Goal: Task Accomplishment & Management: Manage account settings

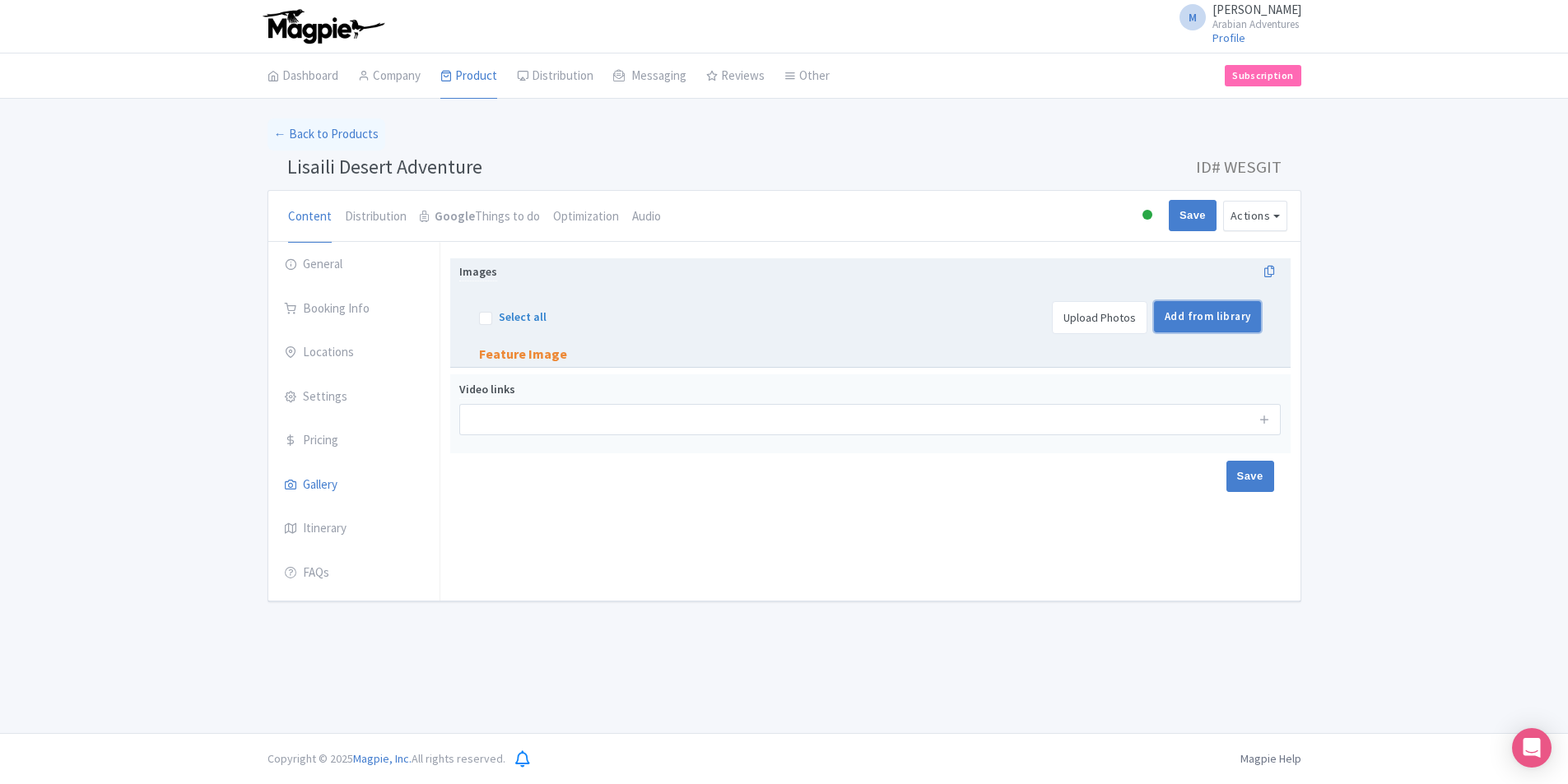
drag, startPoint x: 1218, startPoint y: 327, endPoint x: 1226, endPoint y: 326, distance: 8.1
click at [1218, 327] on link "Add from library" at bounding box center [1208, 316] width 107 height 31
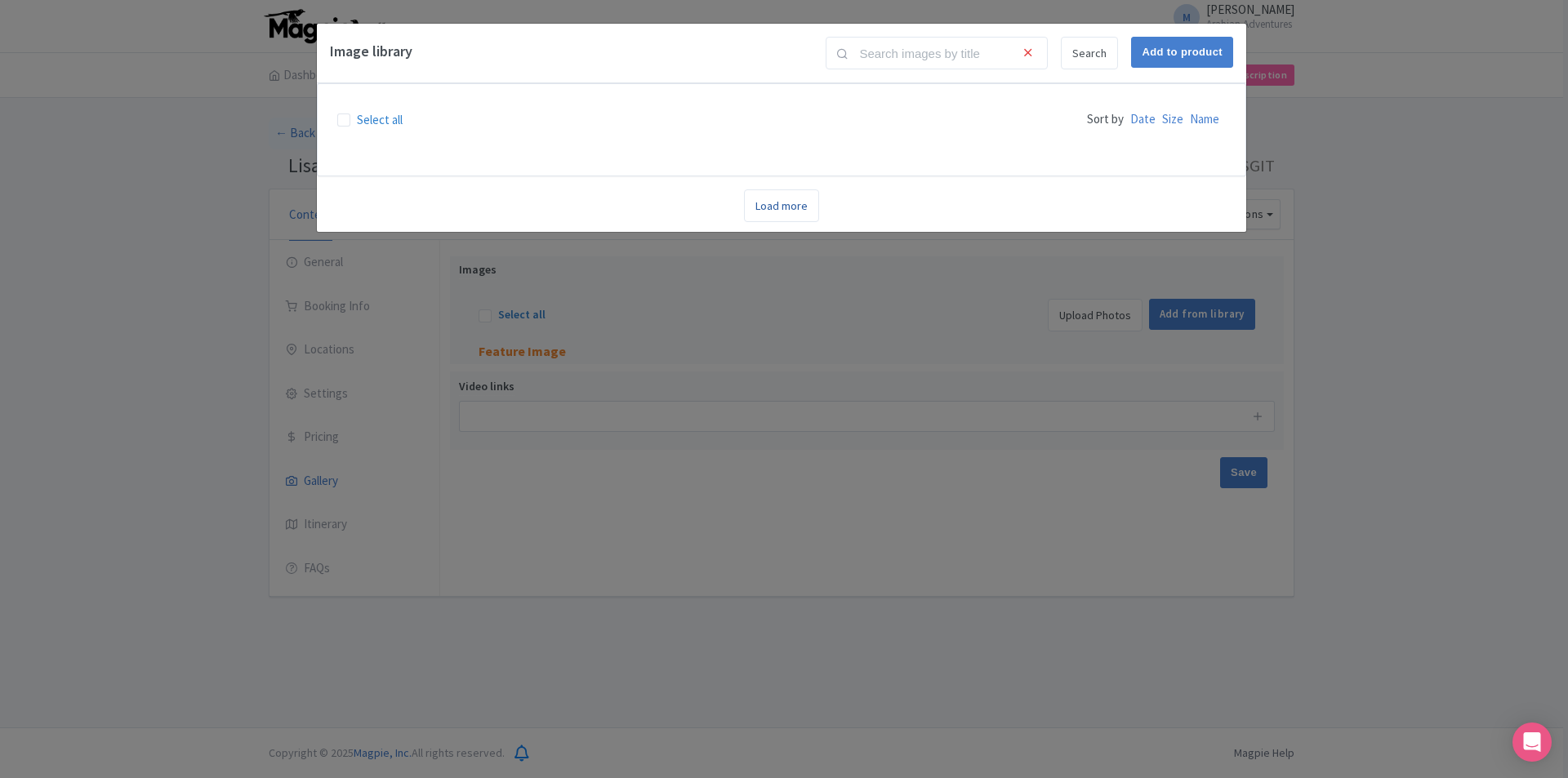
click at [775, 211] on link "Load more" at bounding box center [781, 205] width 76 height 33
click at [357, 118] on label "Select all" at bounding box center [380, 120] width 46 height 19
click at [357, 118] on input "Select all" at bounding box center [362, 115] width 10 height 10
checkbox input "true"
click at [1084, 48] on link "Search" at bounding box center [1089, 52] width 57 height 33
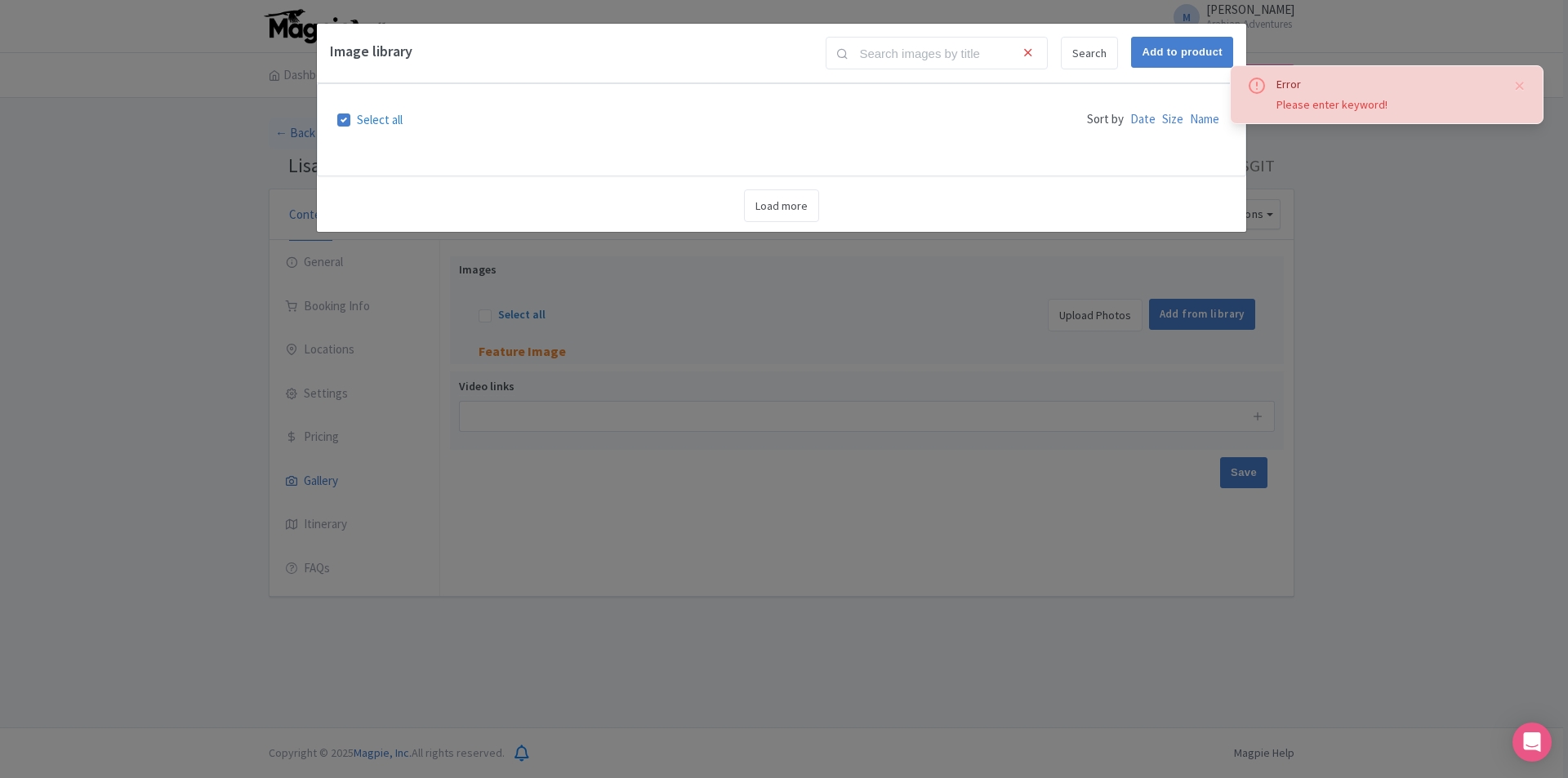
click at [1281, 437] on div "Image library Search Add to product Select all Sort by Date Size Name Loading..…" at bounding box center [784, 389] width 1568 height 778
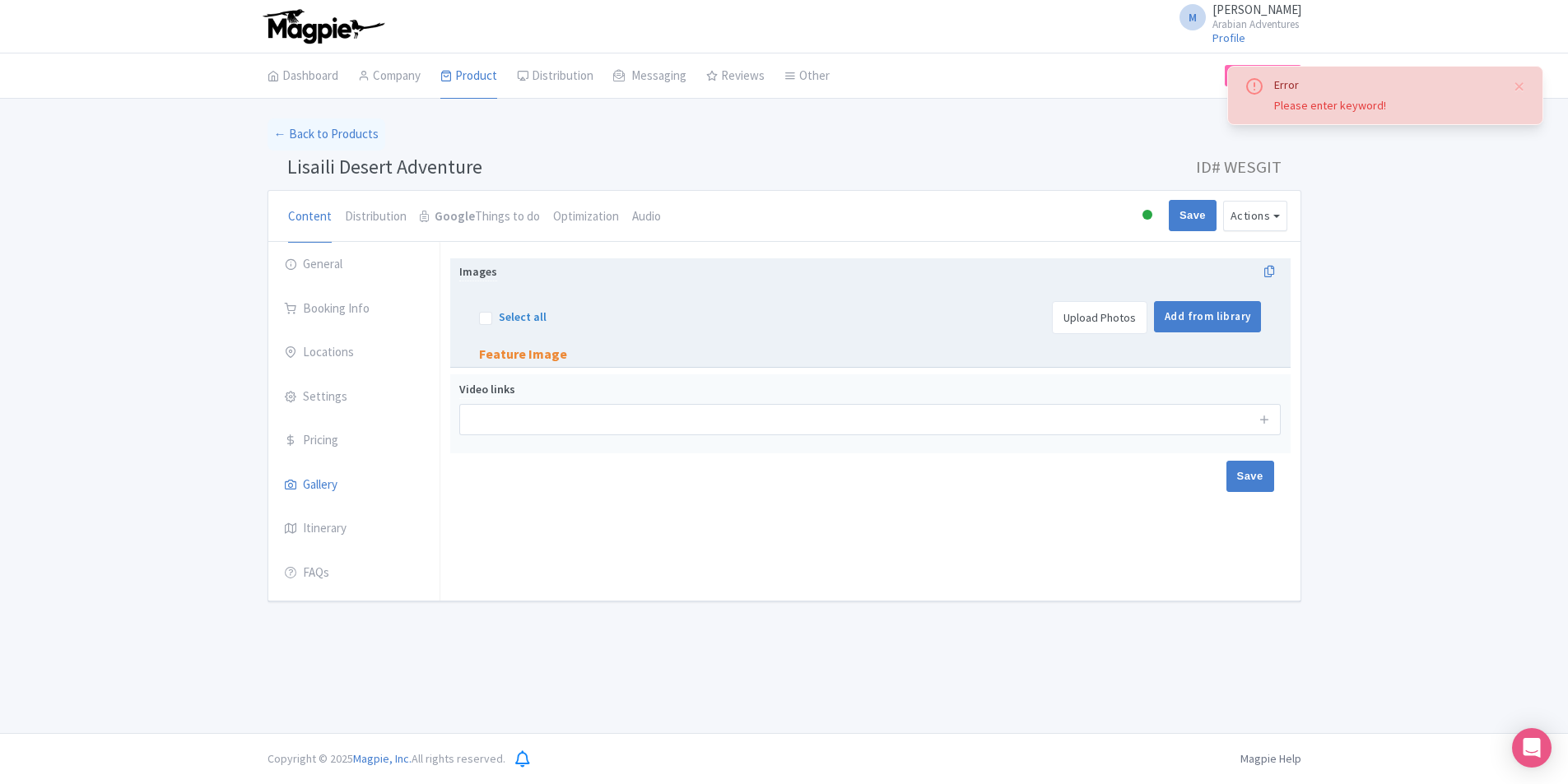
click at [1101, 315] on link "Upload Photos" at bounding box center [1101, 317] width 96 height 33
click at [1101, 315] on link "Upload Photos" at bounding box center [1101, 317] width 96 height 33
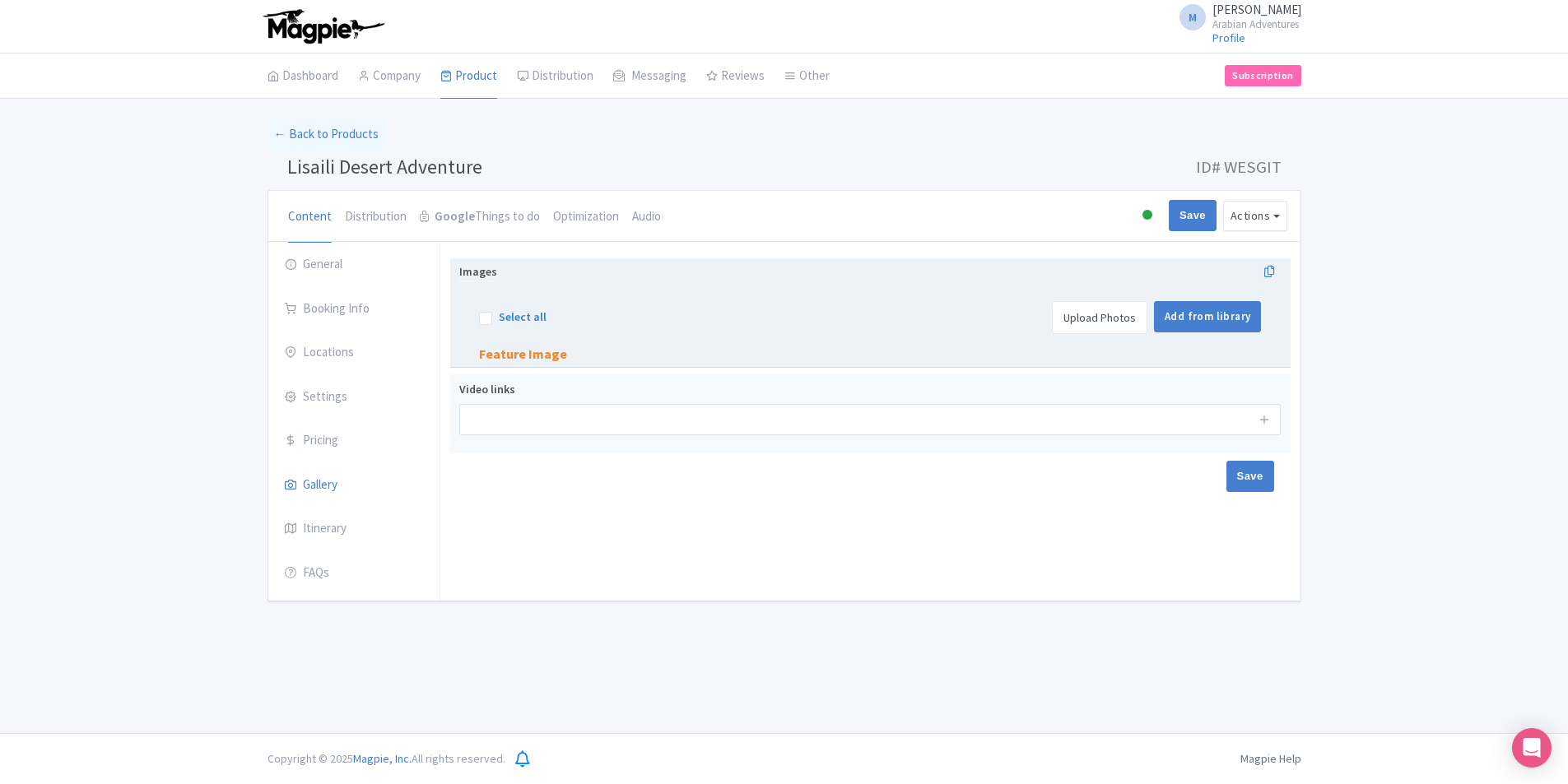
drag, startPoint x: 557, startPoint y: 311, endPoint x: 571, endPoint y: 310, distance: 14.0
click at [558, 311] on div "Select all Actions Remove from product Delete Download Export Upscale with Magp…" at bounding box center [520, 317] width 84 height 33
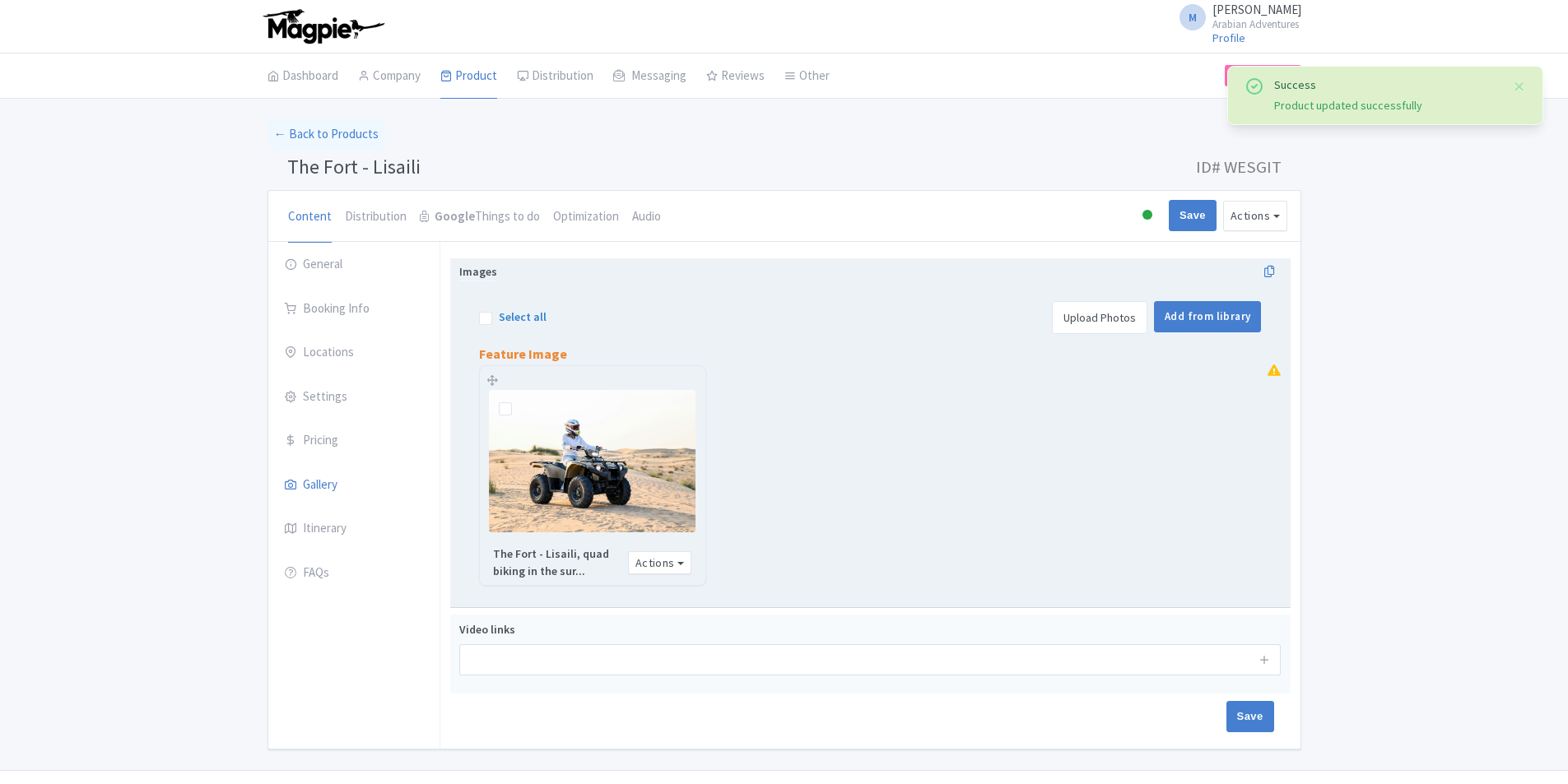
click at [518, 400] on label at bounding box center [518, 400] width 0 height 0
click at [518, 400] on input "checkbox" at bounding box center [523, 395] width 10 height 10
checkbox input "true"
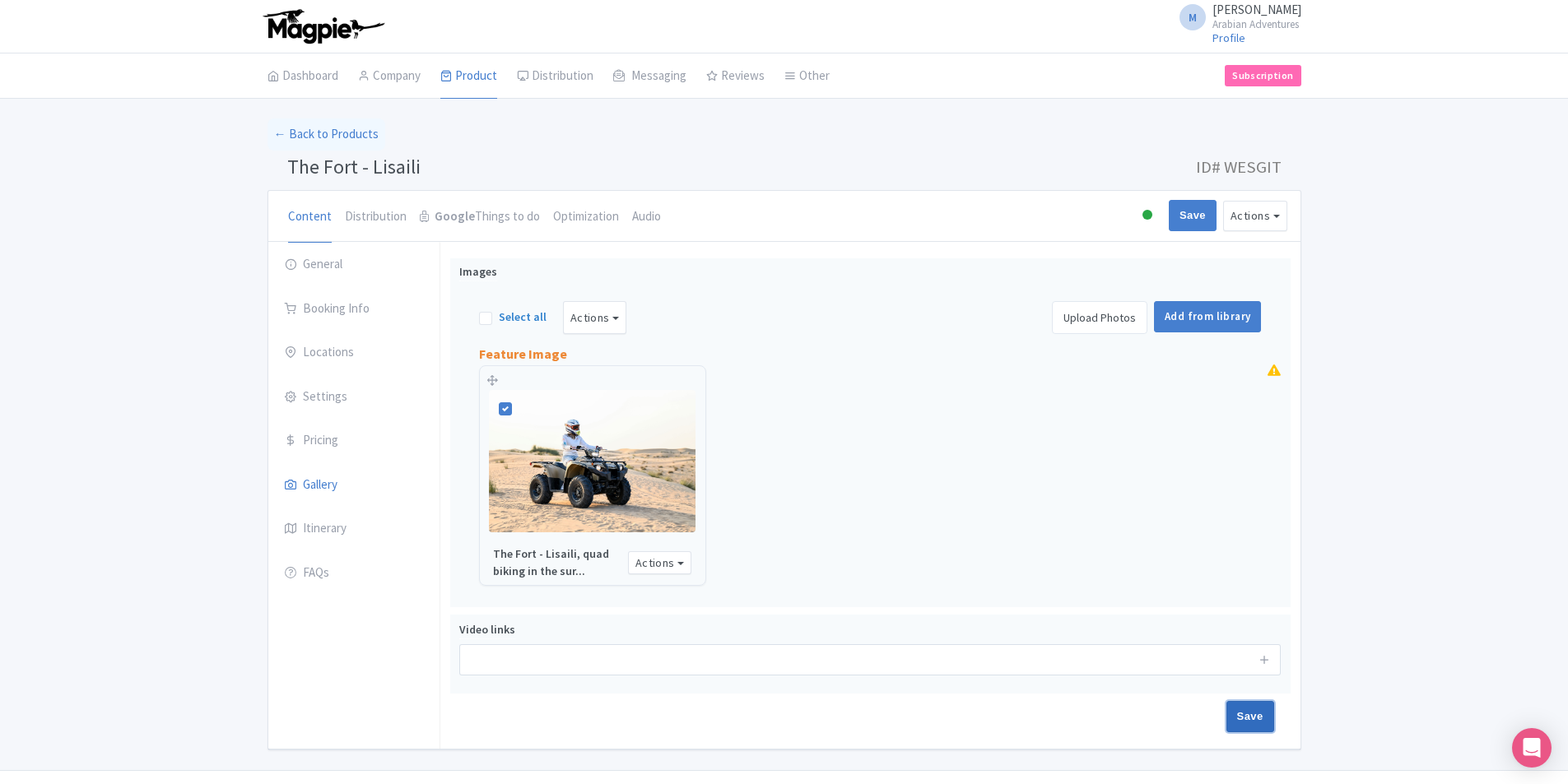
click at [1244, 713] on input "Save" at bounding box center [1250, 716] width 48 height 31
type input "Saving..."
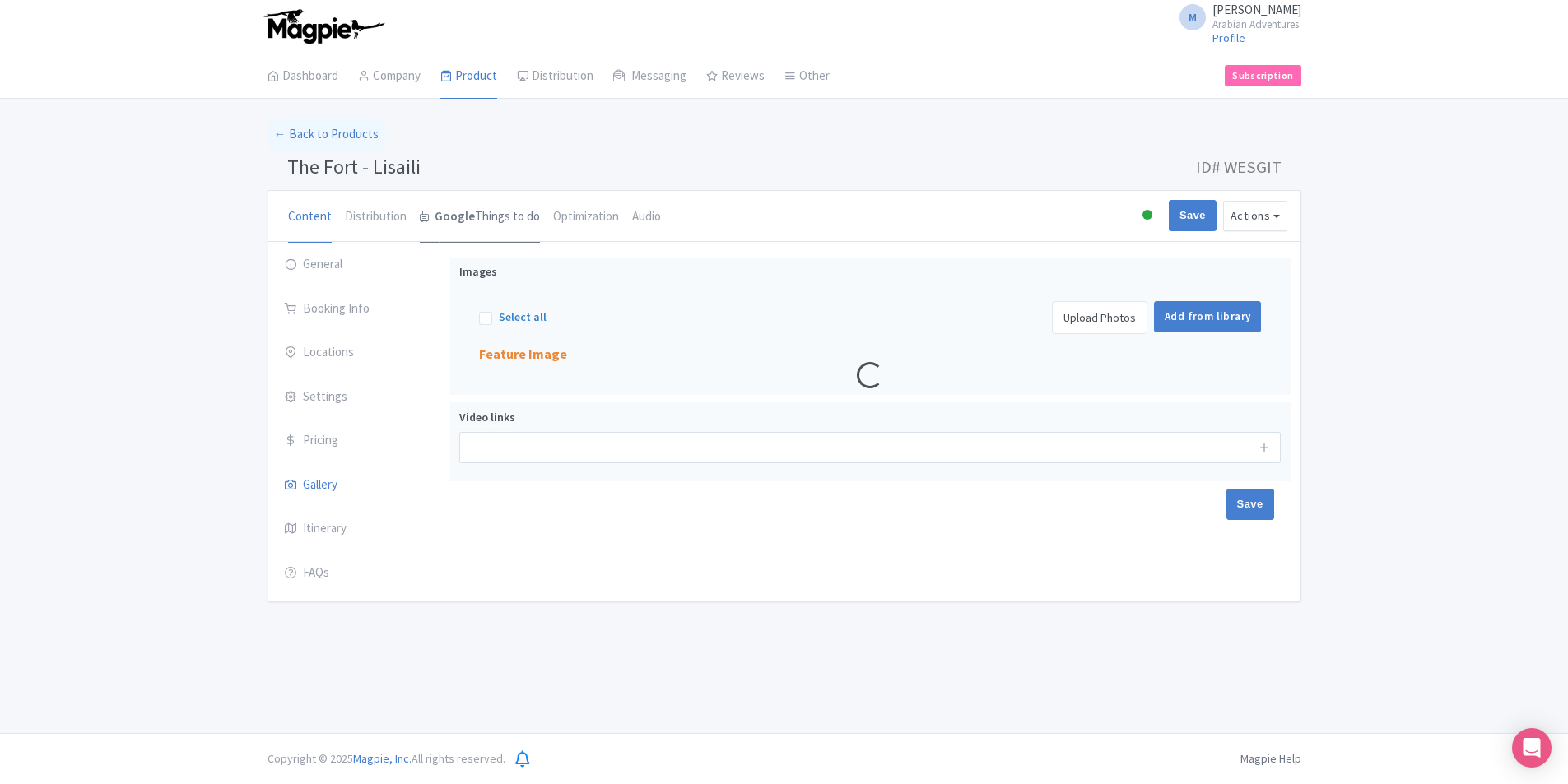
click at [461, 223] on strong "Google" at bounding box center [454, 217] width 40 height 19
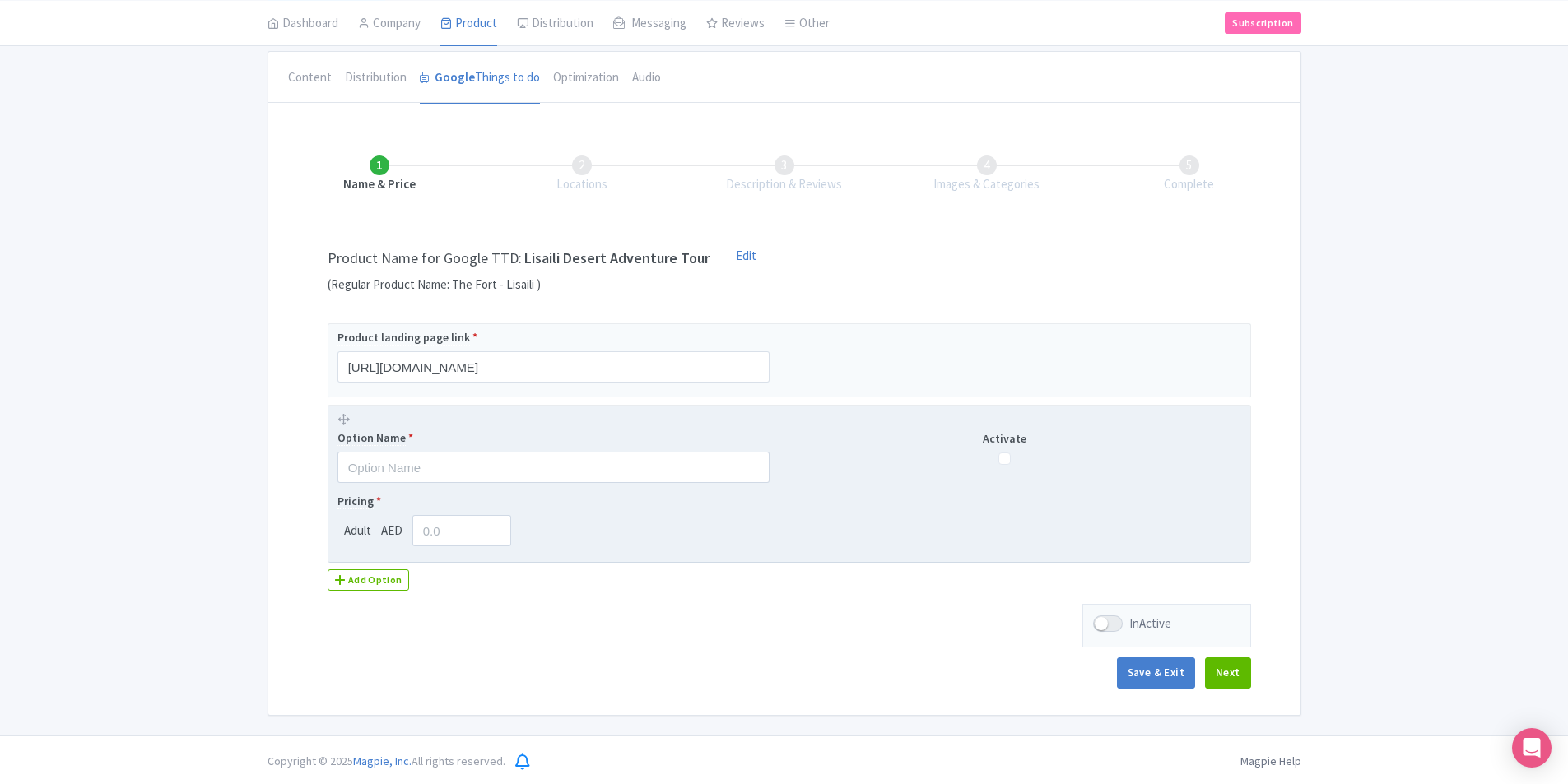
scroll to position [142, 0]
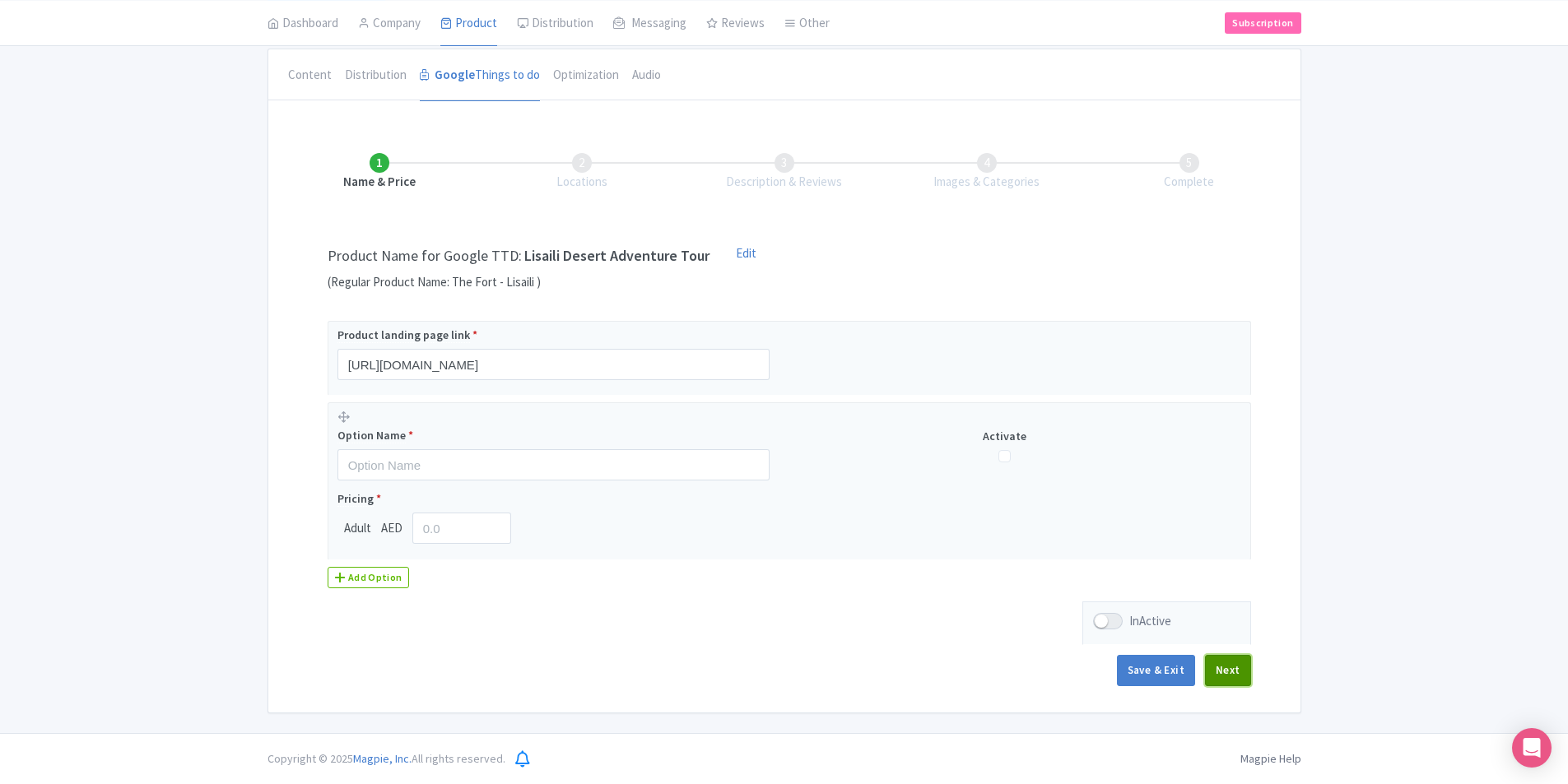
click at [1222, 670] on button "Next" at bounding box center [1227, 670] width 46 height 31
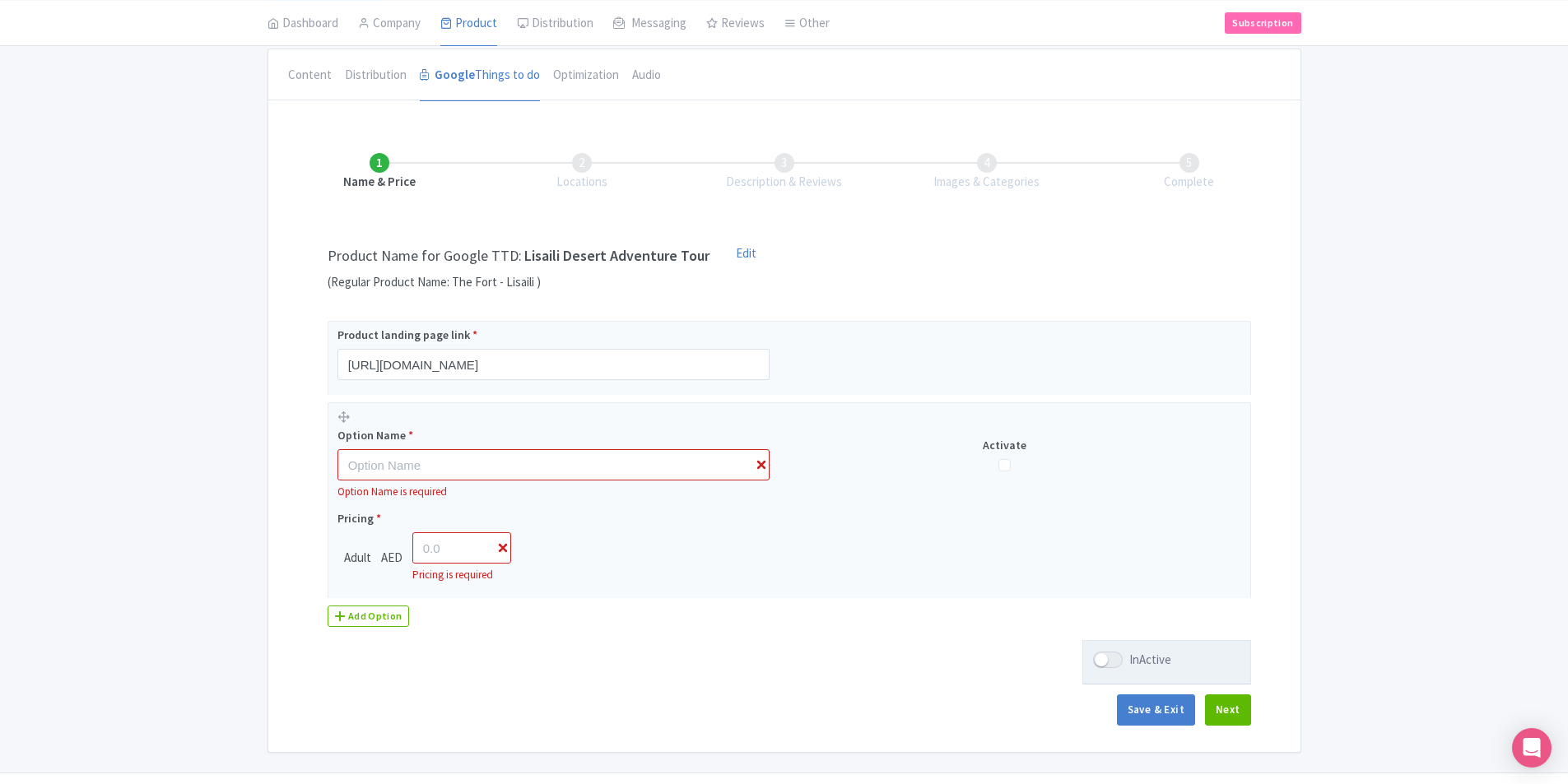
click at [1107, 659] on div at bounding box center [1108, 660] width 30 height 17
click at [1104, 659] on input "InActive" at bounding box center [1098, 660] width 10 height 10
checkbox input "true"
click at [869, 659] on div "Name & Price Locations Description & Reviews Images & Categories Complete Produ…" at bounding box center [784, 431] width 1013 height 622
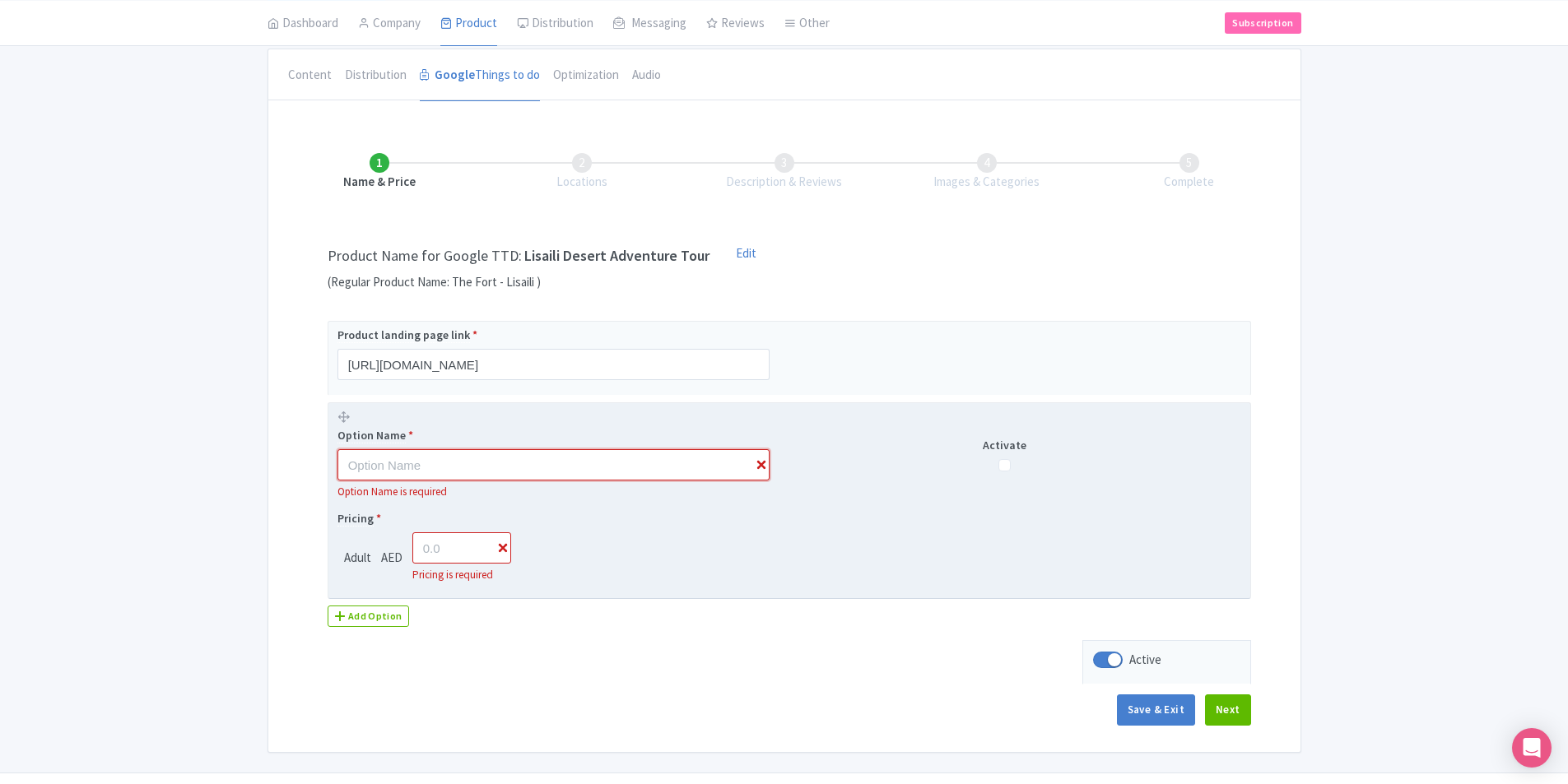
click at [615, 466] on input "text" at bounding box center [554, 464] width 433 height 31
click at [499, 459] on input "text" at bounding box center [554, 464] width 433 height 31
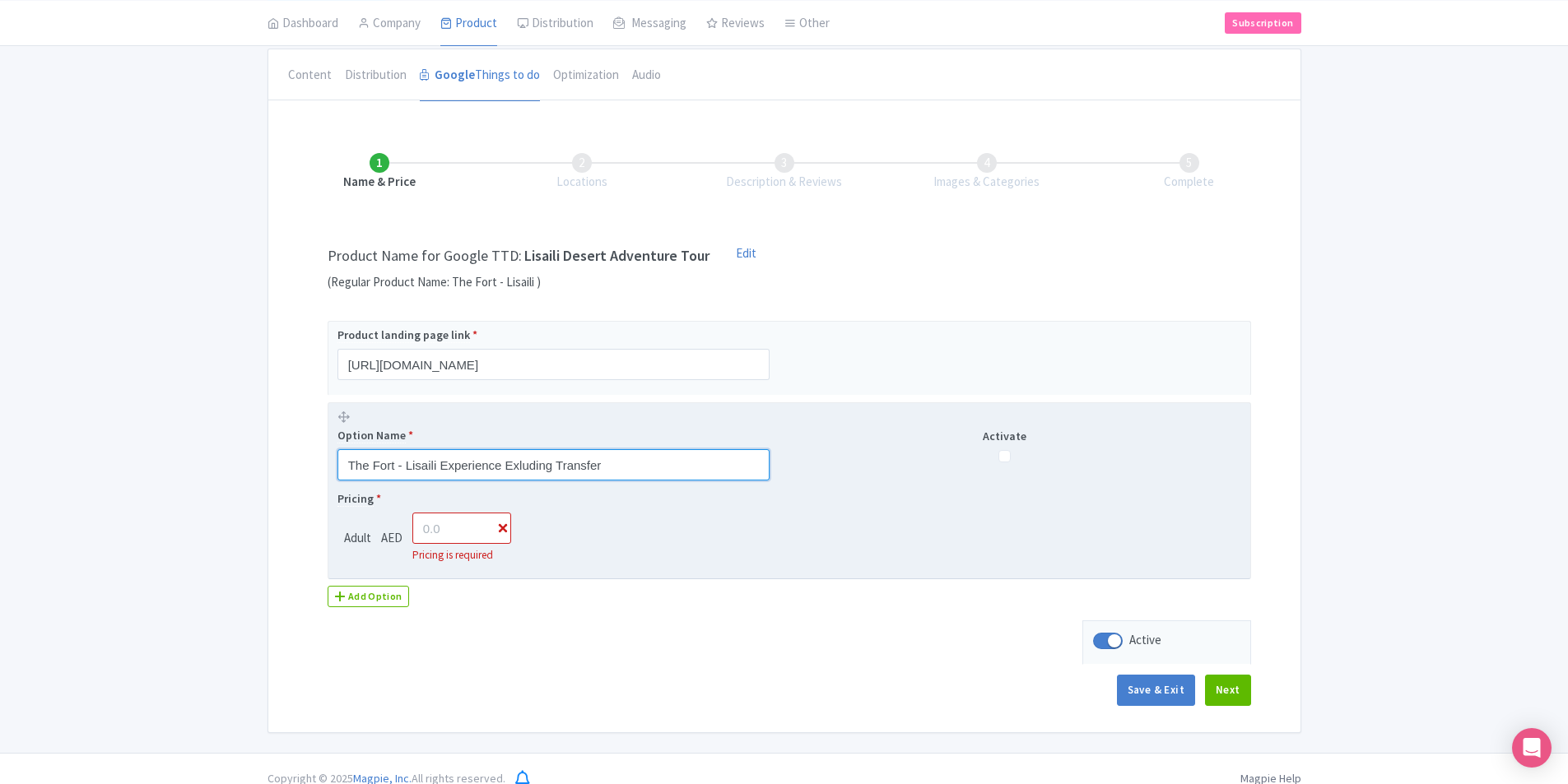
click at [523, 463] on input "The Fort - Lisaili Experience Exluding Transfer" at bounding box center [554, 464] width 433 height 31
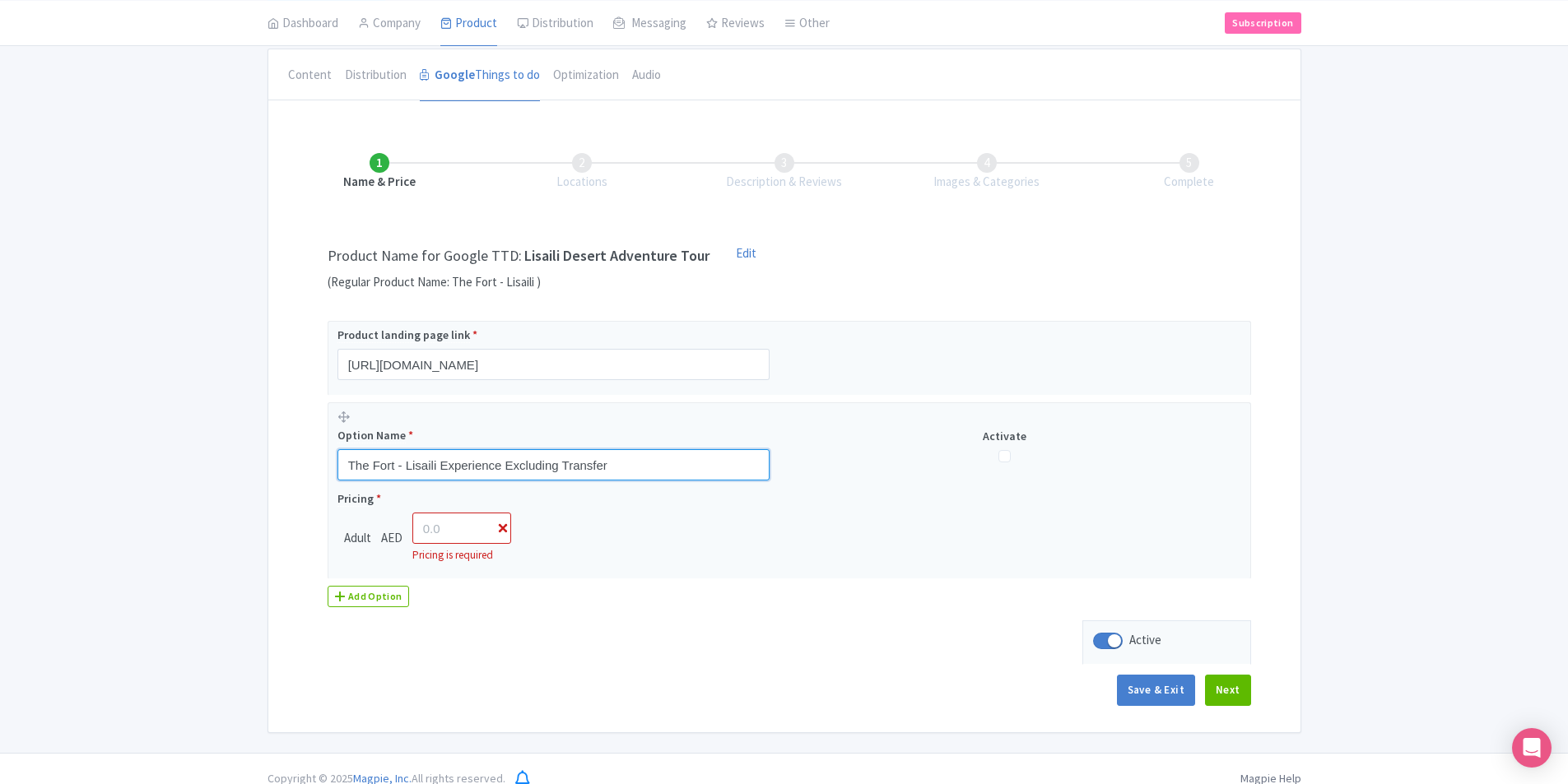
type input "The Fort - Lisaili Experience Excluding Transfer"
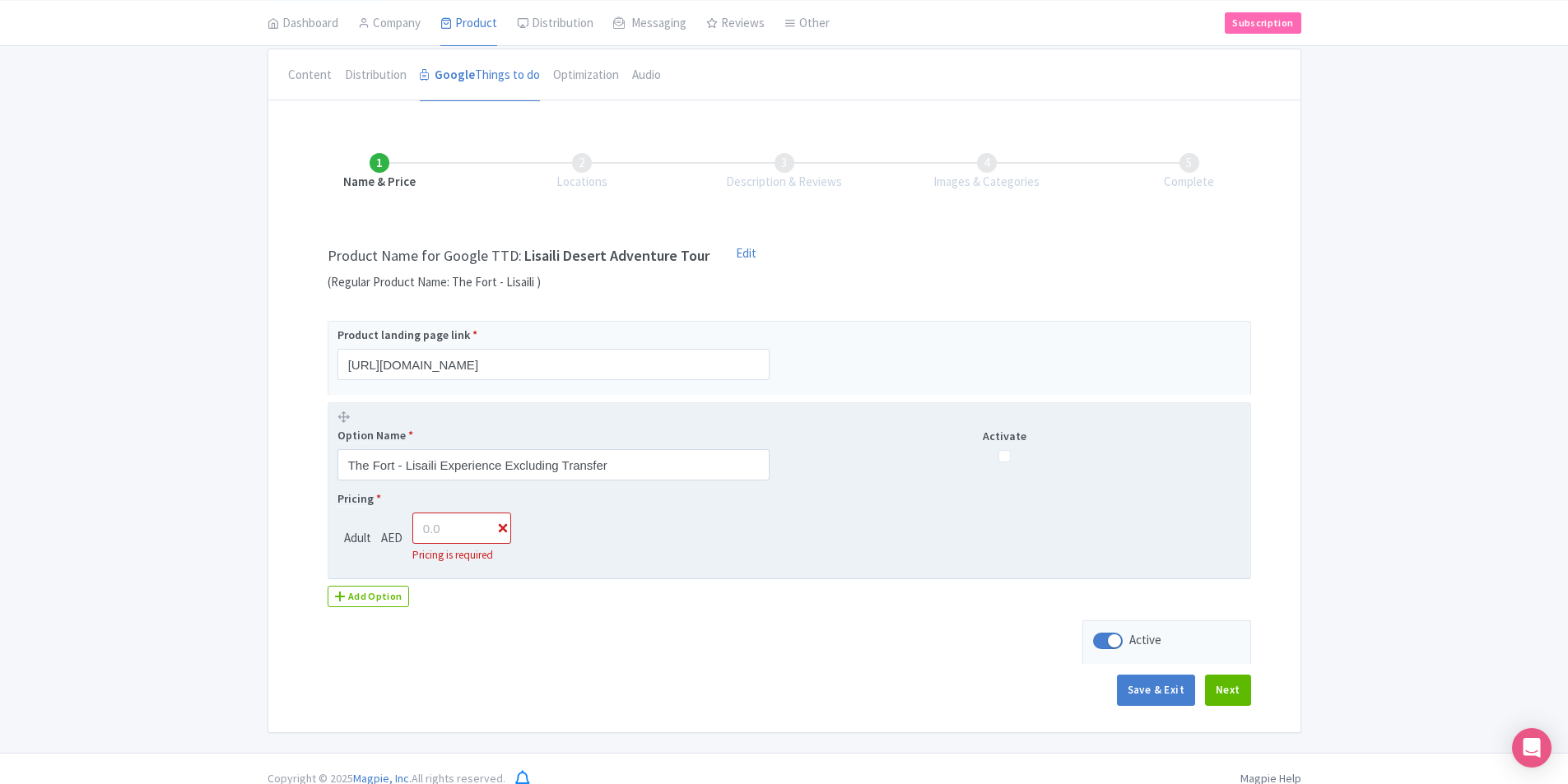
drag, startPoint x: 968, startPoint y: 632, endPoint x: 966, endPoint y: 571, distance: 61.0
click at [961, 630] on div "Name & Price Locations Description & Reviews Images & Categories Complete Produ…" at bounding box center [784, 421] width 1013 height 603
click at [1005, 452] on input "checkbox" at bounding box center [1005, 456] width 12 height 12
checkbox input "true"
click at [452, 523] on input "number" at bounding box center [463, 527] width 100 height 31
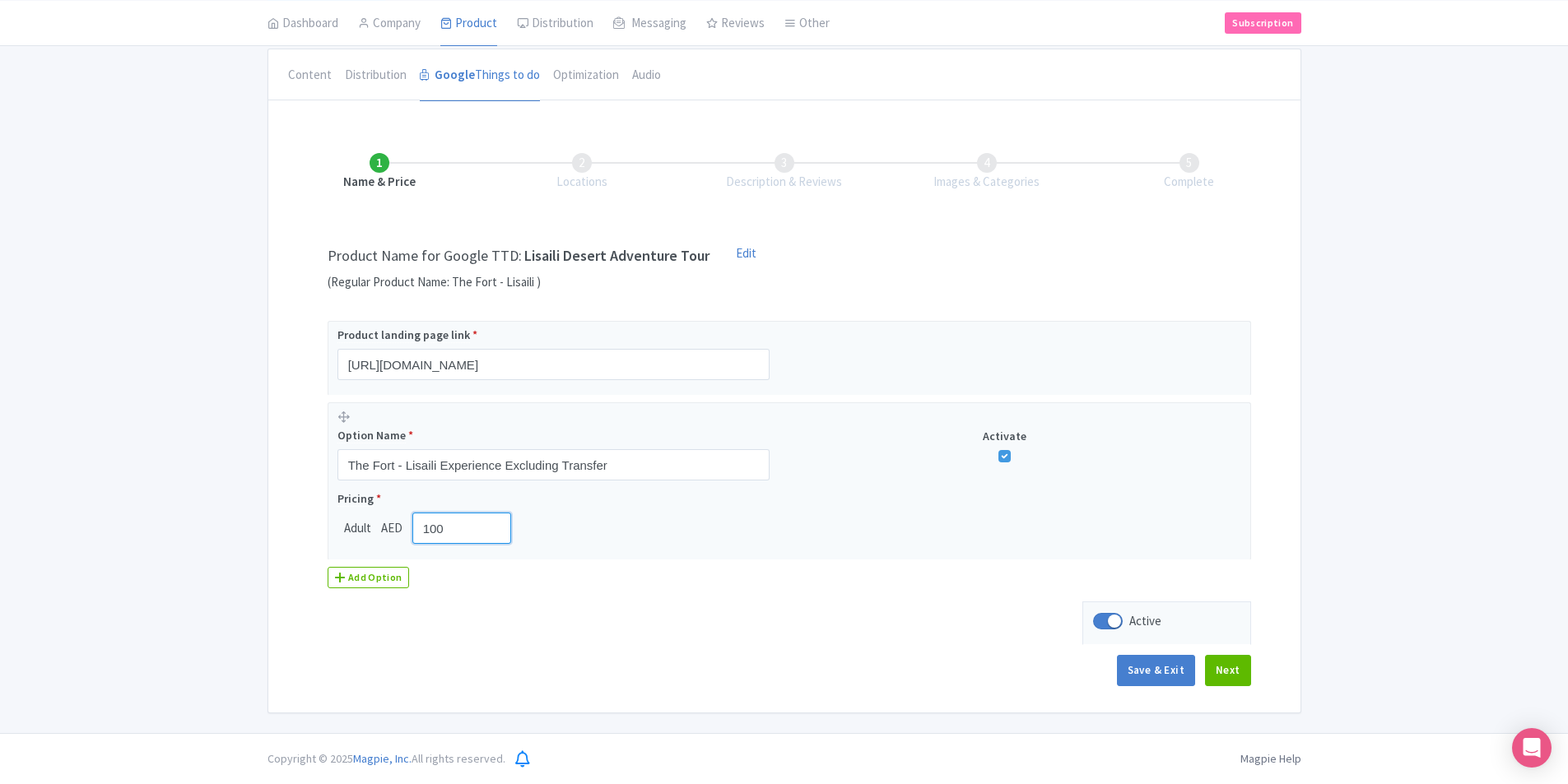
type input "100"
click at [686, 630] on div "Name & Price Locations Description & Reviews Images & Categories Complete Produ…" at bounding box center [784, 412] width 1013 height 583
click at [1232, 674] on button "Next" at bounding box center [1227, 670] width 46 height 31
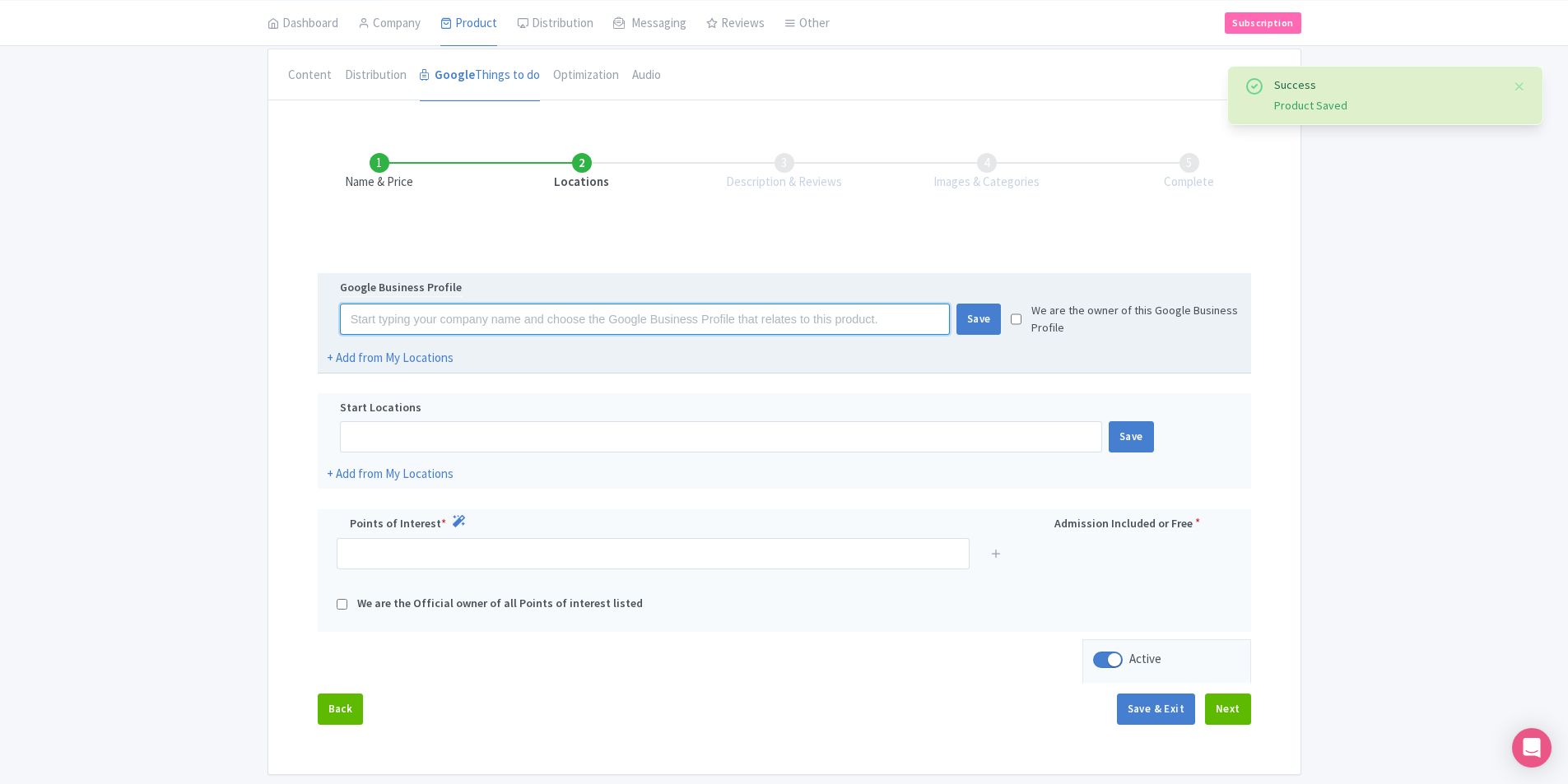
click at [571, 316] on input at bounding box center [645, 319] width 610 height 31
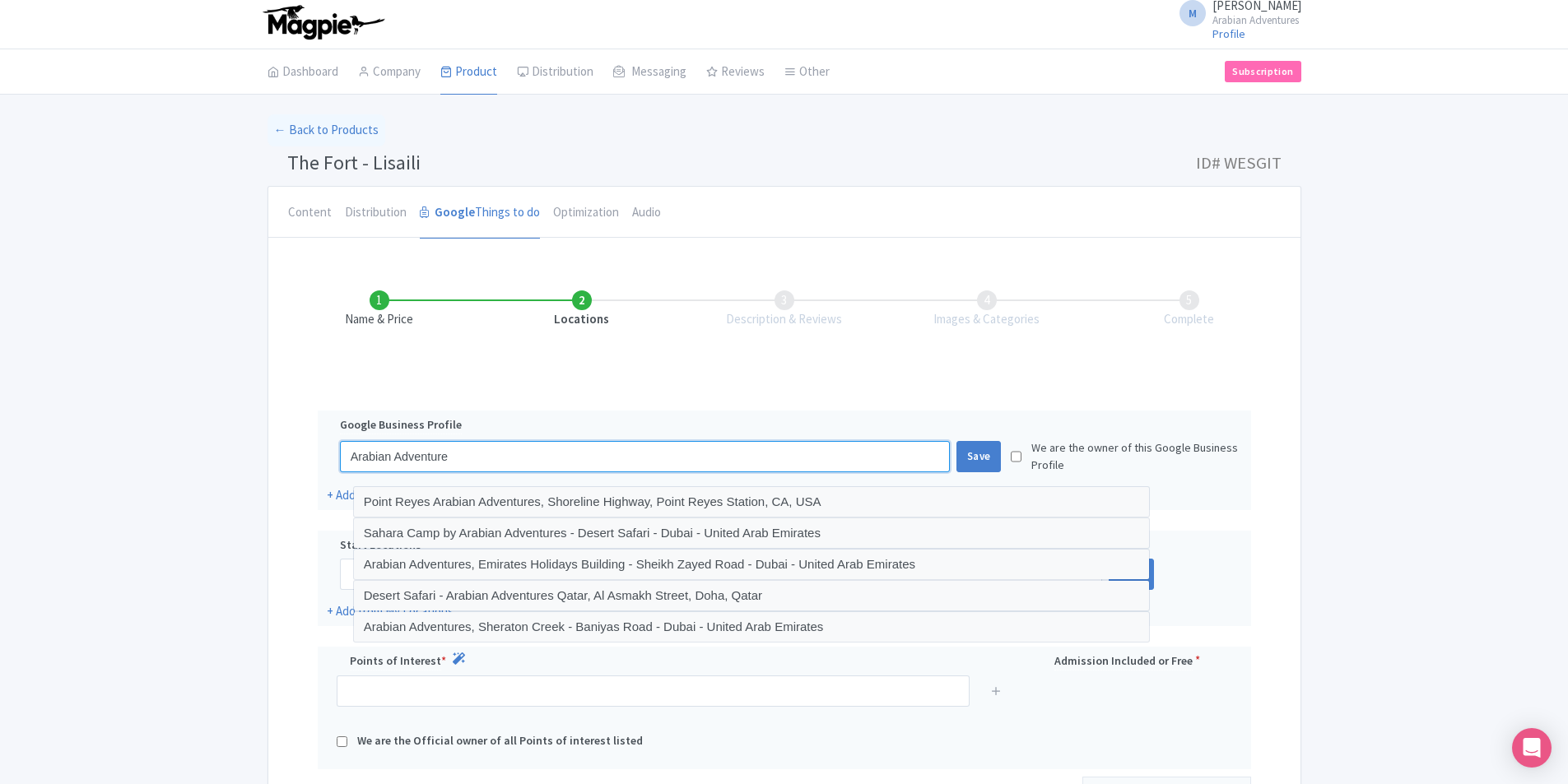
scroll to position [0, 0]
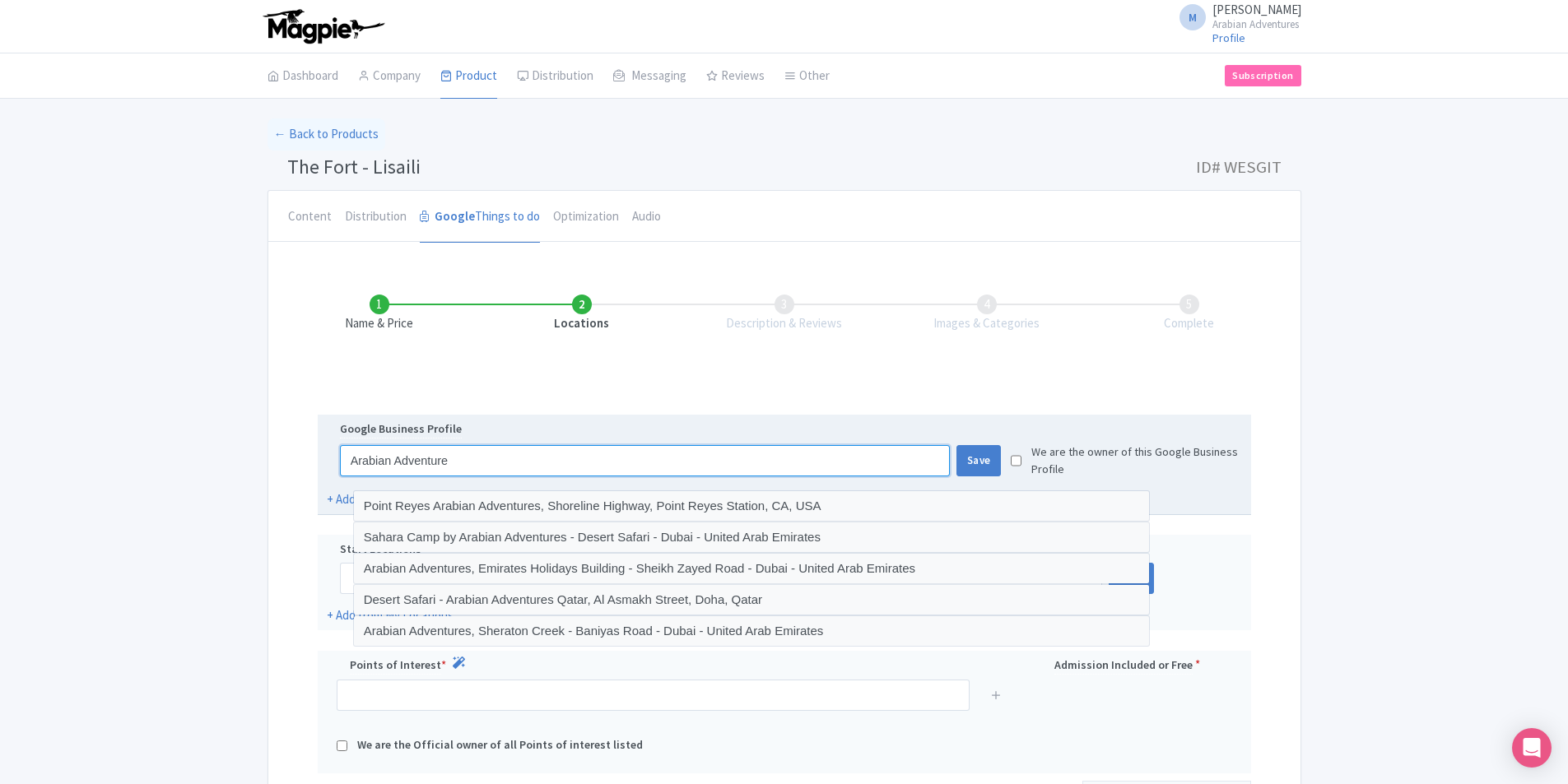
click at [505, 461] on input "Arabian Adventure" at bounding box center [645, 461] width 610 height 31
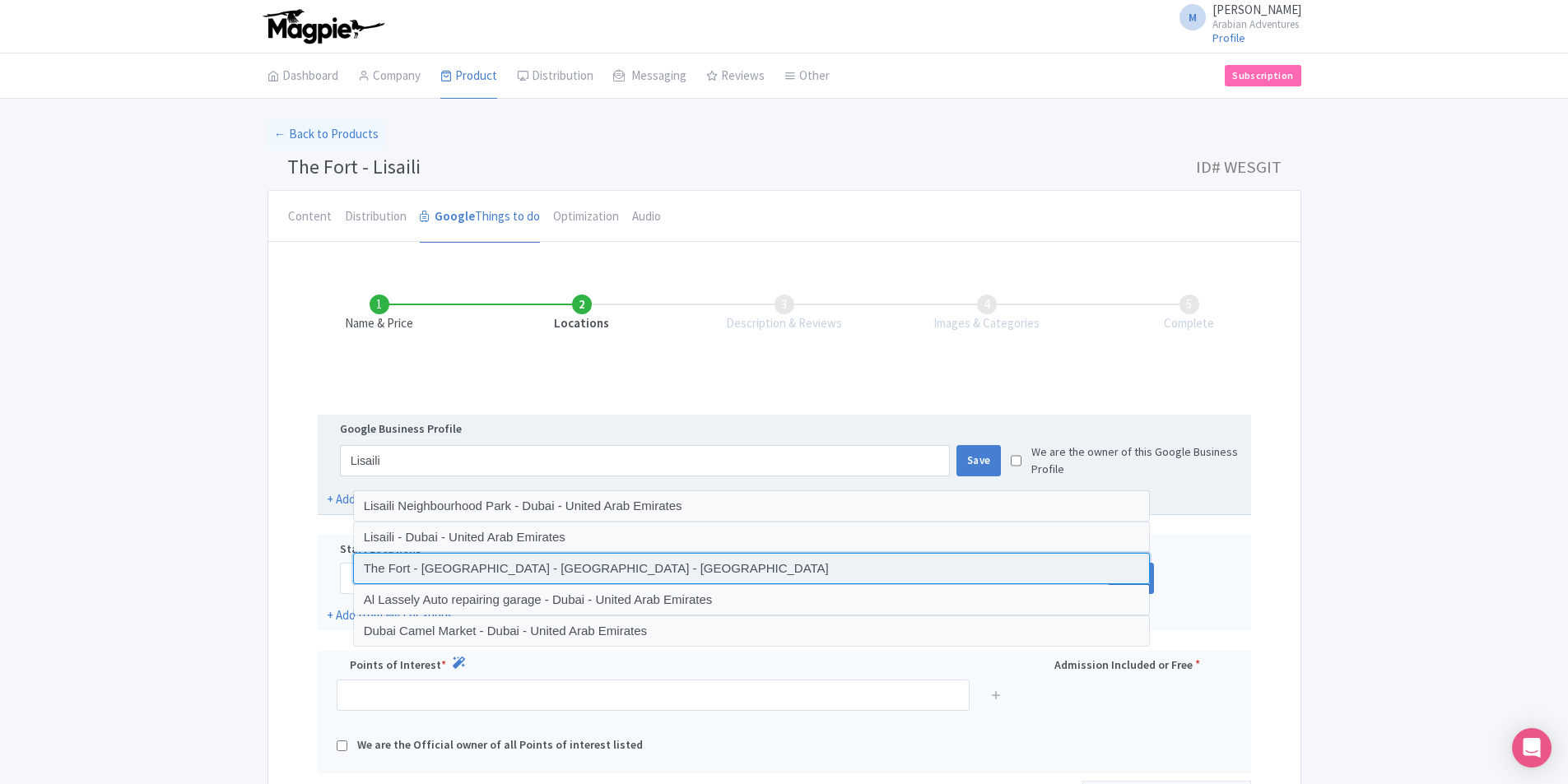
click at [519, 571] on input at bounding box center [752, 568] width 797 height 31
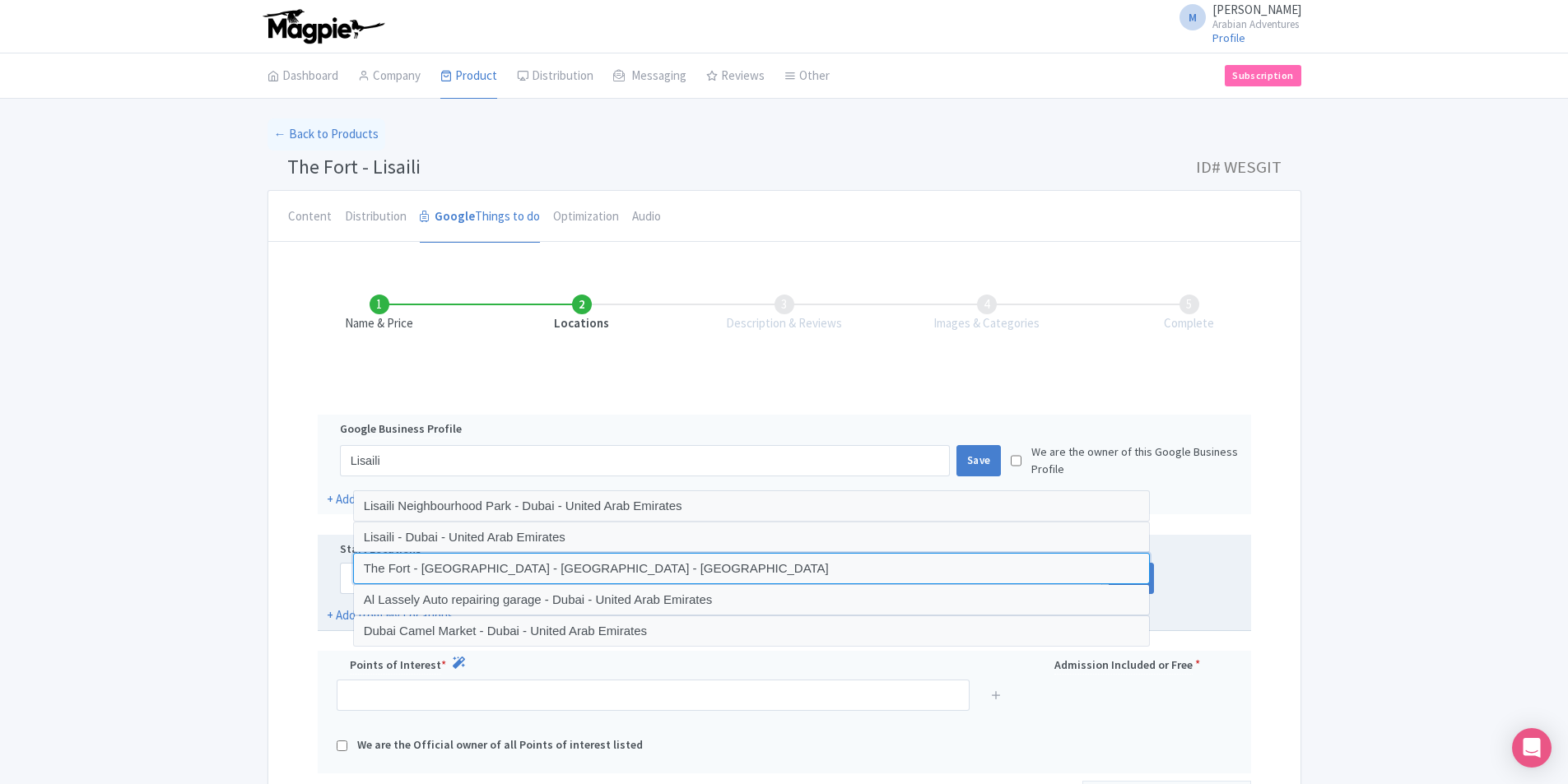
type input "The Fort - Lisaili - Dubai - United Arab Emirates"
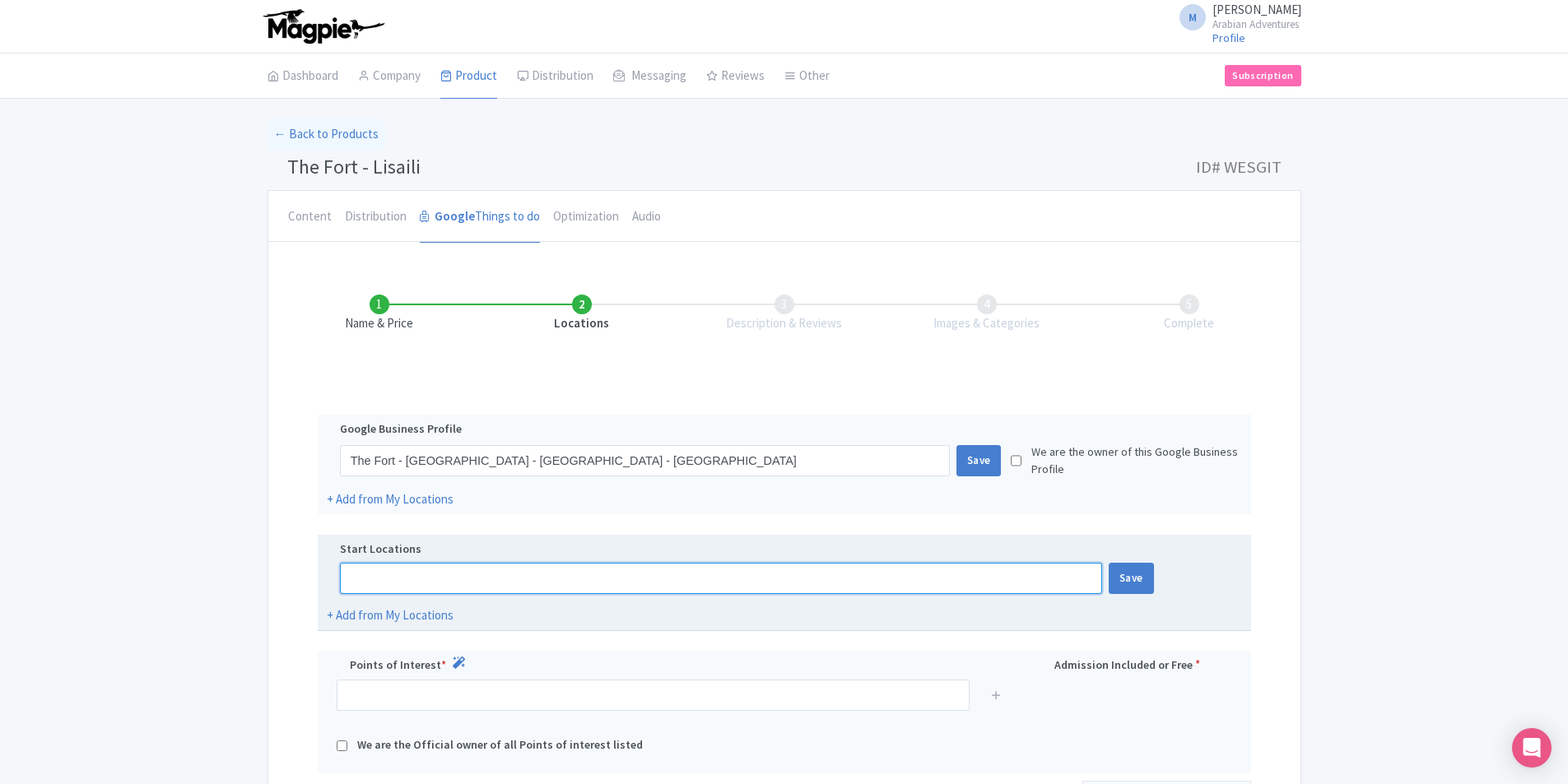
click at [469, 572] on input at bounding box center [721, 578] width 763 height 31
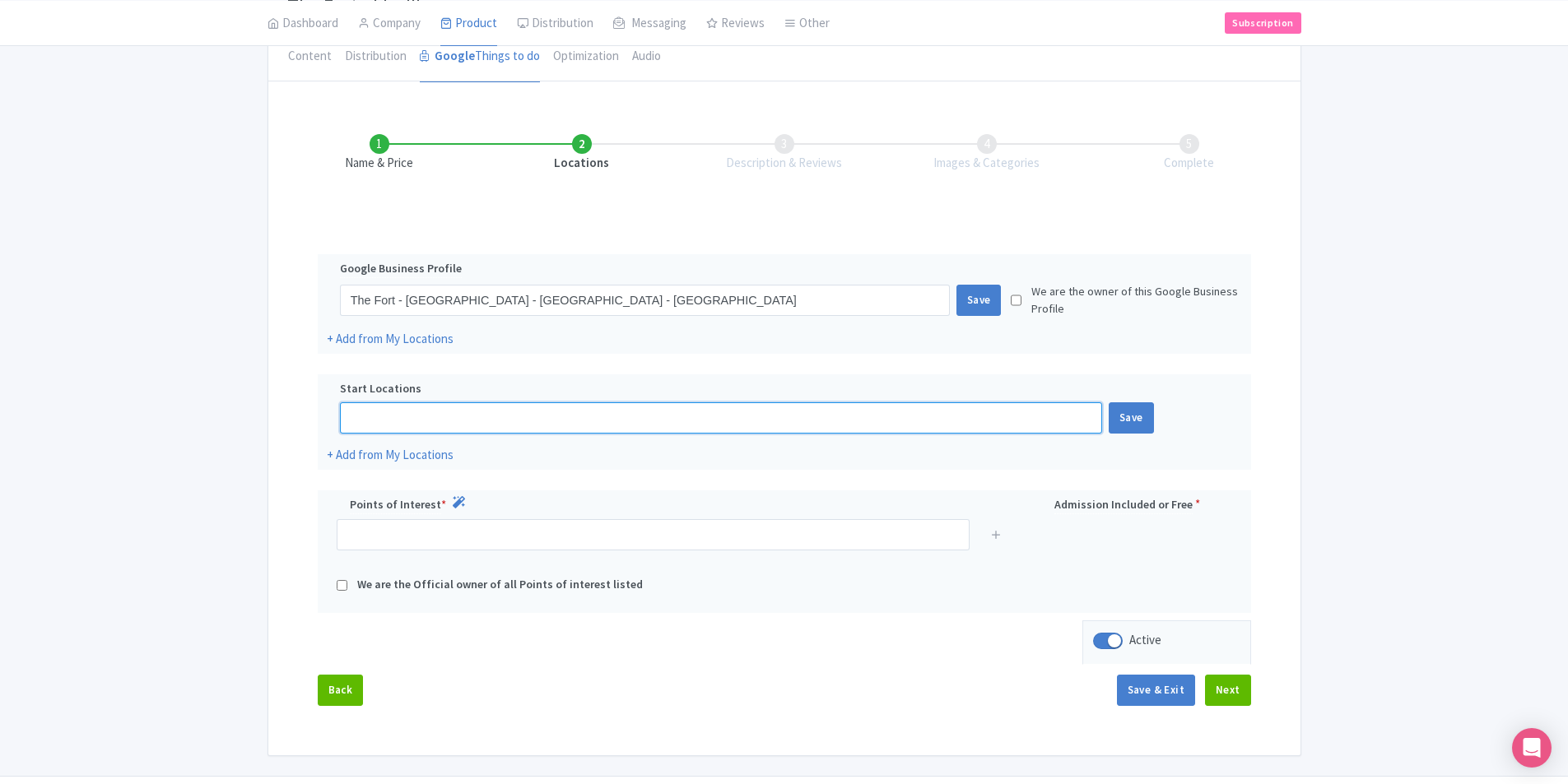
scroll to position [165, 0]
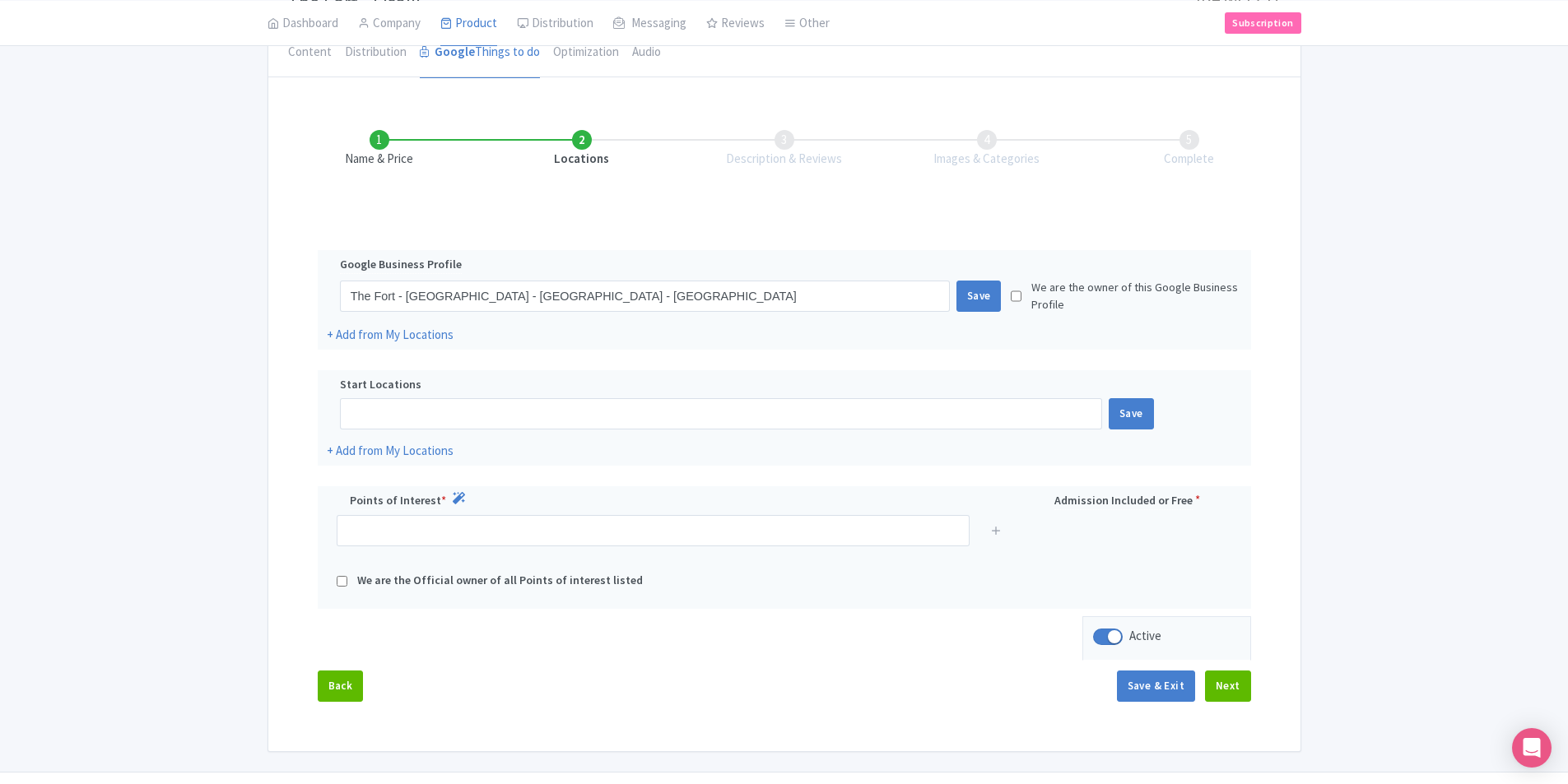
click at [288, 485] on div "Name & Price Locations Description & Reviews Images & Categories Complete Edit …" at bounding box center [784, 407] width 1013 height 621
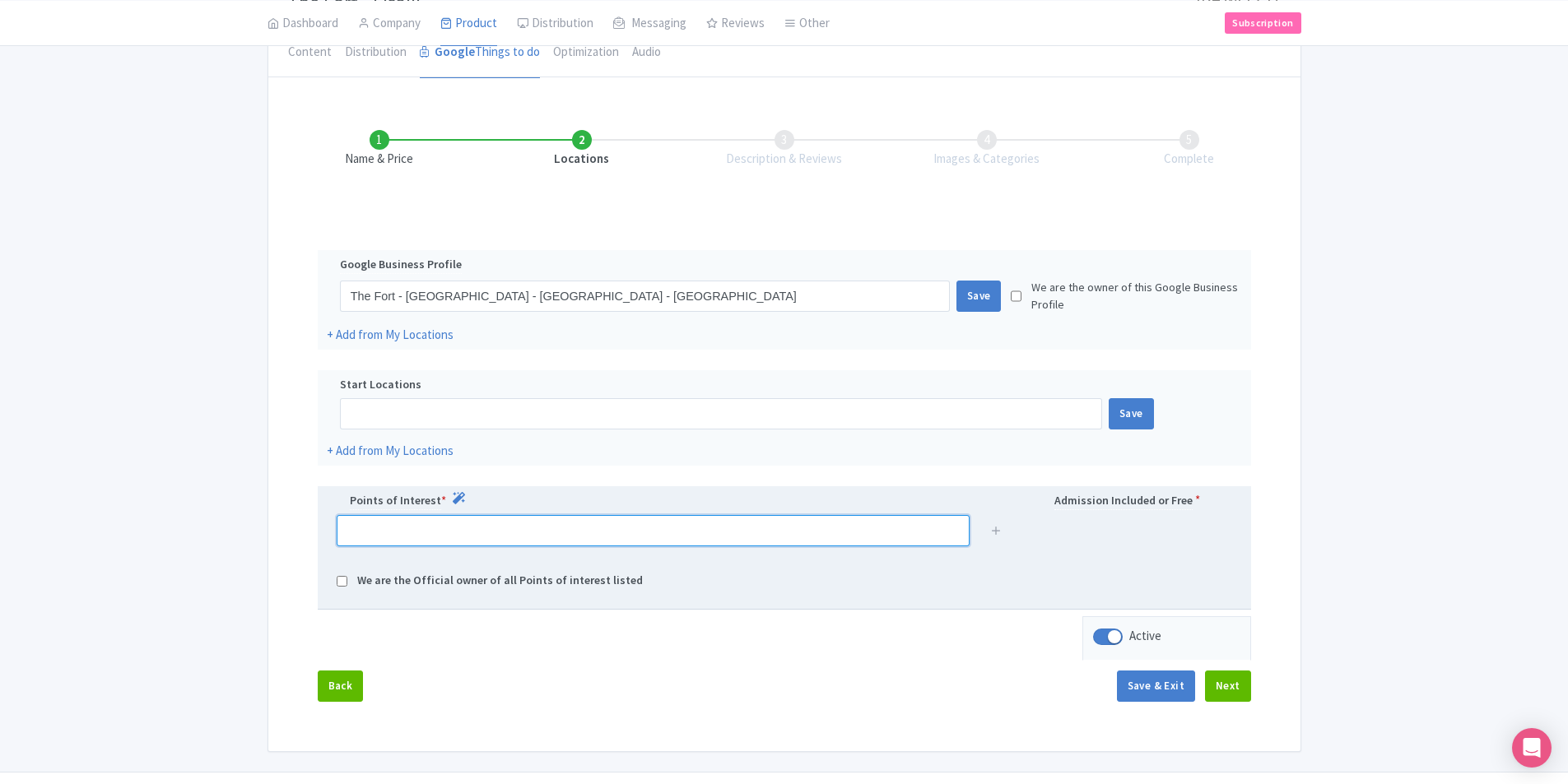
click at [362, 536] on input "text" at bounding box center [653, 530] width 633 height 31
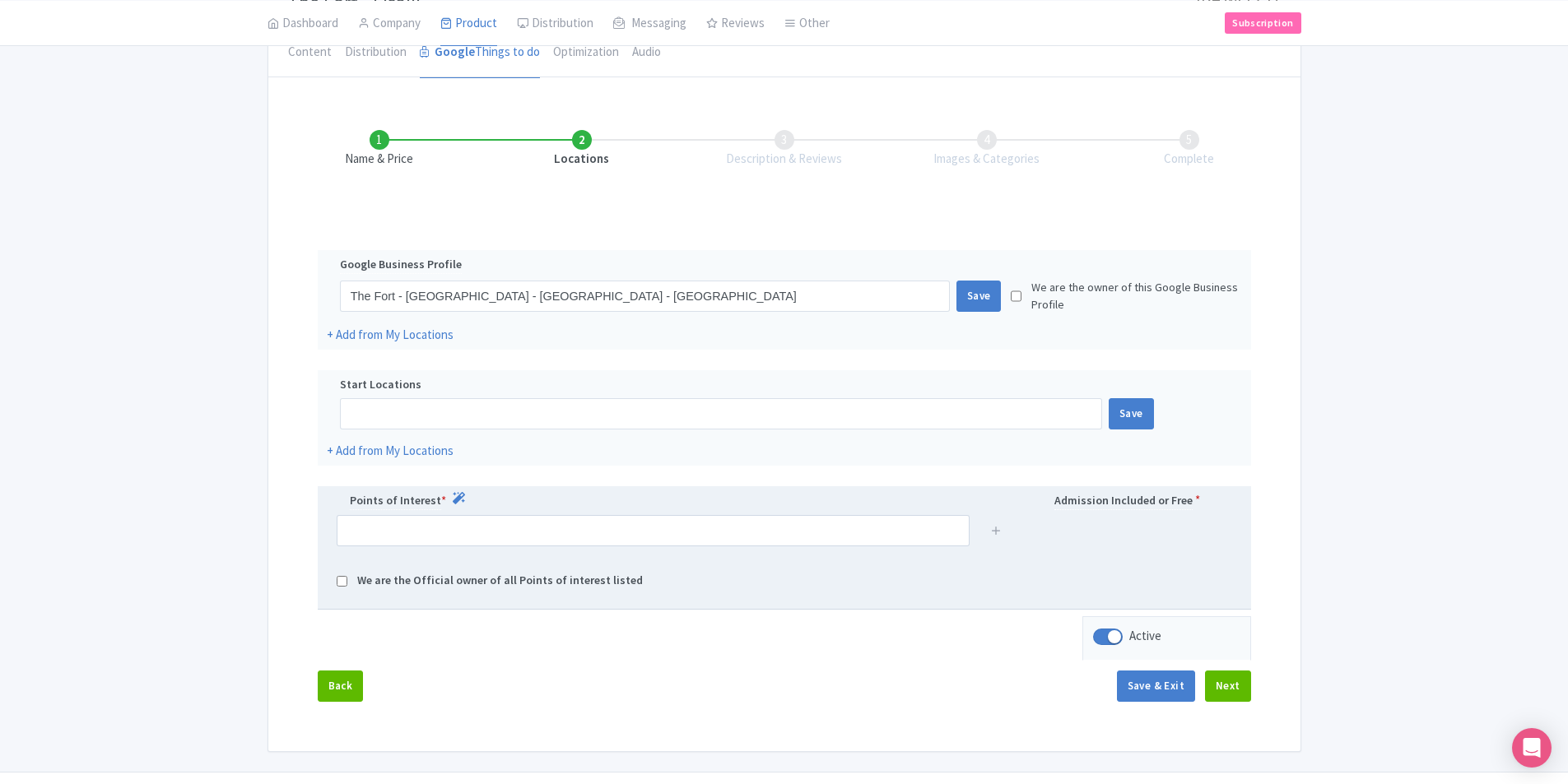
click at [348, 587] on div "We are the Official owner of all Points of interest listed" at bounding box center [784, 581] width 915 height 19
click at [338, 580] on input "checkbox" at bounding box center [341, 581] width 10 height 19
checkbox input "true"
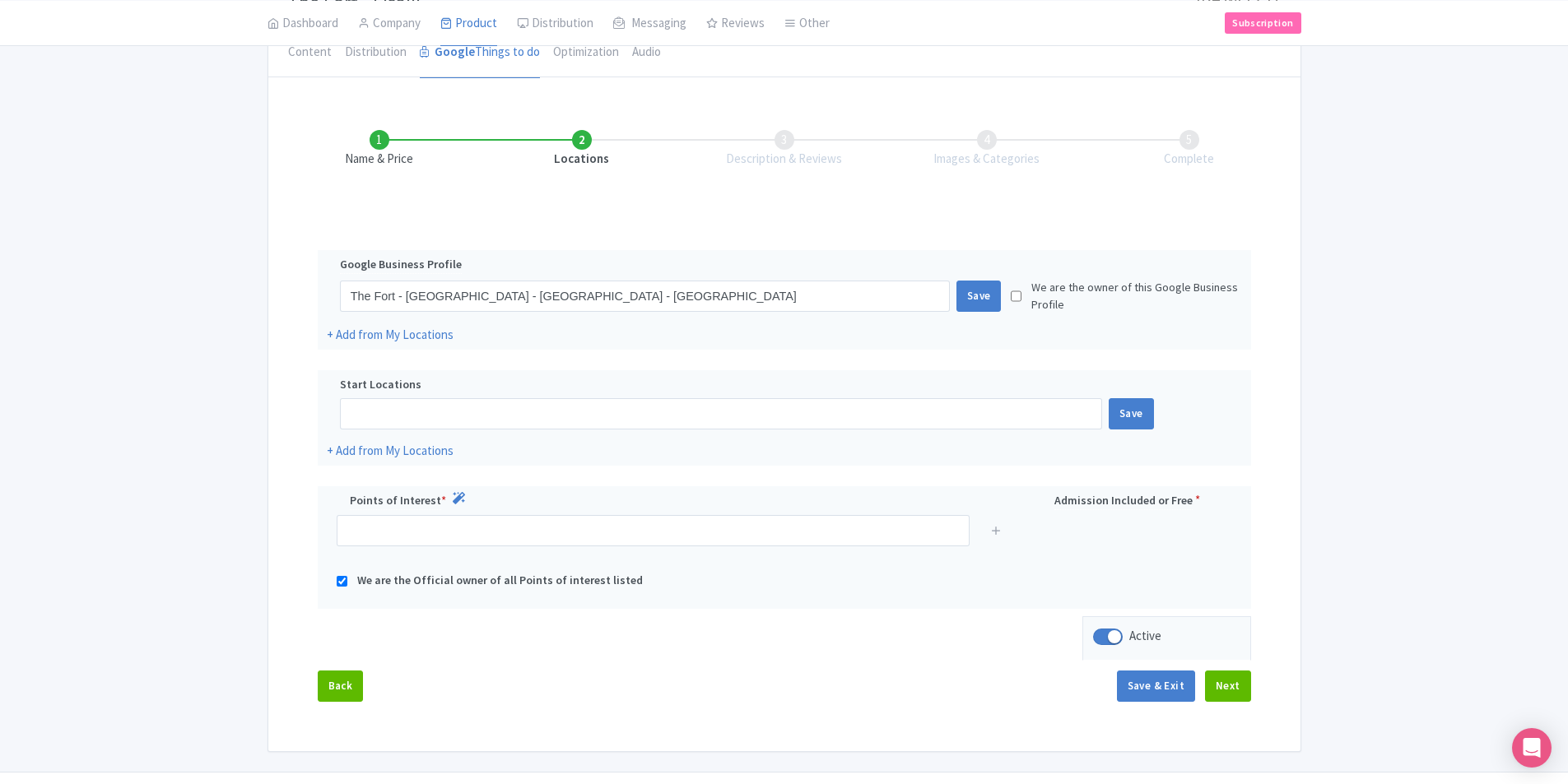
drag, startPoint x: 594, startPoint y: 656, endPoint x: 716, endPoint y: 562, distance: 154.0
click at [594, 656] on div "Name & Price Locations Description & Reviews Images & Categories Complete Edit …" at bounding box center [784, 407] width 1013 height 621
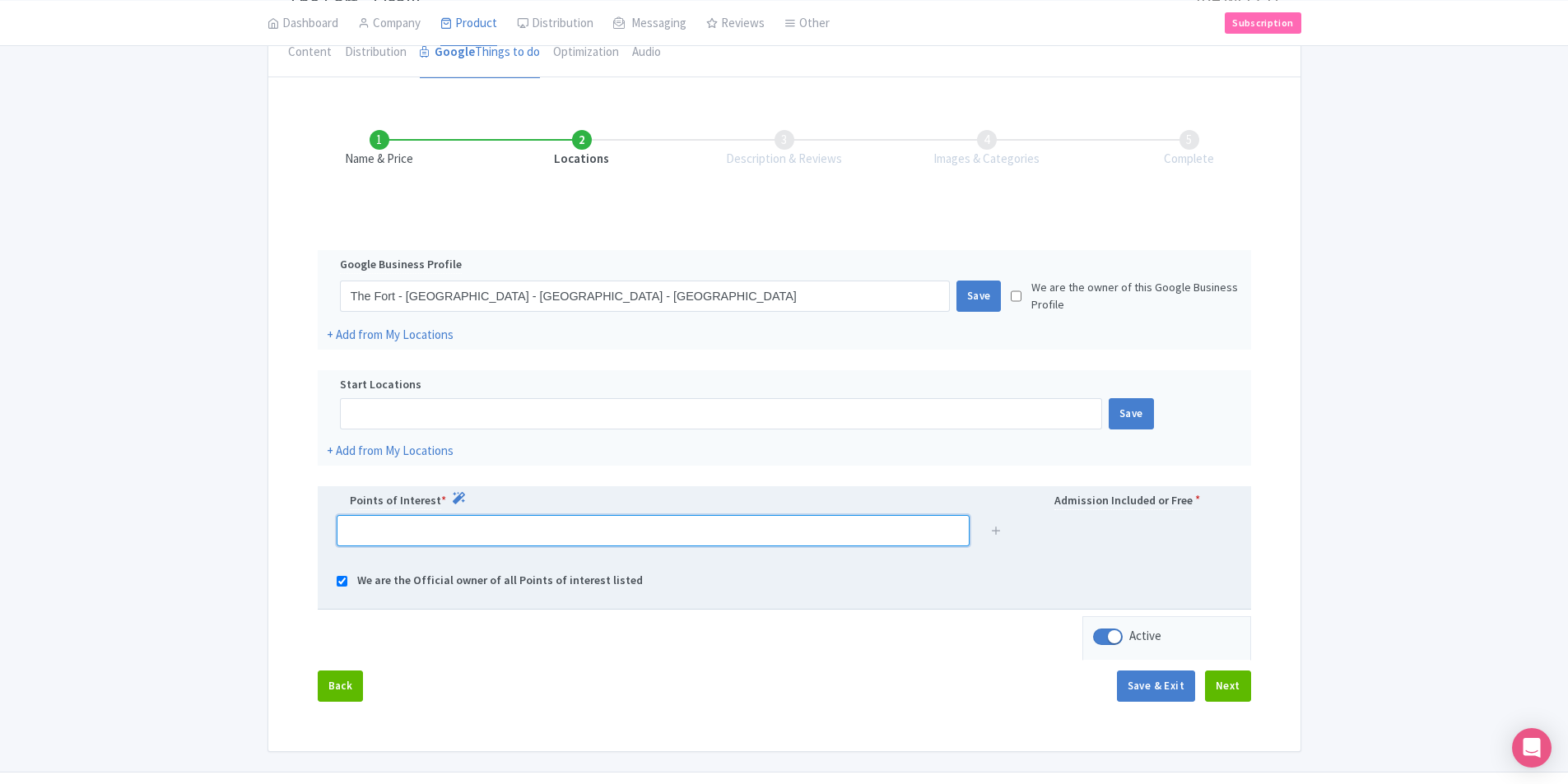
click at [723, 536] on input "text" at bounding box center [653, 530] width 633 height 31
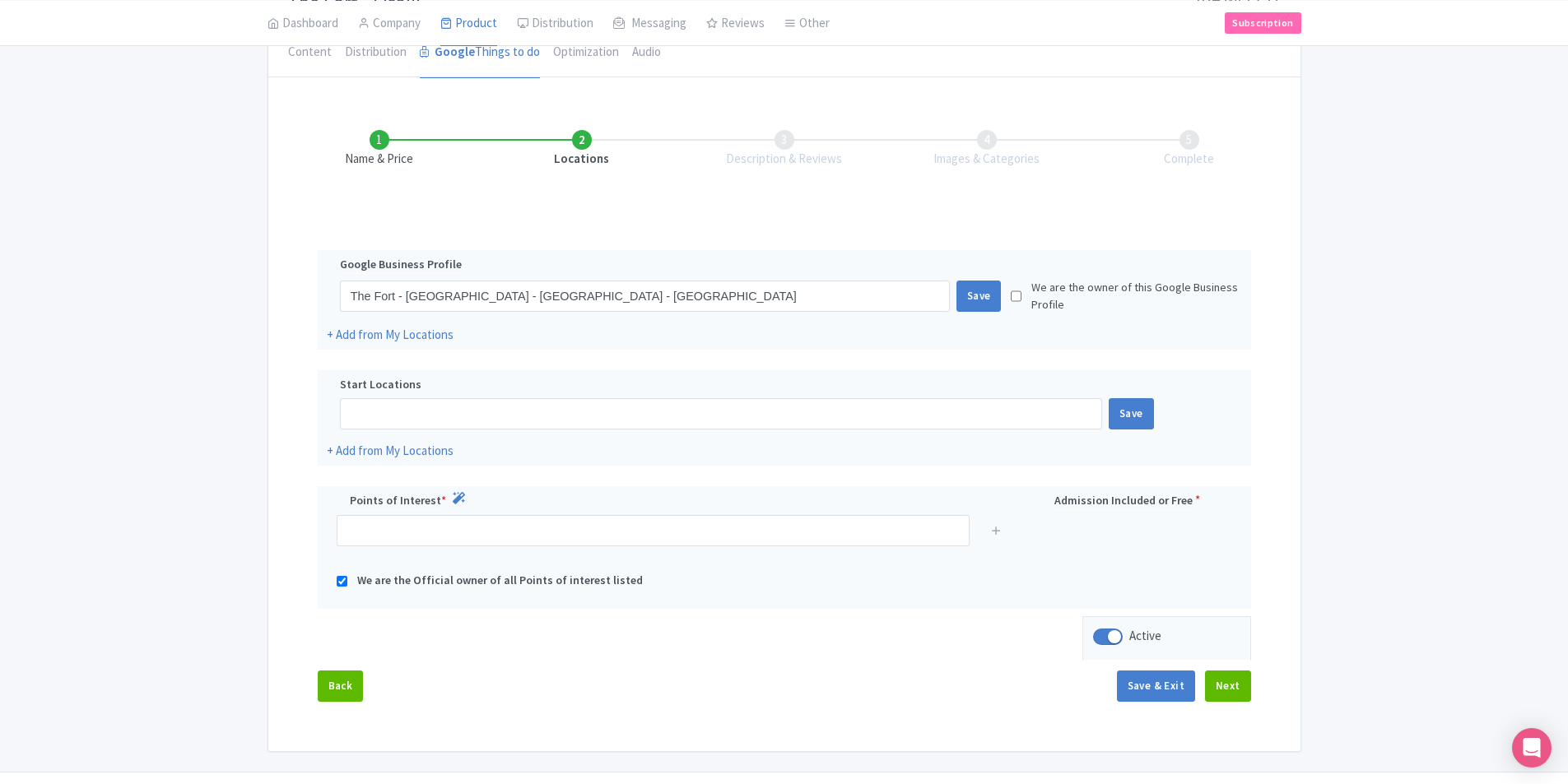
click at [785, 622] on div "Name & Price Locations Description & Reviews Images & Categories Complete Edit …" at bounding box center [784, 407] width 1013 height 621
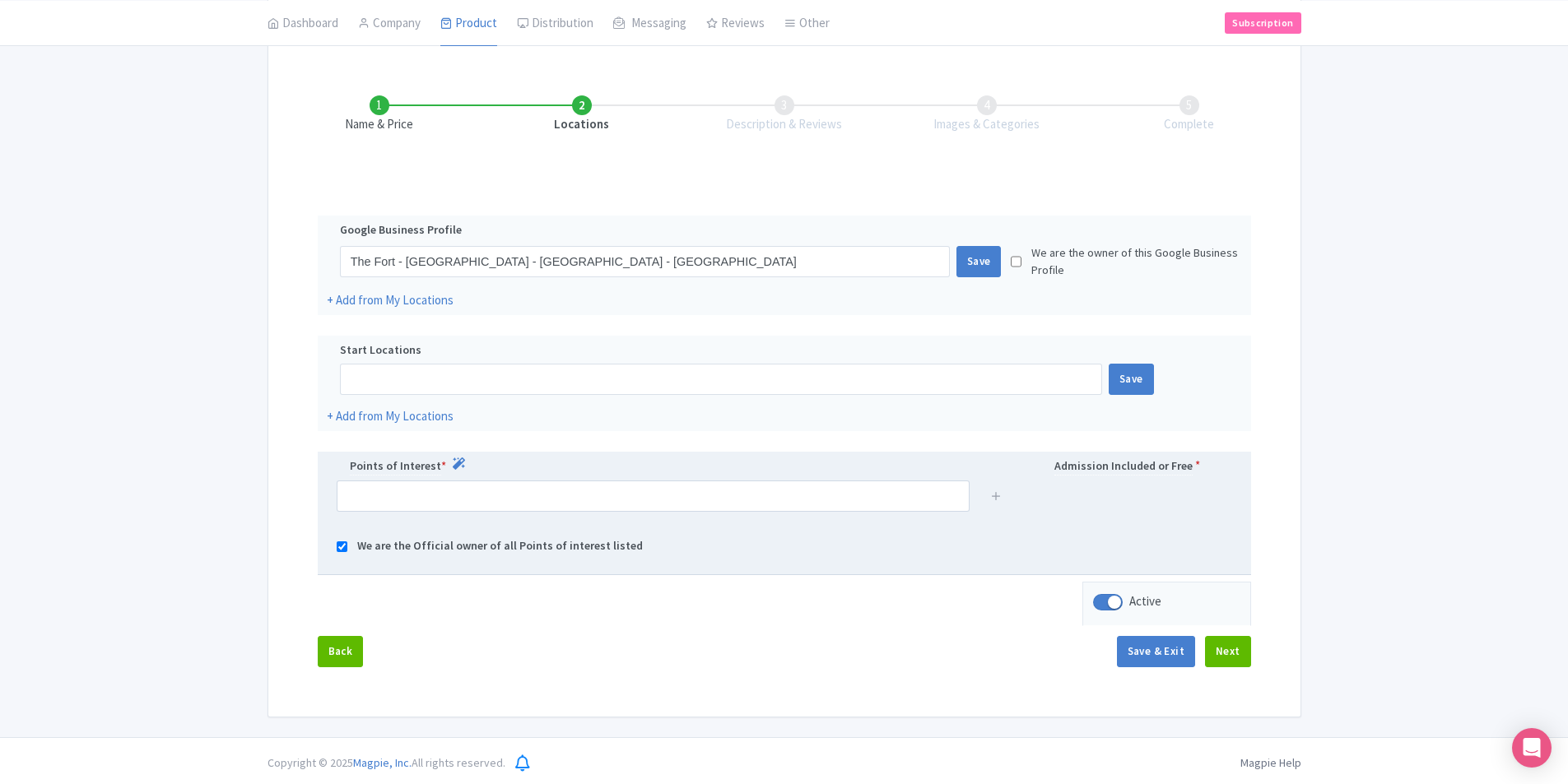
scroll to position [203, 0]
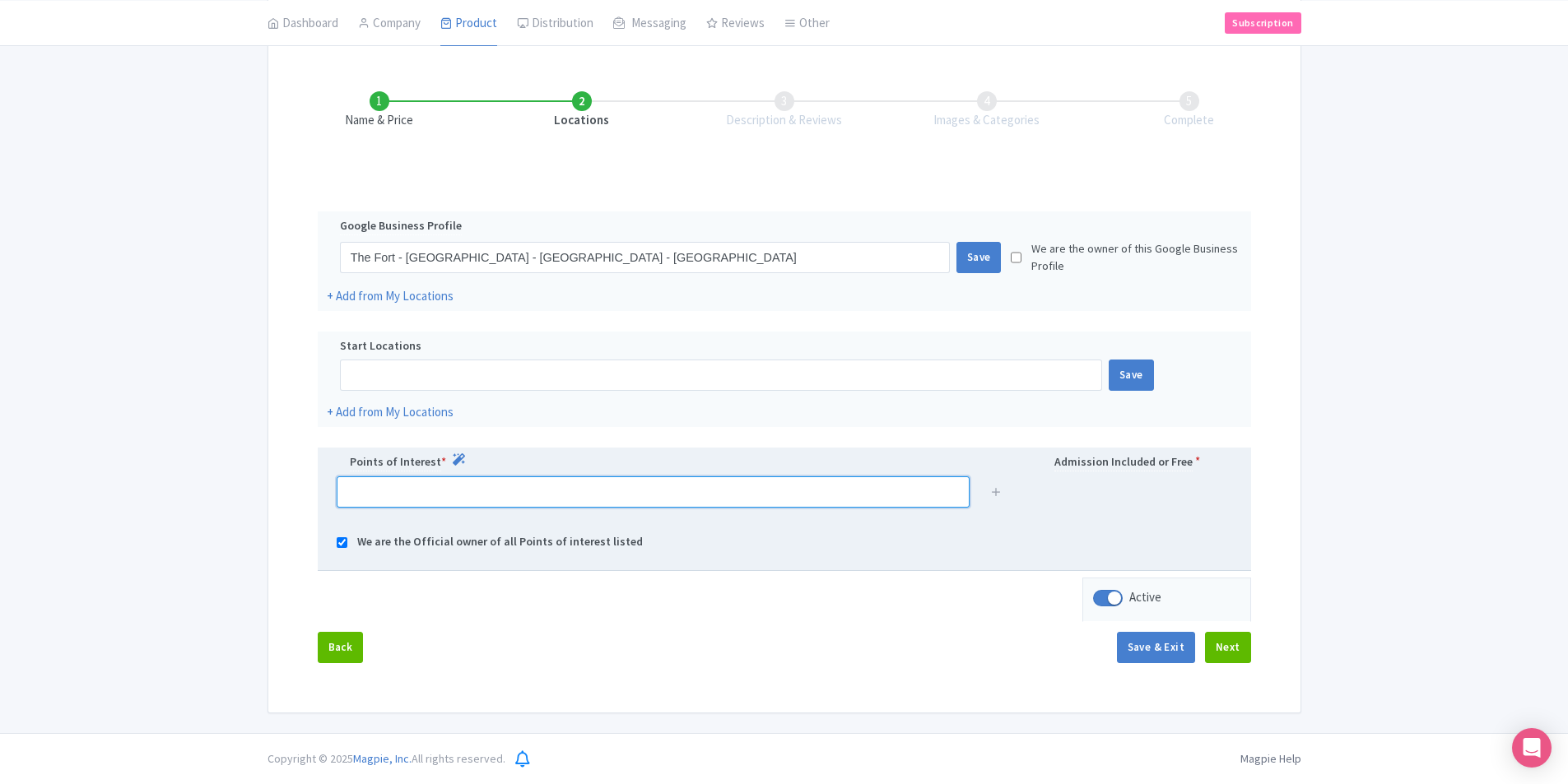
click at [624, 498] on input "text" at bounding box center [653, 492] width 633 height 31
type input "The"
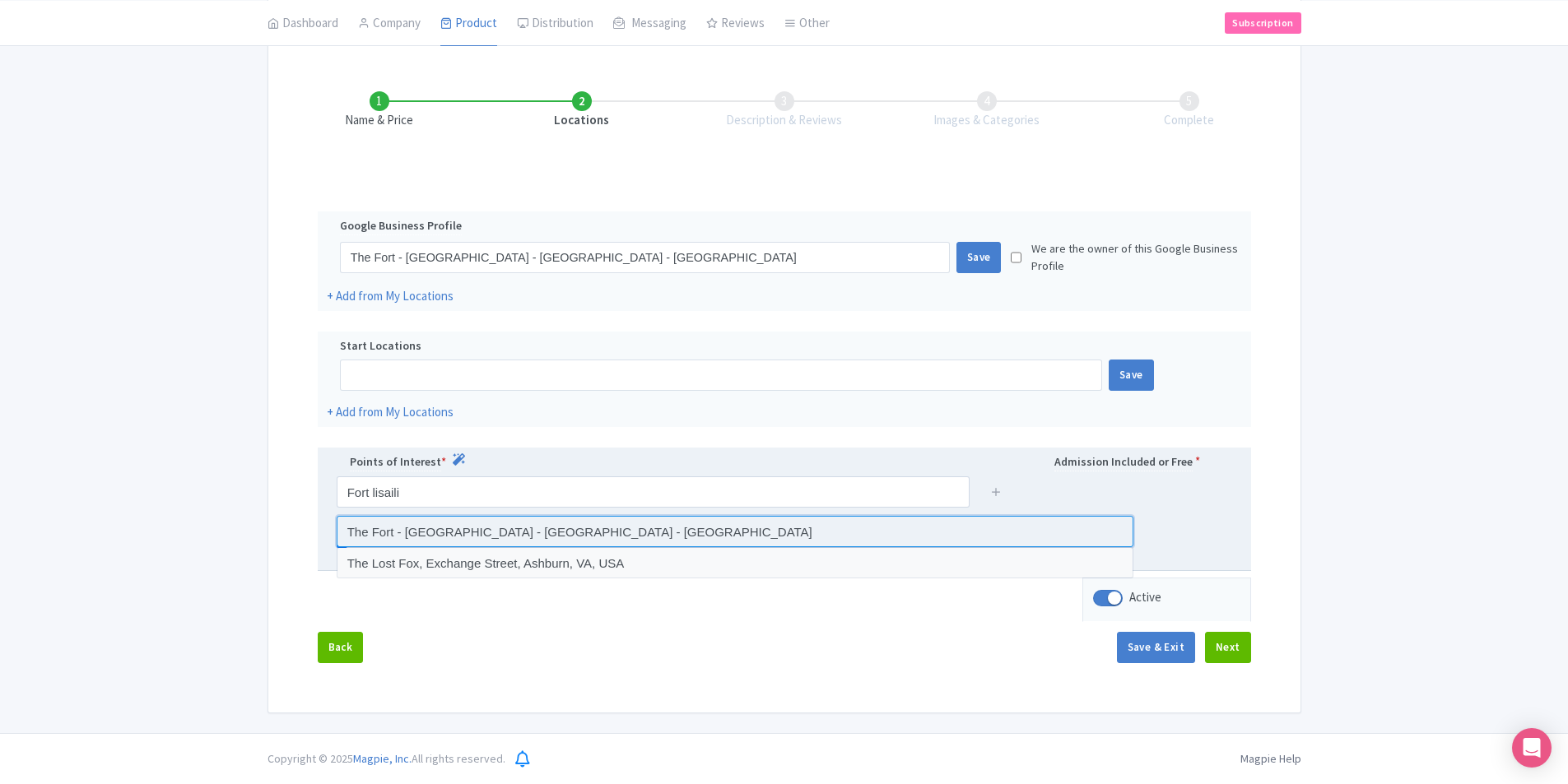
click at [537, 525] on input at bounding box center [735, 531] width 797 height 31
type input "The Fort - Lisaili - Dubai - United Arab Emirates"
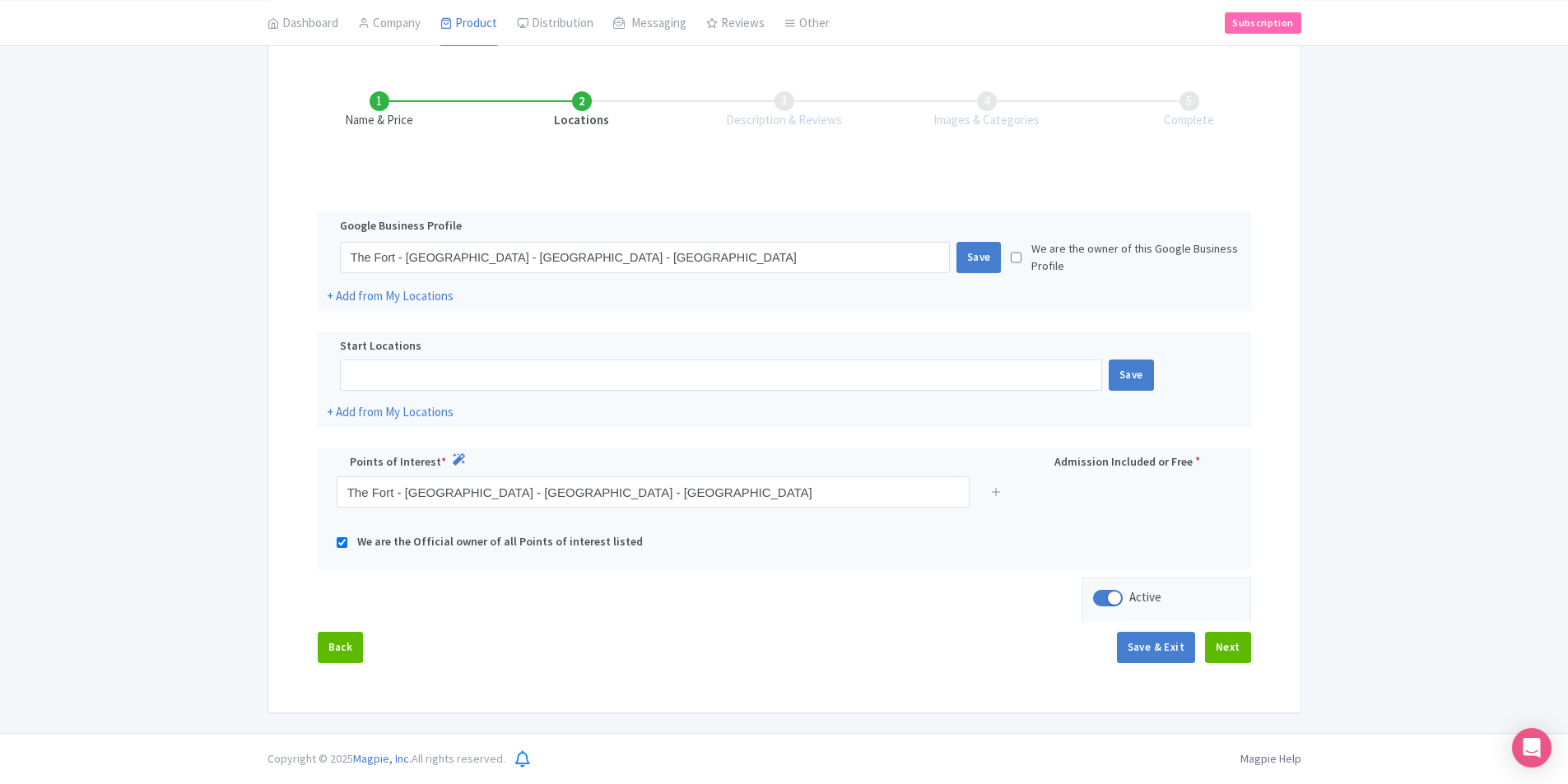
click at [773, 669] on div "Back Save & Exit Next" at bounding box center [784, 655] width 934 height 48
click at [1227, 659] on button "Next" at bounding box center [1227, 647] width 46 height 31
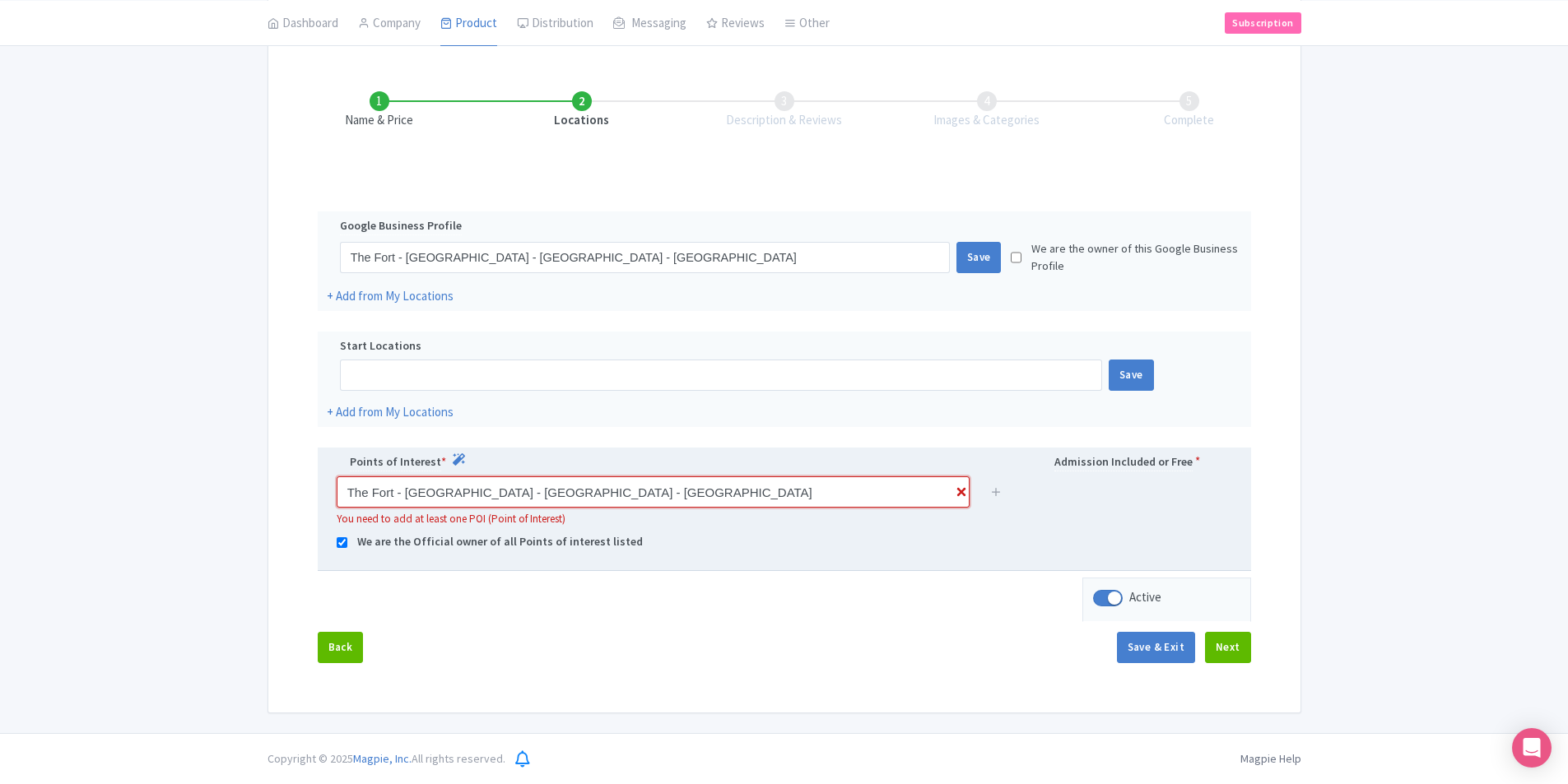
click at [858, 492] on input "The Fort - Lisaili - Dubai - United Arab Emirates" at bounding box center [653, 492] width 633 height 31
click at [994, 491] on icon at bounding box center [996, 491] width 12 height 12
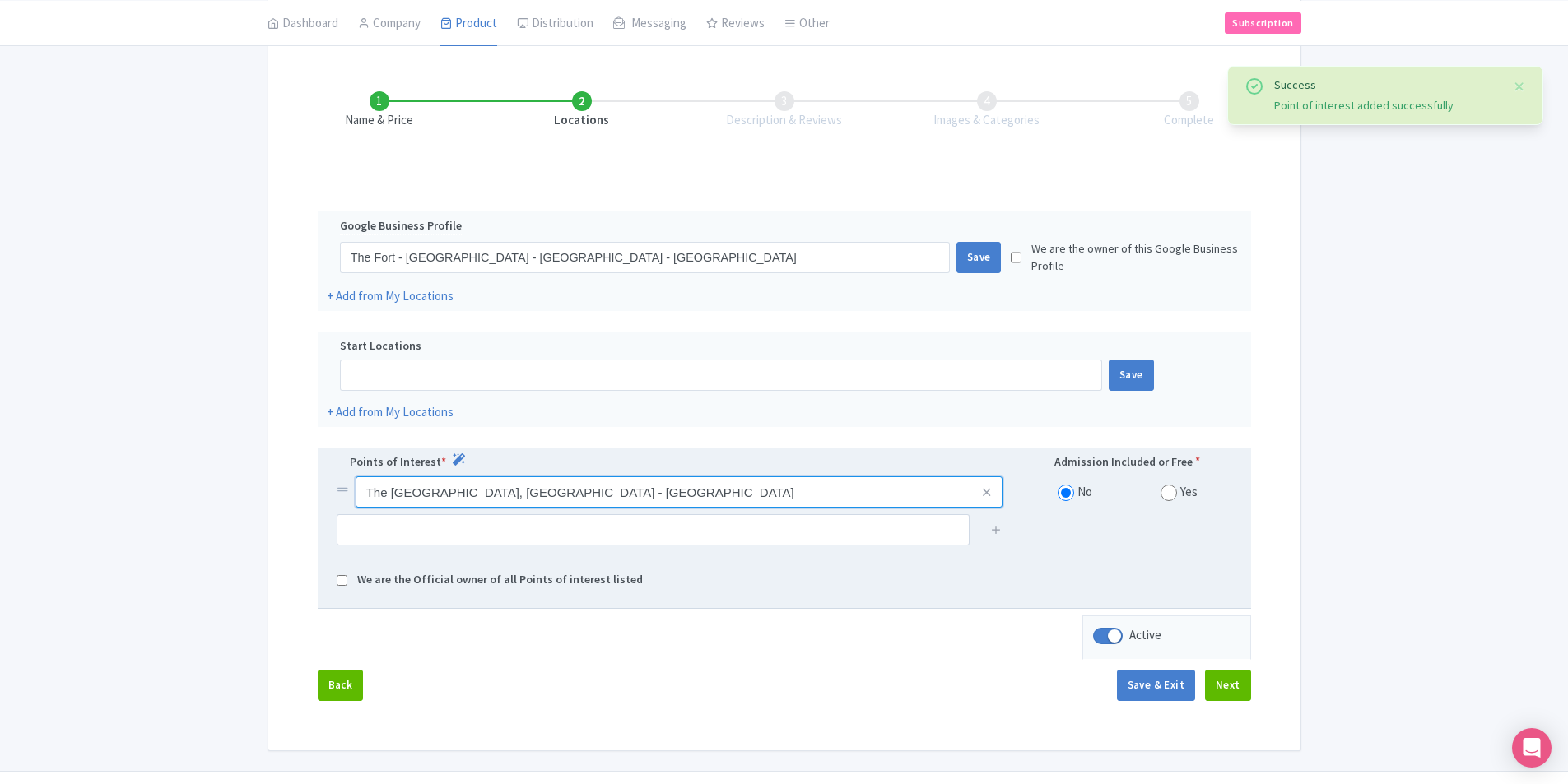
click at [792, 502] on input "The Fort - Lisaili, Dubai - United Arab Emirates" at bounding box center [679, 492] width 648 height 31
drag, startPoint x: 886, startPoint y: 712, endPoint x: 904, endPoint y: 698, distance: 22.8
click at [886, 711] on div "Back Save & Exit Next" at bounding box center [784, 694] width 934 height 48
click at [1221, 678] on button "Next" at bounding box center [1227, 685] width 46 height 31
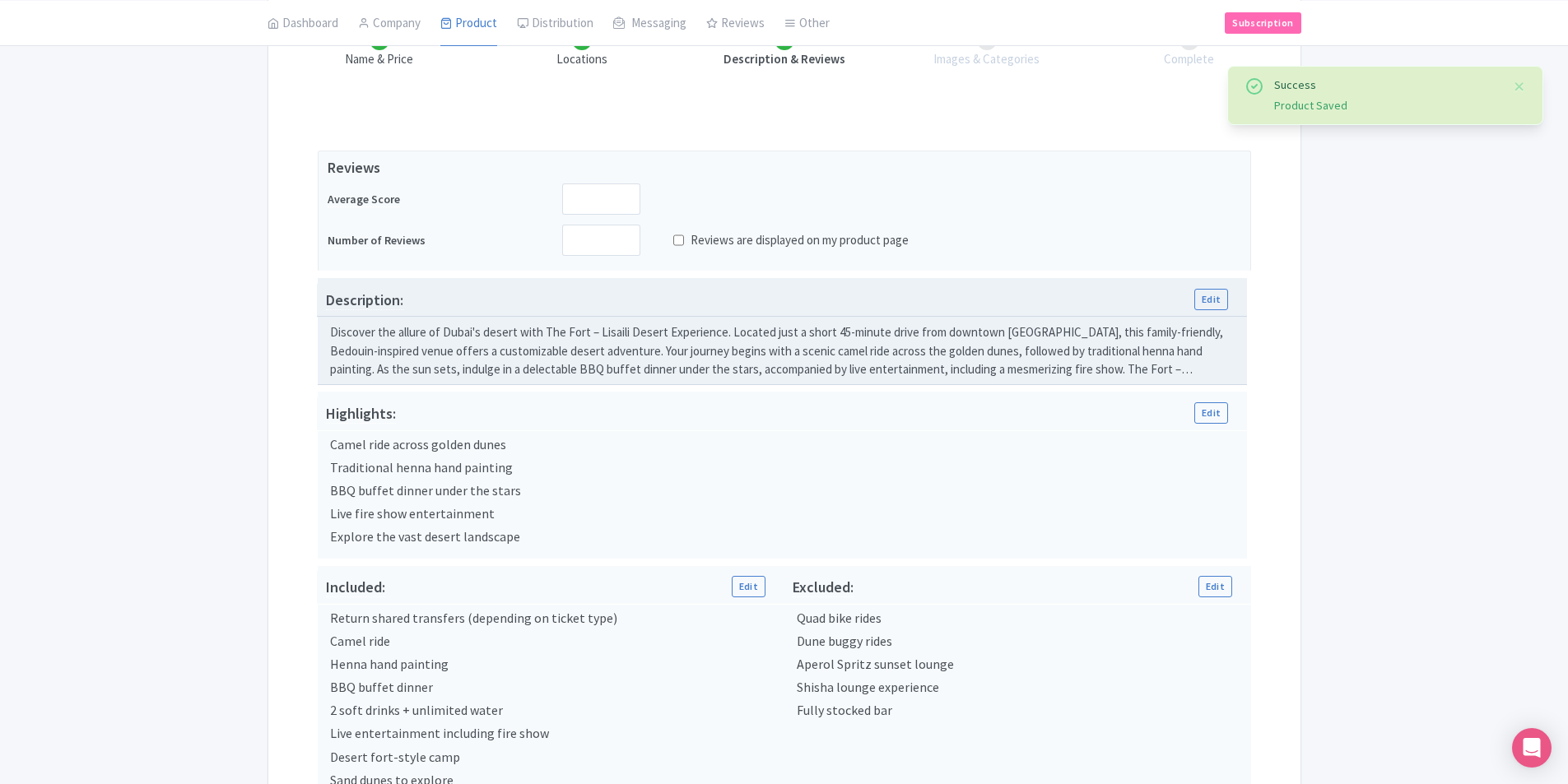
scroll to position [226, 0]
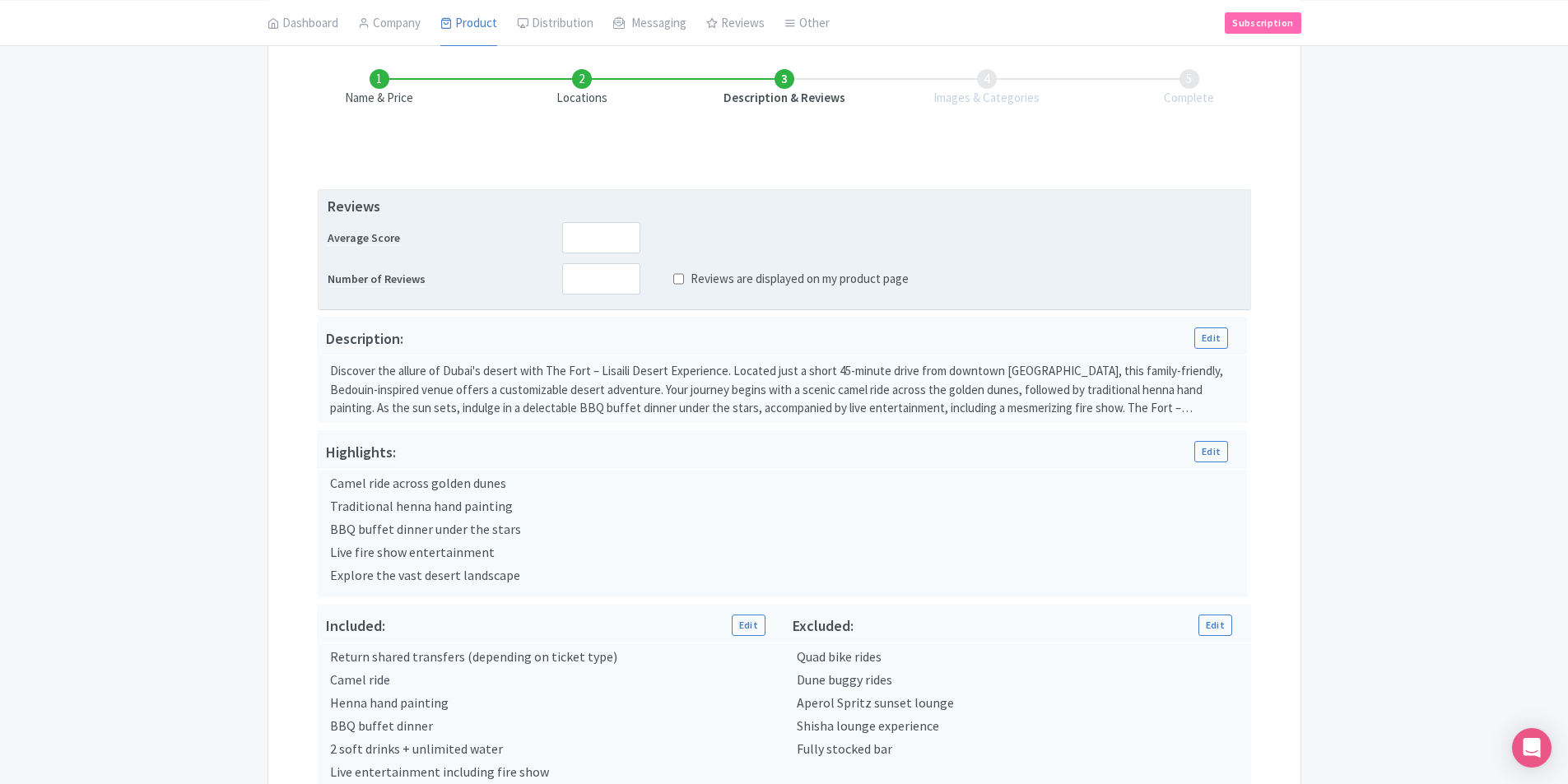
click at [682, 280] on input "Reviews are displayed on my product page" at bounding box center [678, 279] width 10 height 19
checkbox input "false"
click at [605, 282] on input "number" at bounding box center [601, 278] width 78 height 31
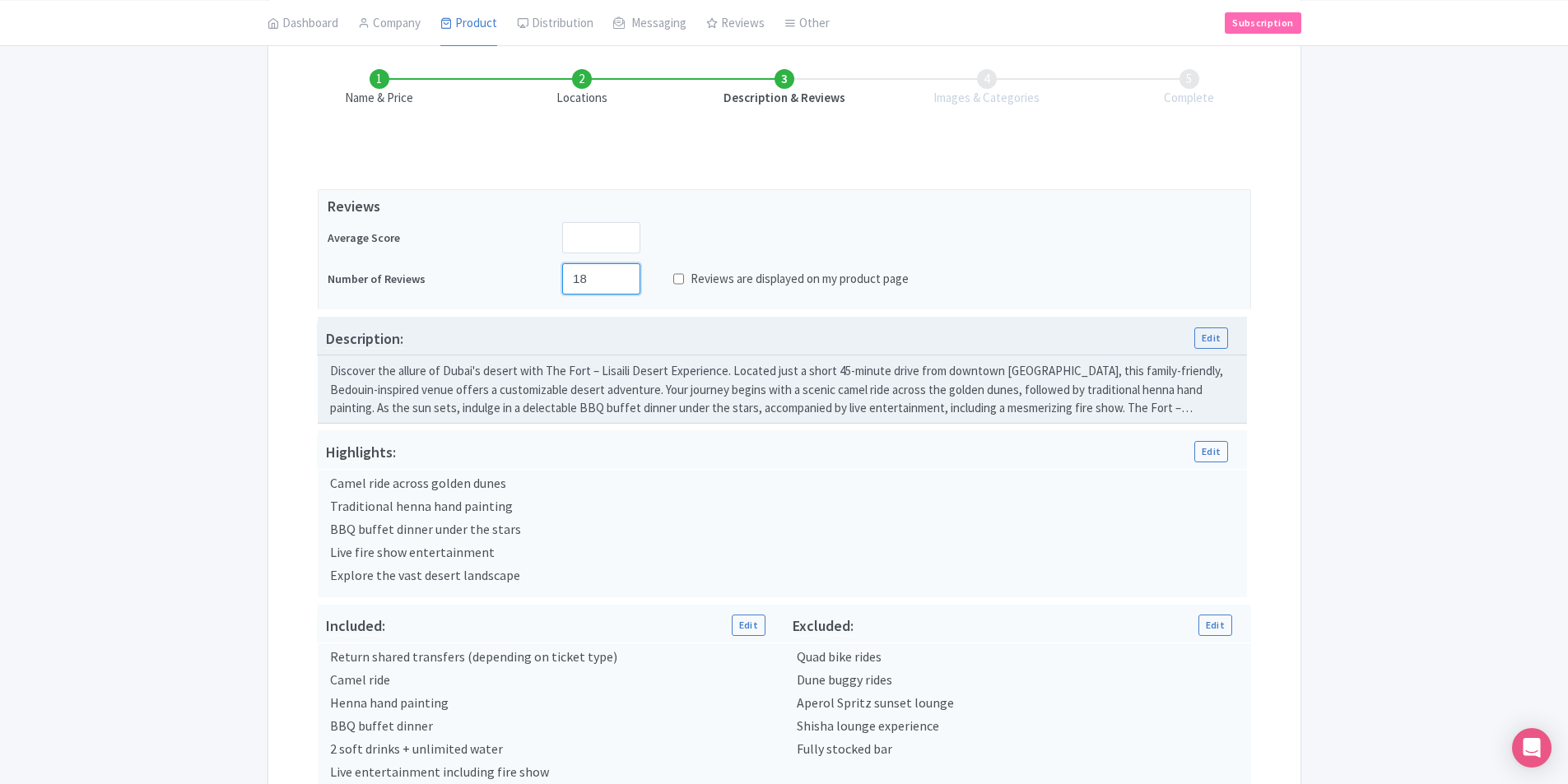
type input "1"
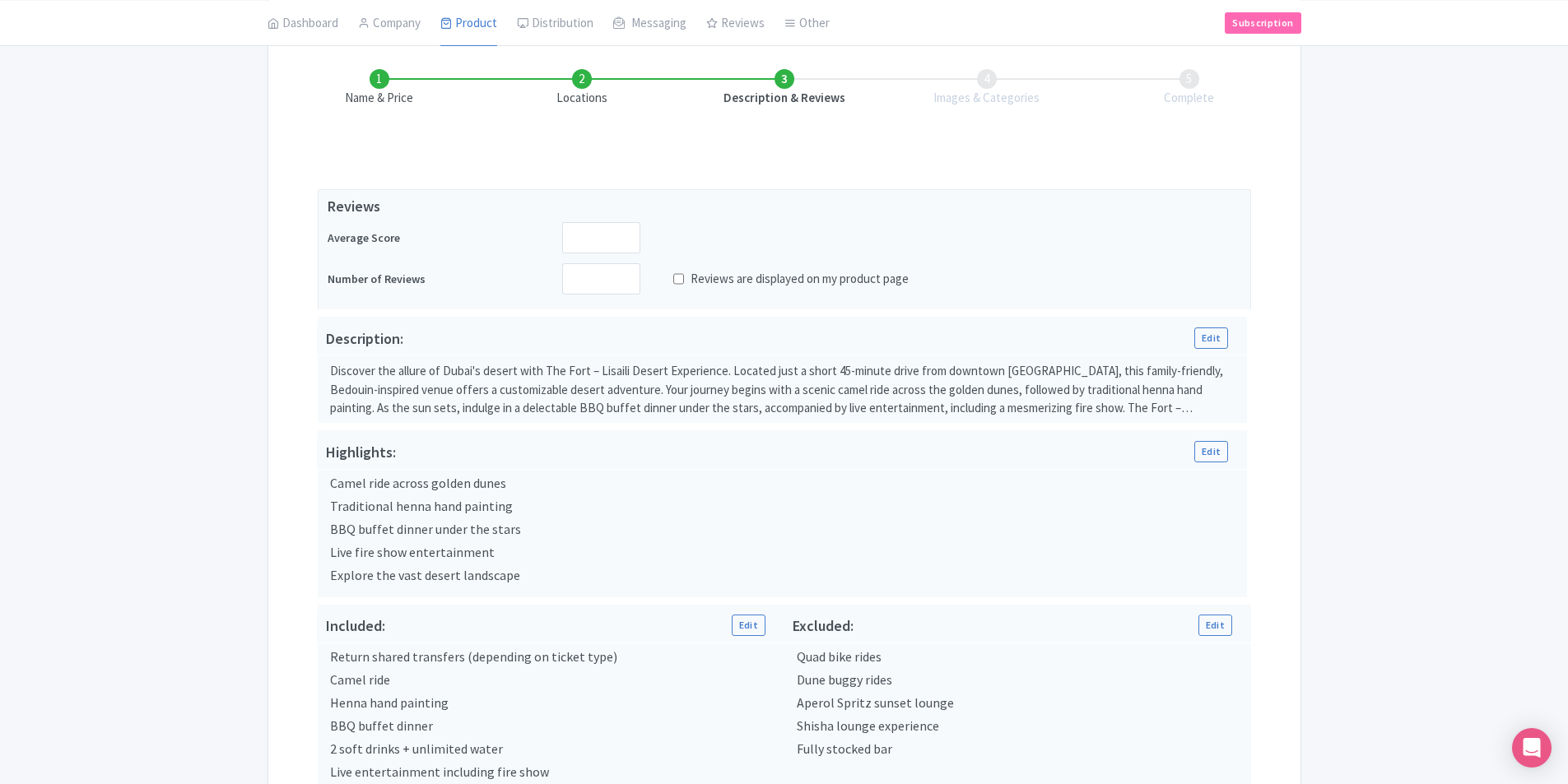
click at [1401, 299] on div "Success Product Saved ← Back to Products The Fort - Lisaili ID# WESGIT Content …" at bounding box center [784, 426] width 1568 height 1067
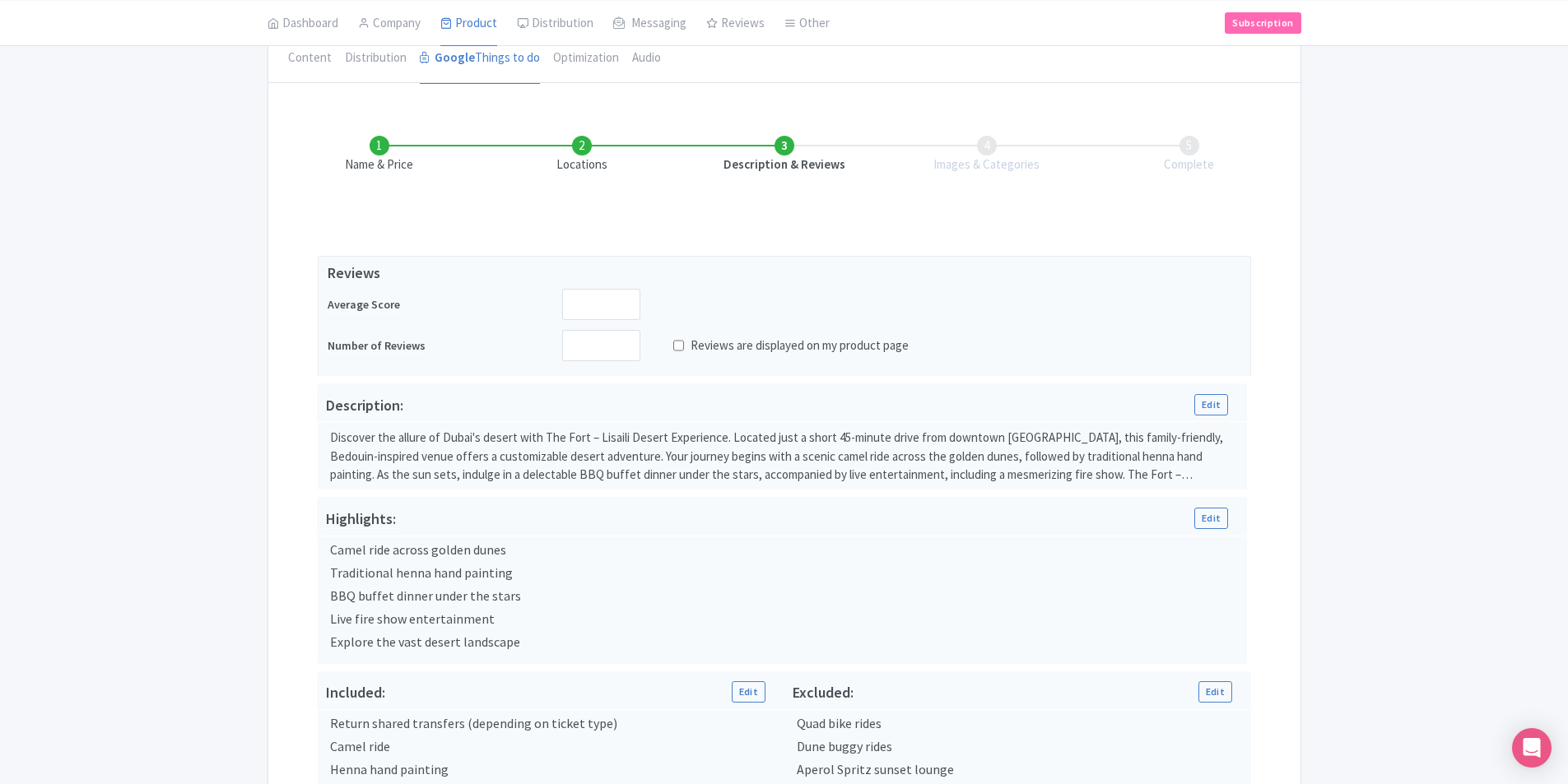
scroll to position [472, 0]
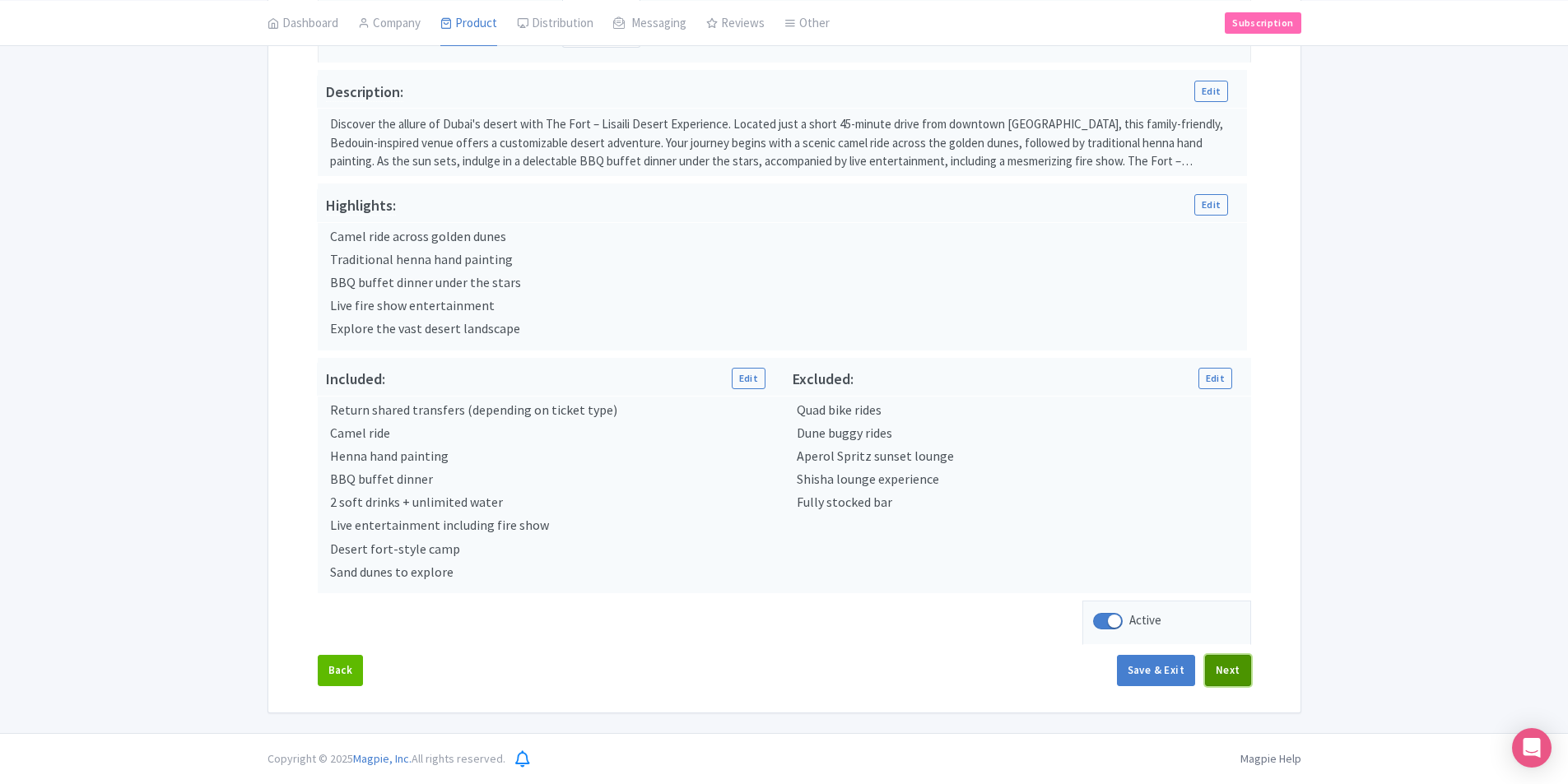
click at [1232, 674] on button "Next" at bounding box center [1227, 670] width 46 height 31
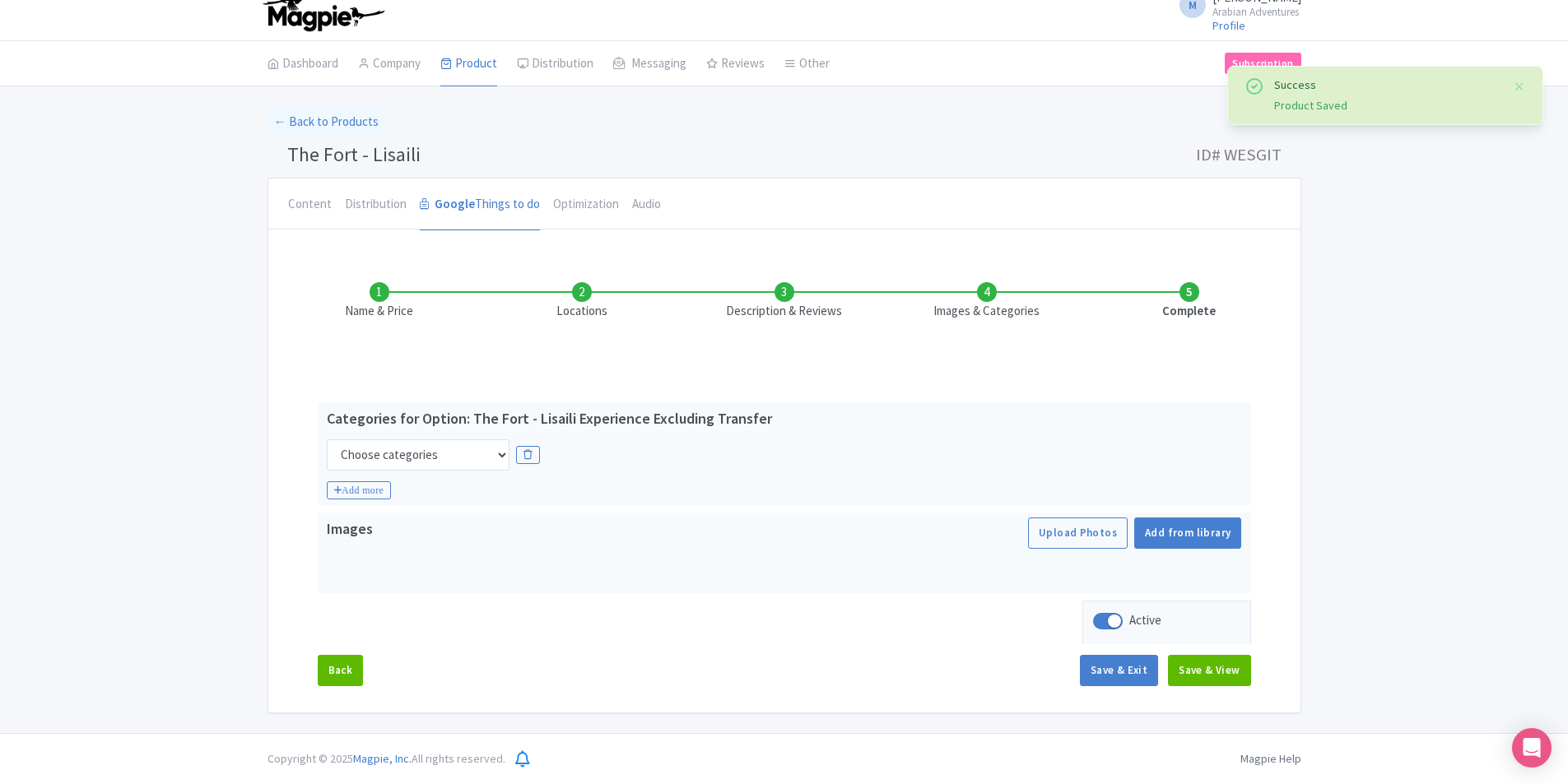
scroll to position [0, 0]
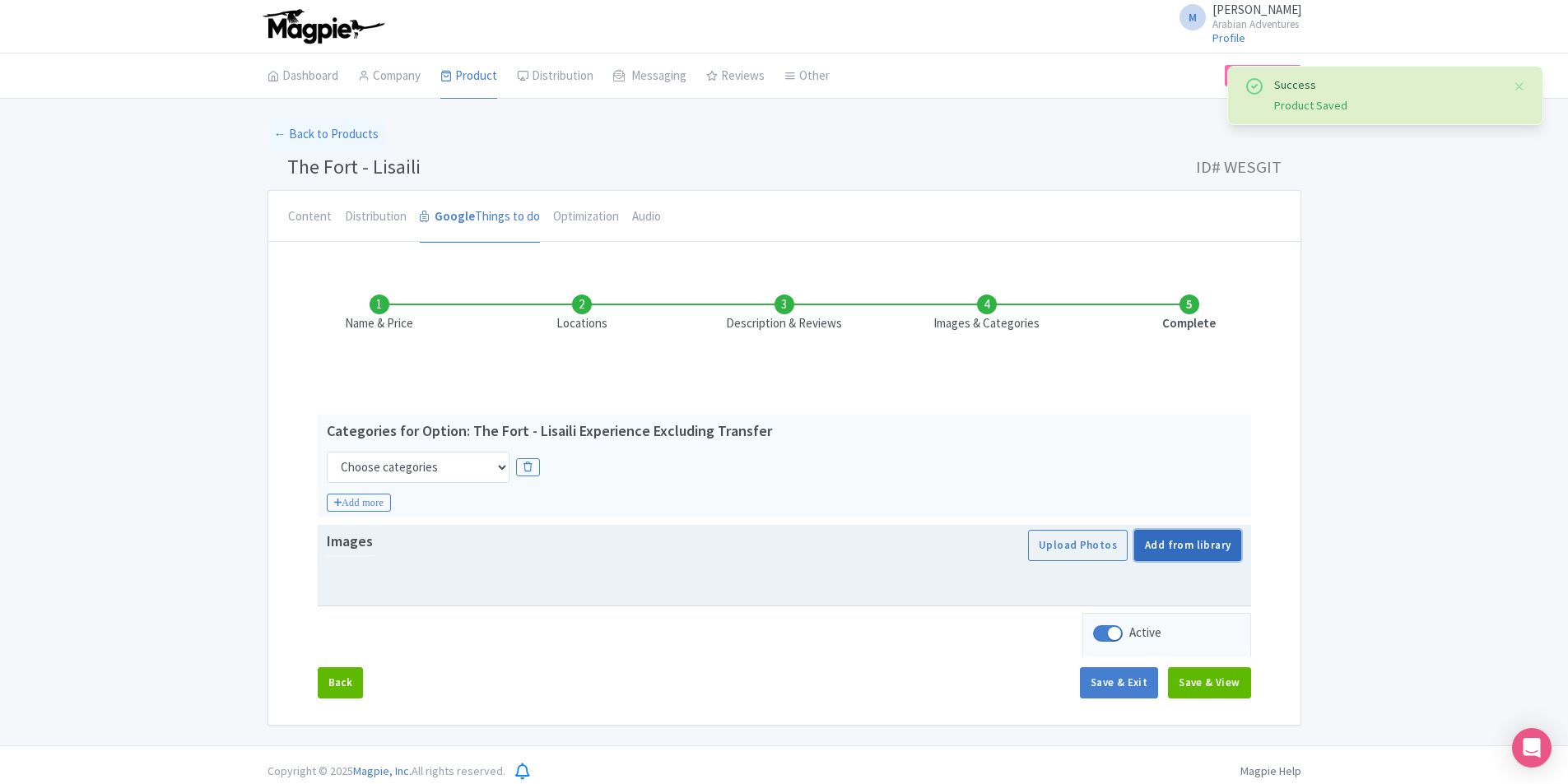
click at [1224, 552] on link "Add from library" at bounding box center [1188, 545] width 107 height 31
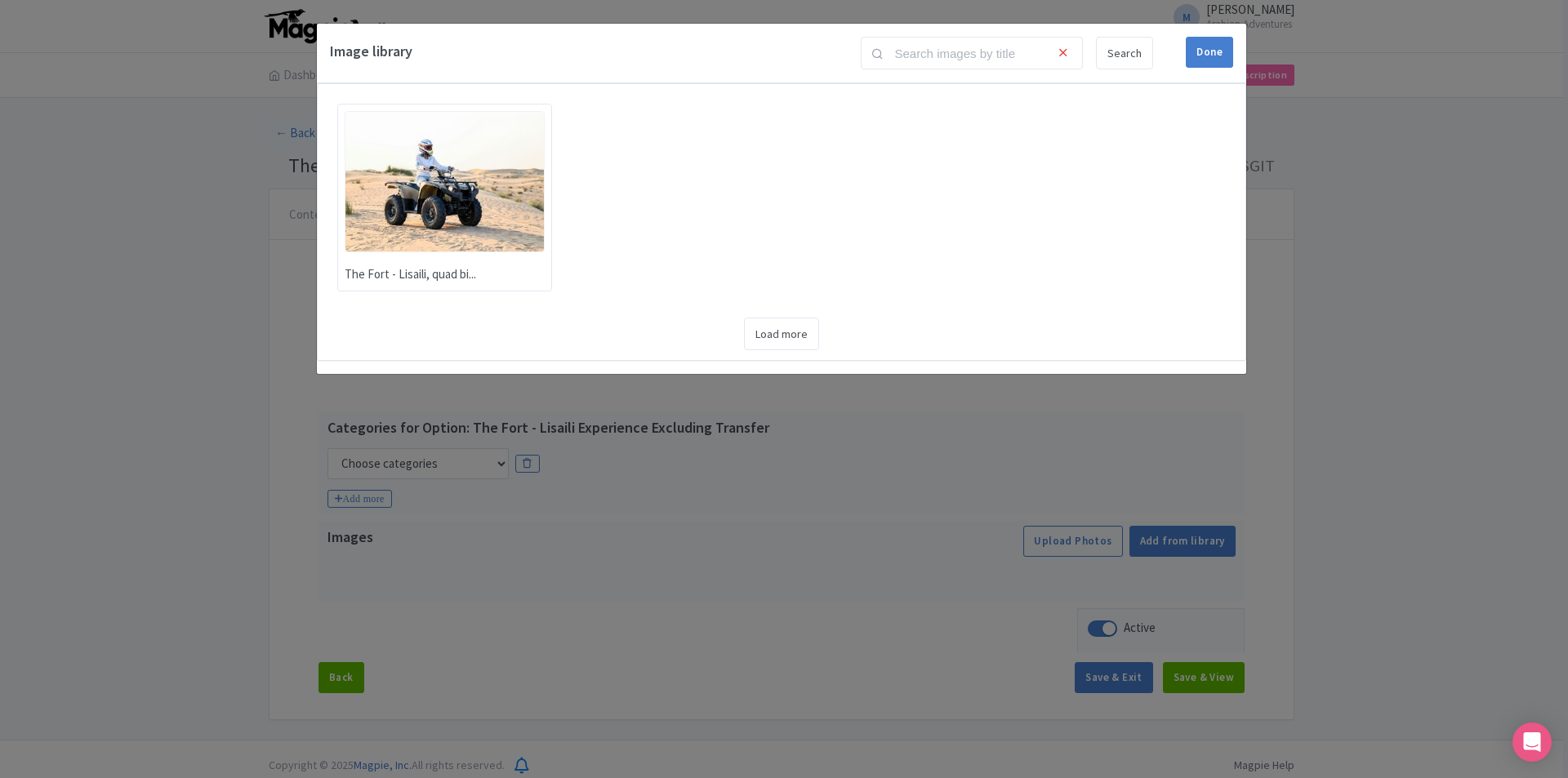
click at [485, 180] on img at bounding box center [444, 181] width 200 height 141
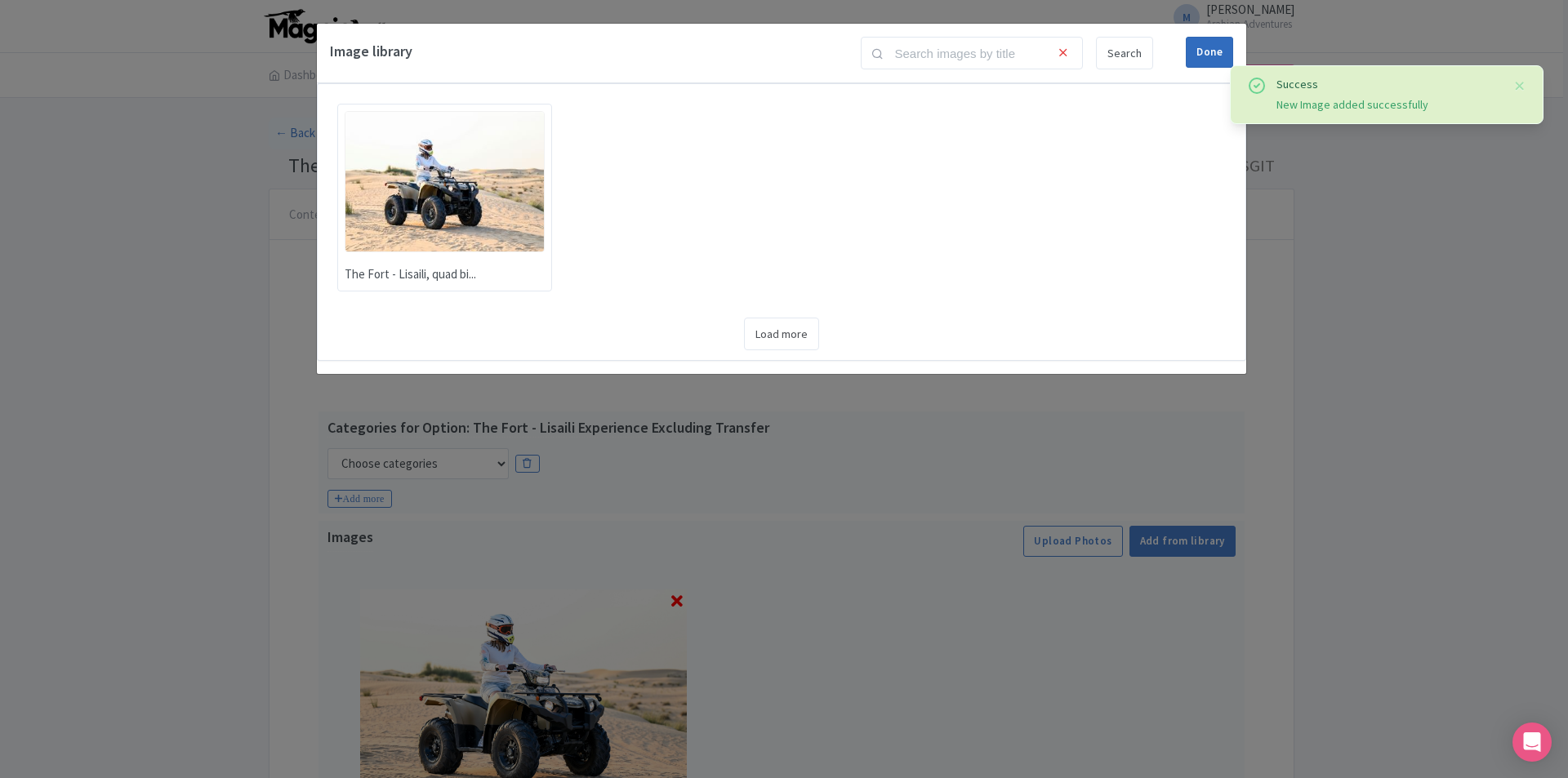
click at [1200, 58] on div "Done" at bounding box center [1209, 51] width 48 height 31
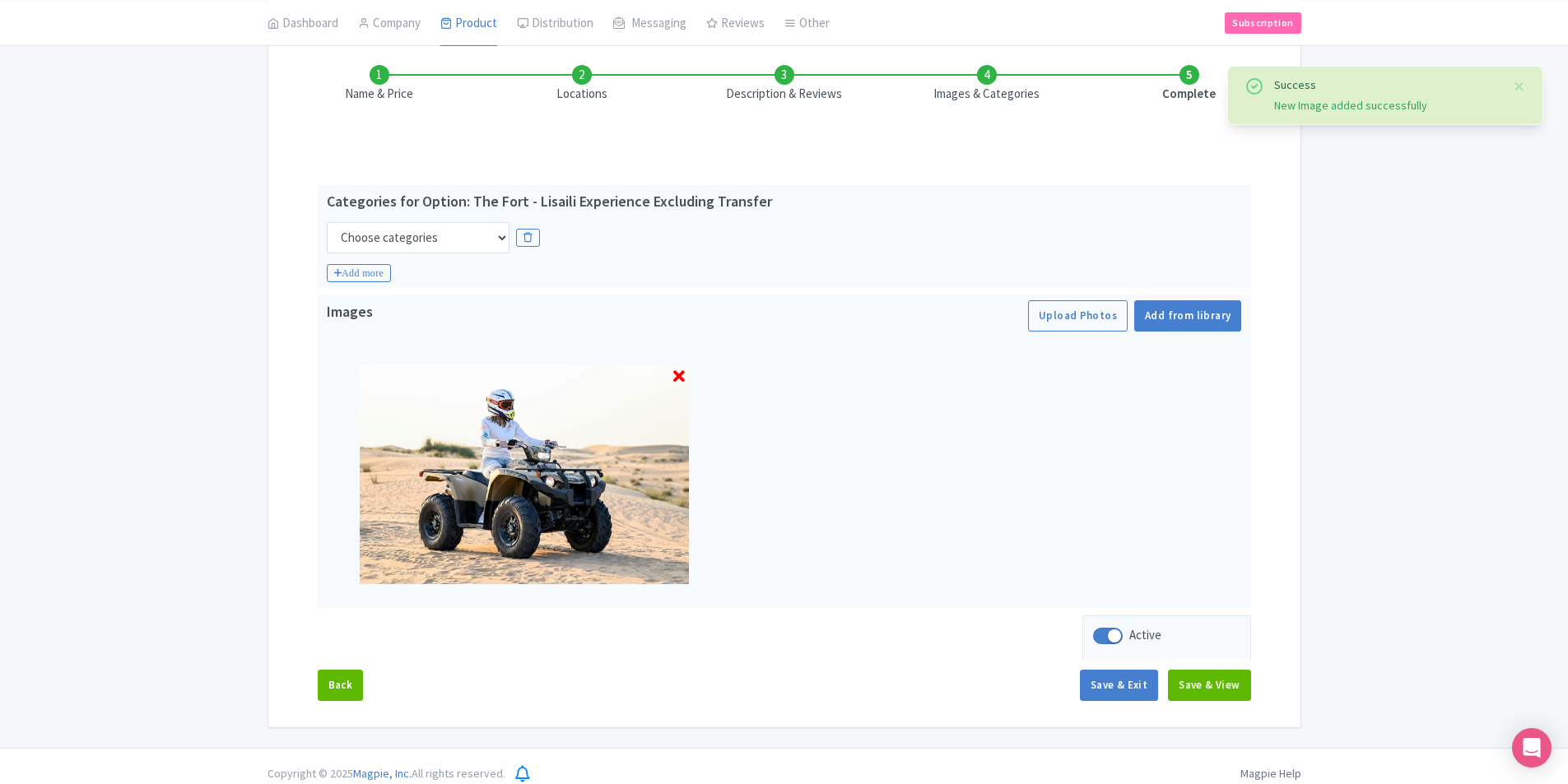
scroll to position [244, 0]
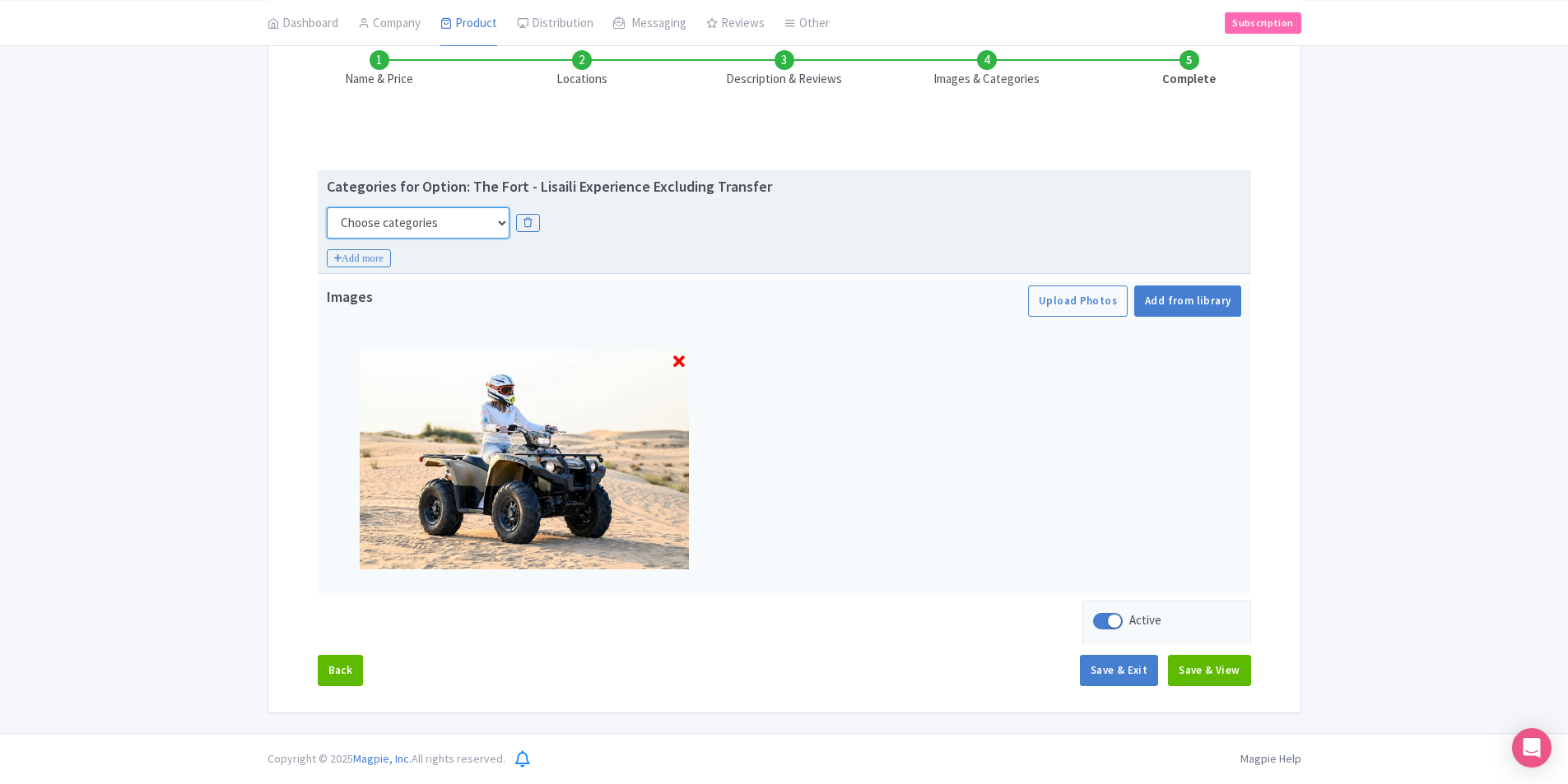
click at [465, 227] on select "Choose categories Adults Only Animals Audio Guide Beaches Bike Tours Boat Tours…" at bounding box center [419, 223] width 182 height 31
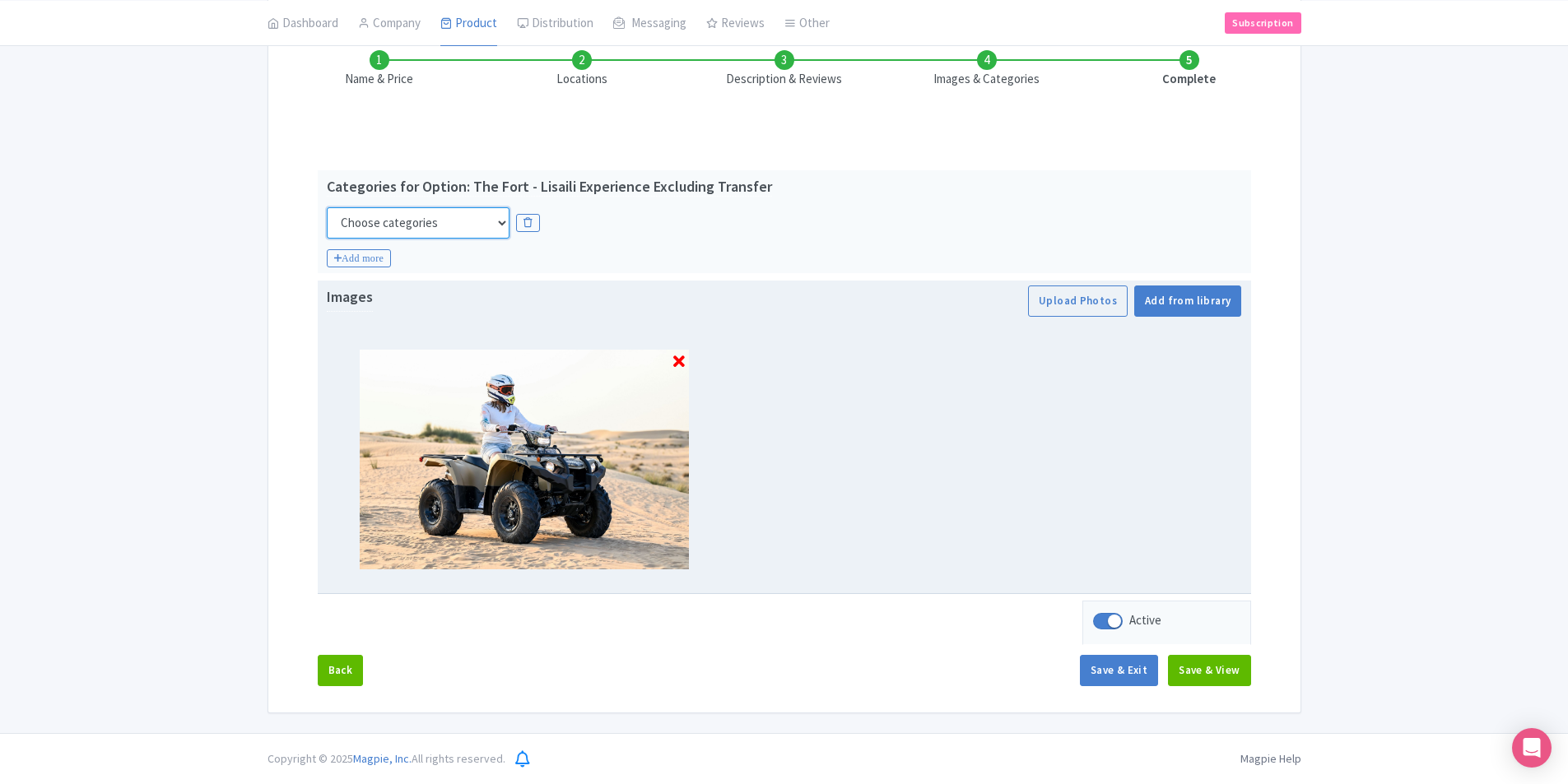
select select "day-trips"
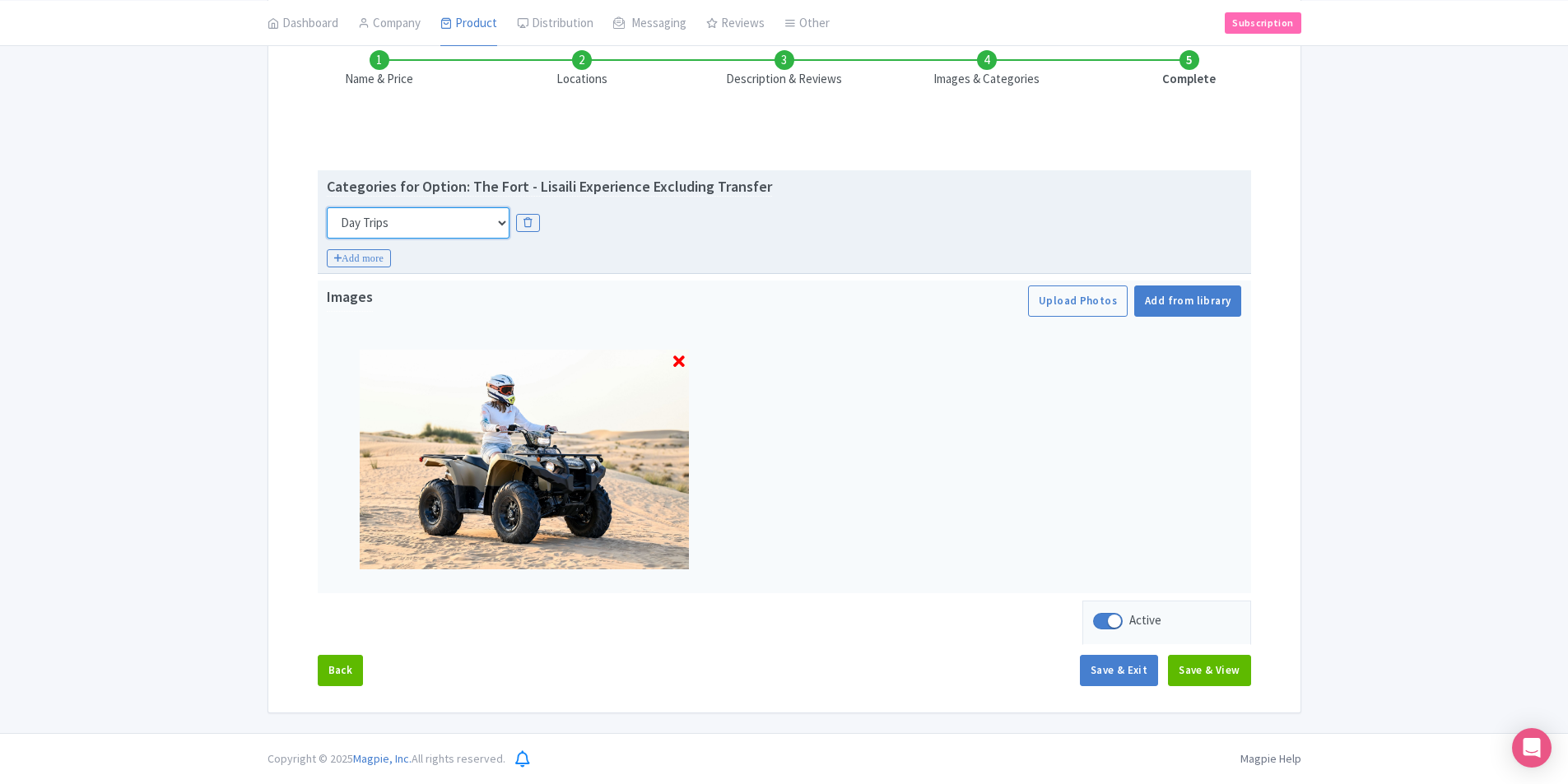
click at [451, 229] on select "Choose categories Adults Only Animals Audio Guide Beaches Bike Tours Boat Tours…" at bounding box center [419, 223] width 182 height 31
click at [825, 182] on div "Categories for Option: The Fort - Lisaili Experience Excluding Transfer Choose …" at bounding box center [784, 206] width 915 height 63
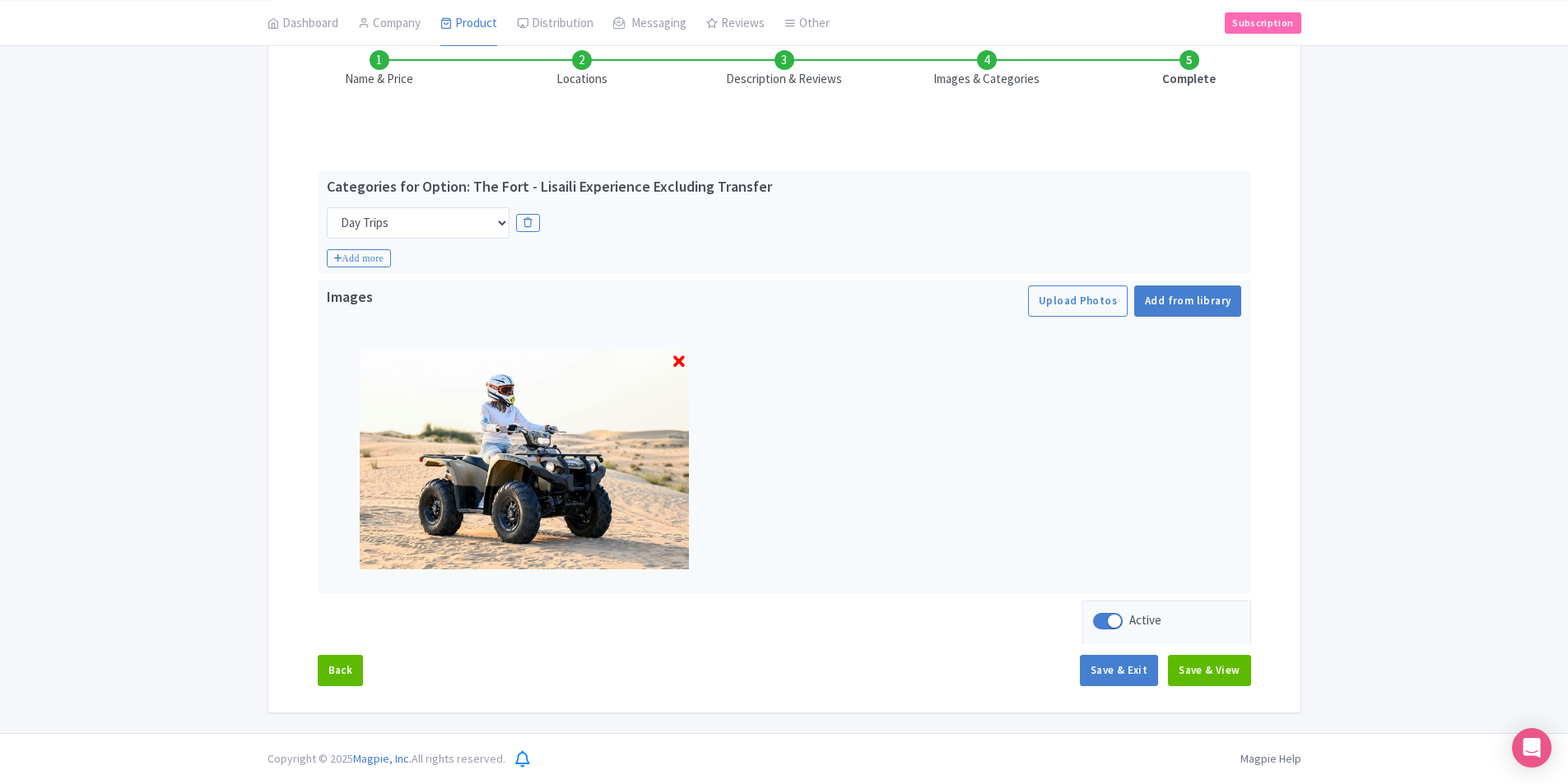
click at [387, 69] on li "Name & Price" at bounding box center [379, 69] width 202 height 39
click at [352, 674] on button "Back" at bounding box center [341, 670] width 46 height 31
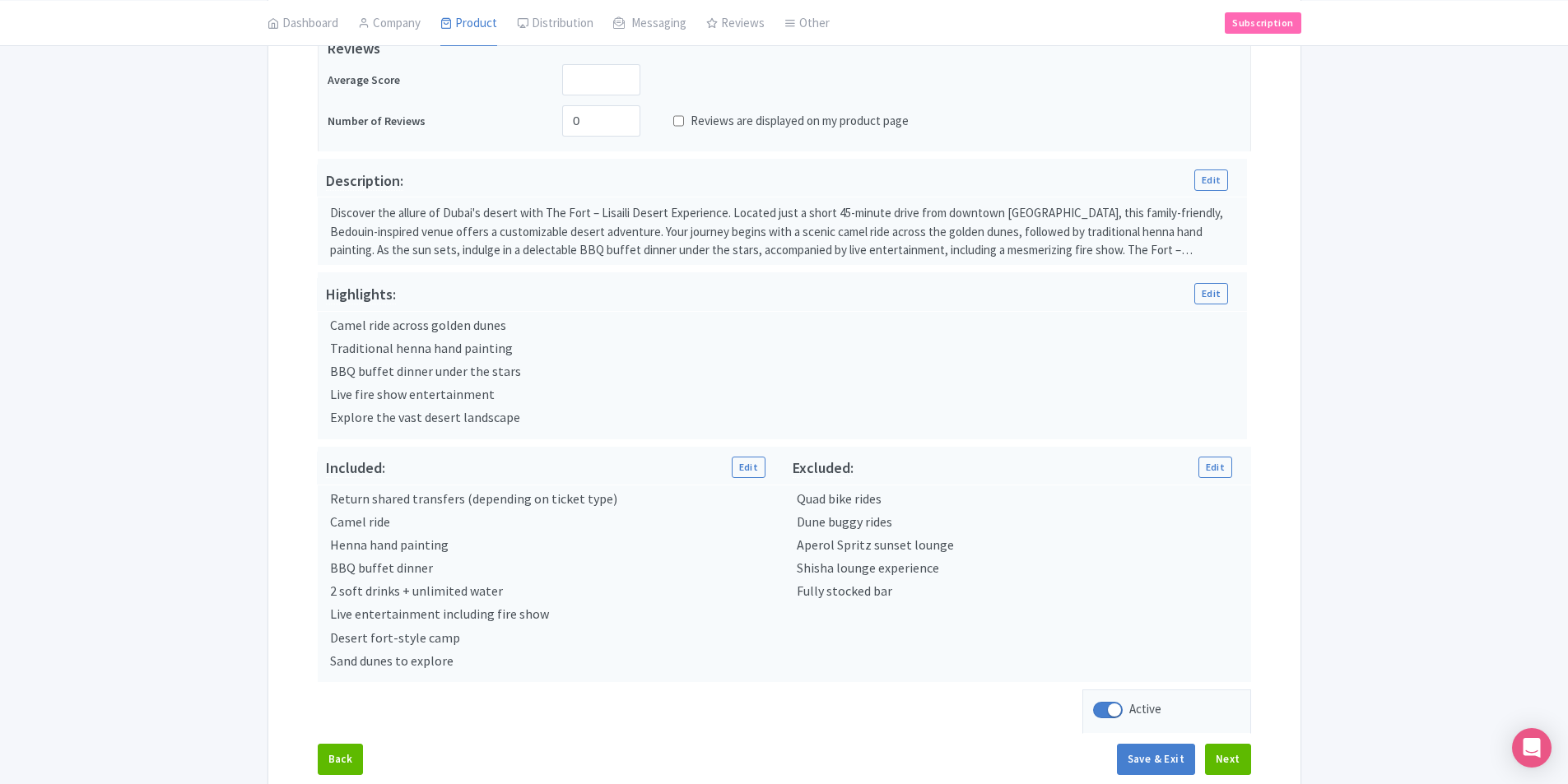
scroll to position [472, 0]
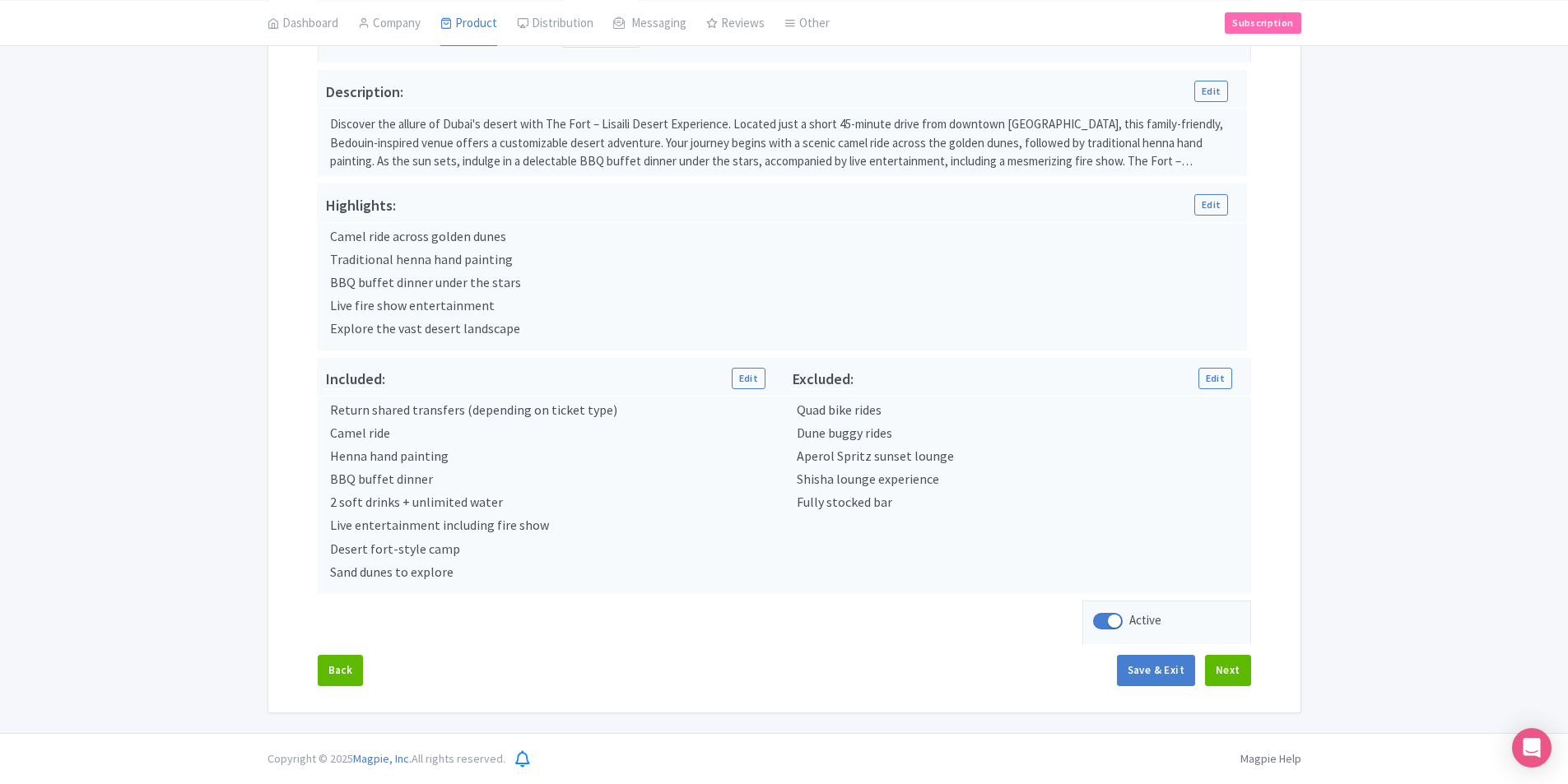
click at [353, 692] on div "Back Save & Exit Next" at bounding box center [784, 679] width 934 height 48
click at [351, 677] on button "Back" at bounding box center [341, 670] width 46 height 31
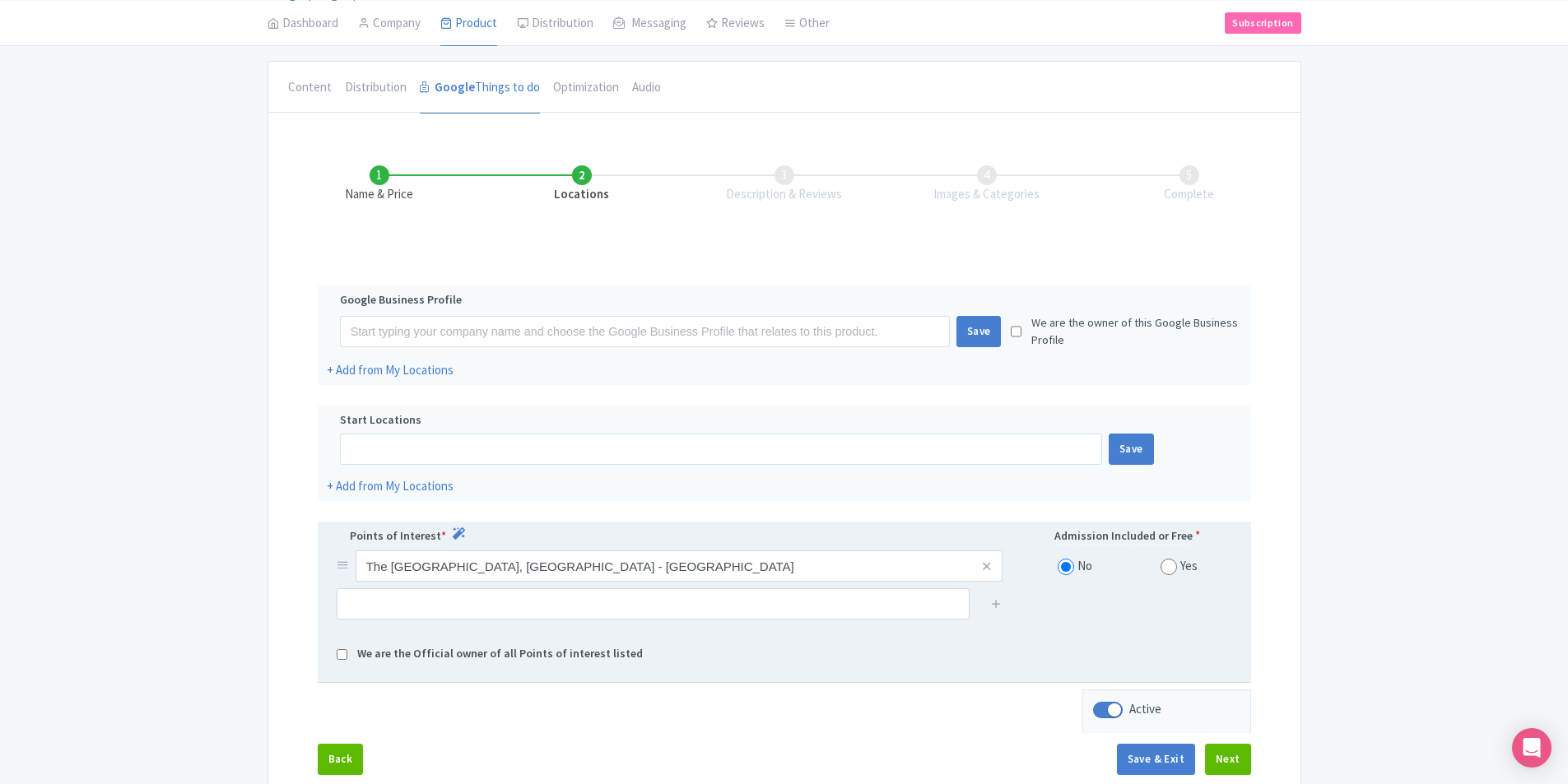
scroll to position [241, 0]
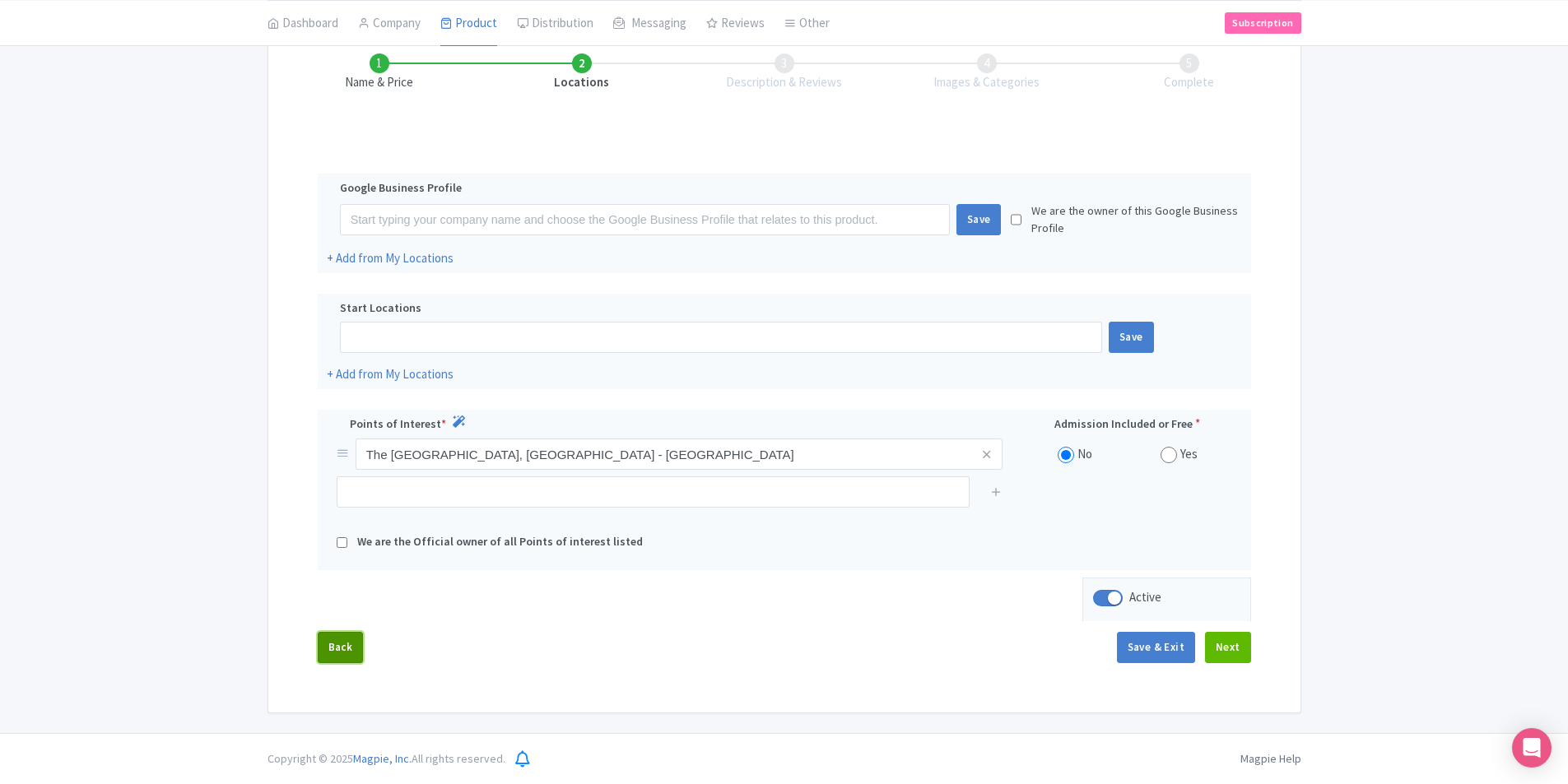
click at [354, 634] on button "Back" at bounding box center [341, 647] width 46 height 31
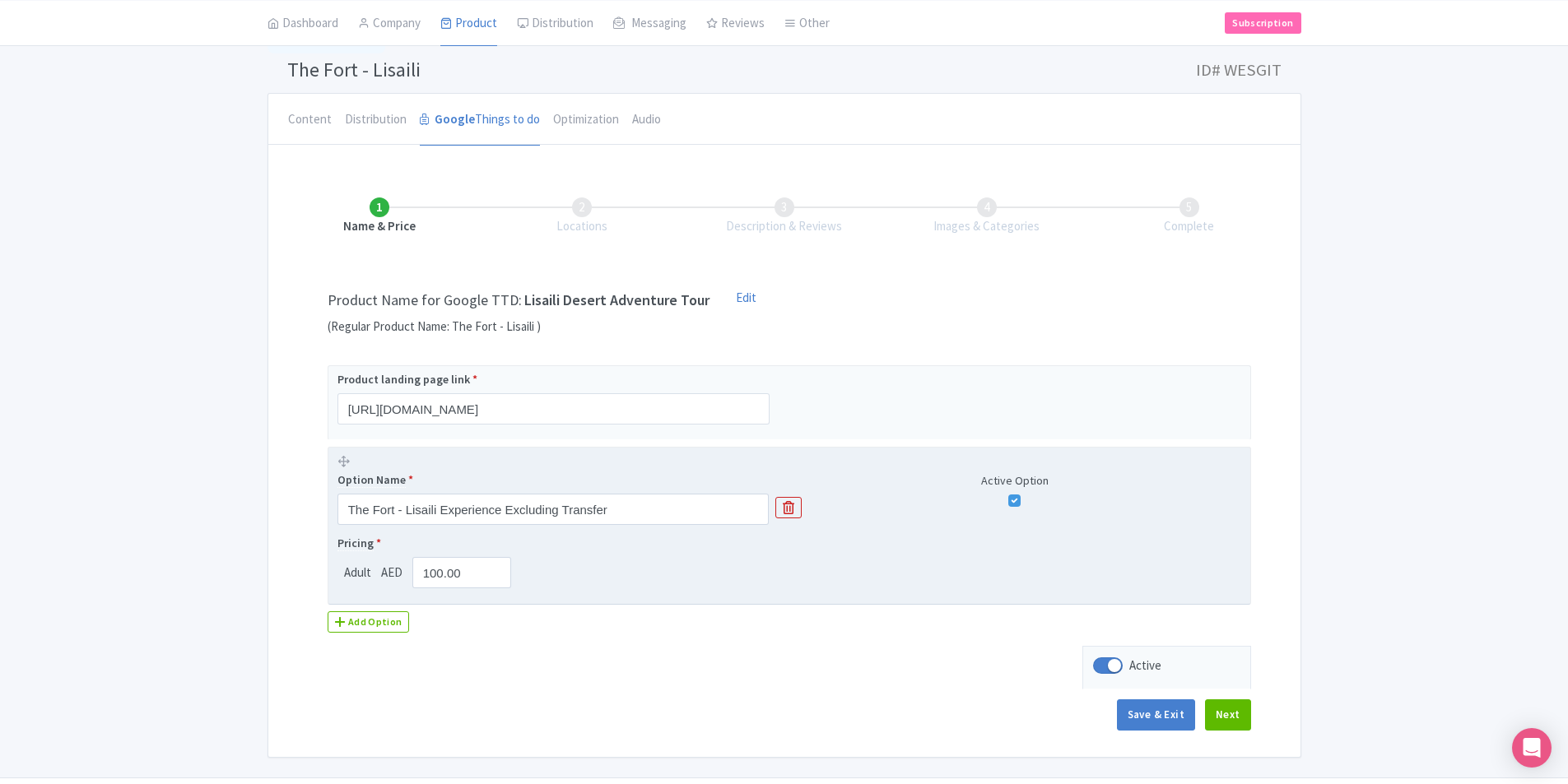
scroll to position [59, 0]
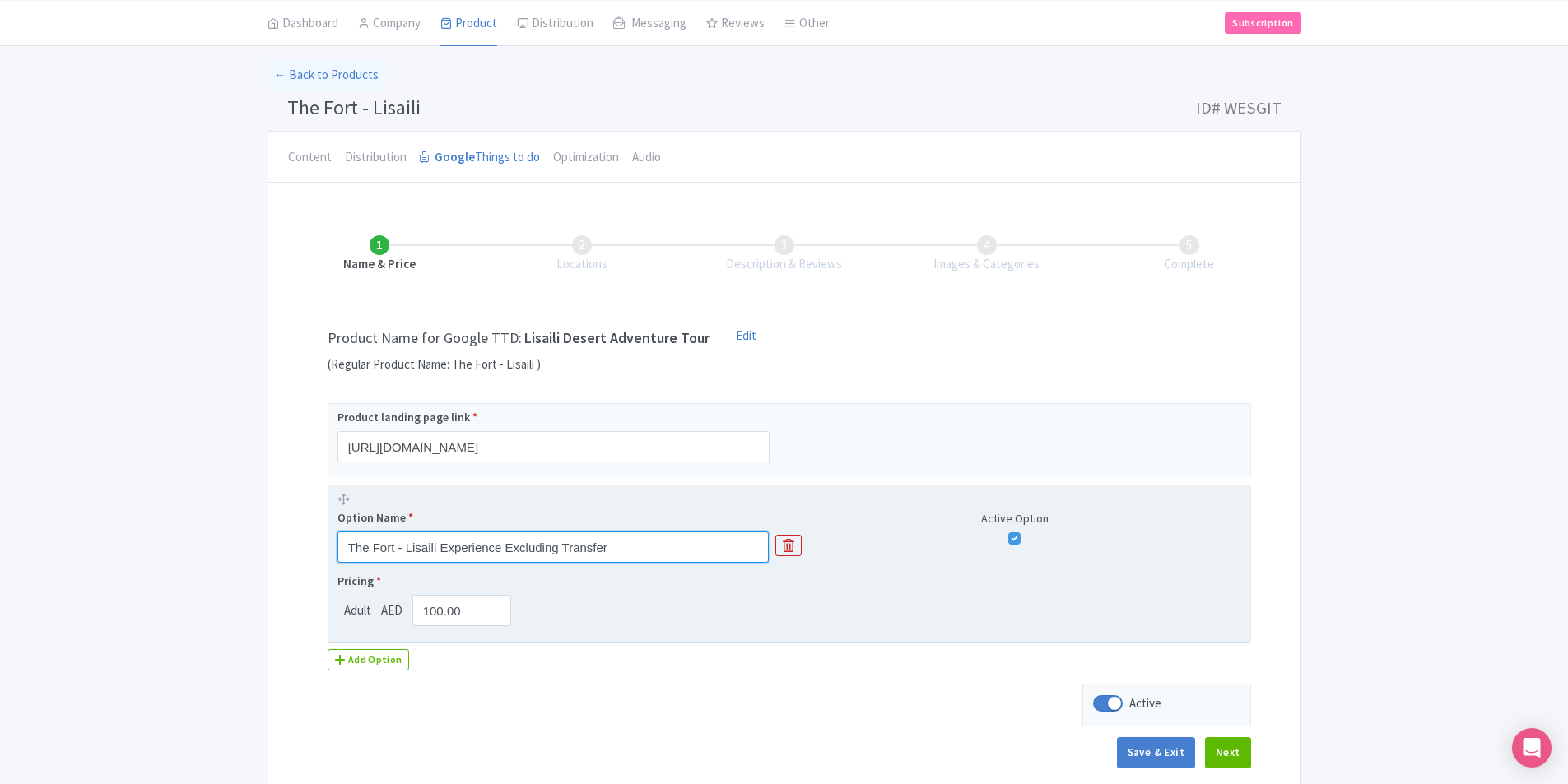
drag, startPoint x: 621, startPoint y: 547, endPoint x: 501, endPoint y: 553, distance: 120.1
click at [501, 553] on input "The Fort - Lisaili Experience Excluding Transfer" at bounding box center [553, 546] width 432 height 31
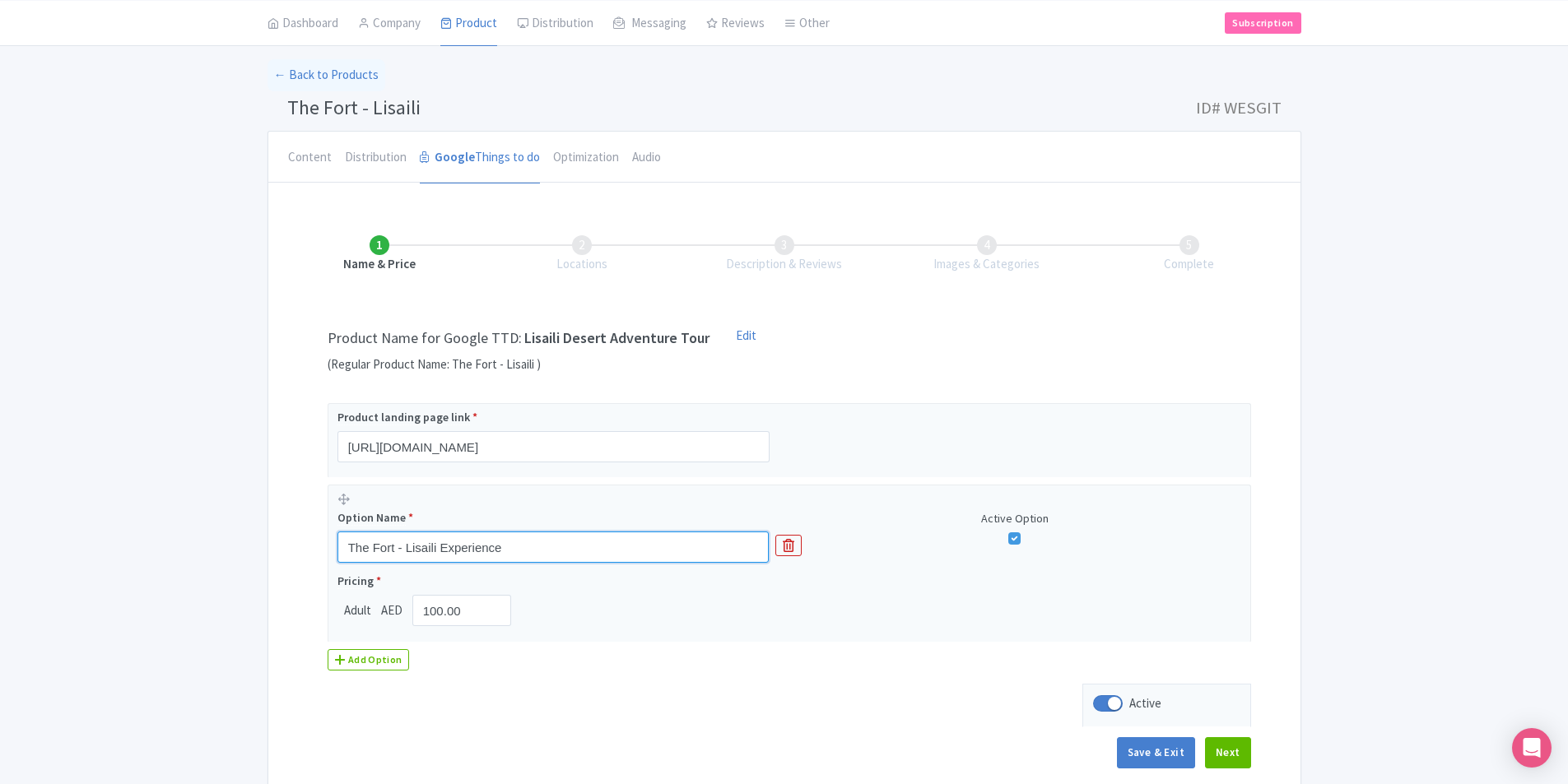
type input "The Fort - Lisaili Experience"
click at [1231, 772] on div "Save & Exit Next" at bounding box center [784, 760] width 934 height 48
click at [1234, 764] on button "Next" at bounding box center [1227, 752] width 46 height 31
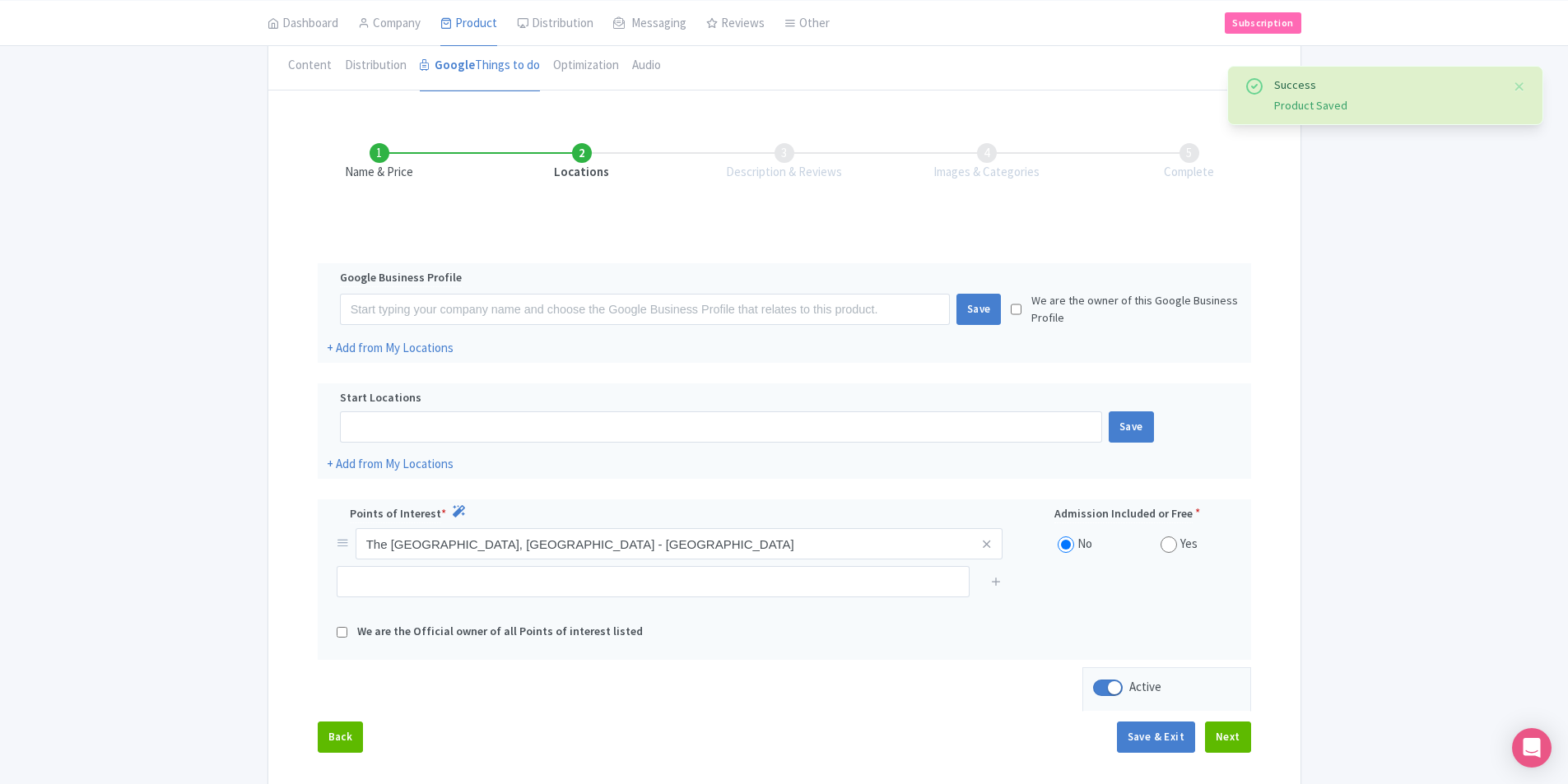
scroll to position [241, 0]
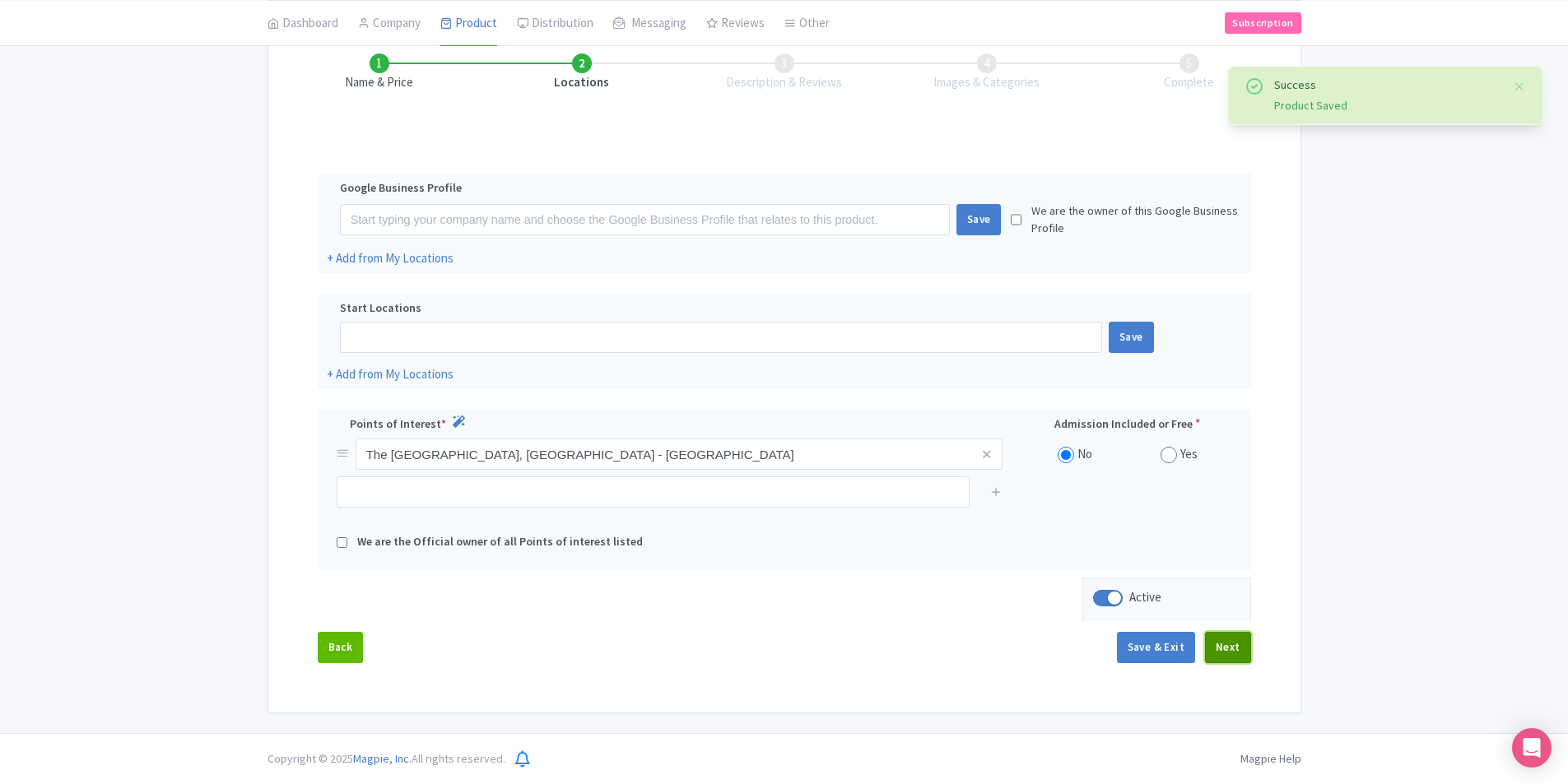
click at [1214, 642] on button "Next" at bounding box center [1227, 647] width 46 height 31
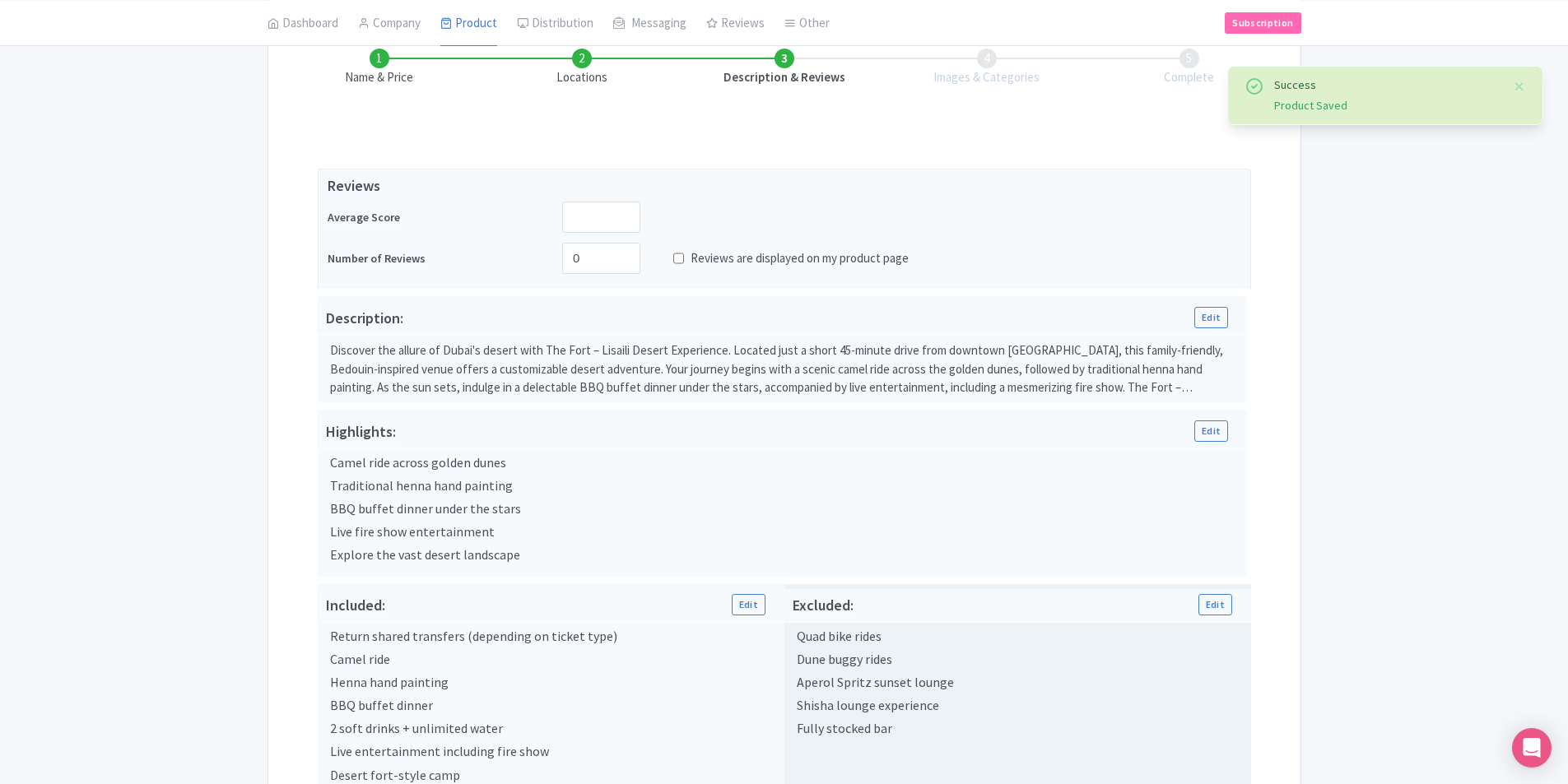
scroll to position [472, 0]
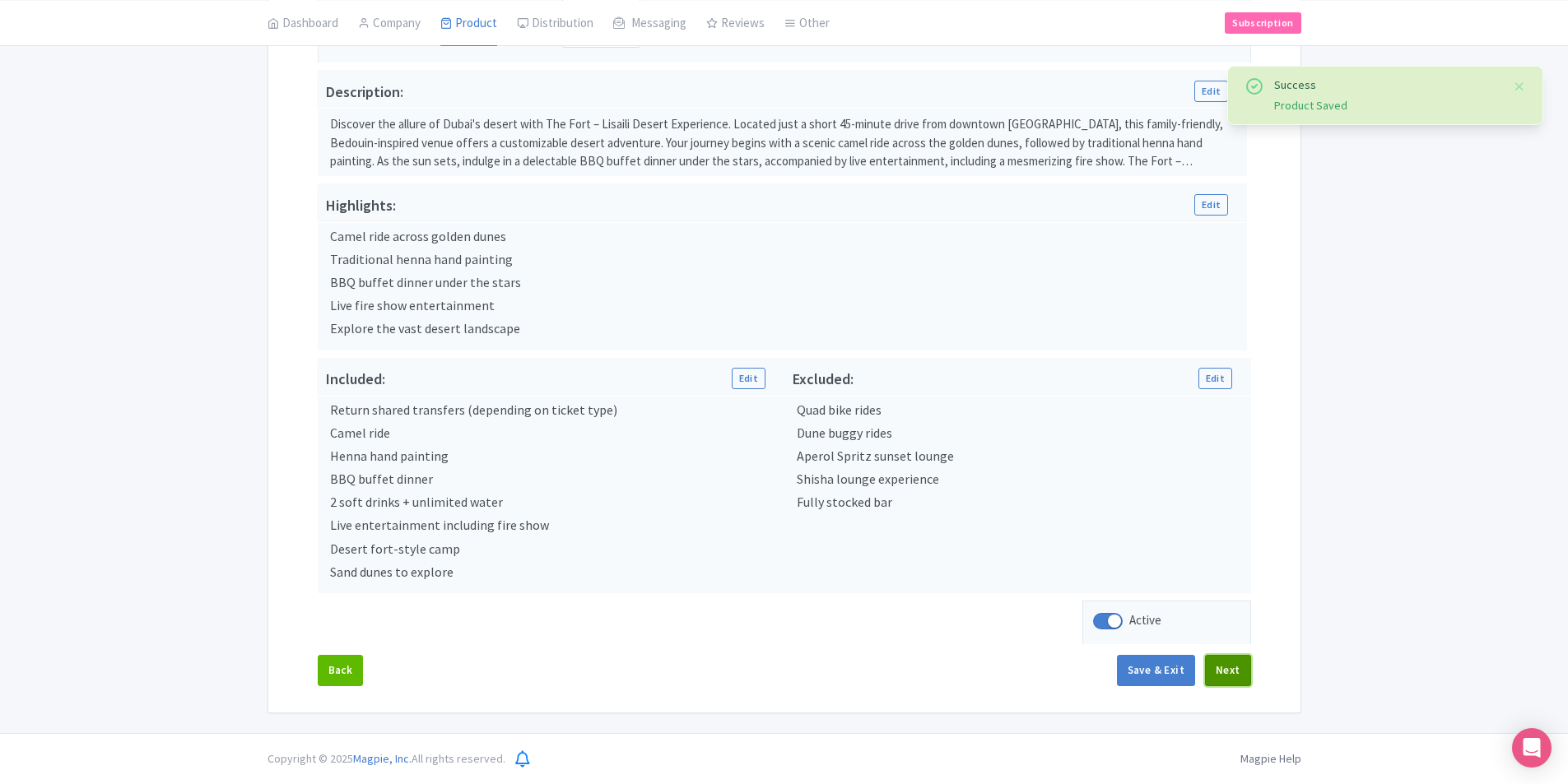
click at [1229, 663] on button "Next" at bounding box center [1227, 670] width 46 height 31
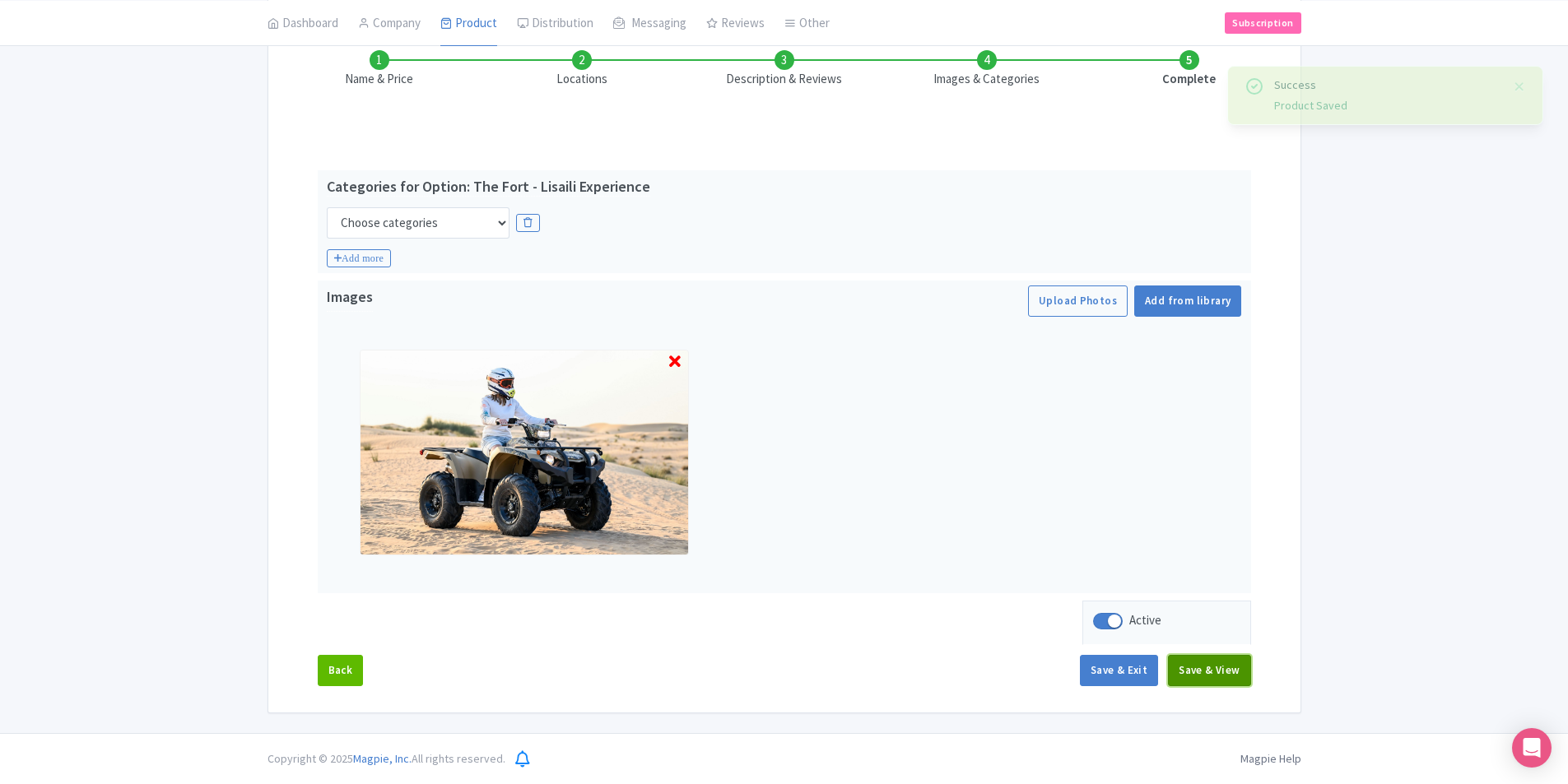
click at [1216, 673] on button "Save & View" at bounding box center [1210, 670] width 83 height 31
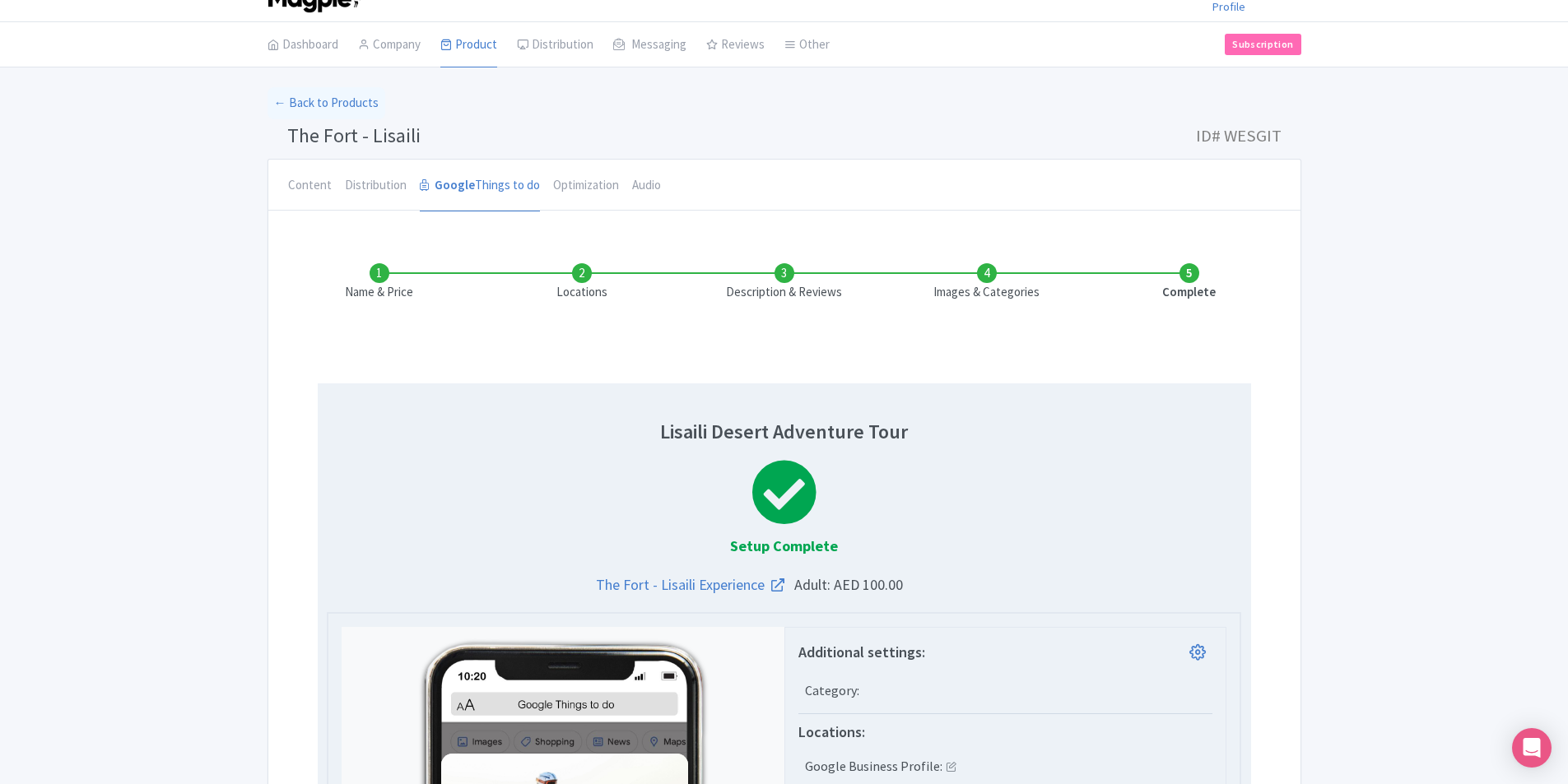
scroll to position [0, 0]
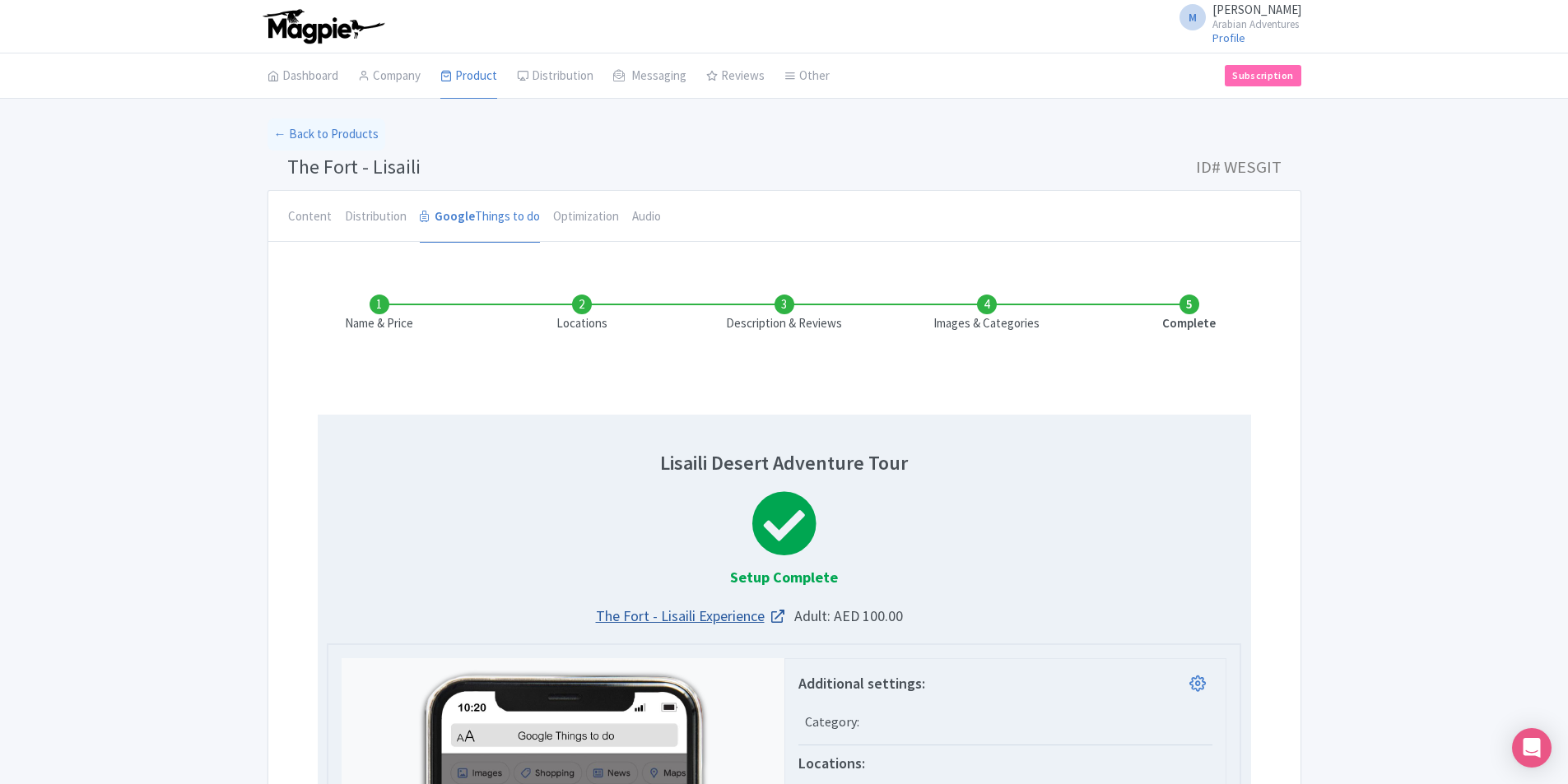
click at [748, 617] on link "The Fort - Lisaili Experience" at bounding box center [563, 616] width 441 height 23
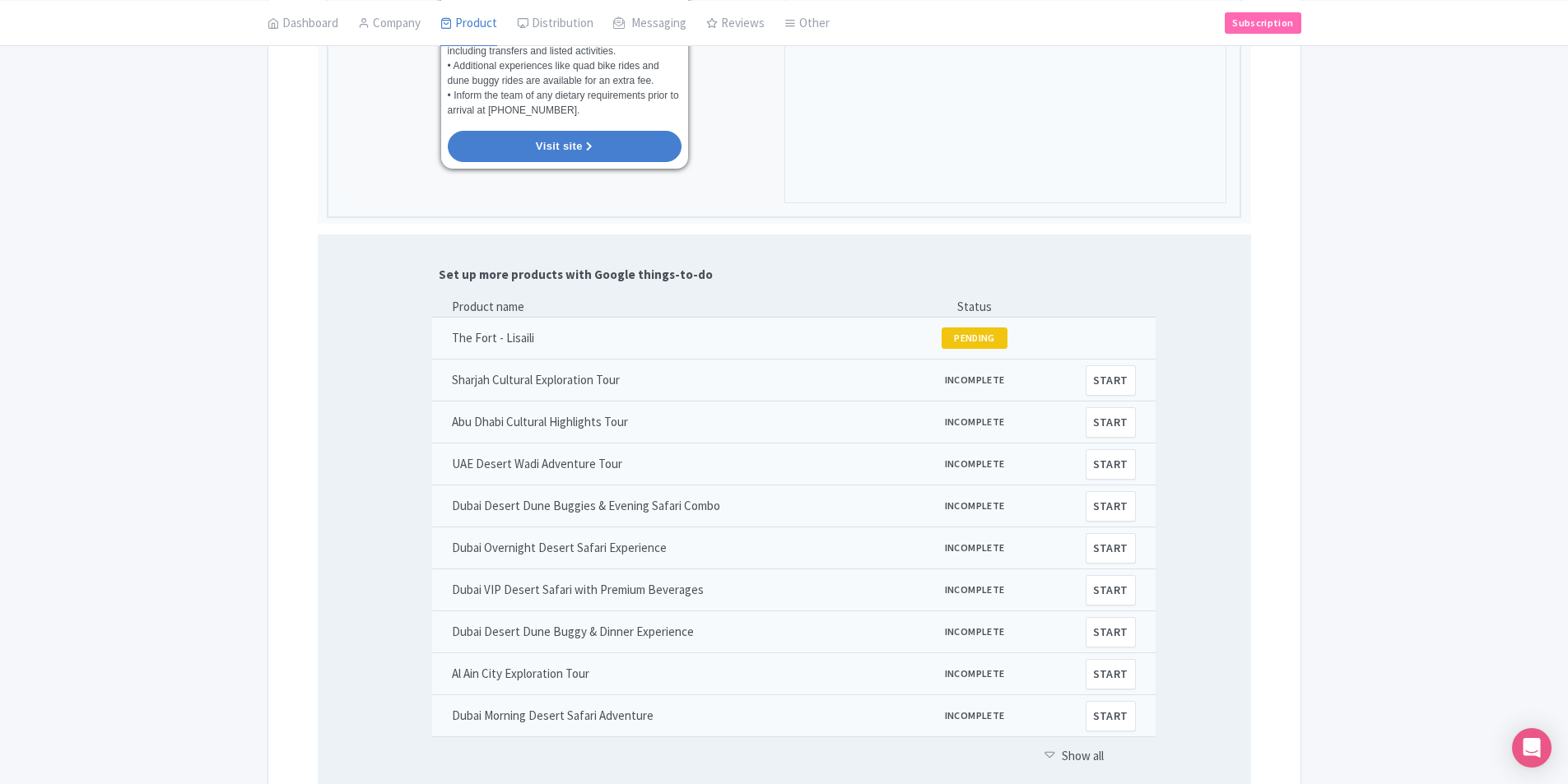
scroll to position [1728, 0]
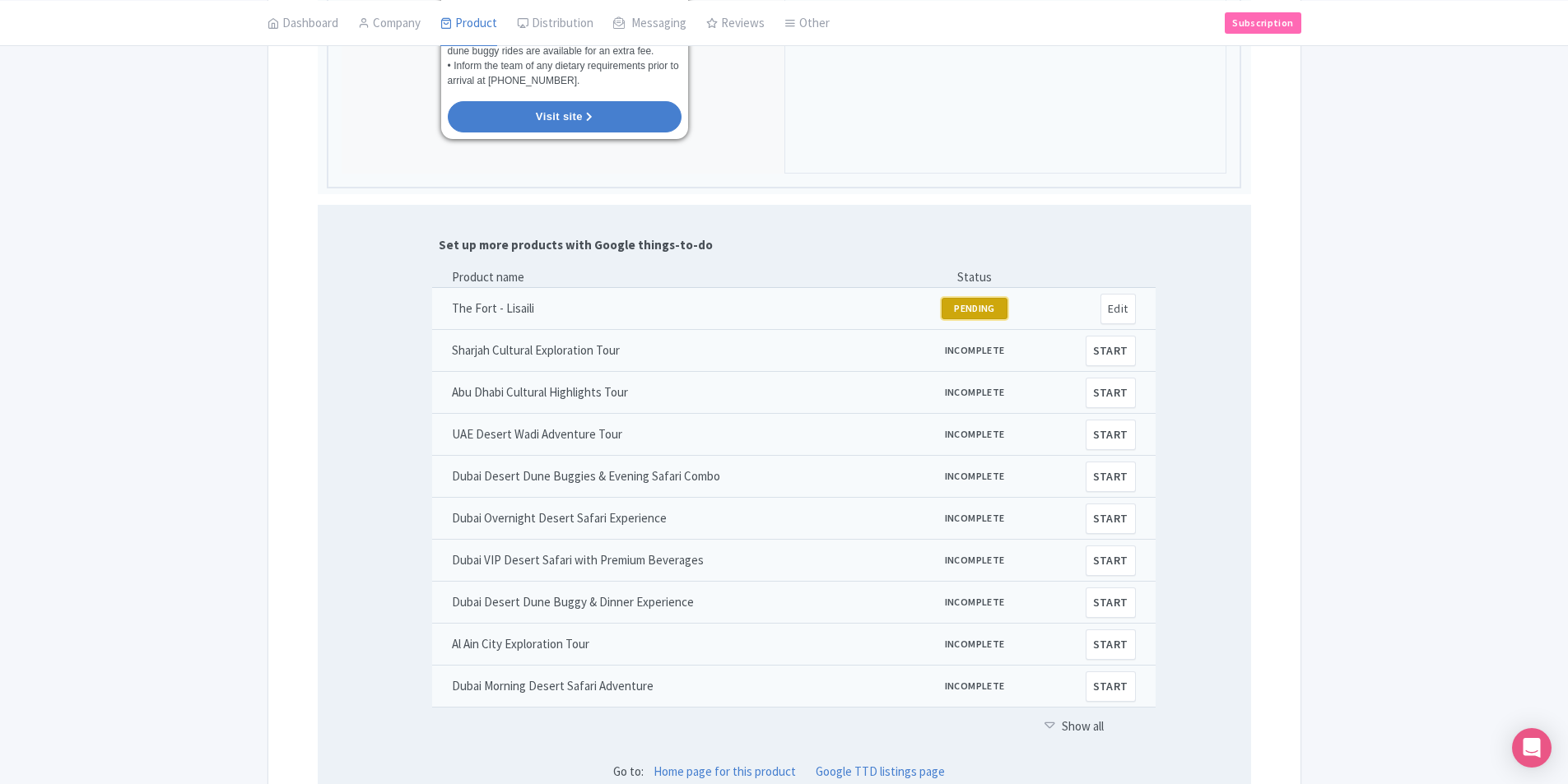
click at [960, 298] on button "PENDING" at bounding box center [974, 308] width 66 height 22
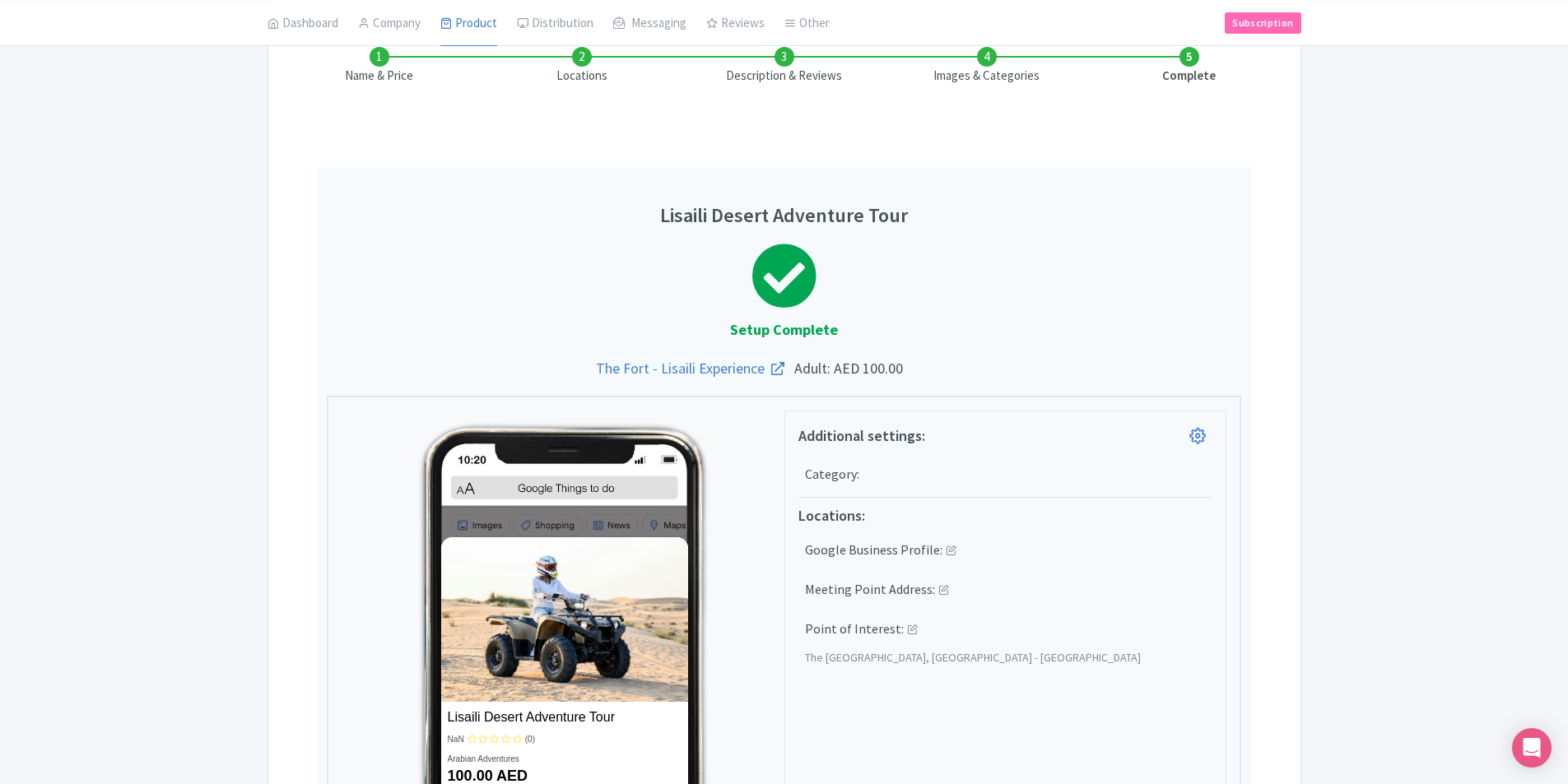
scroll to position [247, 0]
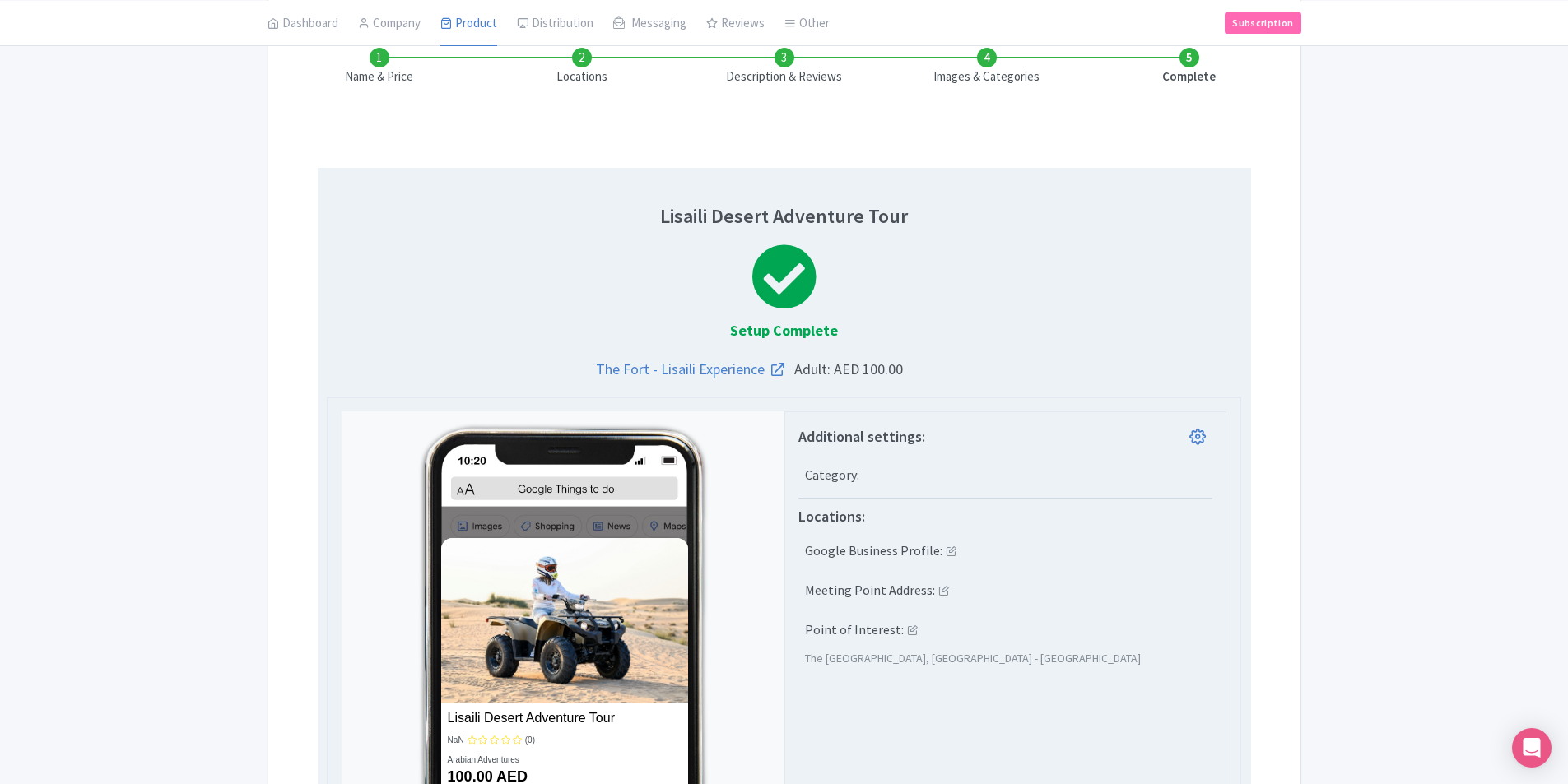
click at [939, 591] on icon at bounding box center [943, 589] width 10 height 10
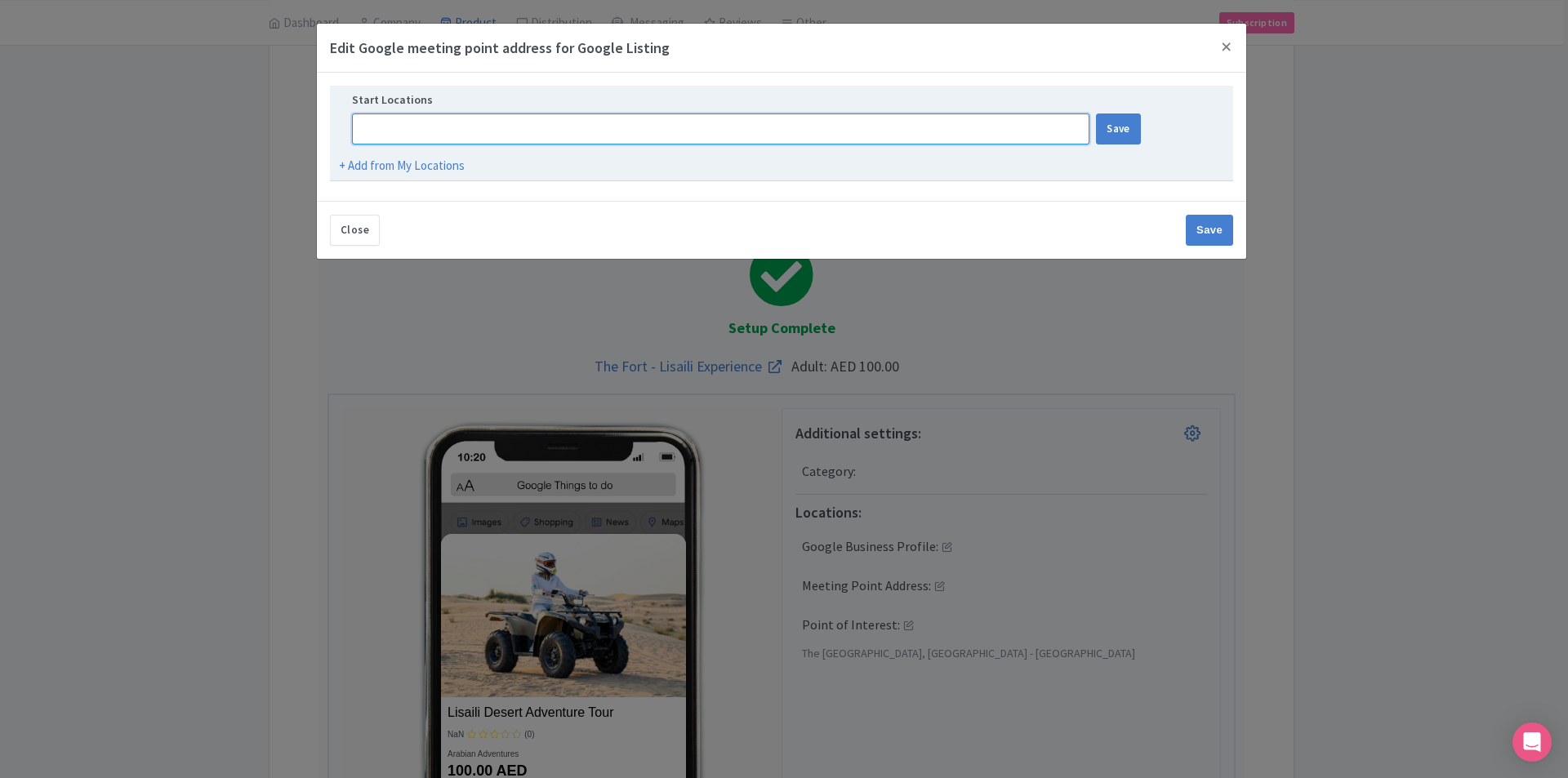
click at [620, 122] on input at bounding box center [720, 129] width 737 height 31
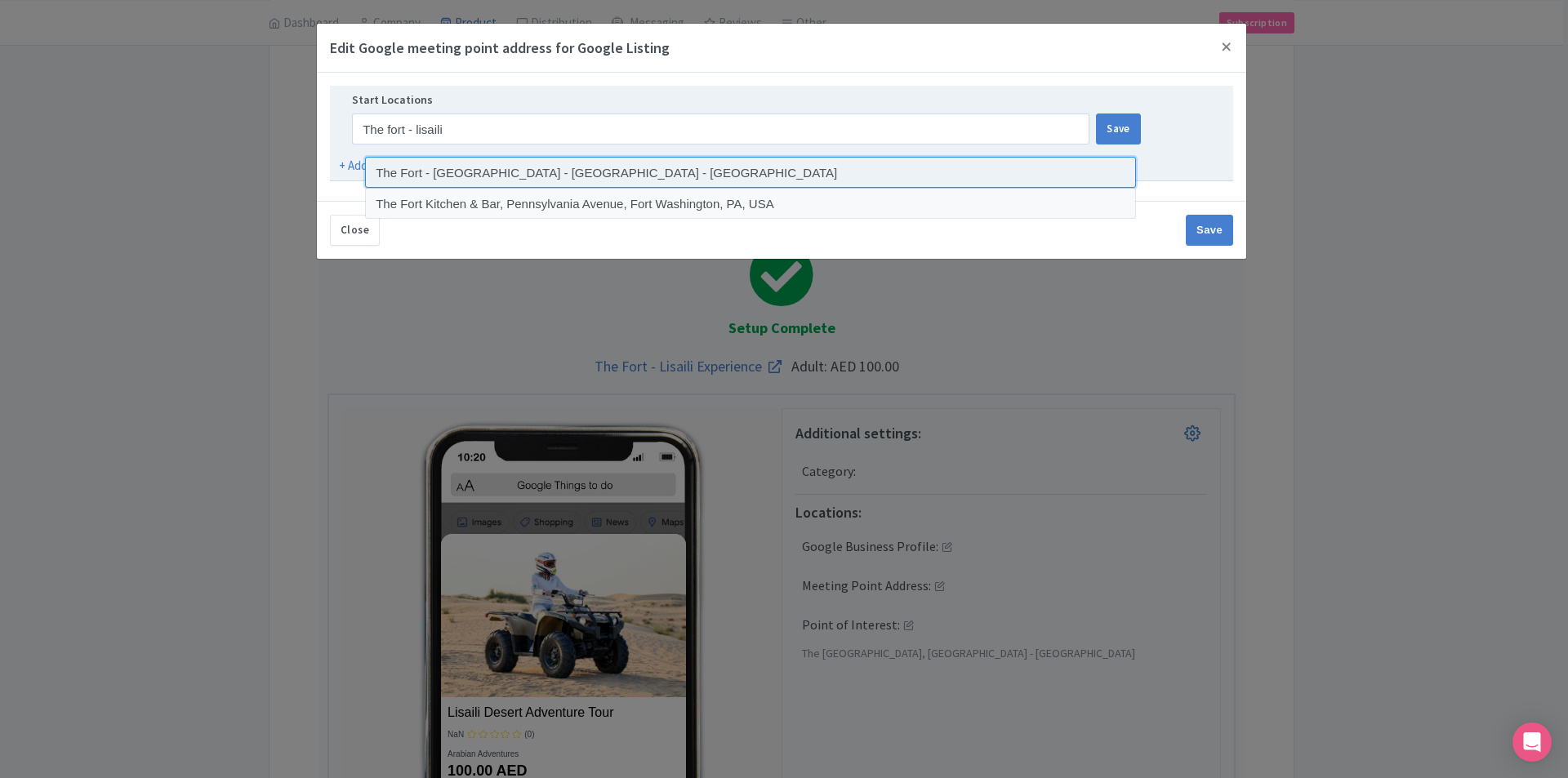
click at [587, 175] on input at bounding box center [750, 172] width 770 height 31
type input "The Fort - Lisaili - Dubai - United Arab Emirates"
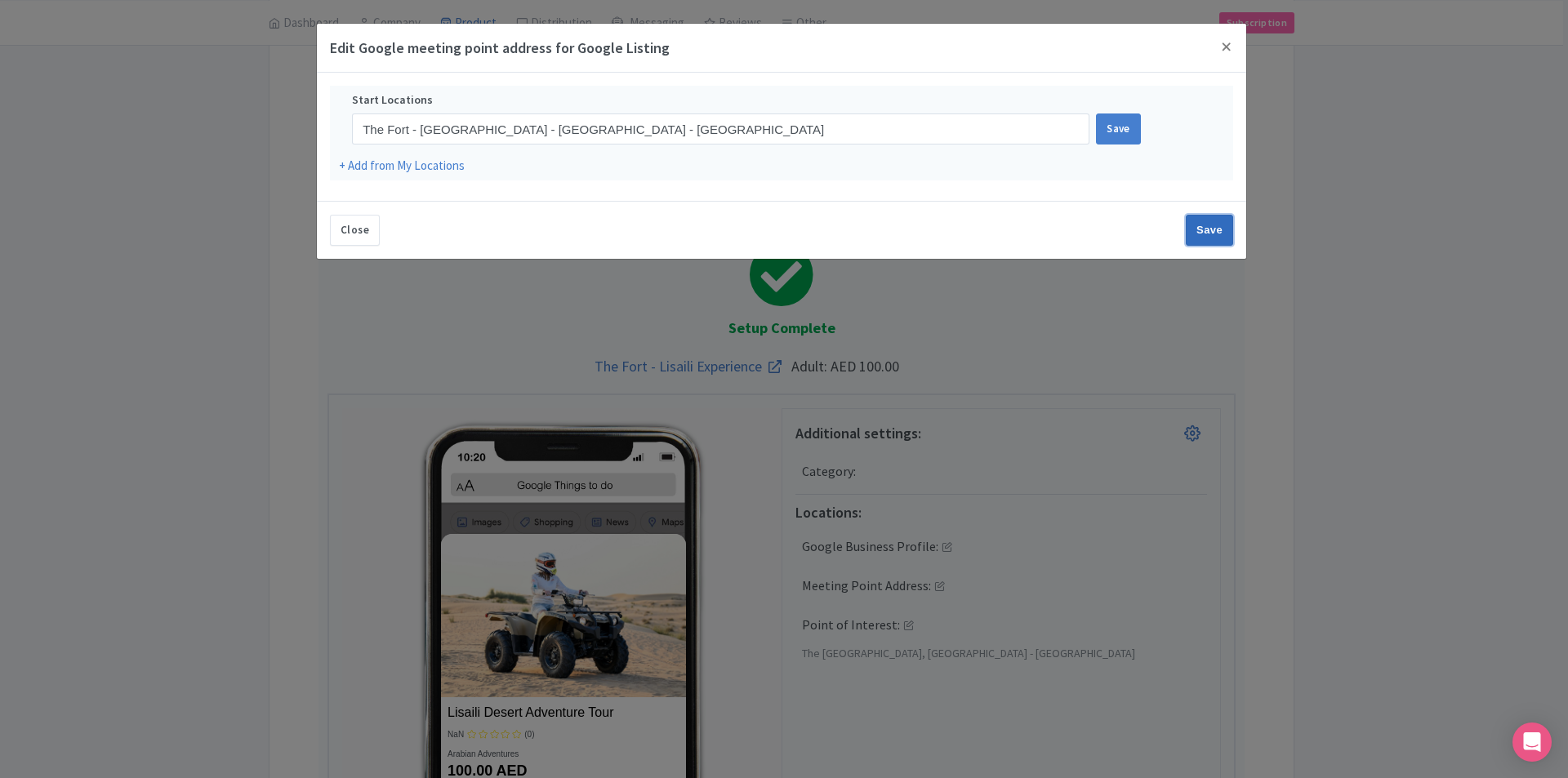
click at [1214, 220] on input "Save" at bounding box center [1209, 229] width 48 height 31
type input "Saving..."
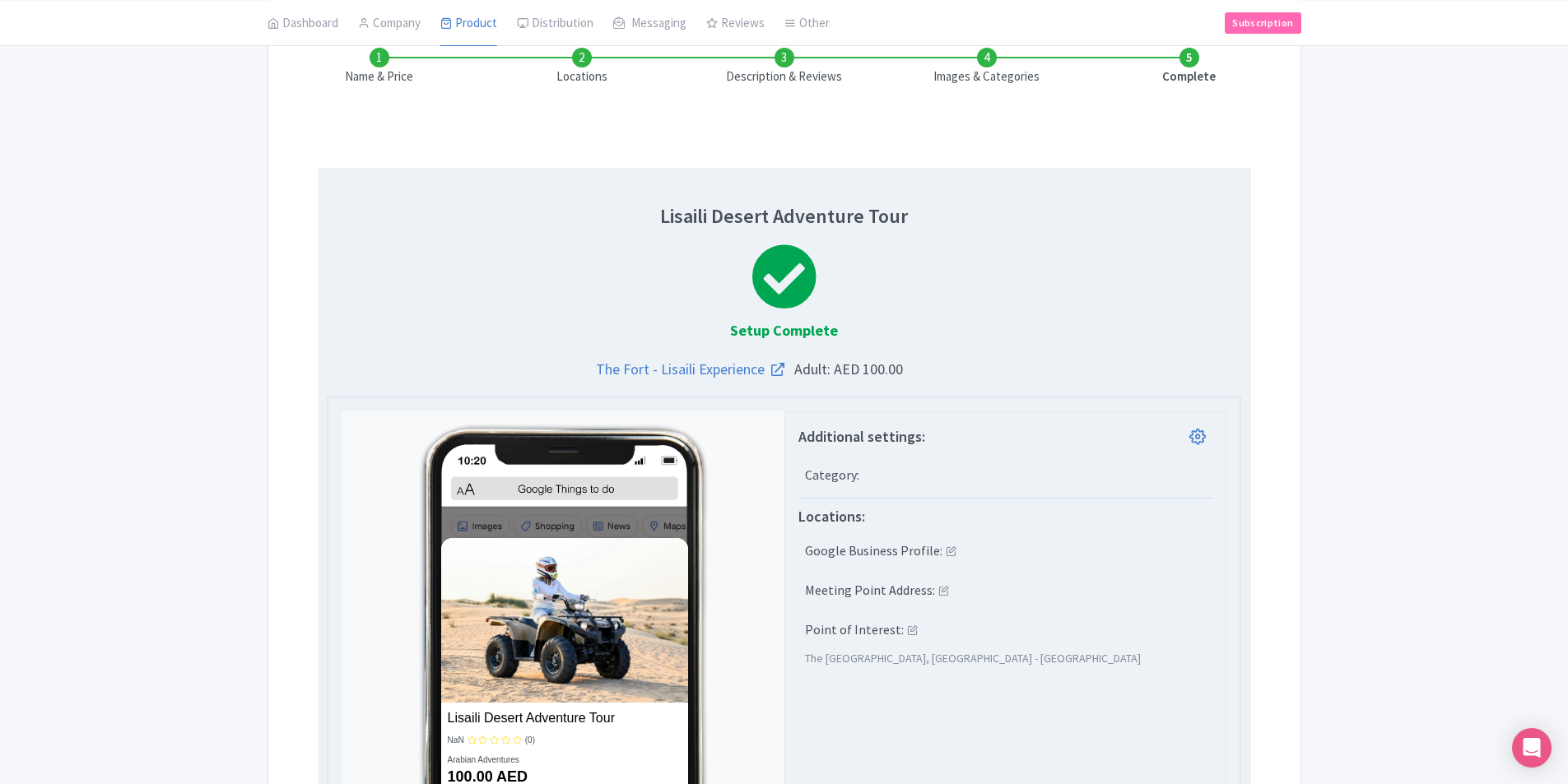
click at [946, 553] on icon at bounding box center [951, 550] width 10 height 10
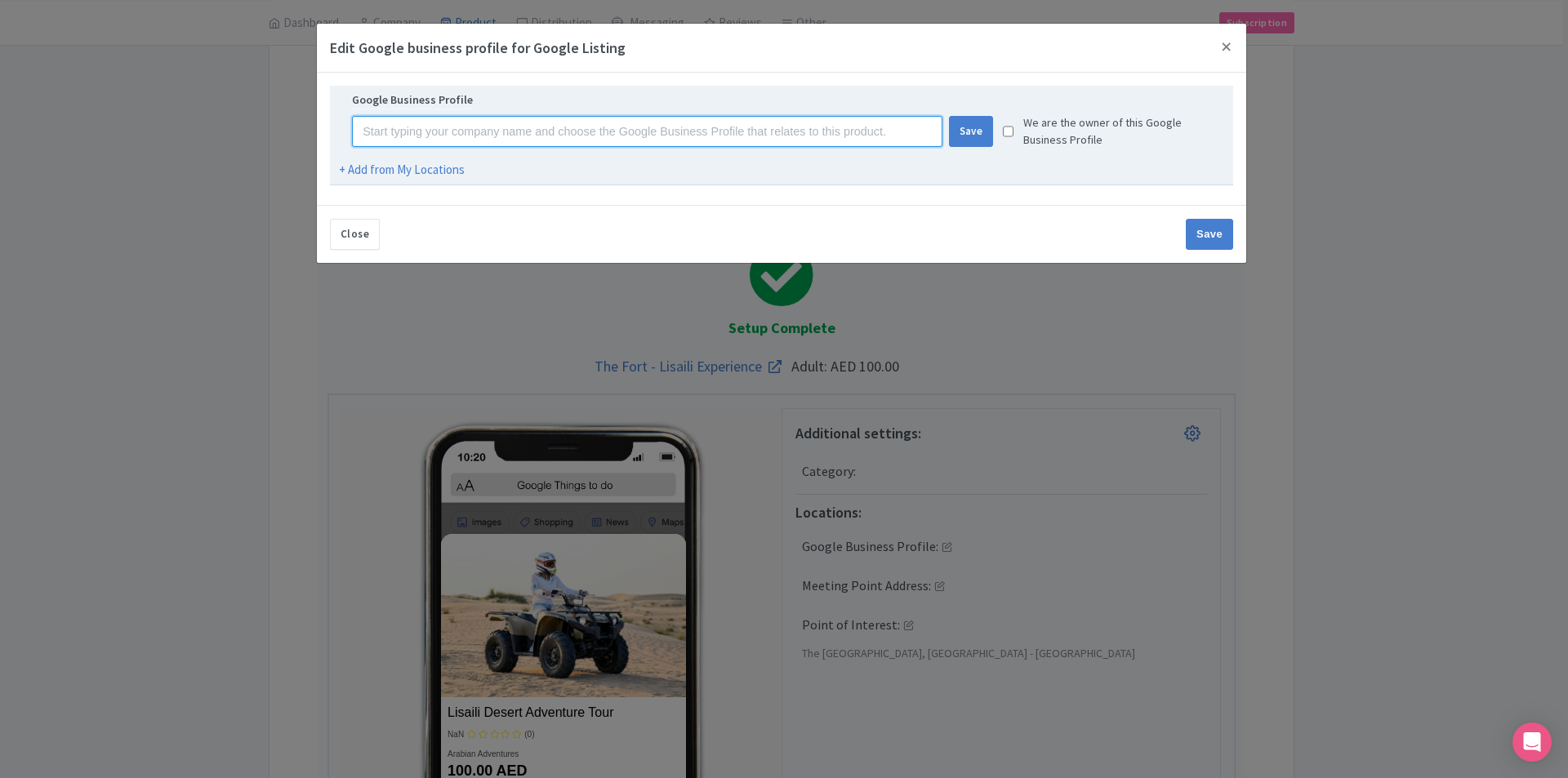
click at [809, 130] on input at bounding box center [646, 131] width 590 height 31
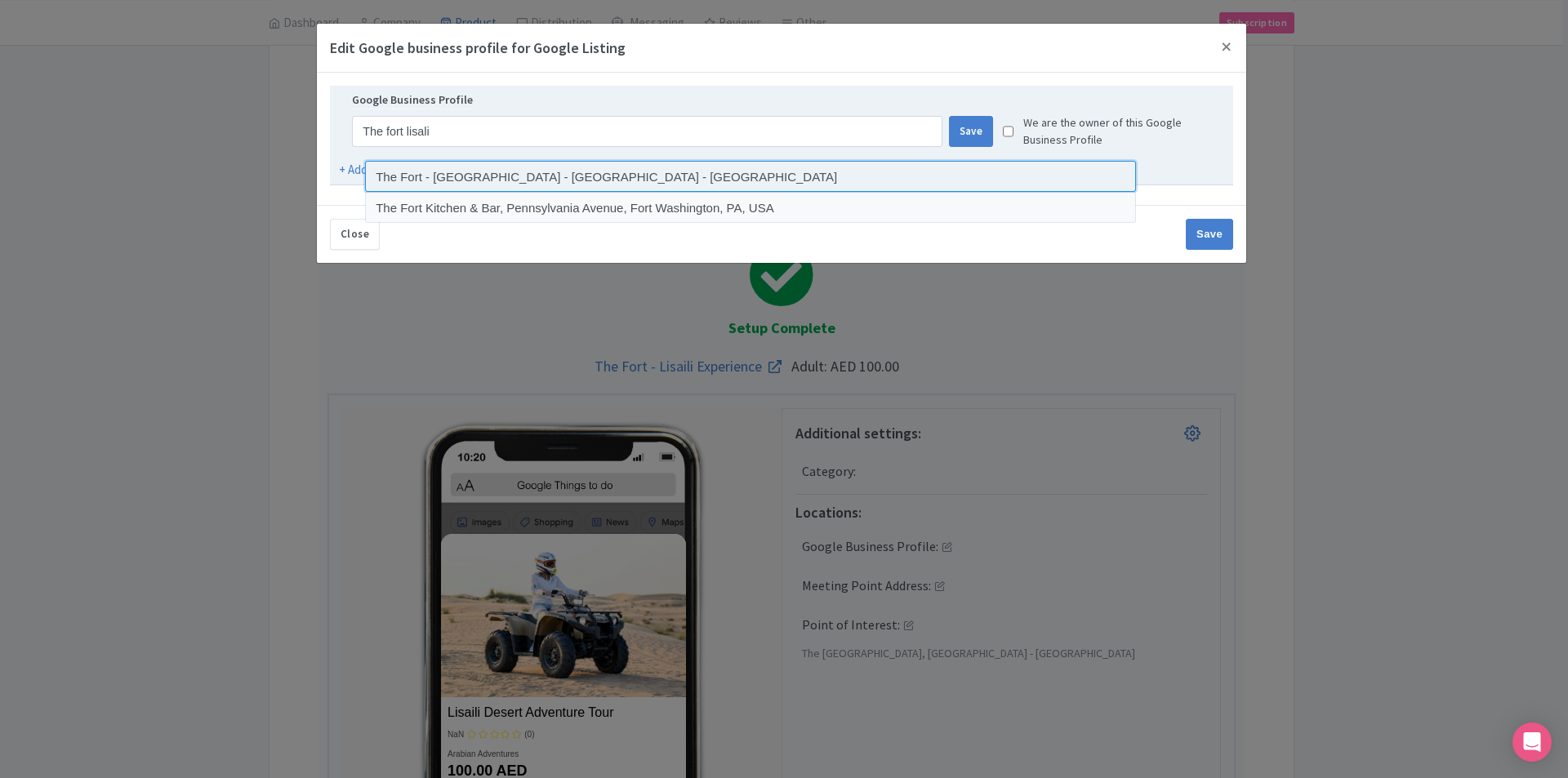
click at [759, 170] on input at bounding box center [750, 175] width 770 height 31
type input "The Fort - Lisaili - Dubai - United Arab Emirates"
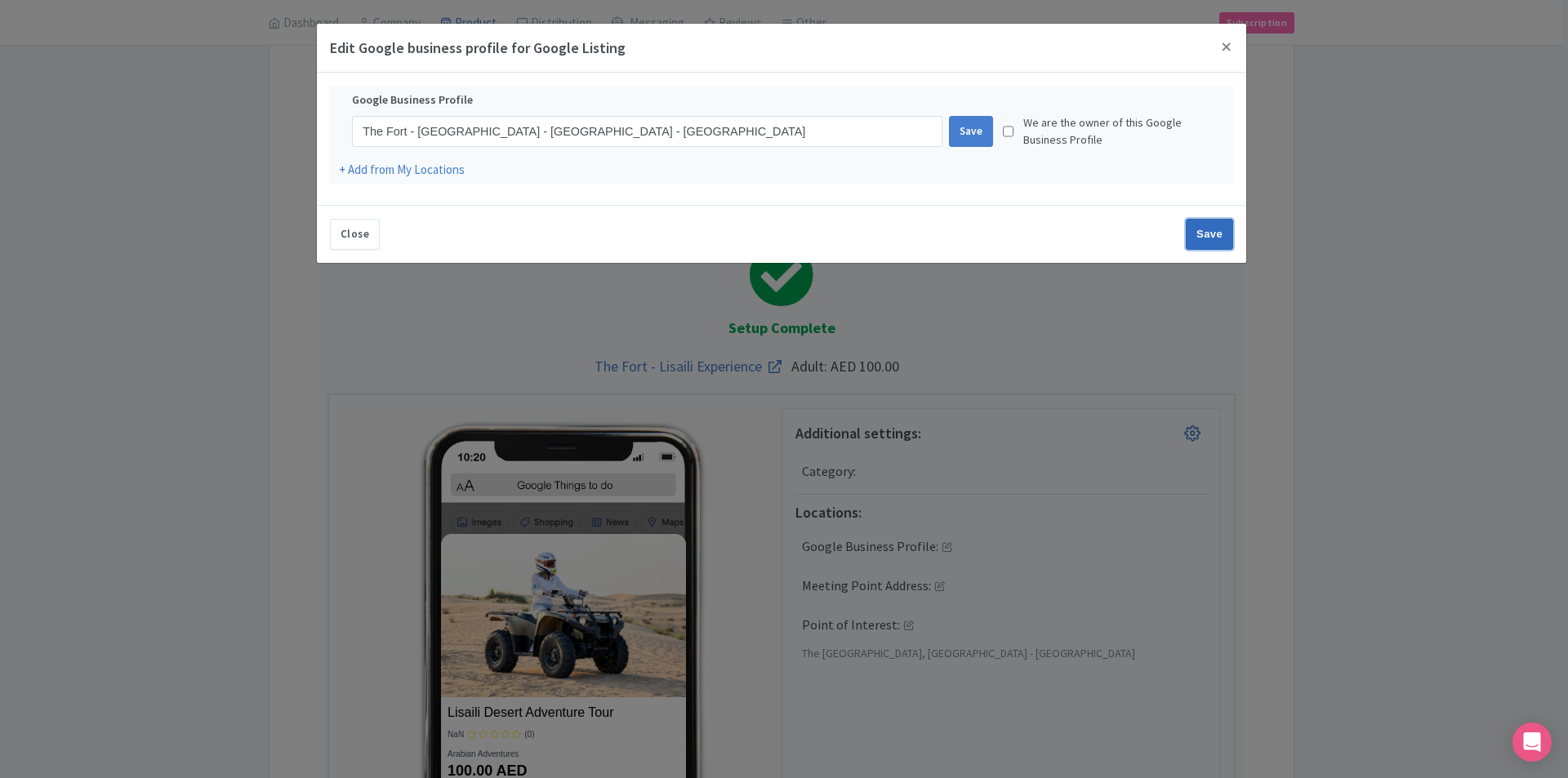
click at [1210, 233] on input "Save" at bounding box center [1209, 234] width 48 height 31
type input "Saving..."
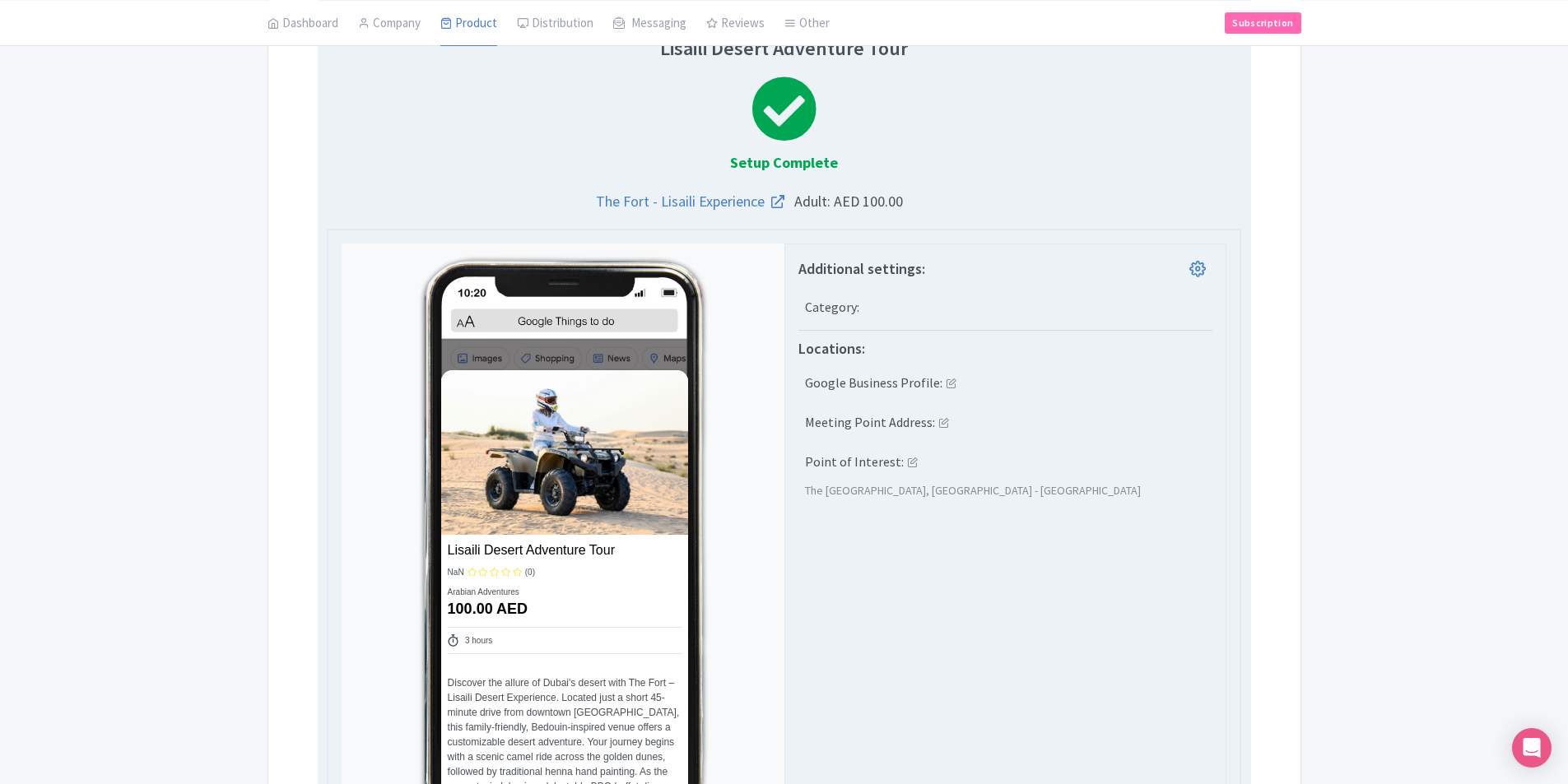
scroll to position [494, 0]
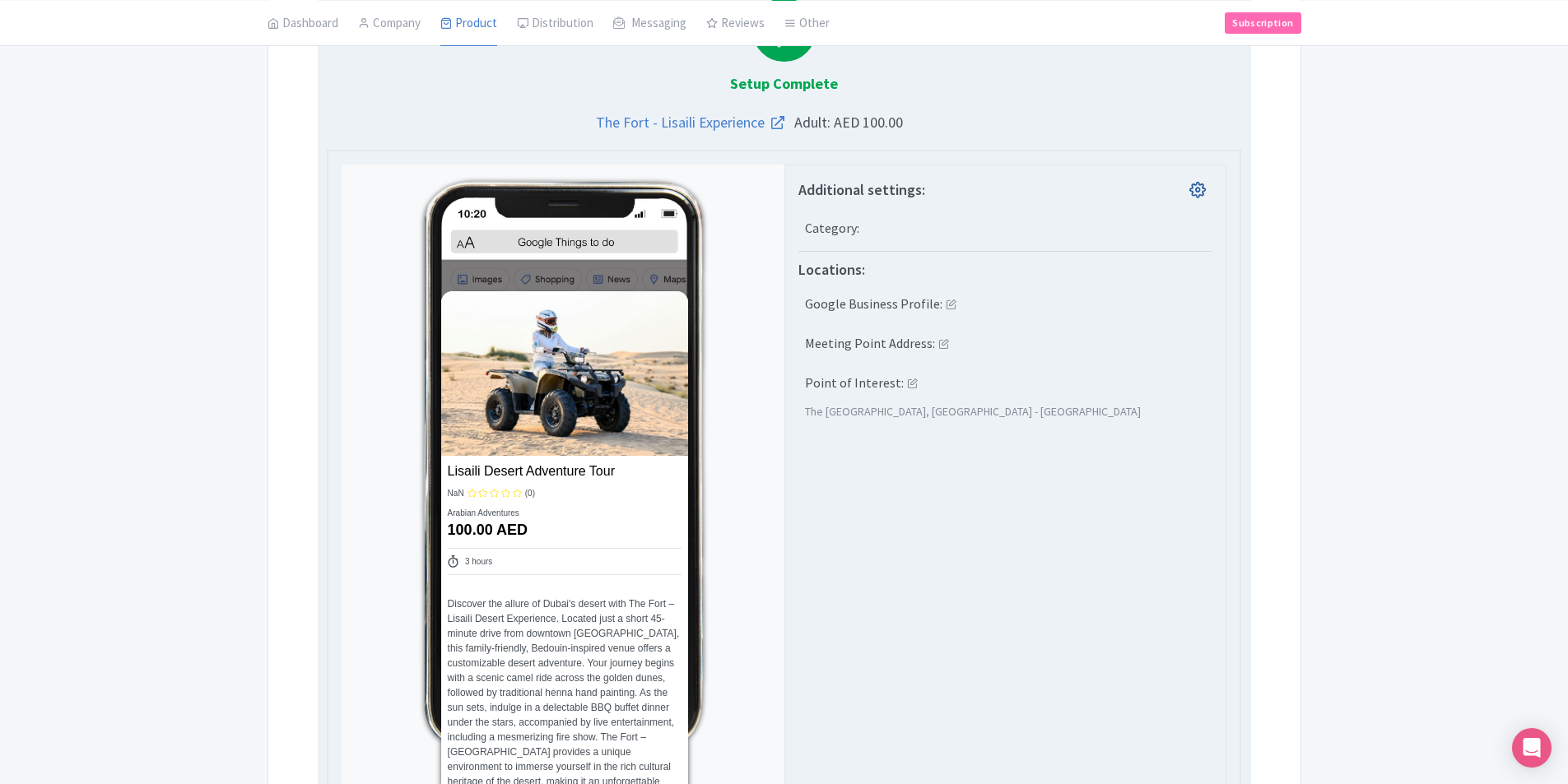
click at [1203, 191] on icon at bounding box center [1198, 190] width 17 height 17
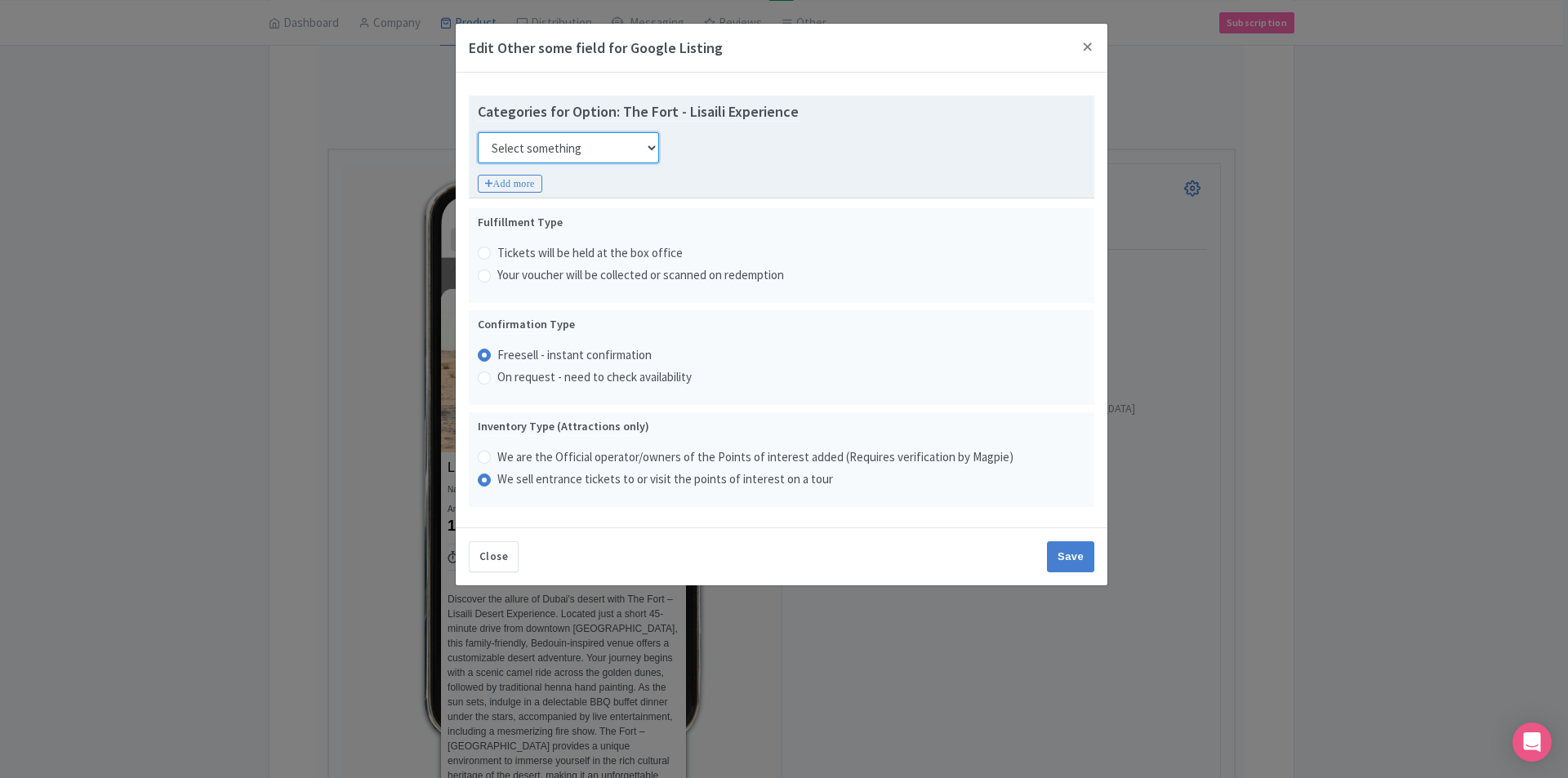
click at [617, 146] on select "Select something Adults Only Animals Audio Guide Beaches Bike Tours Boat Tours …" at bounding box center [568, 147] width 181 height 31
click at [644, 145] on select "Select something Adults Only Animals Audio Guide Beaches Bike Tours Boat Tours …" at bounding box center [568, 147] width 181 height 31
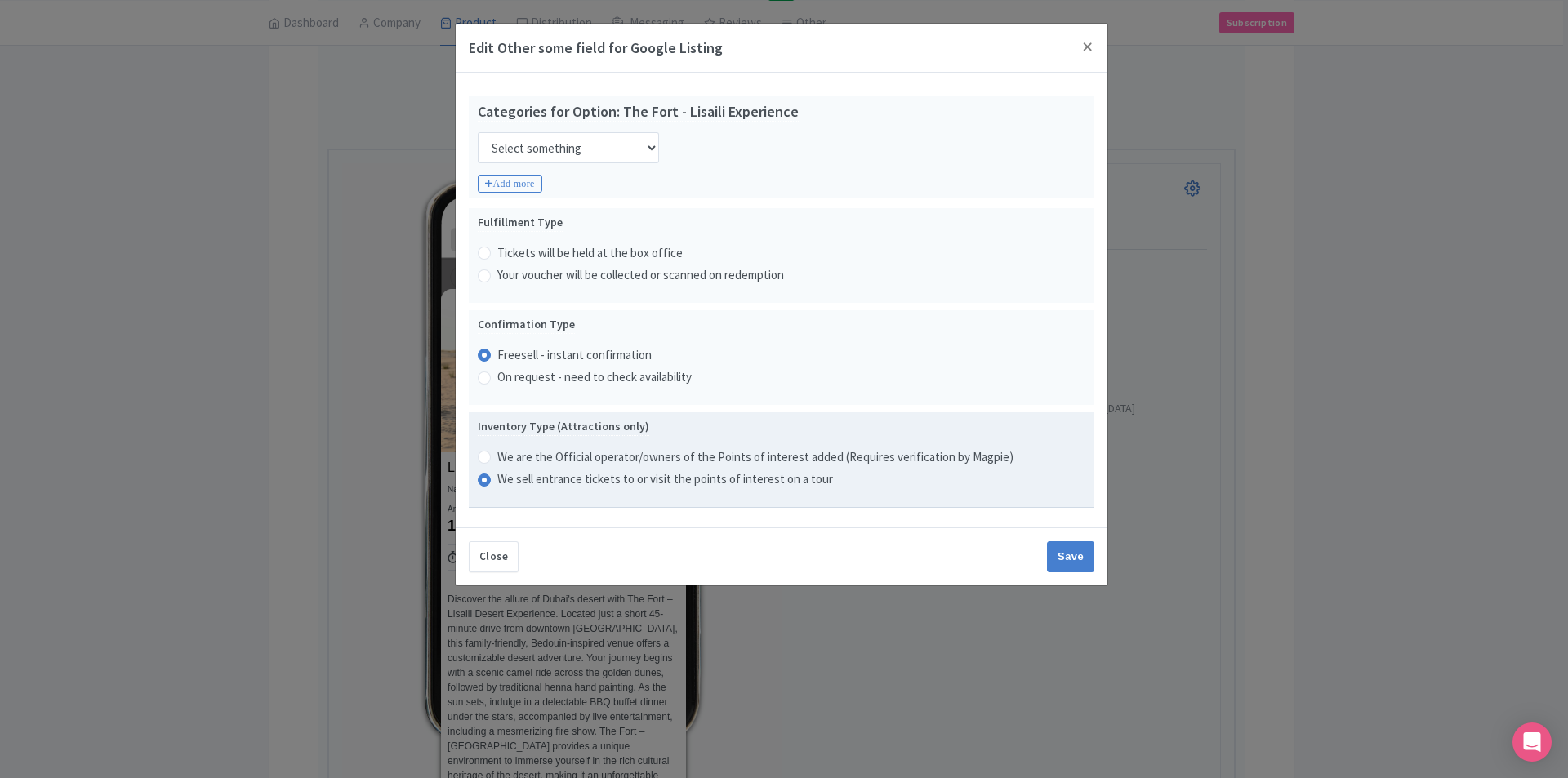
click at [775, 488] on label "We sell entrance tickets to or visit the points of interest on a tour" at bounding box center [665, 479] width 336 height 19
click at [514, 486] on input "We sell entrance tickets to or visit the points of interest on a tour" at bounding box center [506, 478] width 17 height 17
click at [613, 460] on label "We are the Official operator/owners of the Points of interest added (Requires v…" at bounding box center [755, 458] width 516 height 19
click at [514, 460] on input "We are the Official operator/owners of the Points of interest added (Requires v…" at bounding box center [506, 456] width 17 height 17
radio input "true"
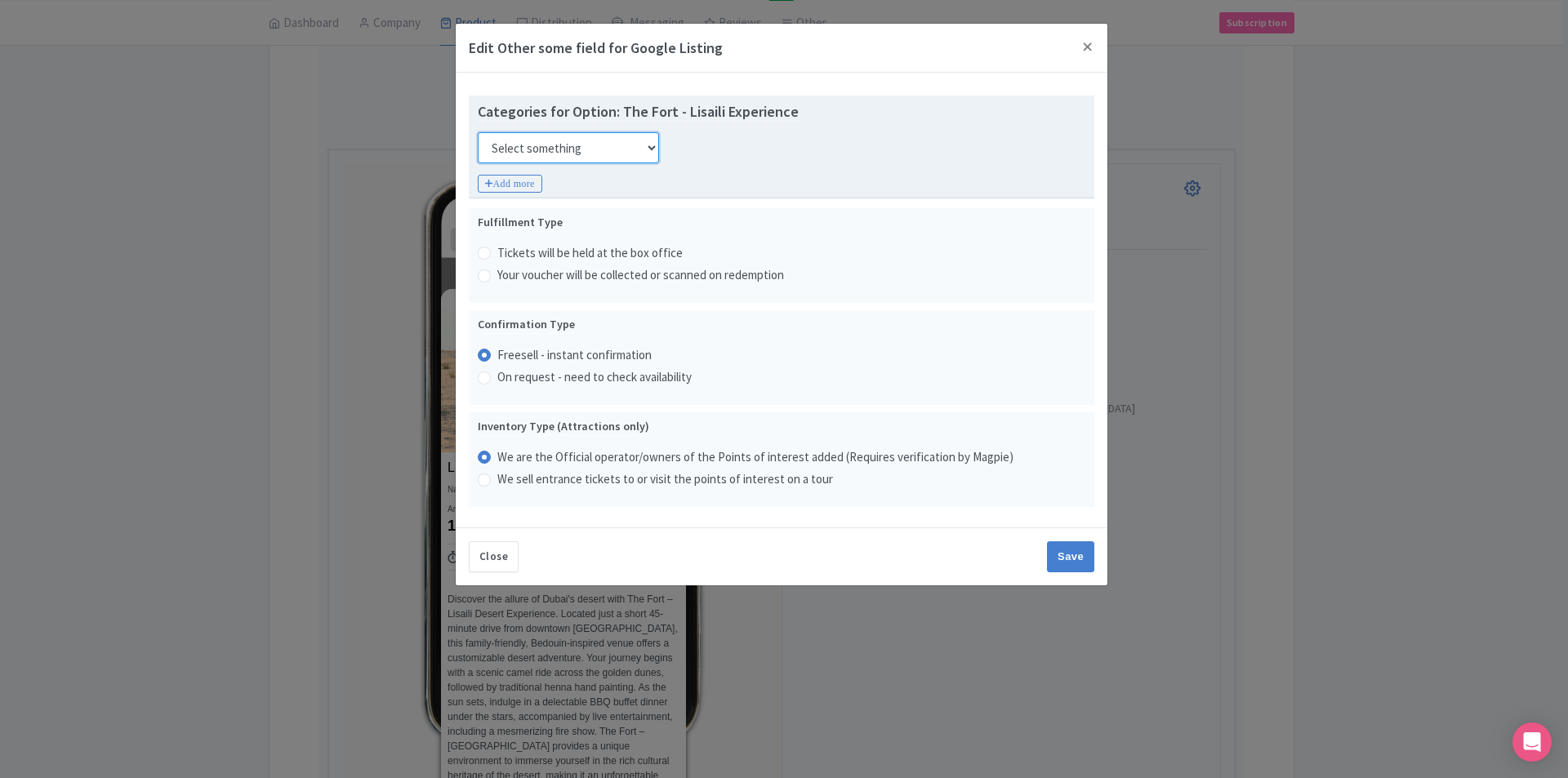
click at [639, 150] on select "Select something Adults Only Animals Audio Guide Beaches Bike Tours Boat Tours …" at bounding box center [568, 147] width 181 height 31
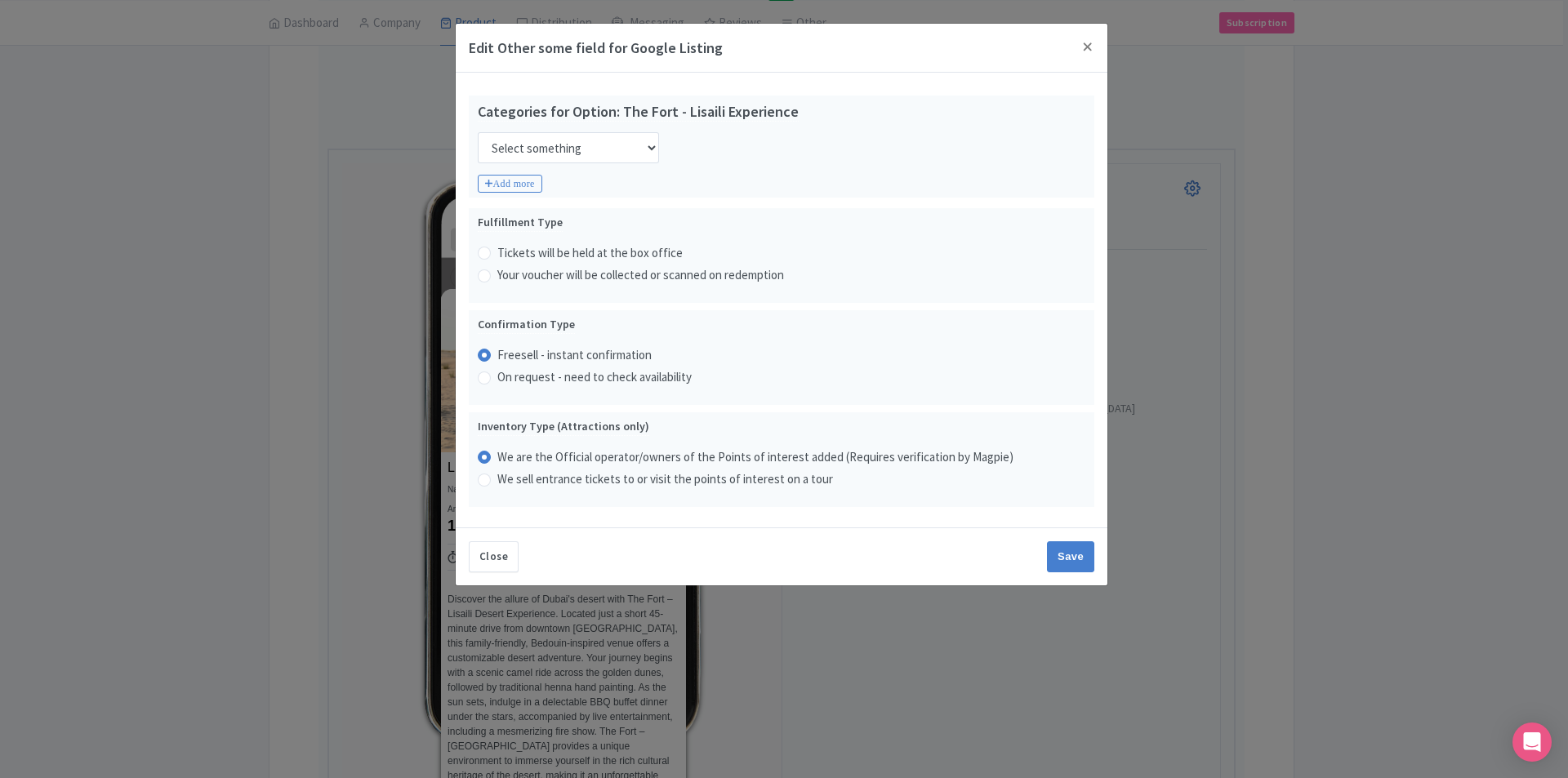
click at [887, 554] on div "Close Save" at bounding box center [781, 556] width 652 height 58
click at [1056, 560] on input "Save" at bounding box center [1070, 556] width 48 height 31
click at [1059, 555] on input "Save" at bounding box center [1070, 556] width 48 height 31
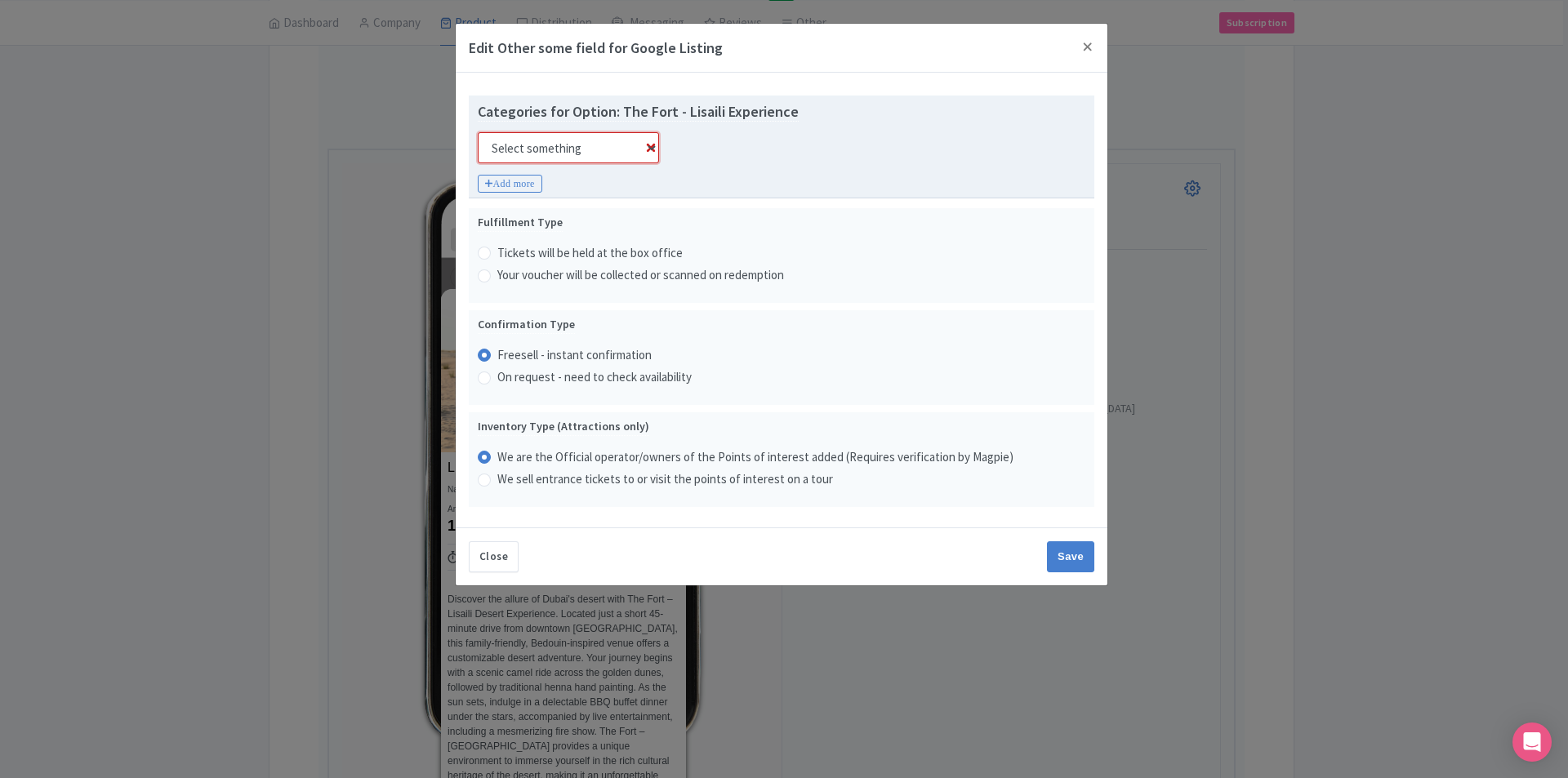
click at [629, 162] on select "Select something Adults Only Animals Audio Guide Beaches Bike Tours Boat Tours …" at bounding box center [568, 147] width 181 height 31
click at [478, 132] on select "Select something Adults Only Animals Audio Guide Beaches Bike Tours Boat Tours …" at bounding box center [568, 147] width 181 height 31
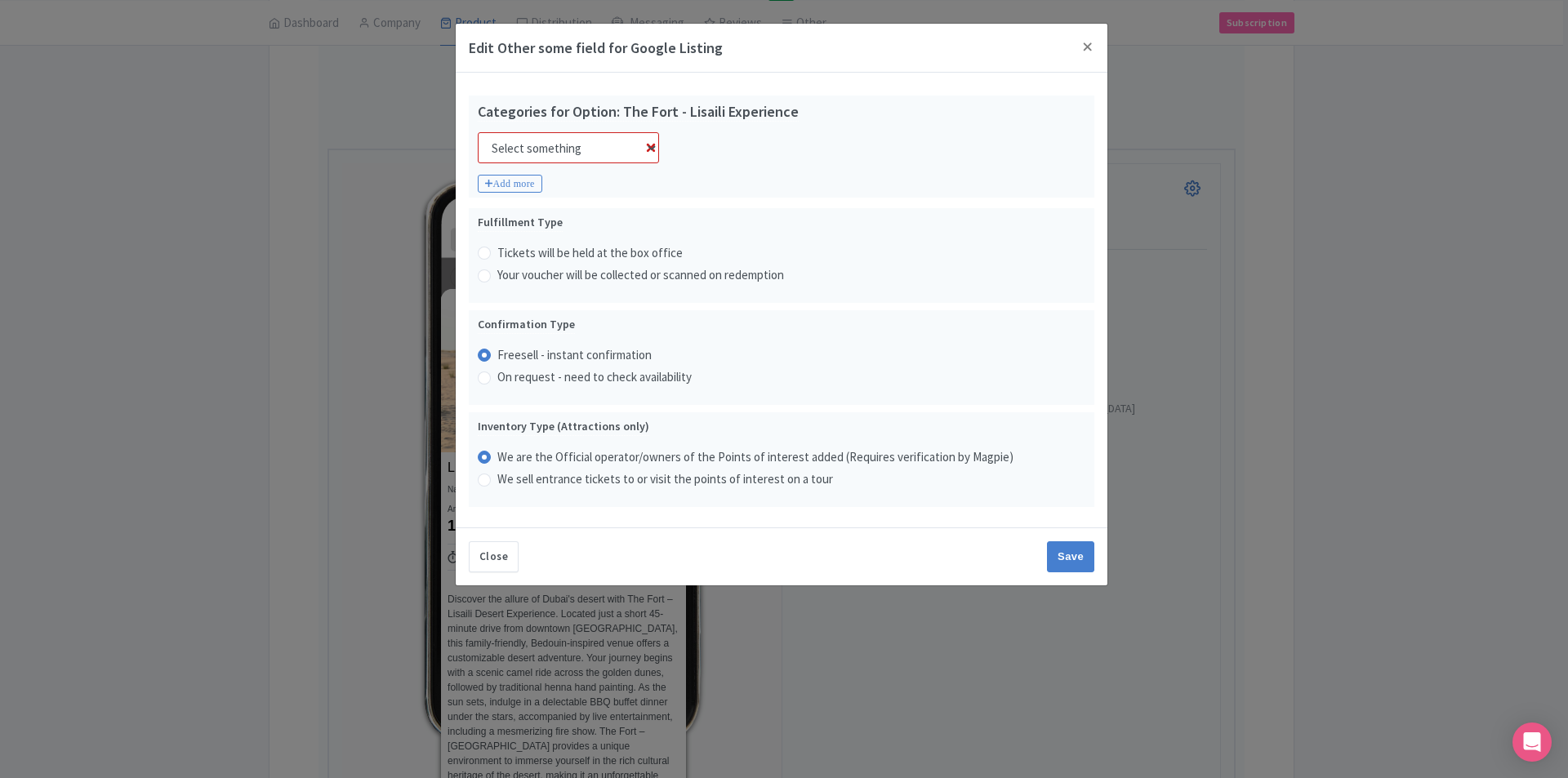
click at [1045, 553] on div "Close Save" at bounding box center [781, 556] width 652 height 58
click at [1047, 552] on div "Close Save" at bounding box center [781, 556] width 652 height 58
click at [1071, 553] on input "Save" at bounding box center [1070, 556] width 48 height 31
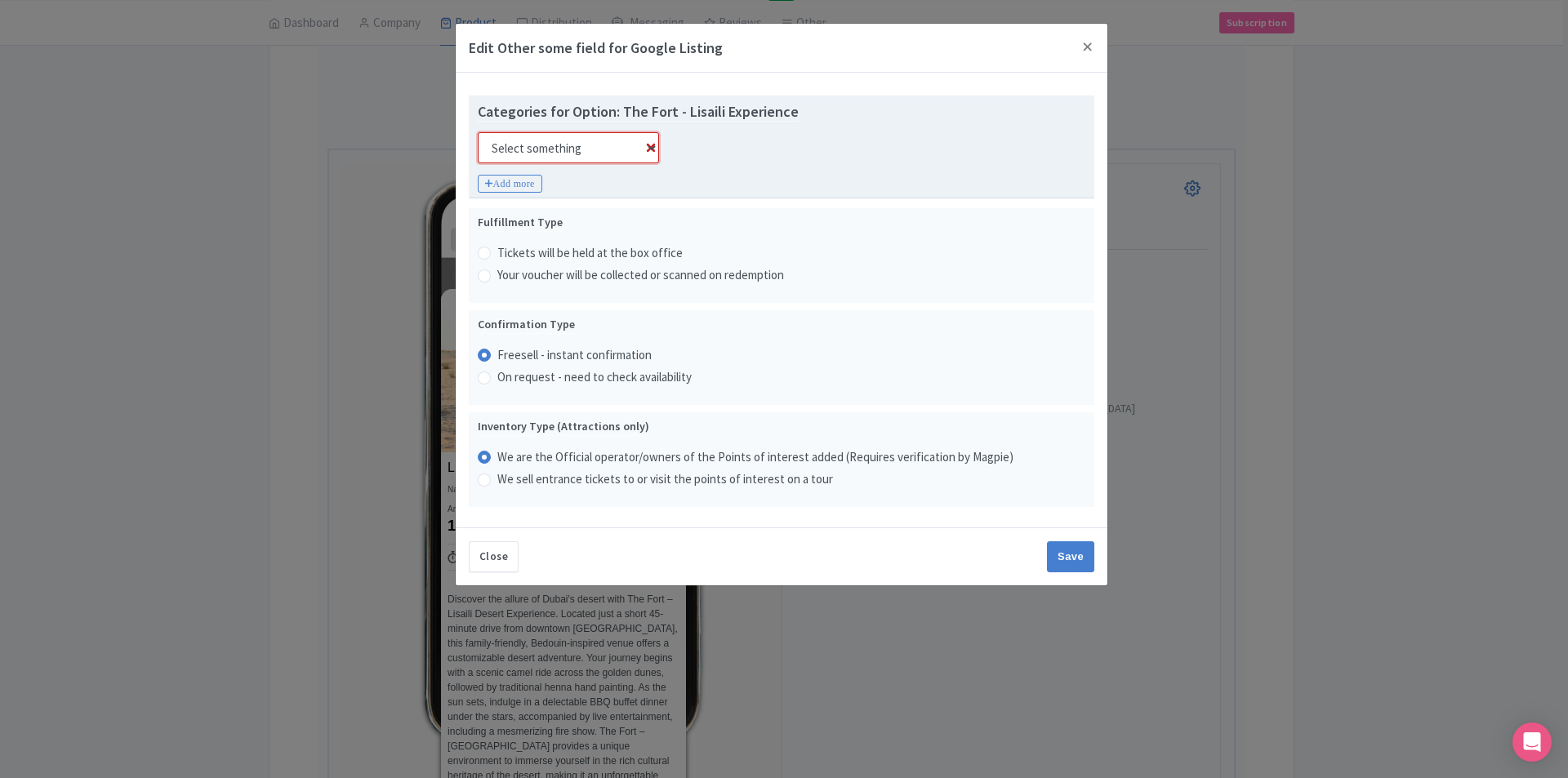
click at [592, 155] on select "Select something Adults Only Animals Audio Guide Beaches Bike Tours Boat Tours …" at bounding box center [568, 147] width 181 height 31
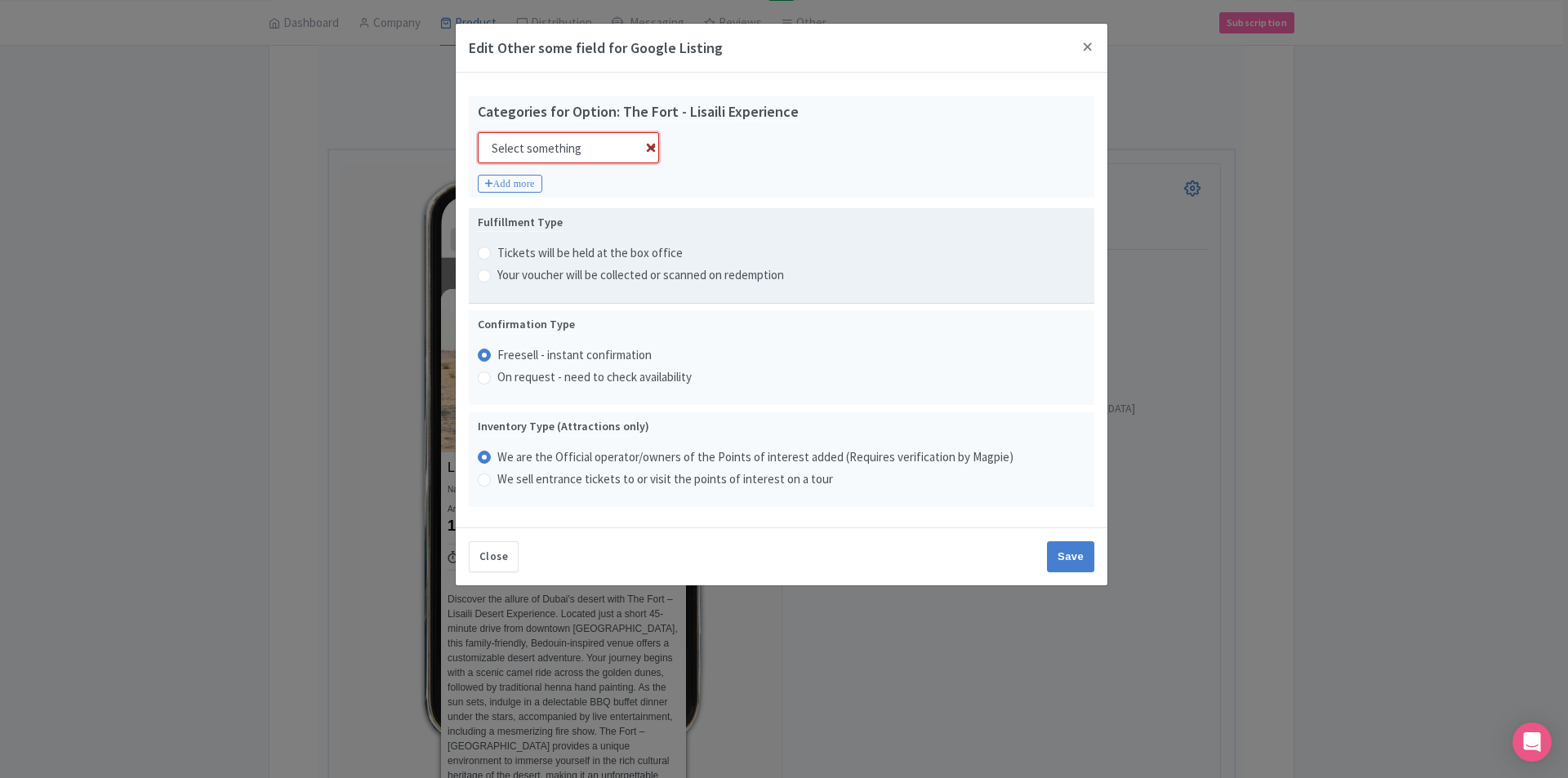
select select "family-friendly"
click at [478, 132] on select "Select something Adults Only Animals Audio Guide Beaches Bike Tours Boat Tours …" at bounding box center [568, 147] width 181 height 31
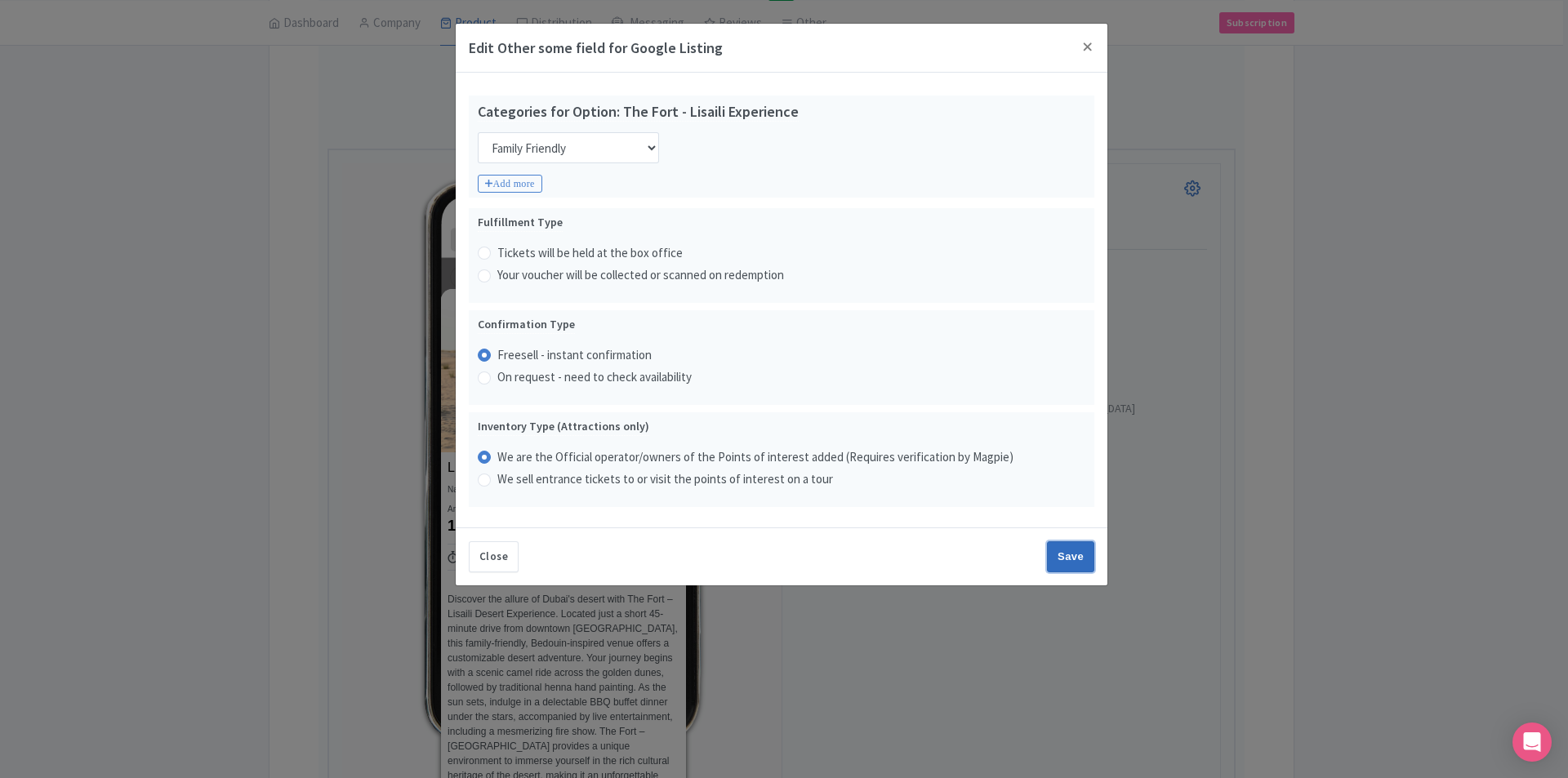
click at [1087, 560] on input "Save" at bounding box center [1070, 556] width 48 height 31
type input "Saving..."
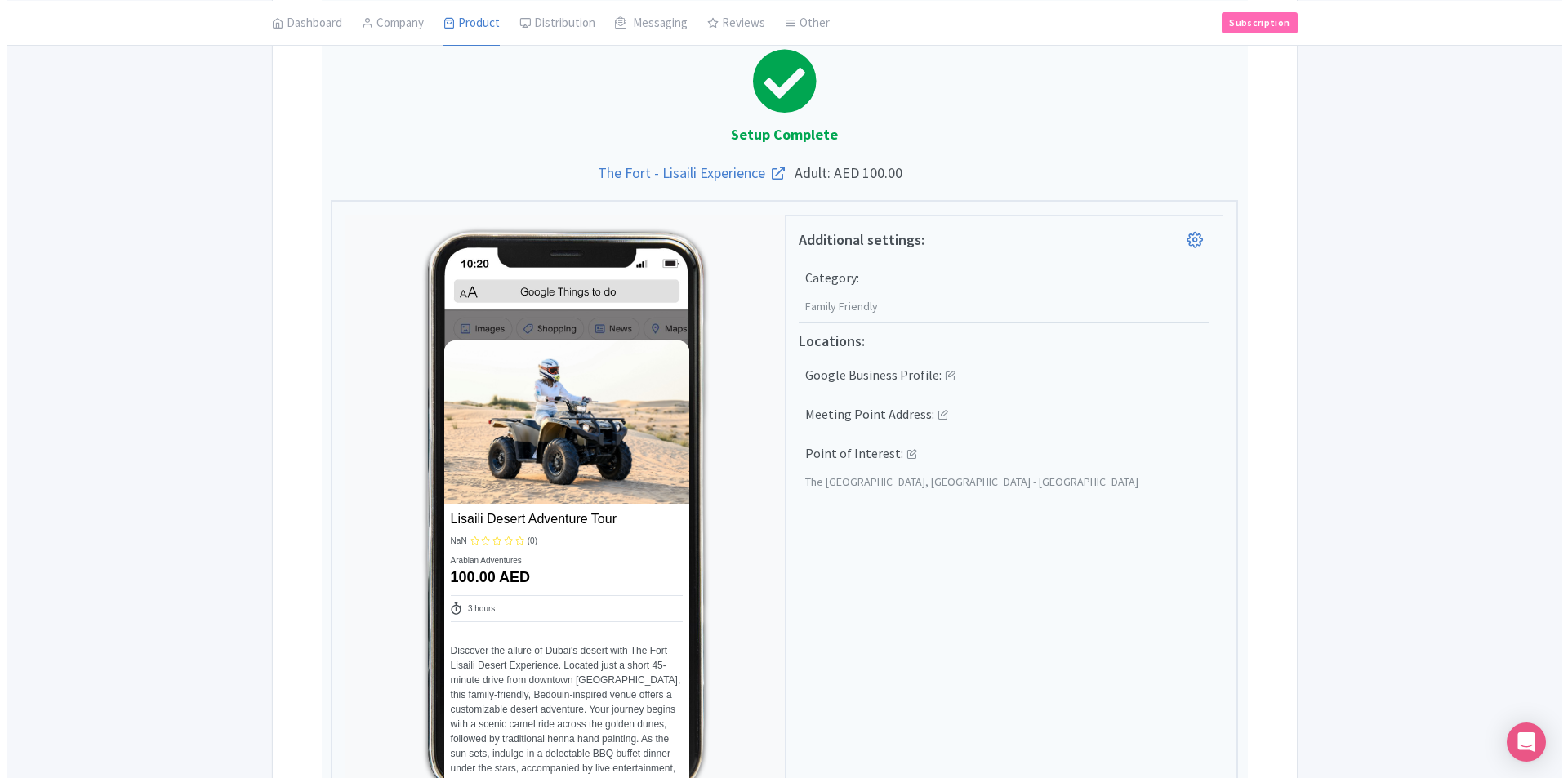
scroll to position [0, 0]
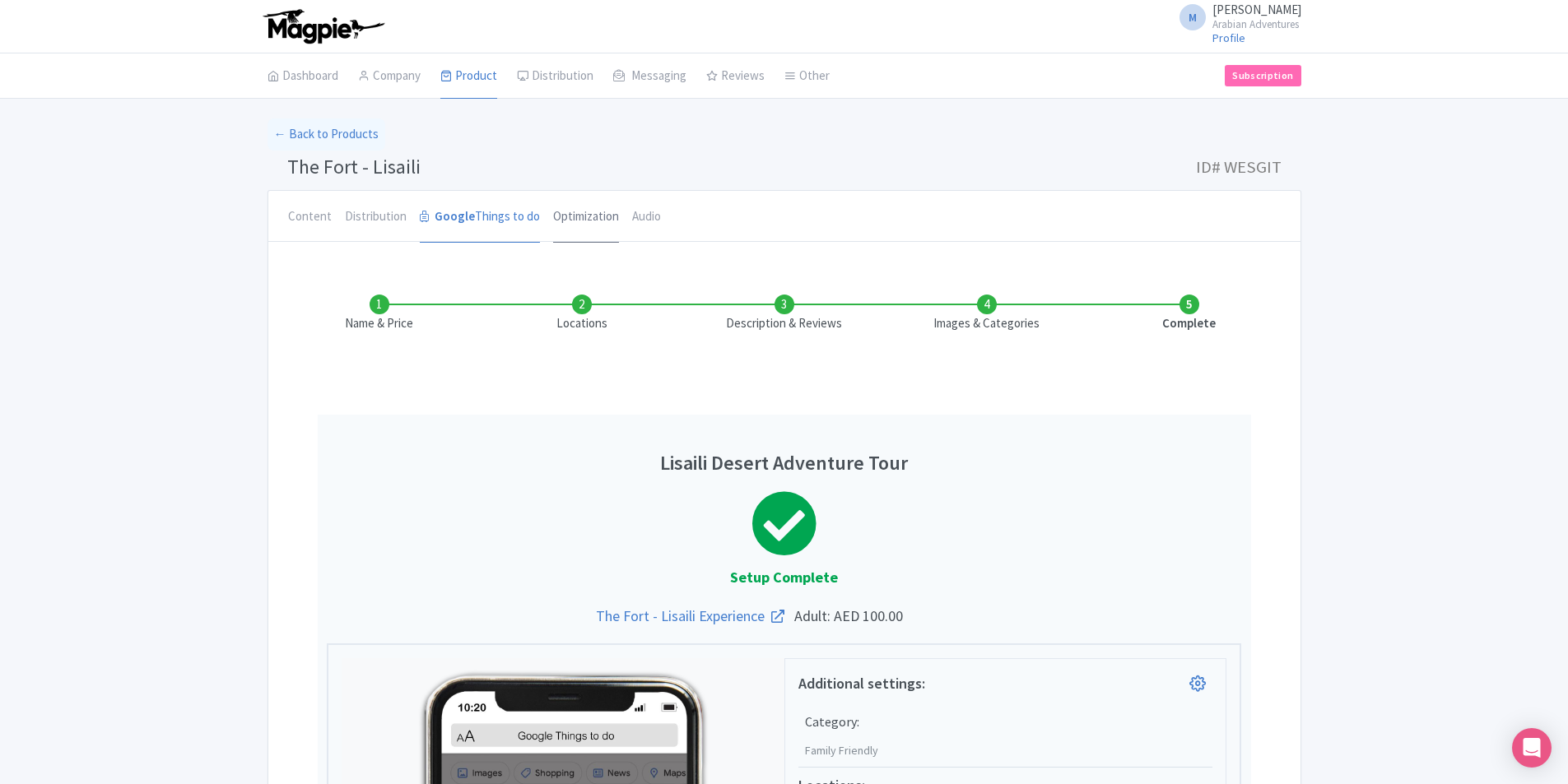
click at [564, 205] on link "Optimization" at bounding box center [586, 217] width 66 height 53
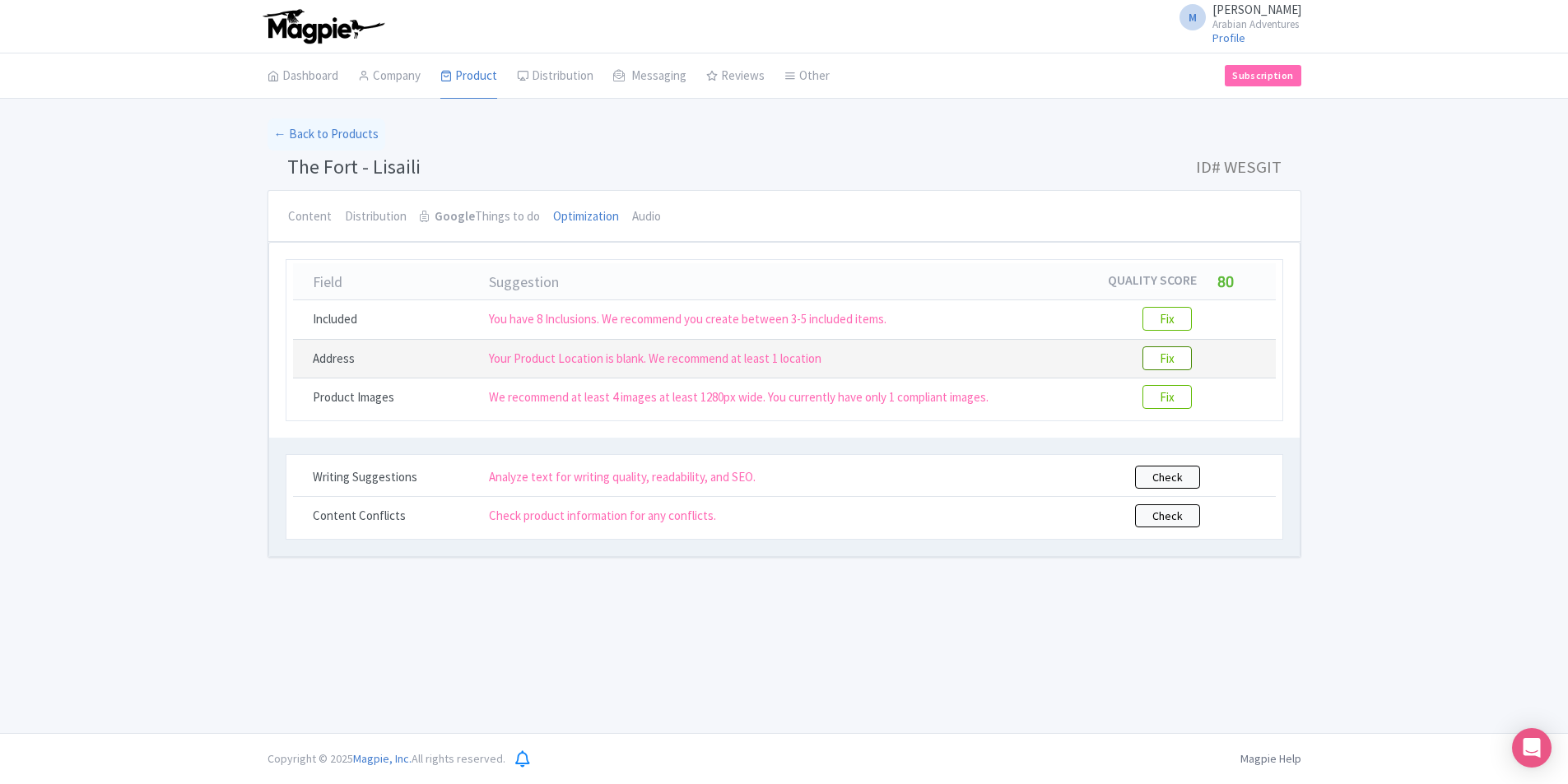
click at [1180, 359] on btn "Fix" at bounding box center [1167, 358] width 50 height 24
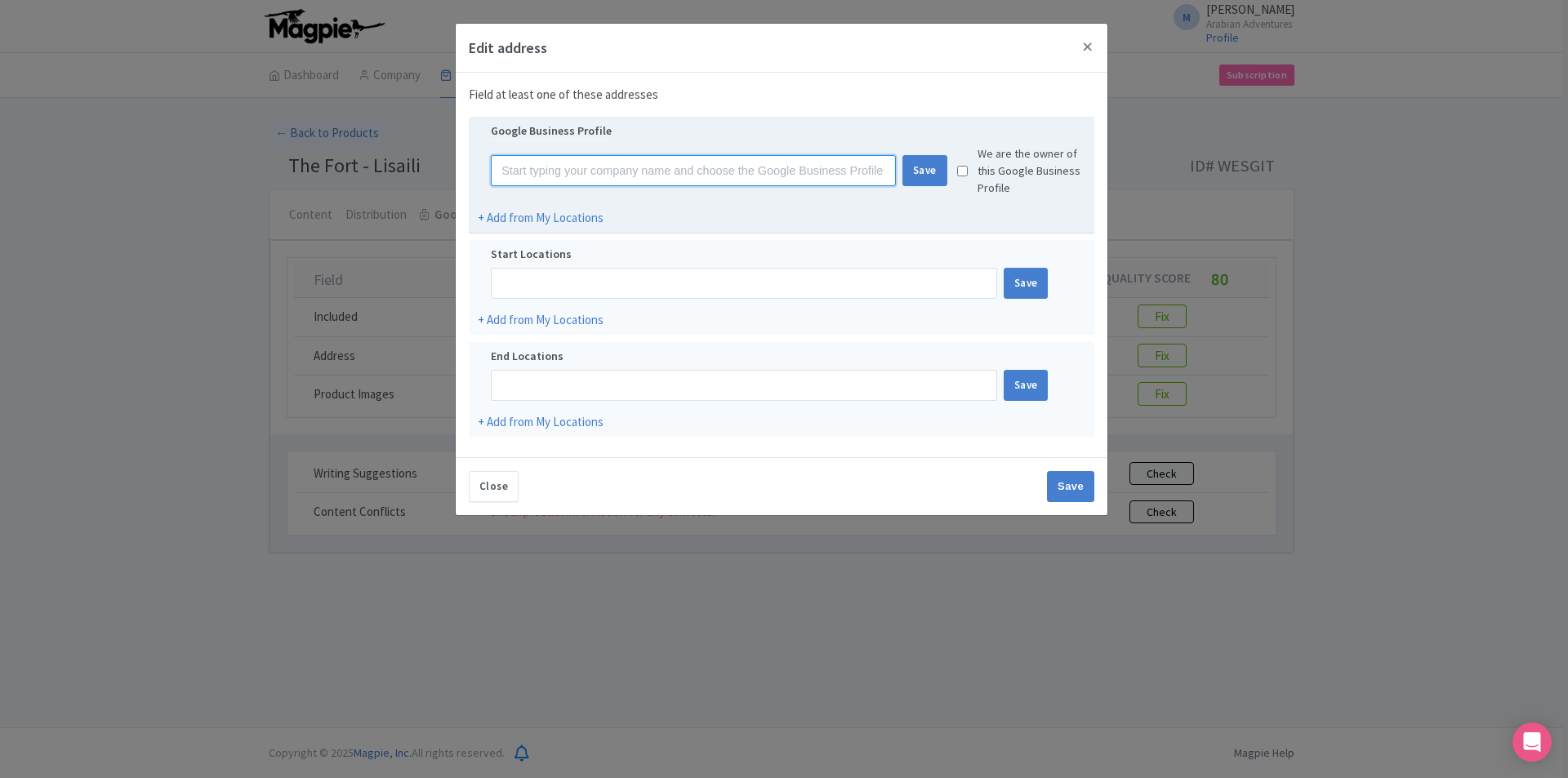
click at [742, 183] on input at bounding box center [693, 170] width 405 height 31
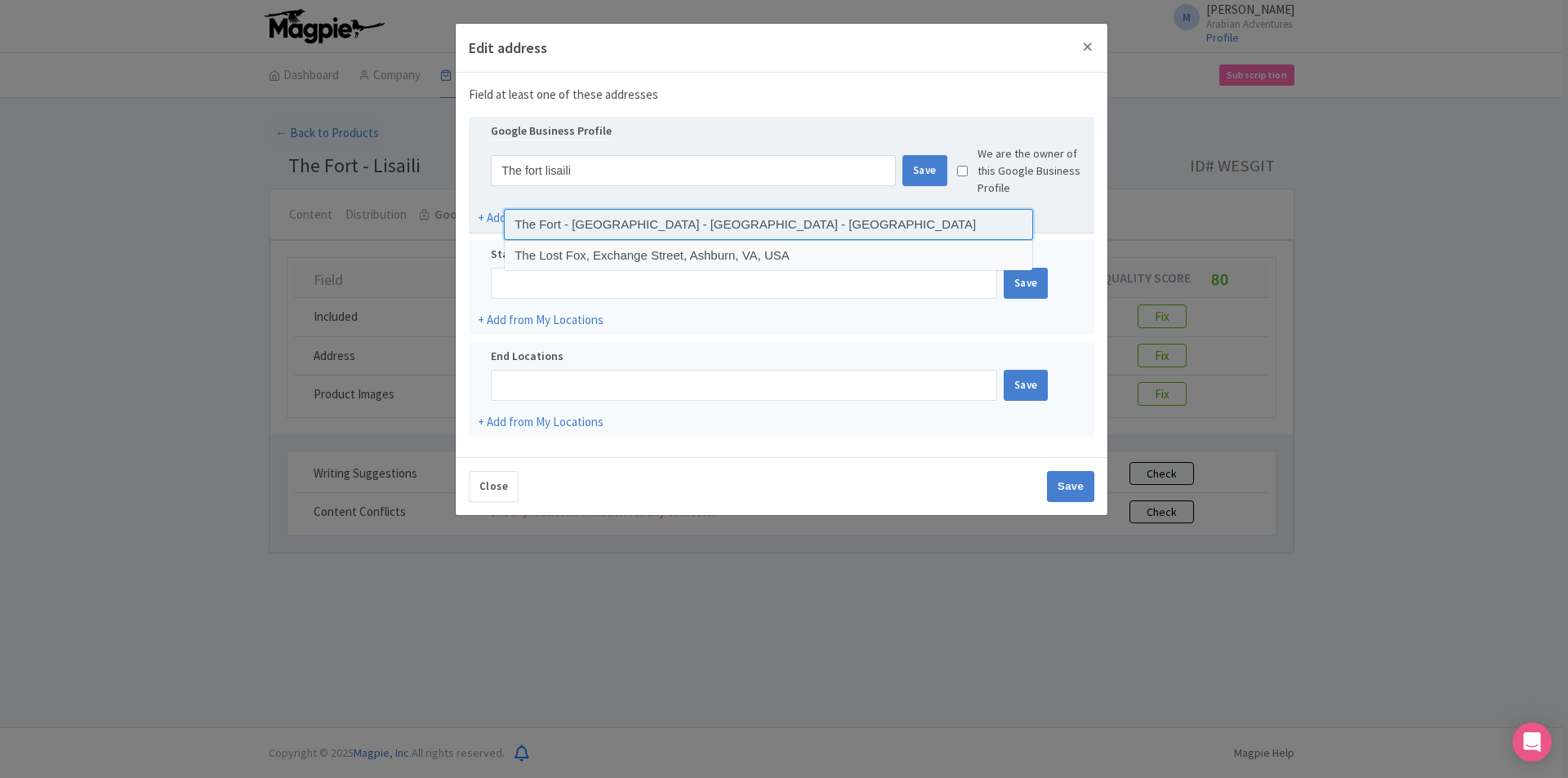
click at [736, 215] on input at bounding box center [768, 224] width 529 height 31
type input "The Fort - Lisaili - Dubai - United Arab Emirates"
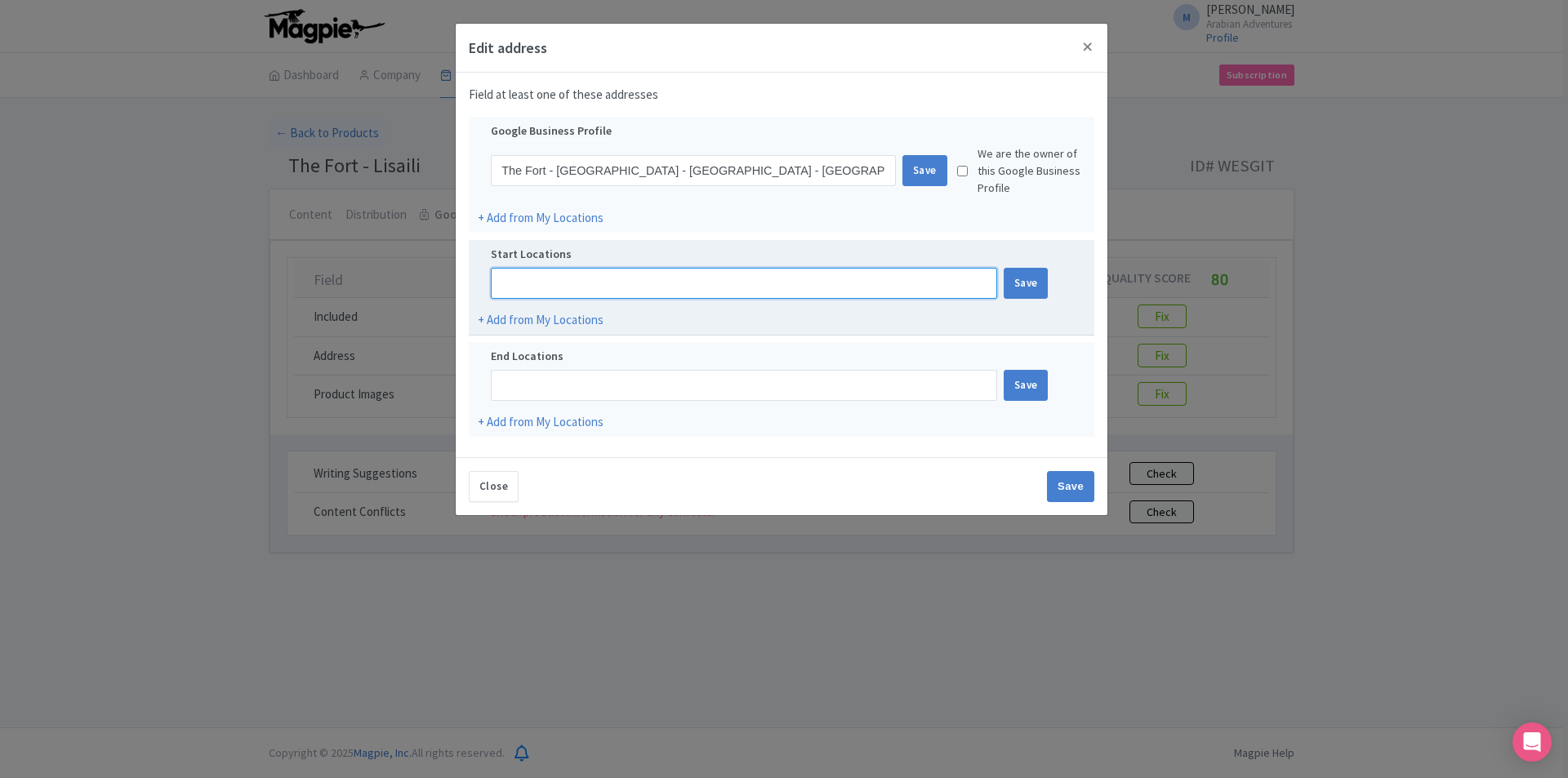
click at [676, 271] on input at bounding box center [743, 283] width 506 height 31
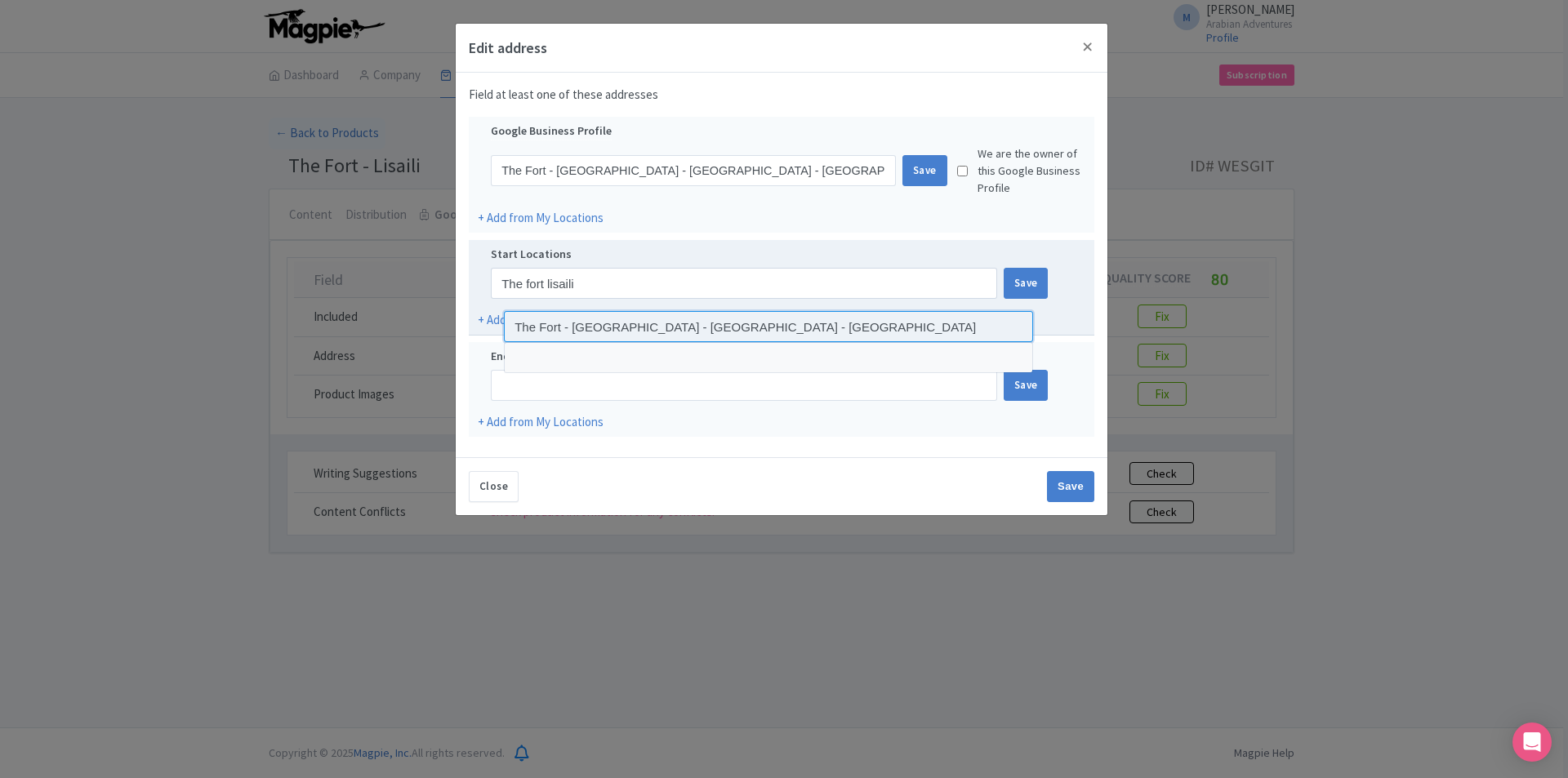
click at [627, 327] on input at bounding box center [768, 326] width 529 height 31
type input "The Fort - Lisaili - Dubai - United Arab Emirates"
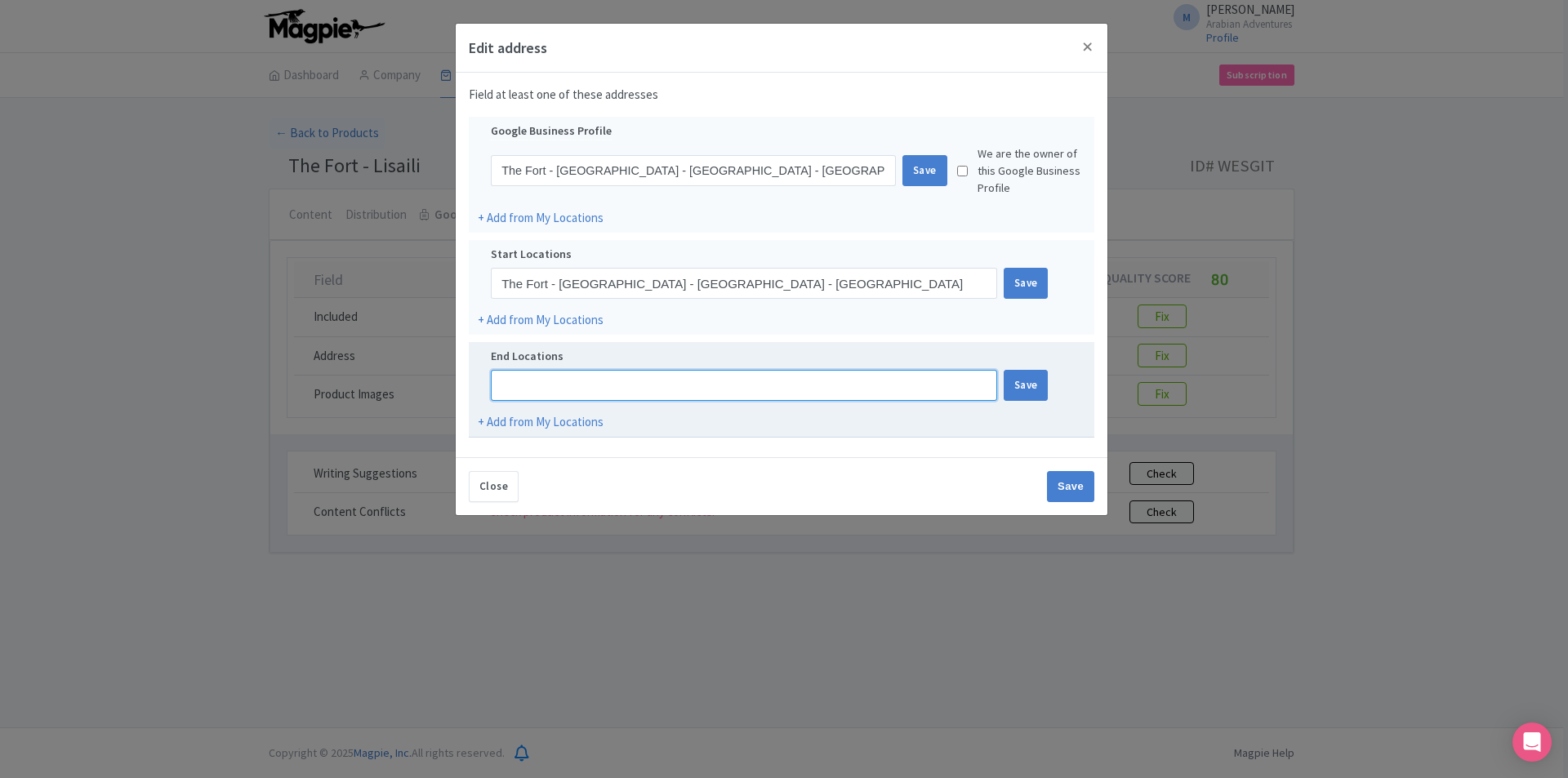
click at [664, 388] on input at bounding box center [743, 385] width 506 height 31
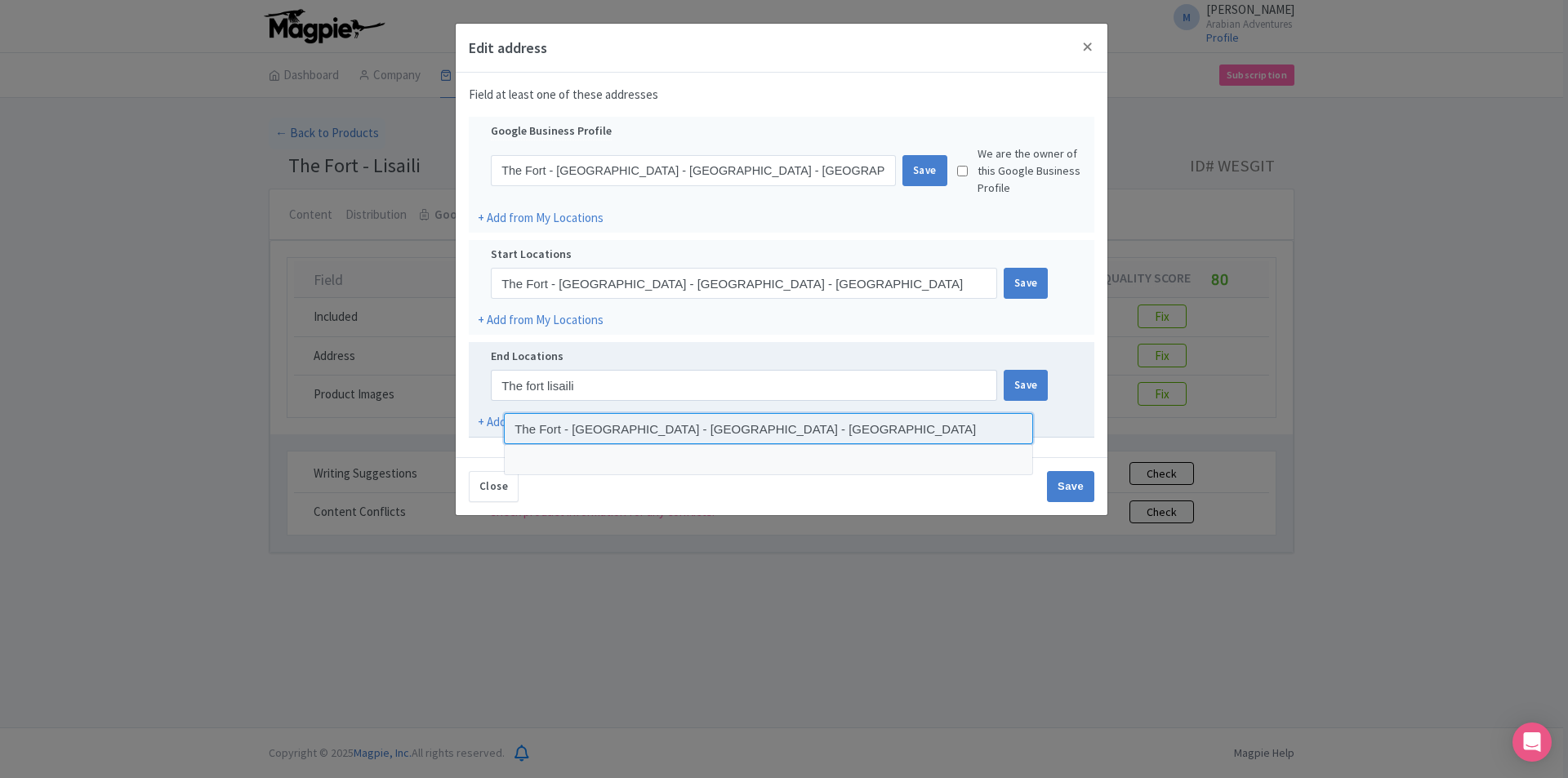
click at [647, 429] on input at bounding box center [768, 428] width 529 height 31
type input "The Fort - Lisaili - Dubai - United Arab Emirates"
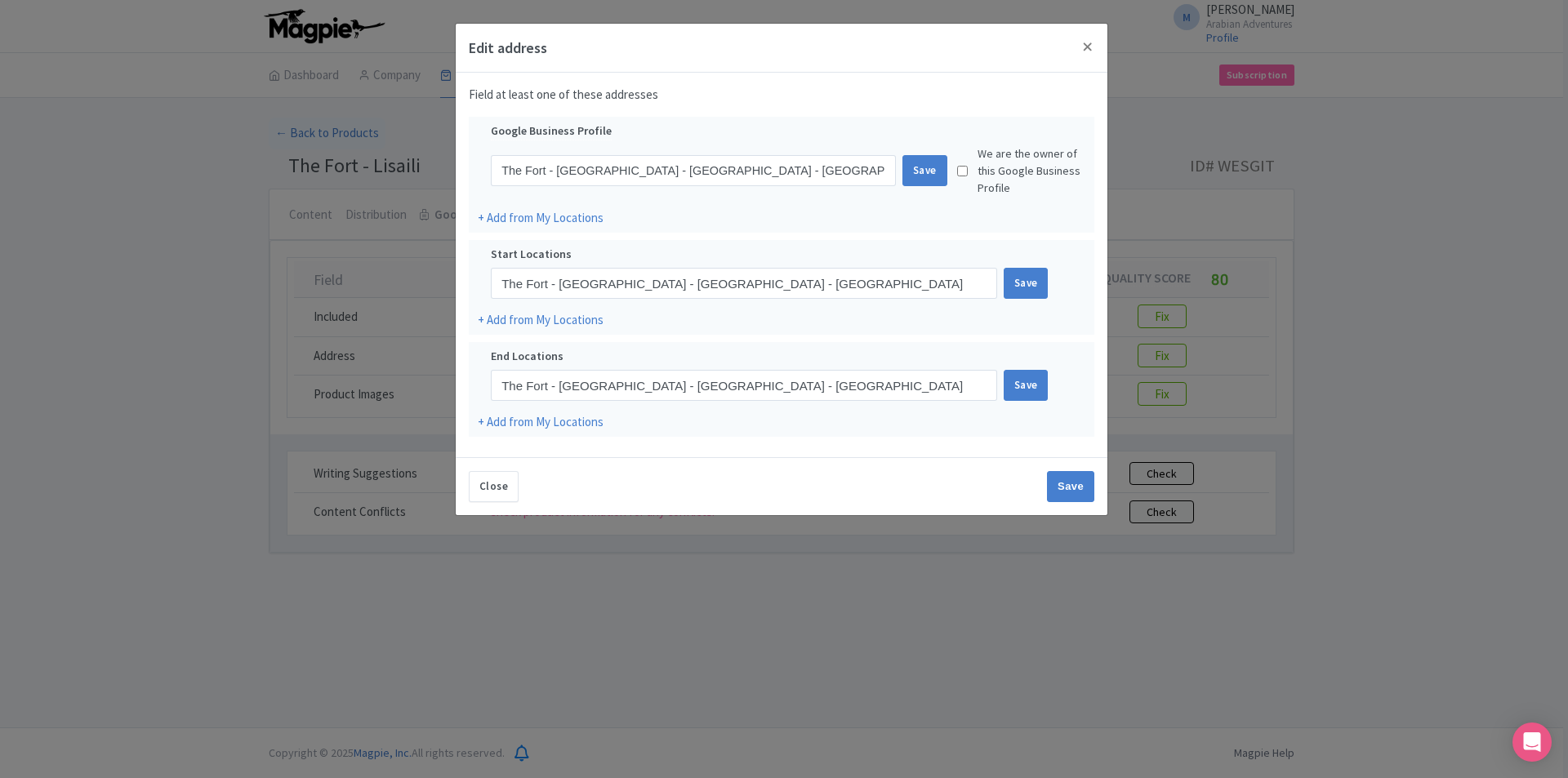
click at [871, 489] on div "Close Save" at bounding box center [781, 486] width 625 height 31
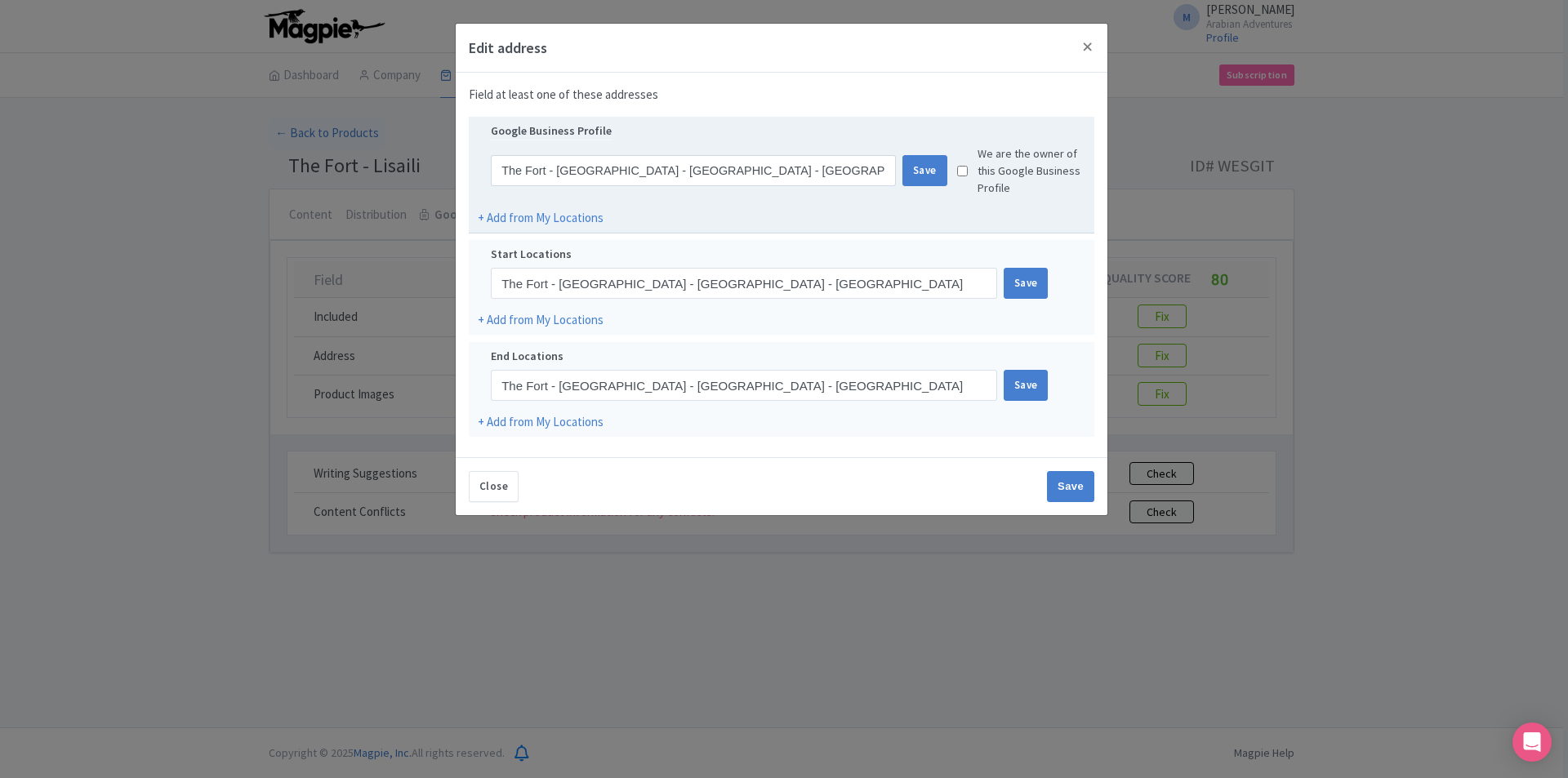
click at [964, 172] on input "checkbox" at bounding box center [962, 171] width 10 height 51
checkbox input "true"
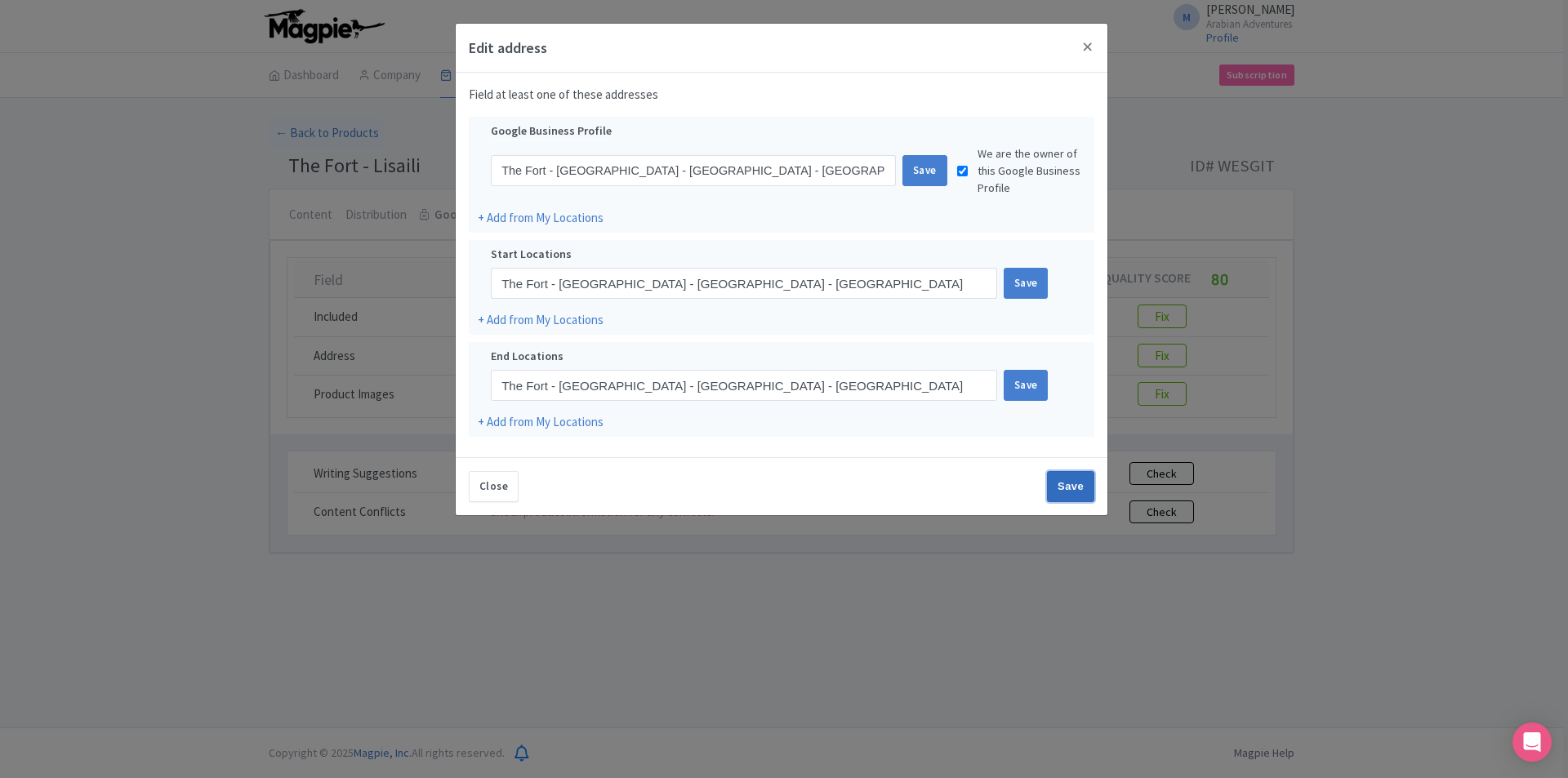
click at [1066, 482] on input "Save" at bounding box center [1070, 486] width 48 height 31
type input "Save"
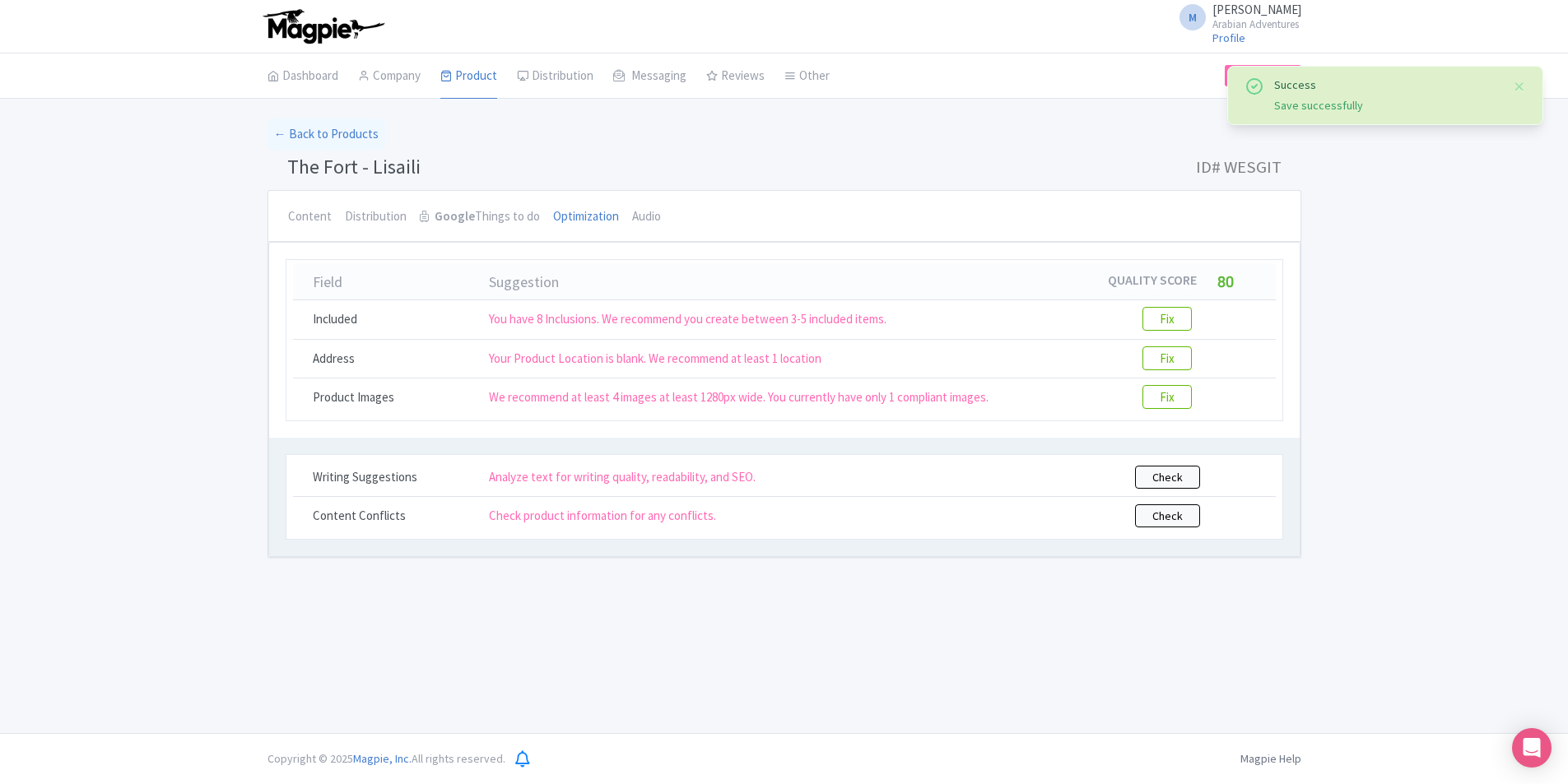
click at [1450, 302] on div "Success Save successfully ← Back to Products The Fort - Lisaili ID# WESGIT Cont…" at bounding box center [784, 337] width 1568 height 439
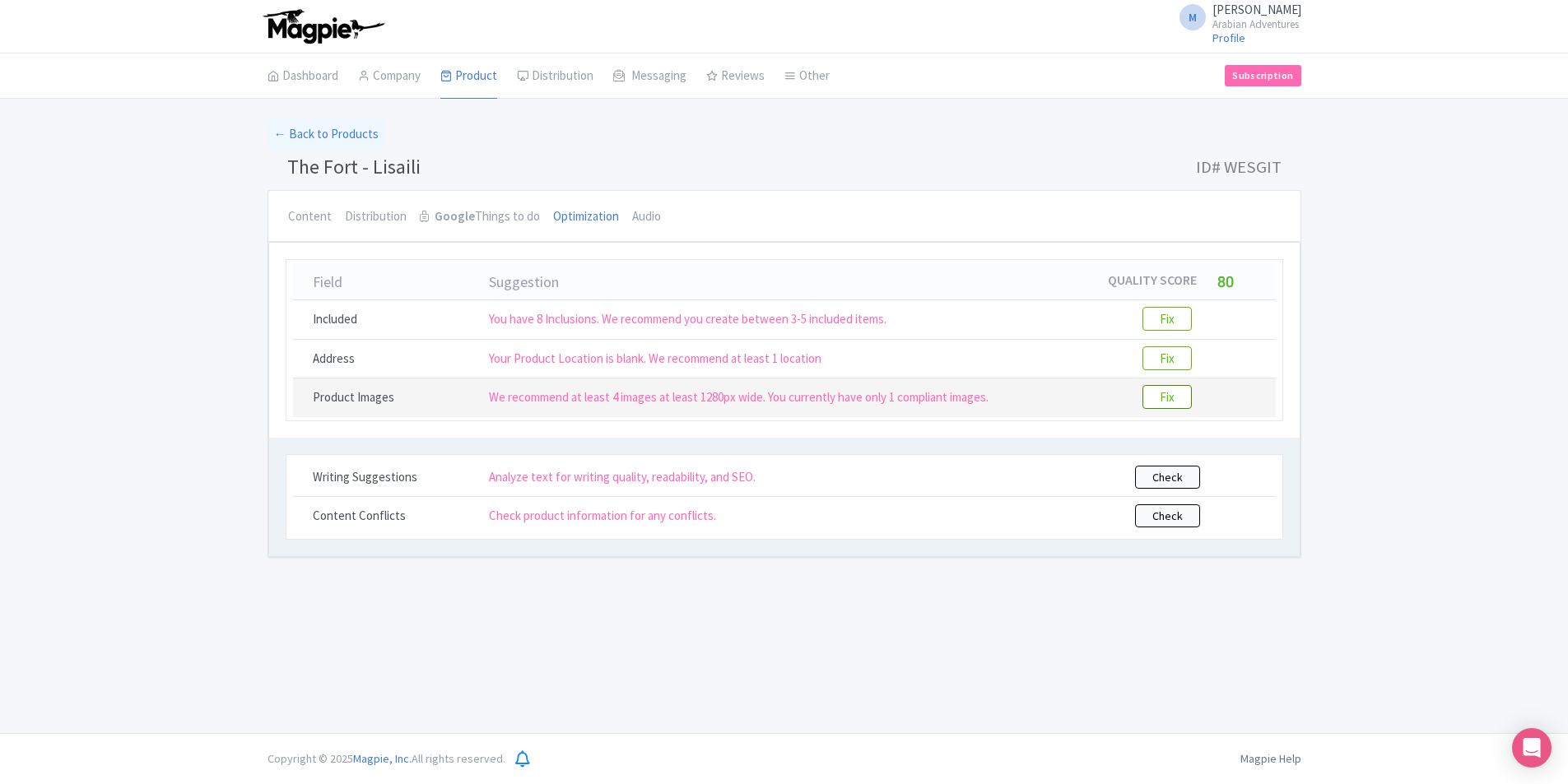
click at [1181, 393] on btn "Fix" at bounding box center [1167, 397] width 50 height 24
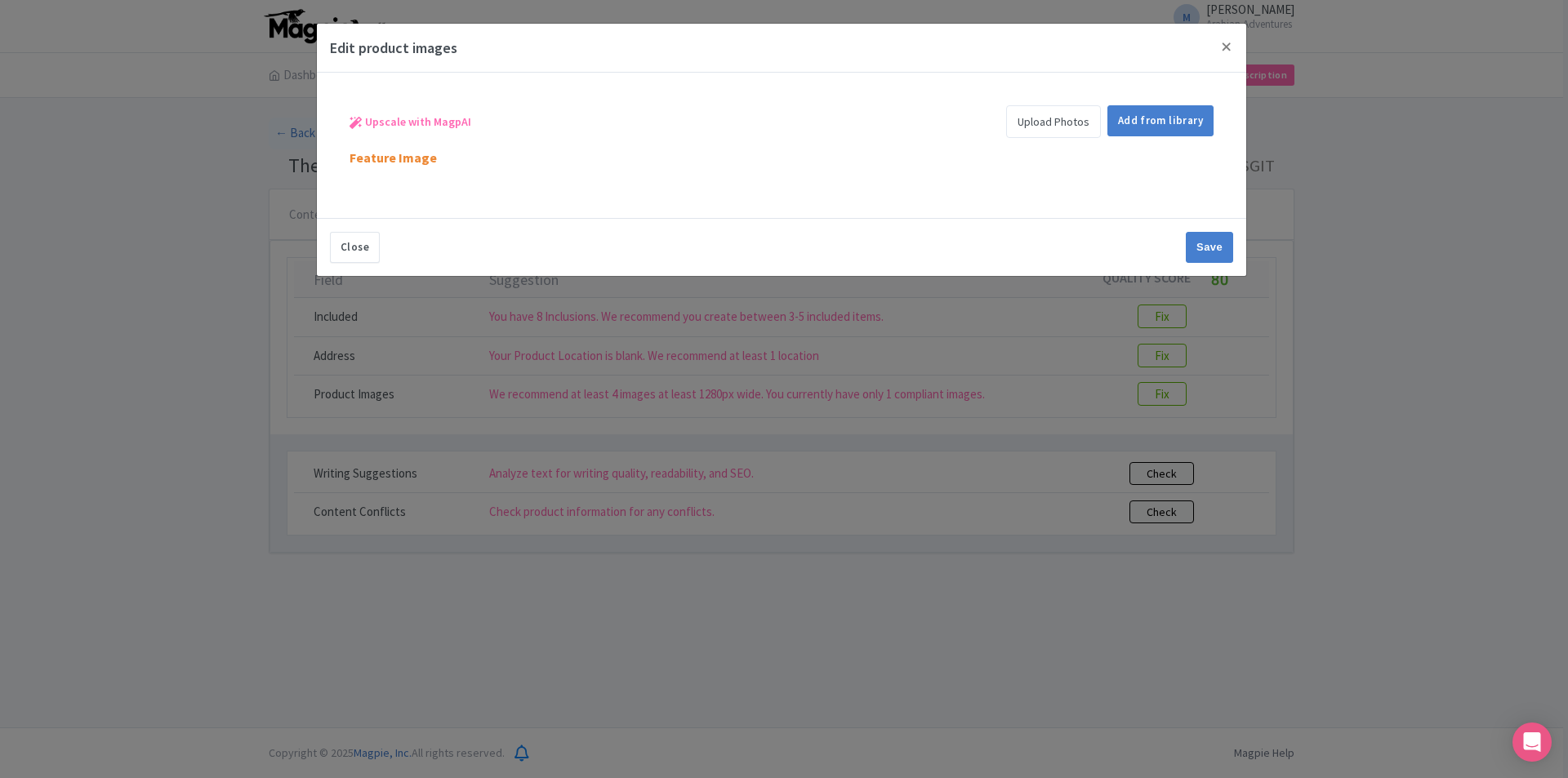
click at [850, 217] on div "Upscale with MagpAI Upload Photos Add from library Feature Image" at bounding box center [782, 146] width 929 height 146
click at [1042, 126] on link "Upload Photos" at bounding box center [1053, 121] width 95 height 33
click at [1222, 44] on button "Close" at bounding box center [1227, 47] width 39 height 47
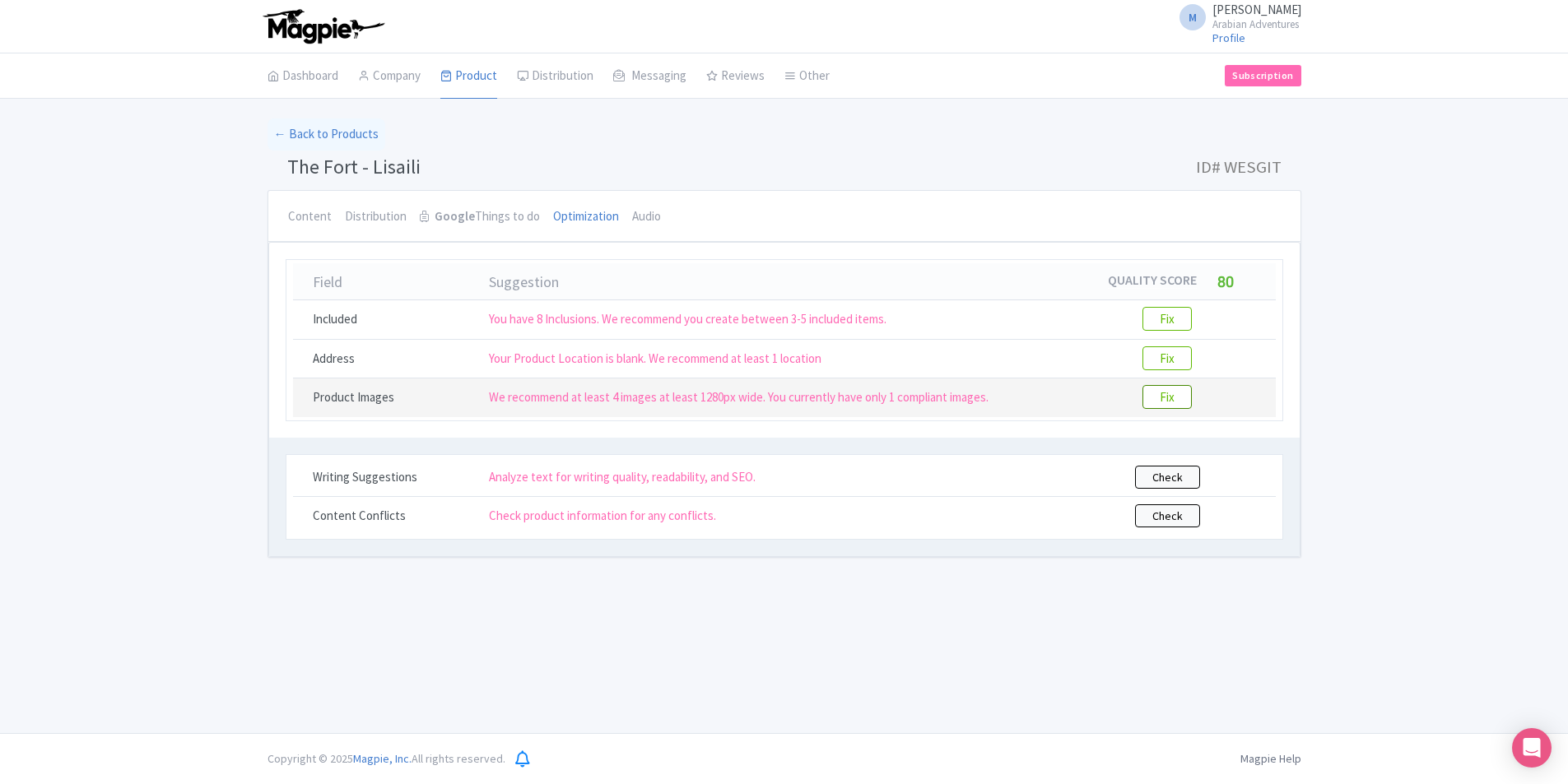
click at [1175, 395] on btn "Fix" at bounding box center [1167, 397] width 50 height 24
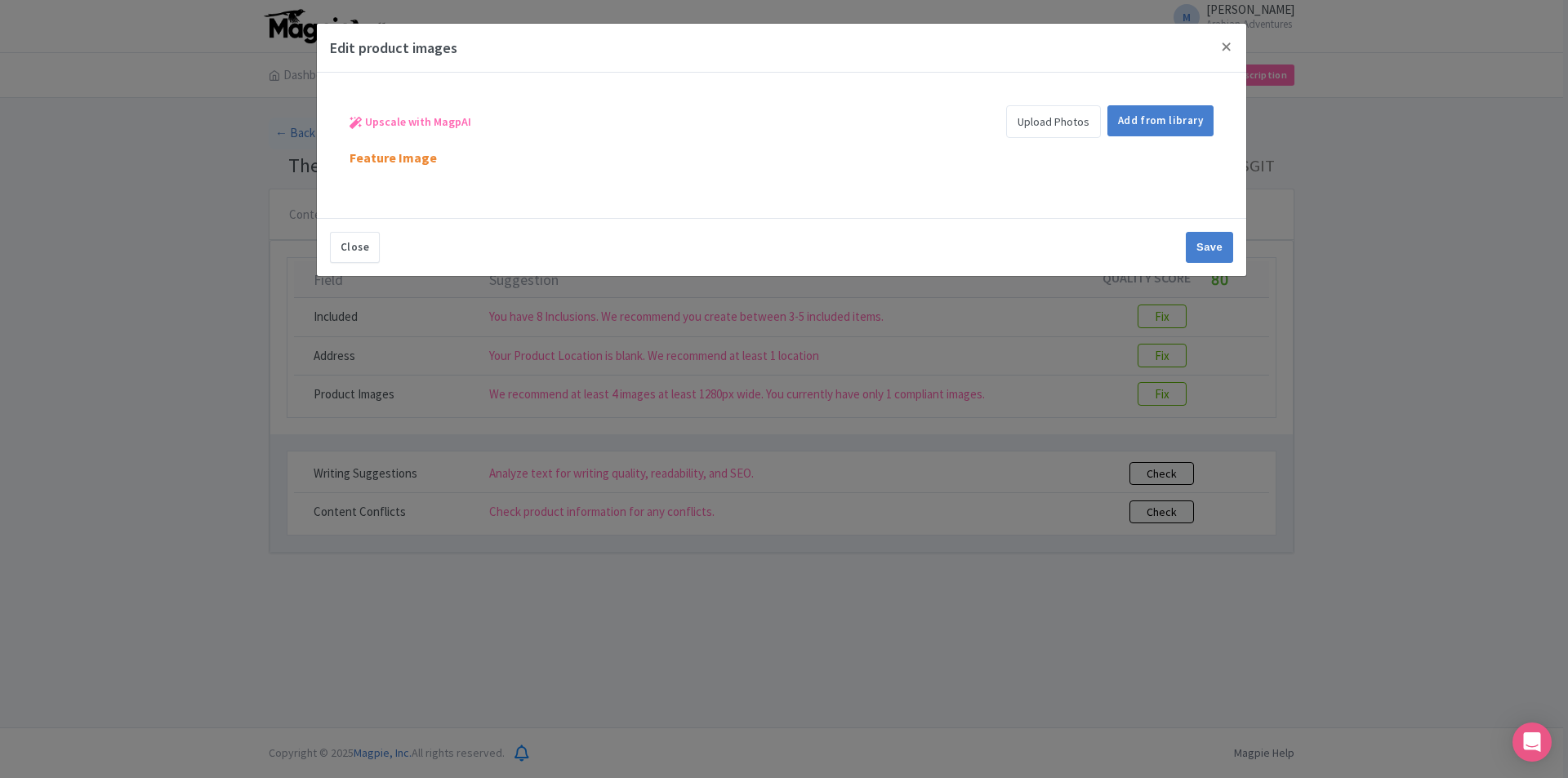
click at [1056, 123] on link "Upload Photos" at bounding box center [1053, 121] width 95 height 33
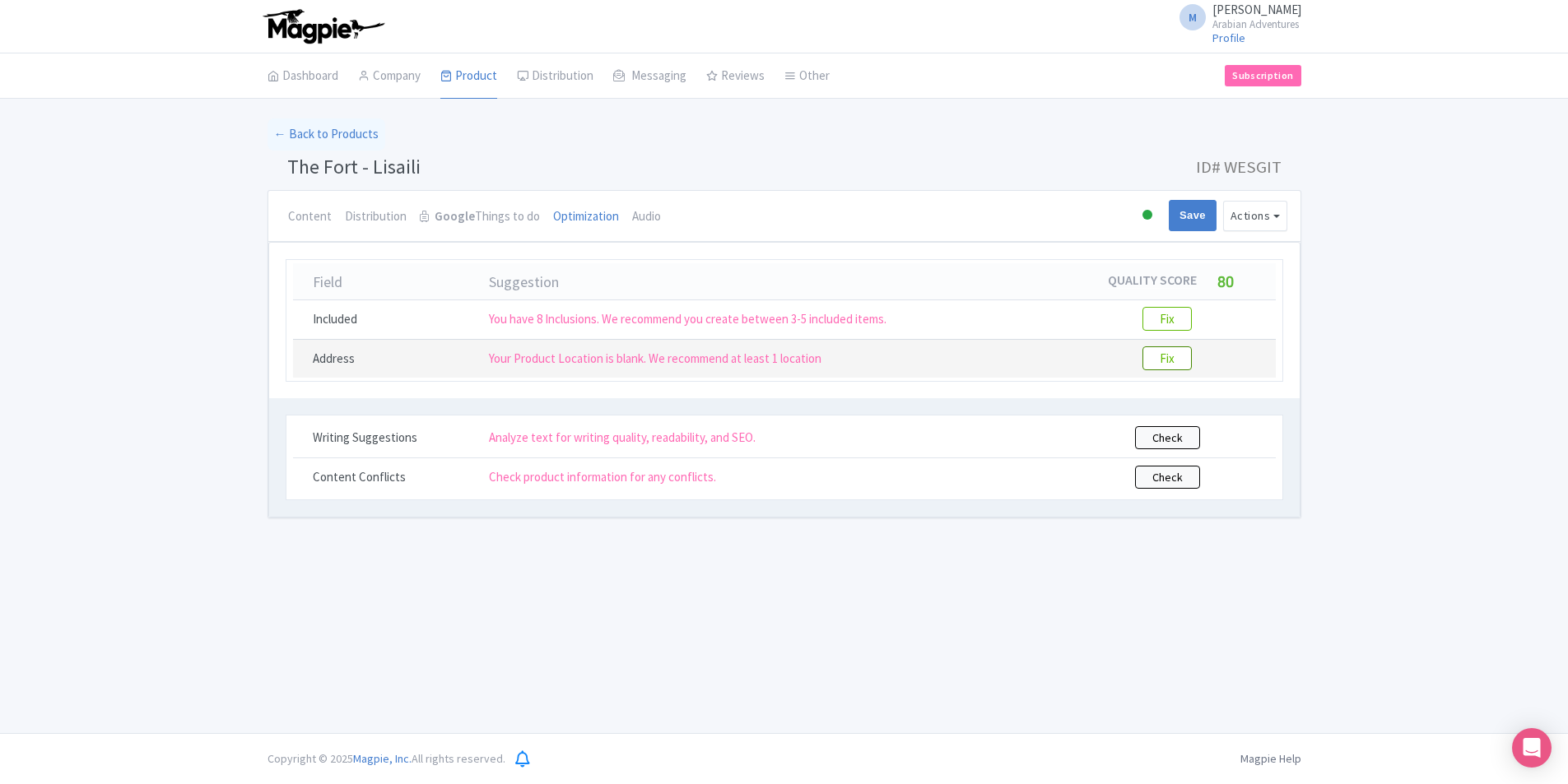
click at [1175, 357] on btn "Fix" at bounding box center [1167, 358] width 50 height 24
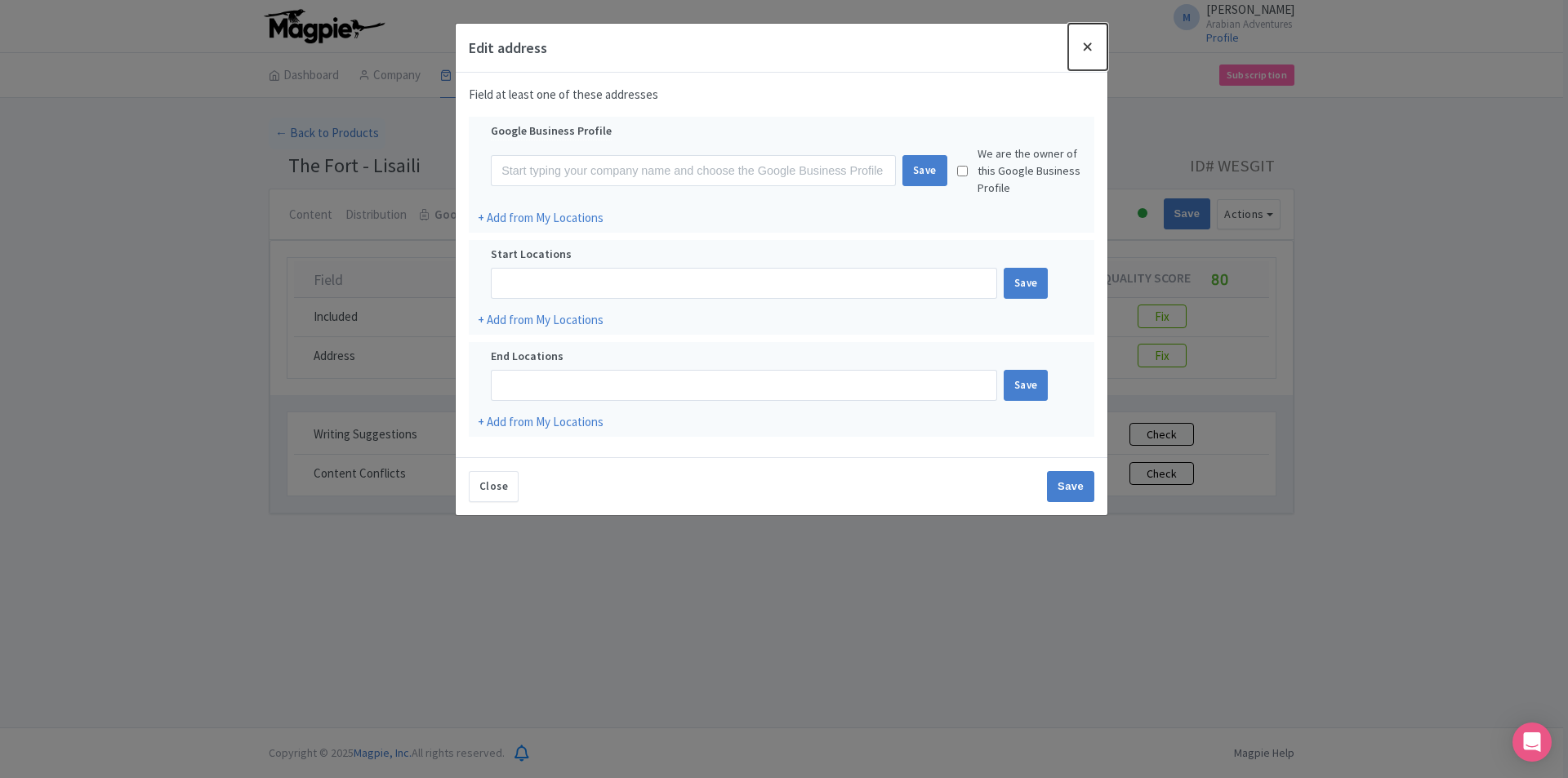
click at [1090, 48] on button "Close" at bounding box center [1088, 47] width 39 height 47
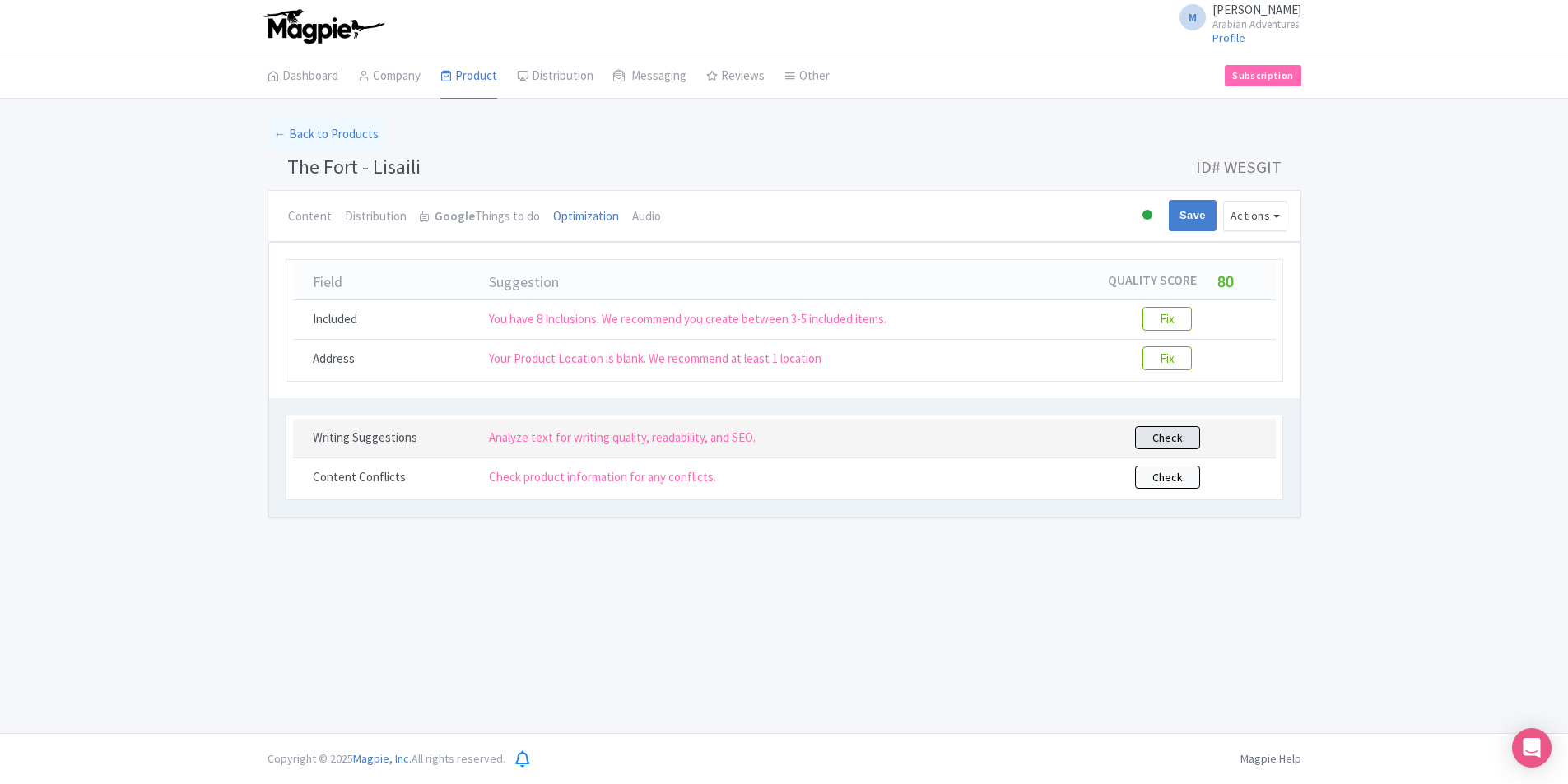
click at [1155, 431] on btn "Check" at bounding box center [1167, 437] width 65 height 24
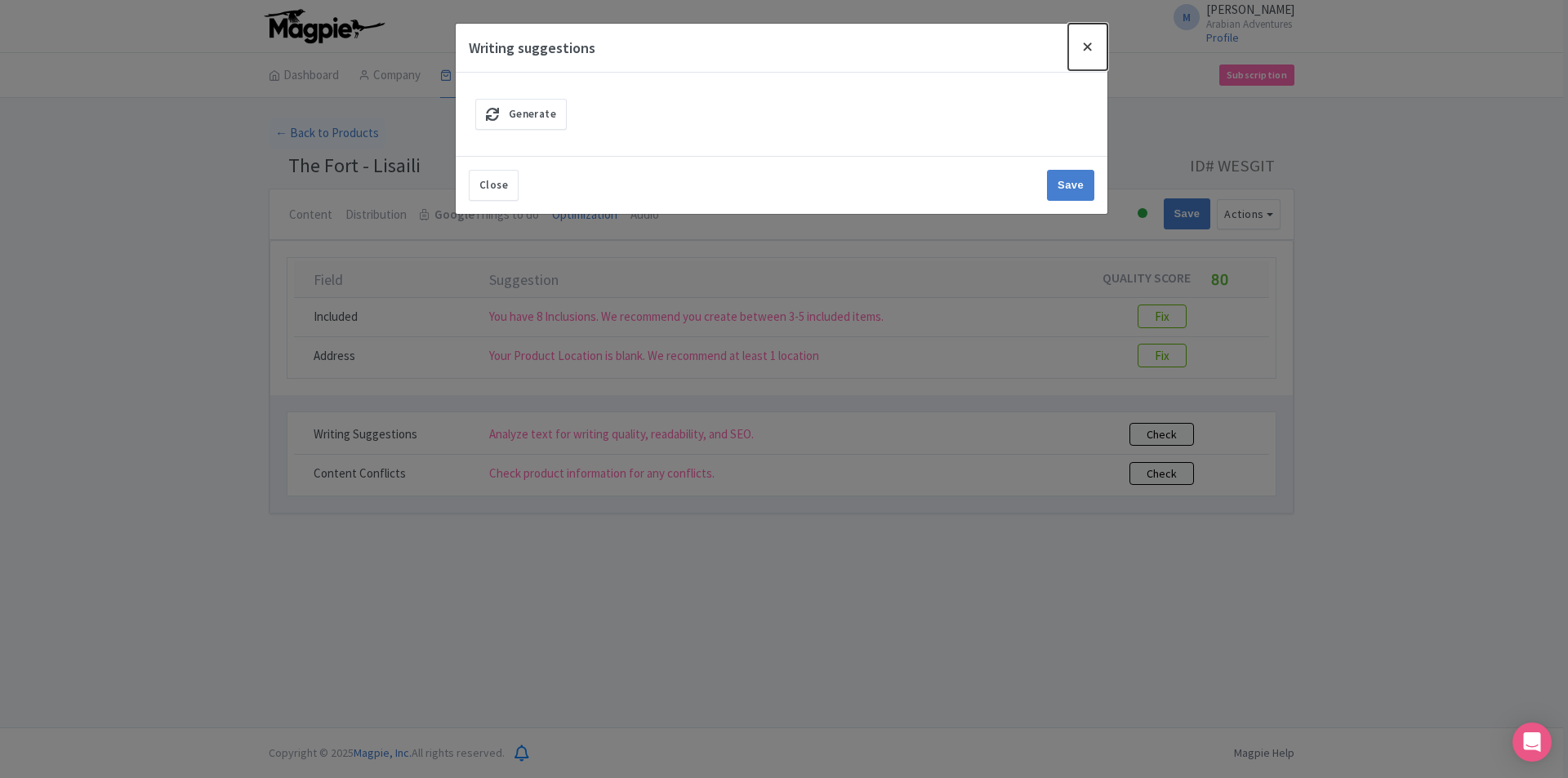
click at [1086, 49] on button "Close" at bounding box center [1088, 47] width 39 height 47
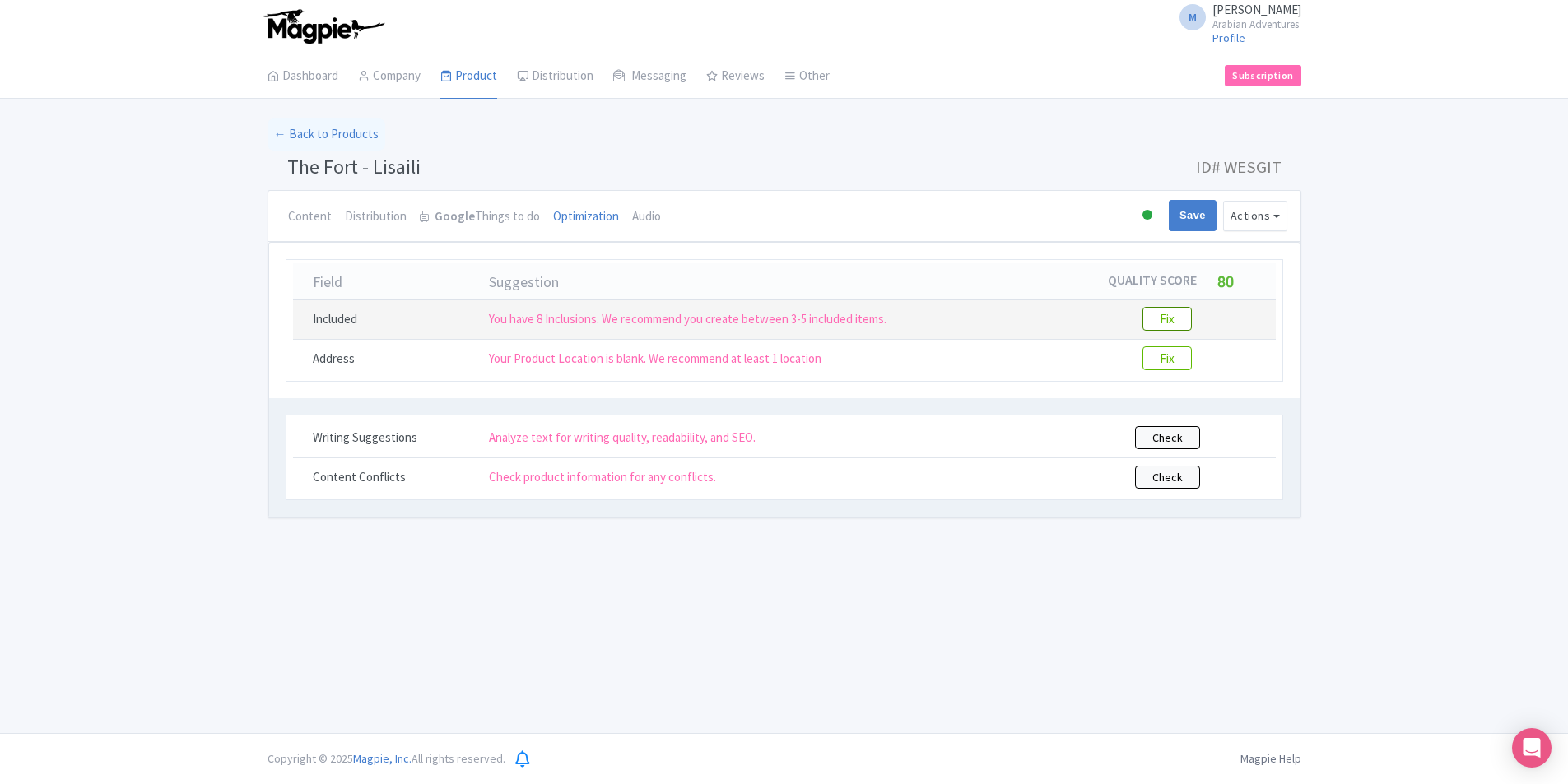
click at [1167, 321] on btn "Fix" at bounding box center [1167, 318] width 50 height 24
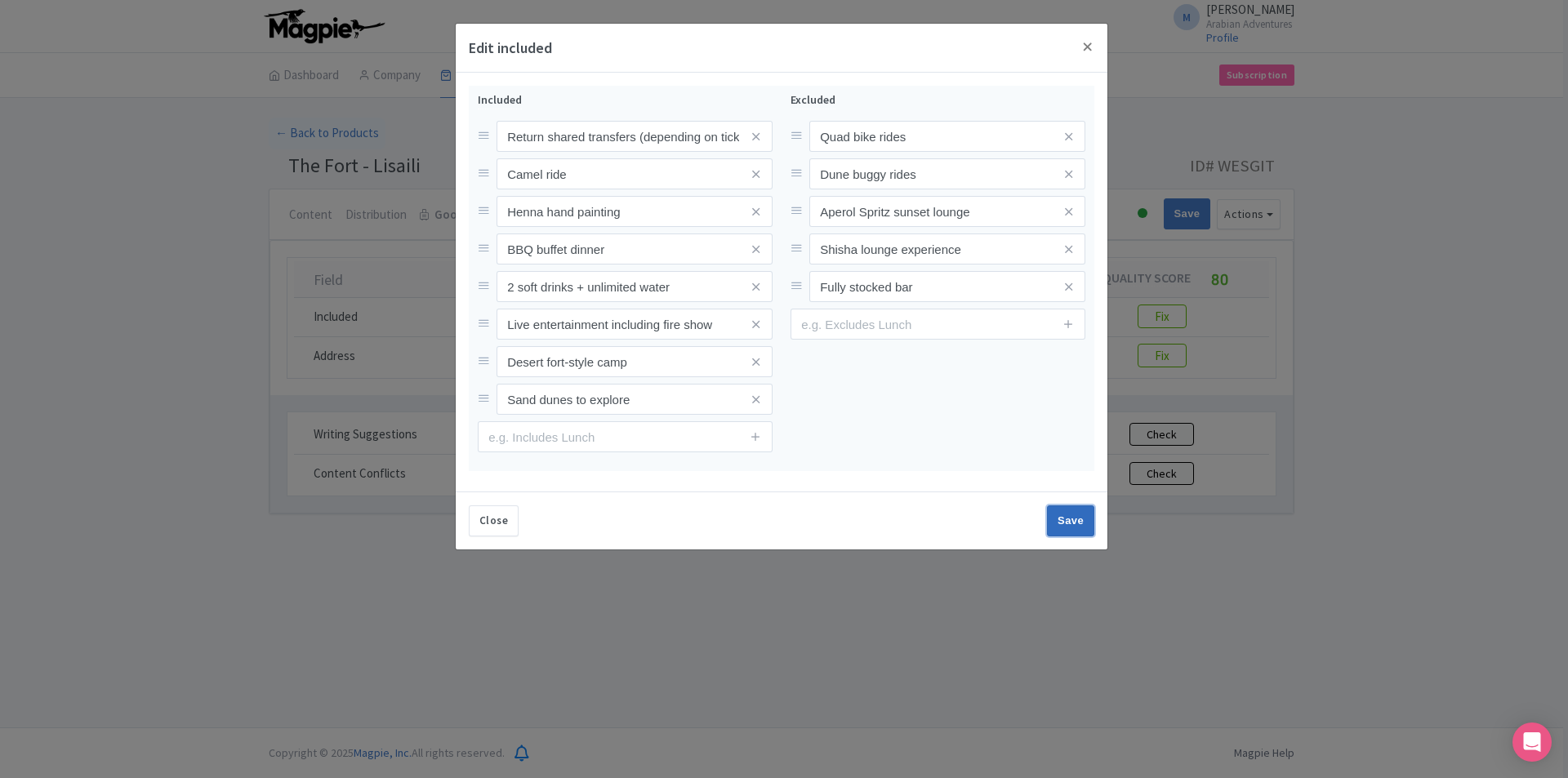
click at [1084, 535] on input "Save" at bounding box center [1070, 521] width 48 height 31
type input "Save"
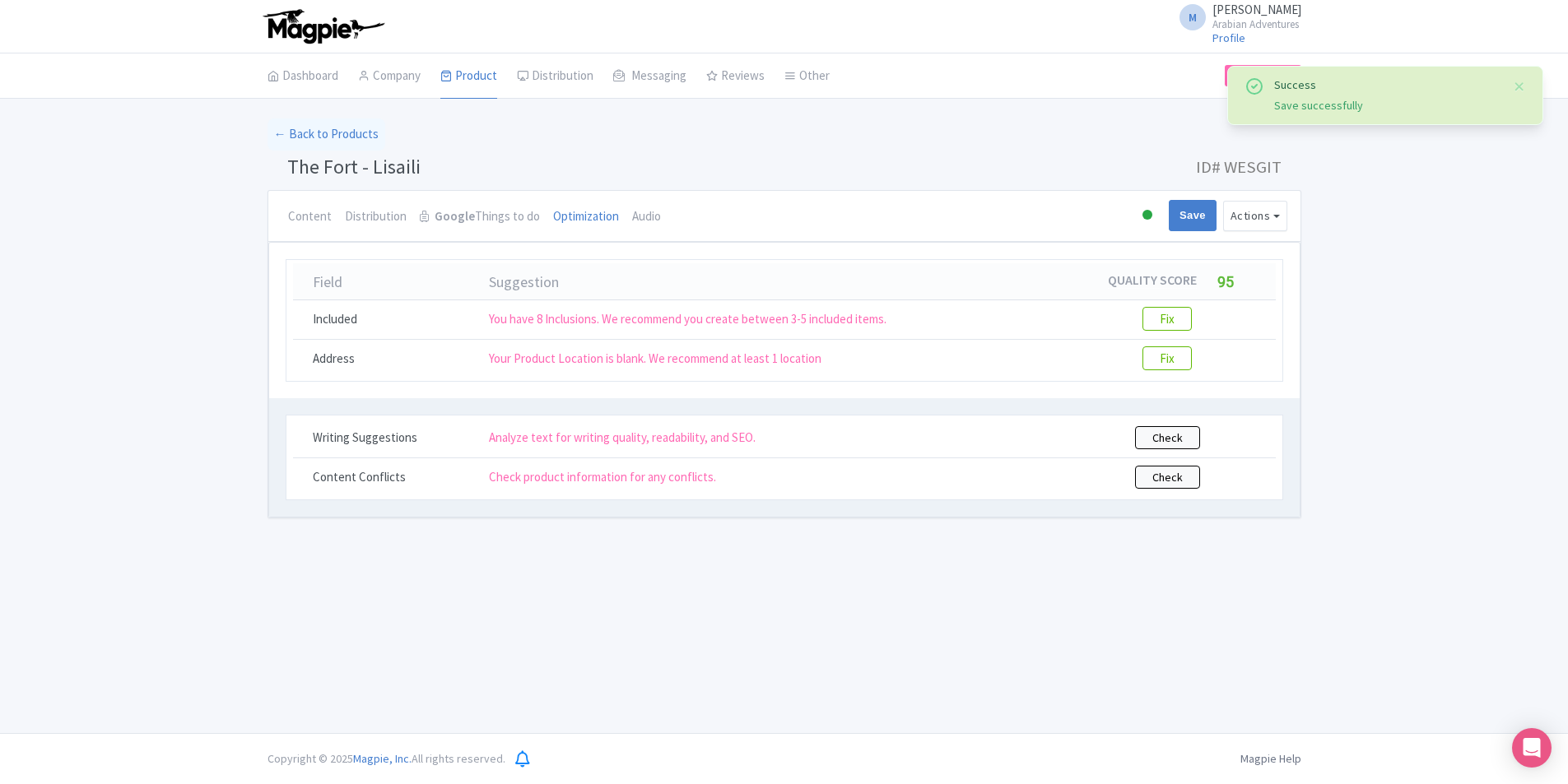
click at [1344, 497] on div "Success Save successfully ← Back to Products The Fort - Lisaili ID# WESGIT Cont…" at bounding box center [784, 318] width 1568 height 400
click at [1201, 211] on input "Save" at bounding box center [1193, 215] width 48 height 31
type input "Saving..."
click at [303, 213] on link "Content" at bounding box center [309, 217] width 43 height 53
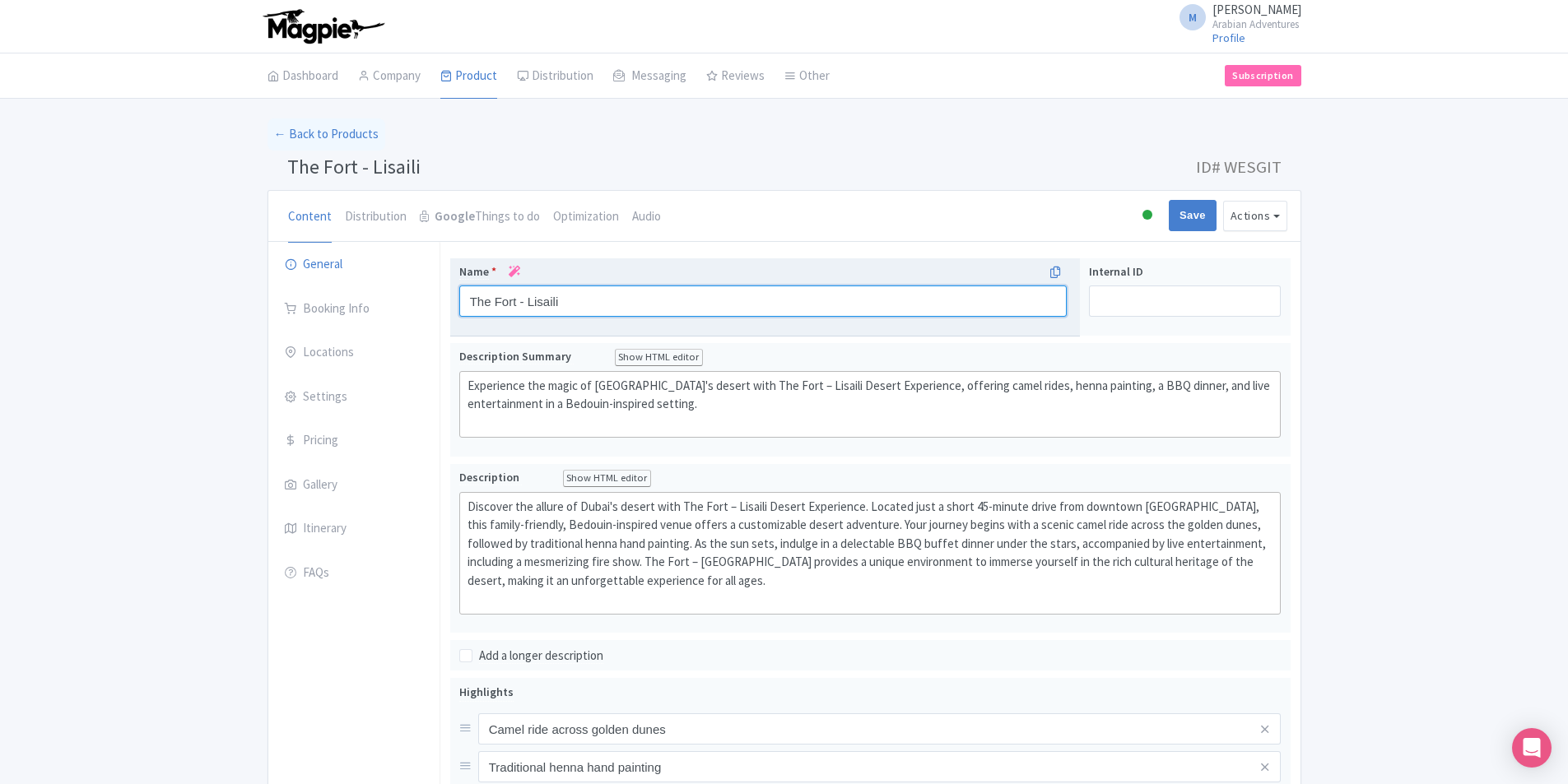
click at [731, 300] on input "The Fort - Lisaili" at bounding box center [763, 301] width 609 height 31
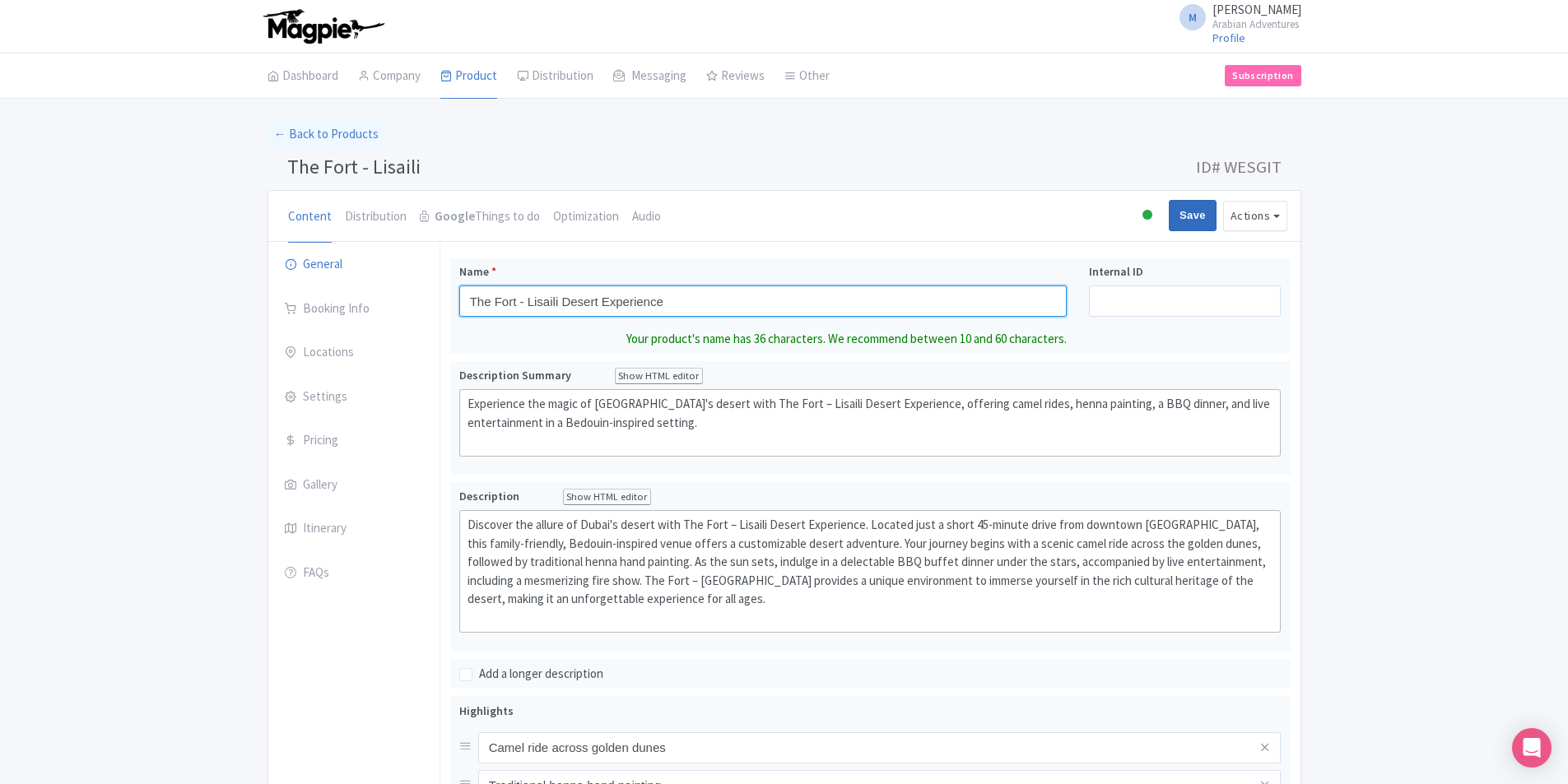
type input "The Fort - Lisaili Desert Experience"
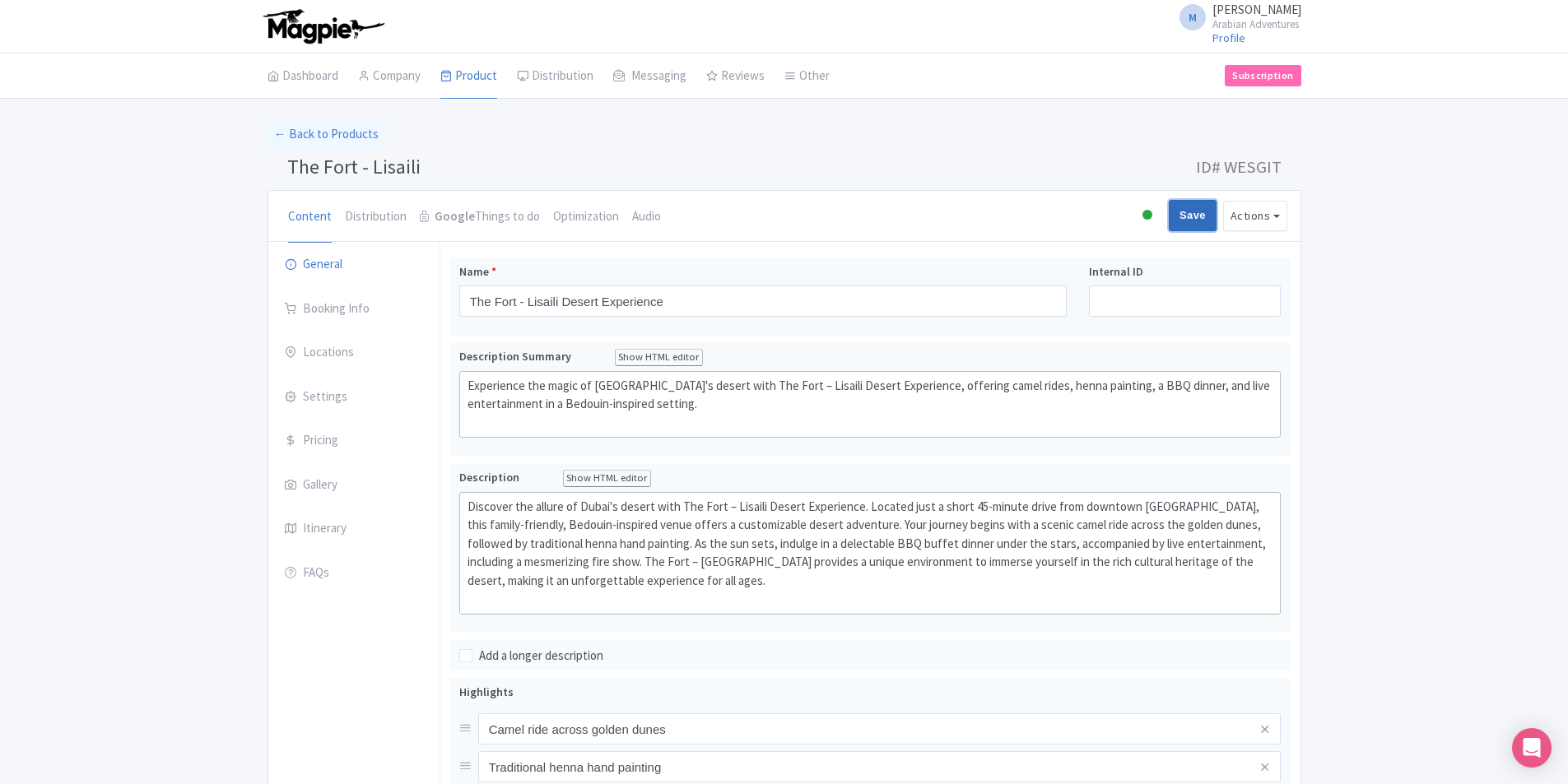
click at [1193, 225] on input "Save" at bounding box center [1193, 215] width 48 height 31
type input "Saving..."
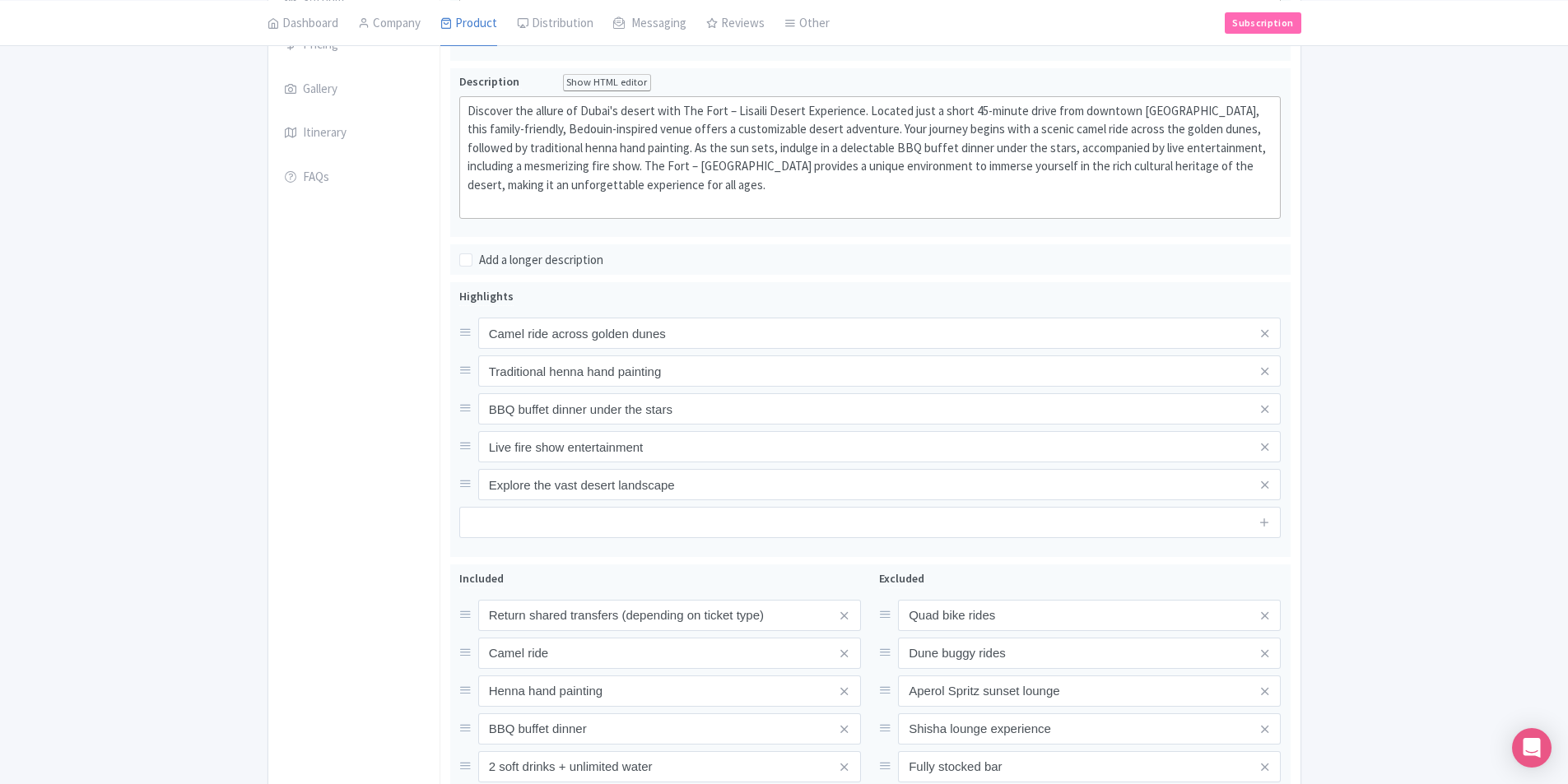
scroll to position [412, 0]
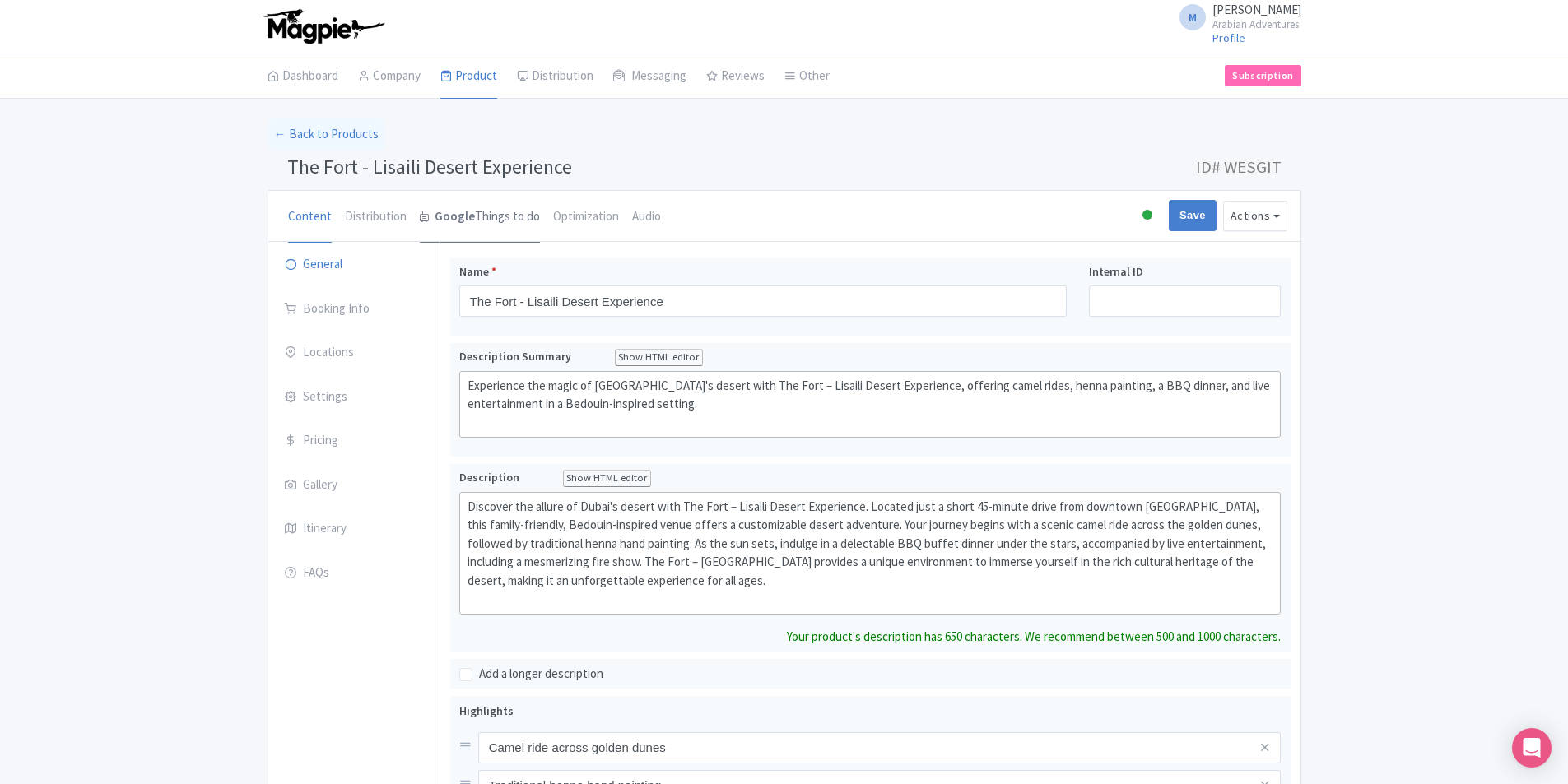
click at [502, 206] on link "Google Things to do" at bounding box center [480, 217] width 120 height 53
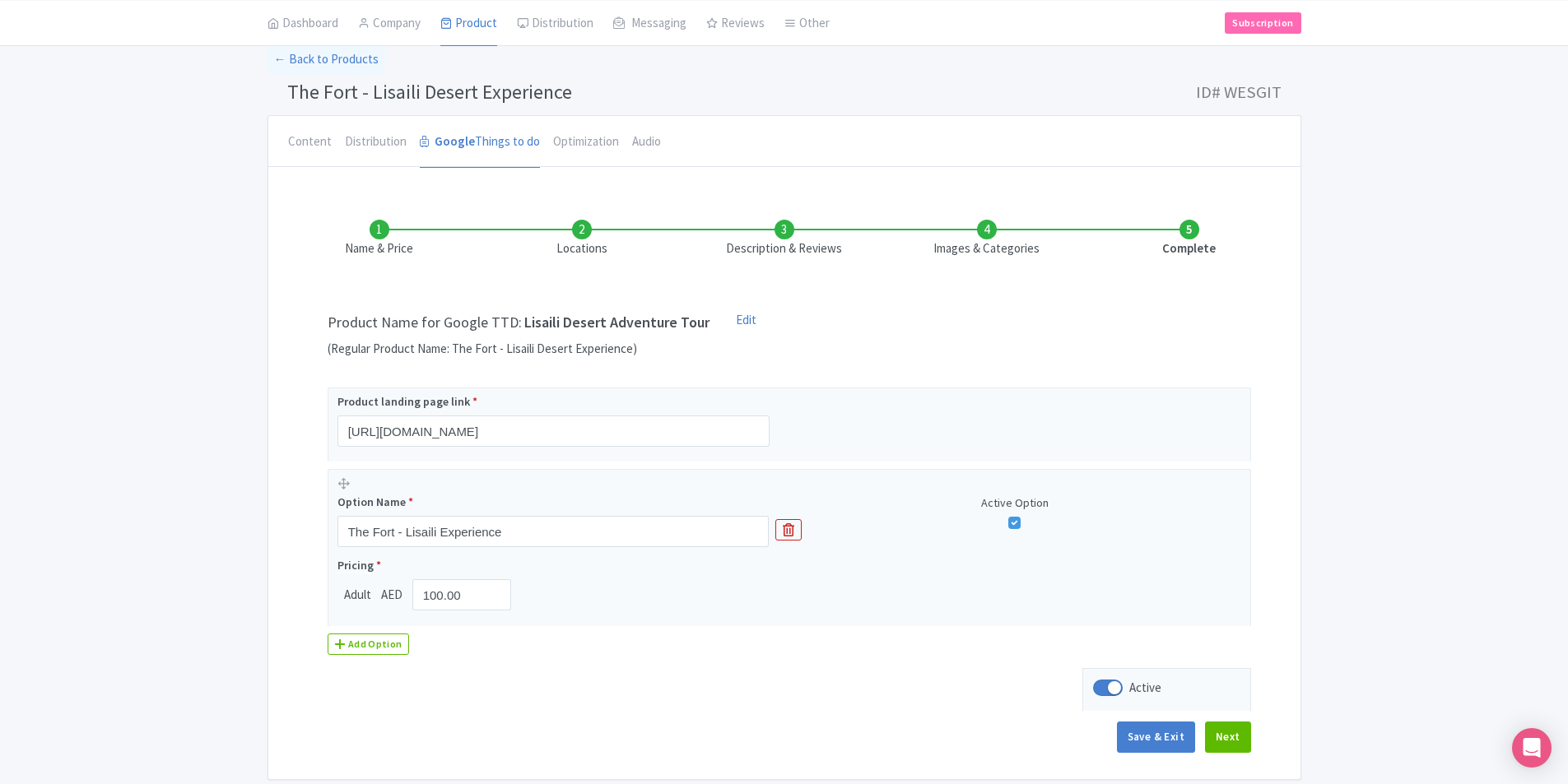
scroll to position [142, 0]
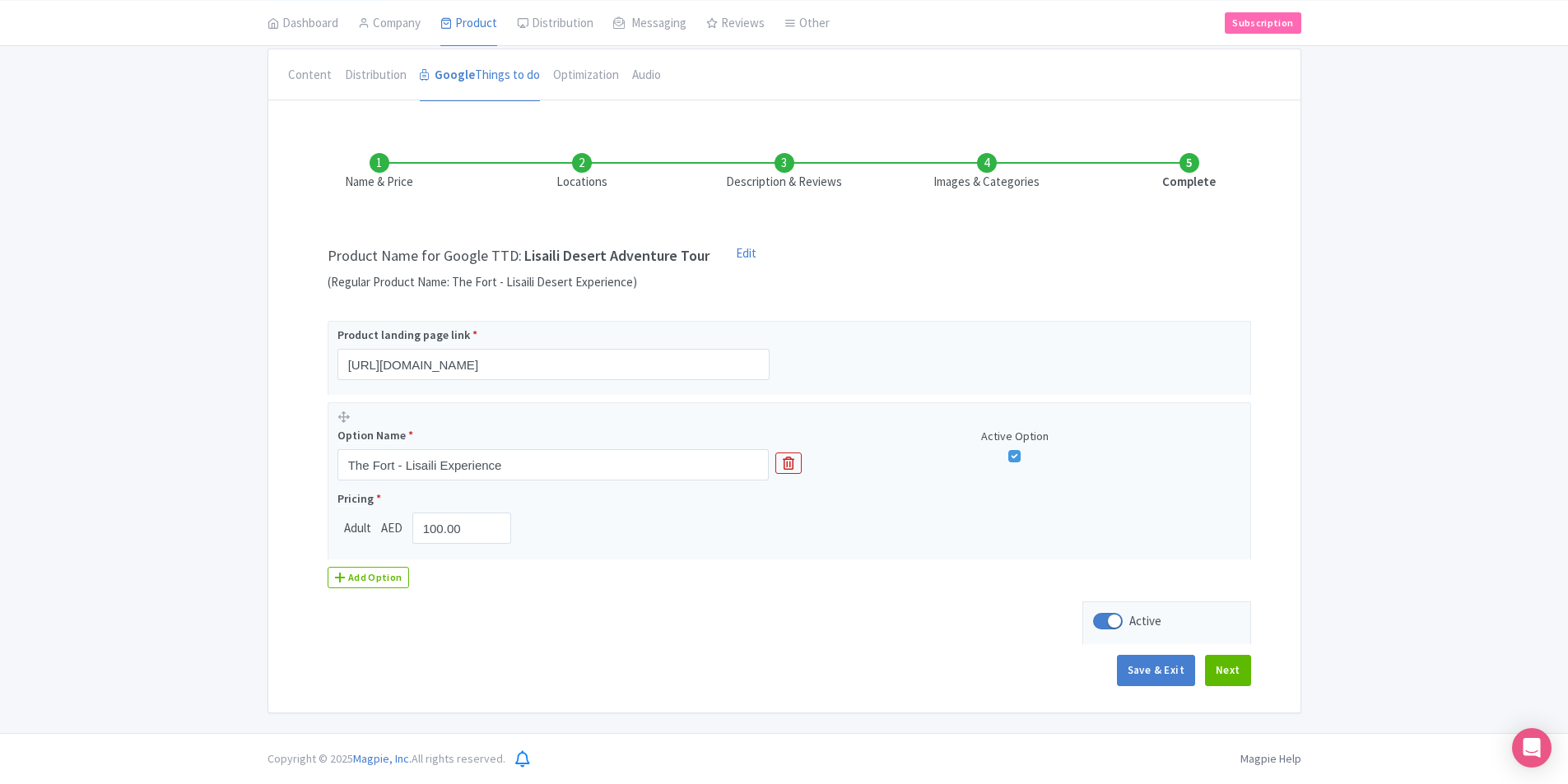
click at [1189, 149] on ul "Name & Price Locations Description & Reviews Images & Categories Complete" at bounding box center [784, 172] width 1013 height 104
click at [1196, 164] on li "Complete" at bounding box center [1189, 172] width 202 height 39
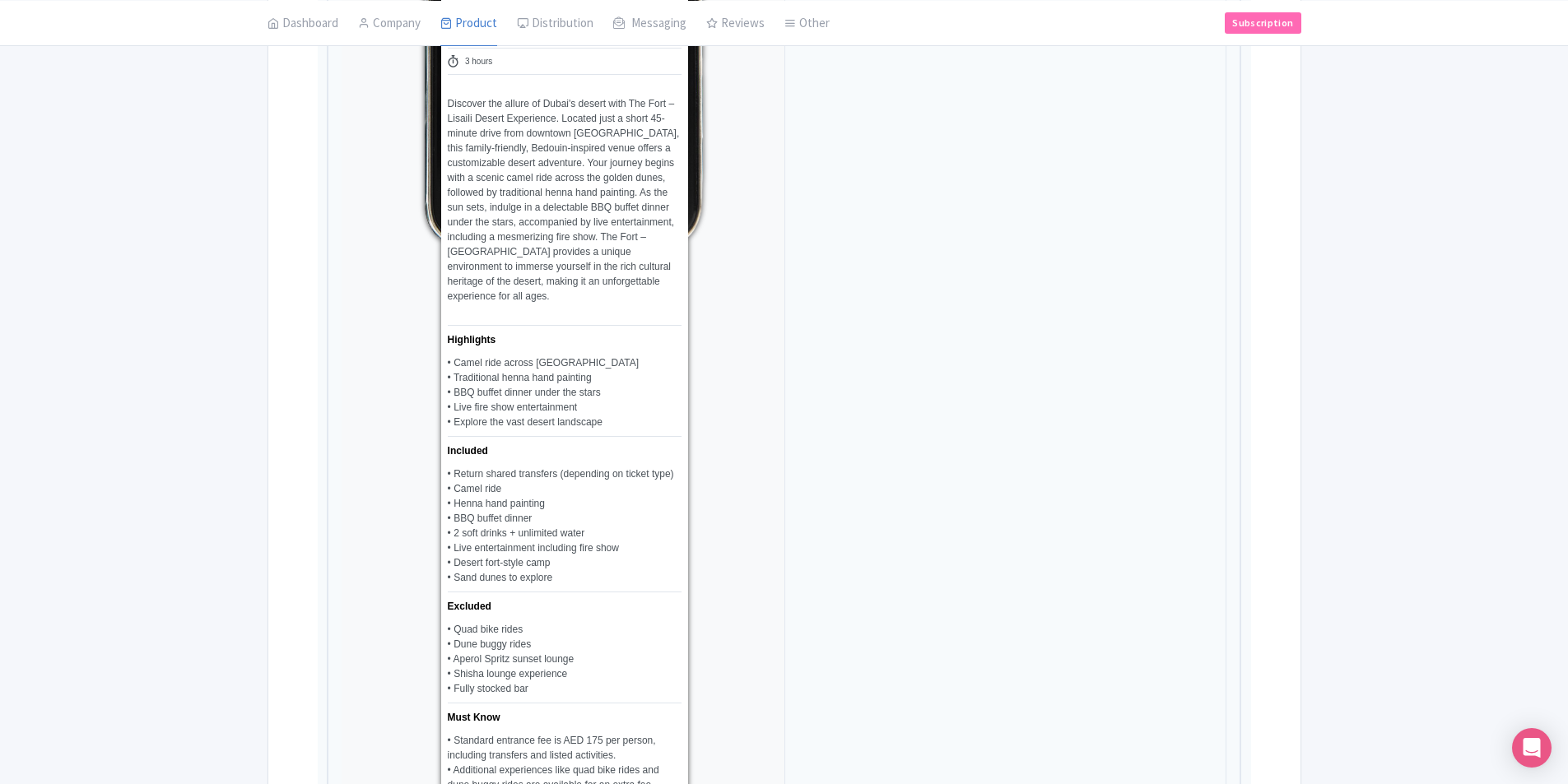
scroll to position [935, 0]
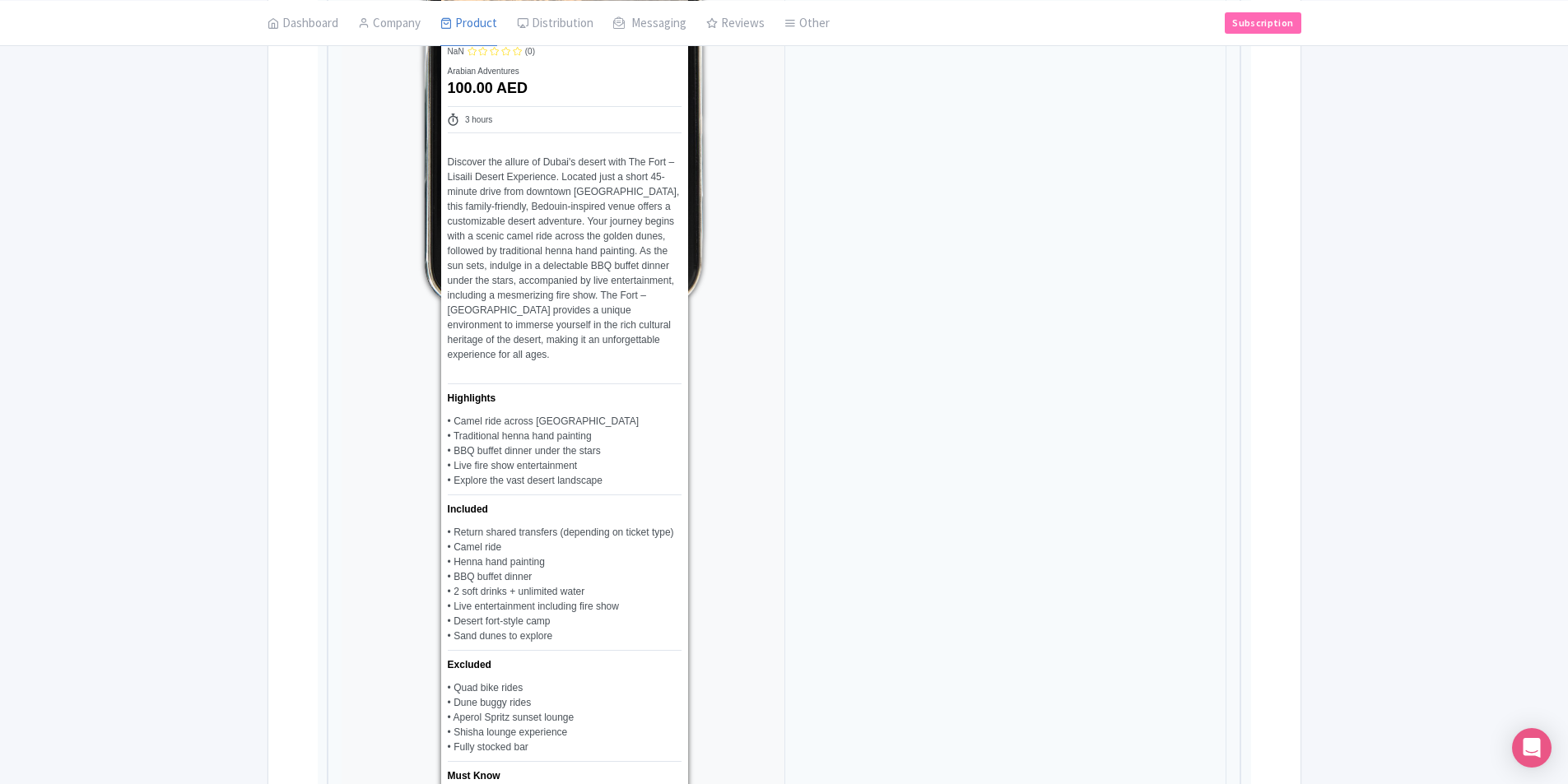
click at [1486, 386] on div "Success Product updated successfully ← Back to Products The Fort - Lisaili Dese…" at bounding box center [784, 449] width 1568 height 2532
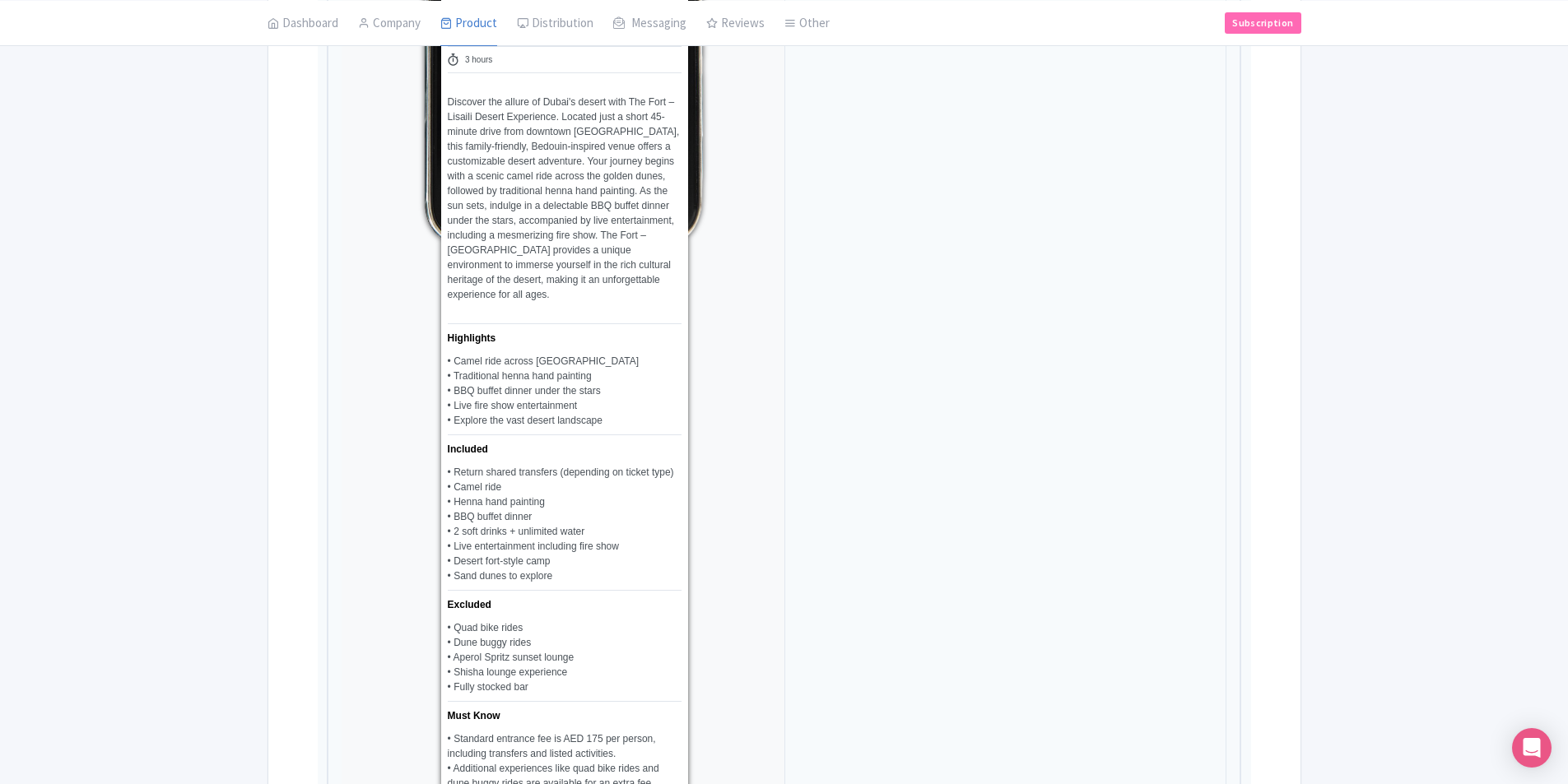
scroll to position [1183, 0]
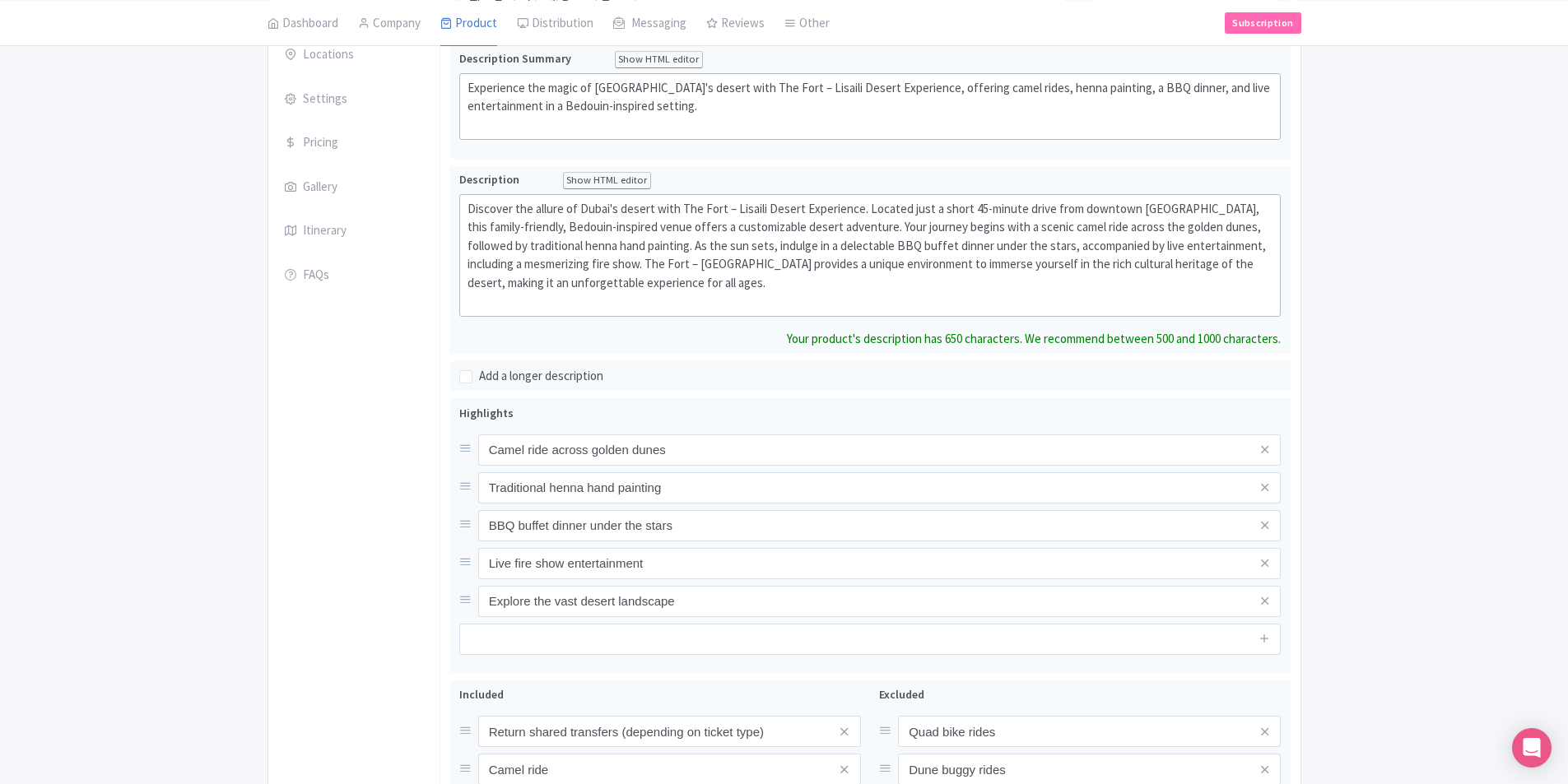
scroll to position [152, 0]
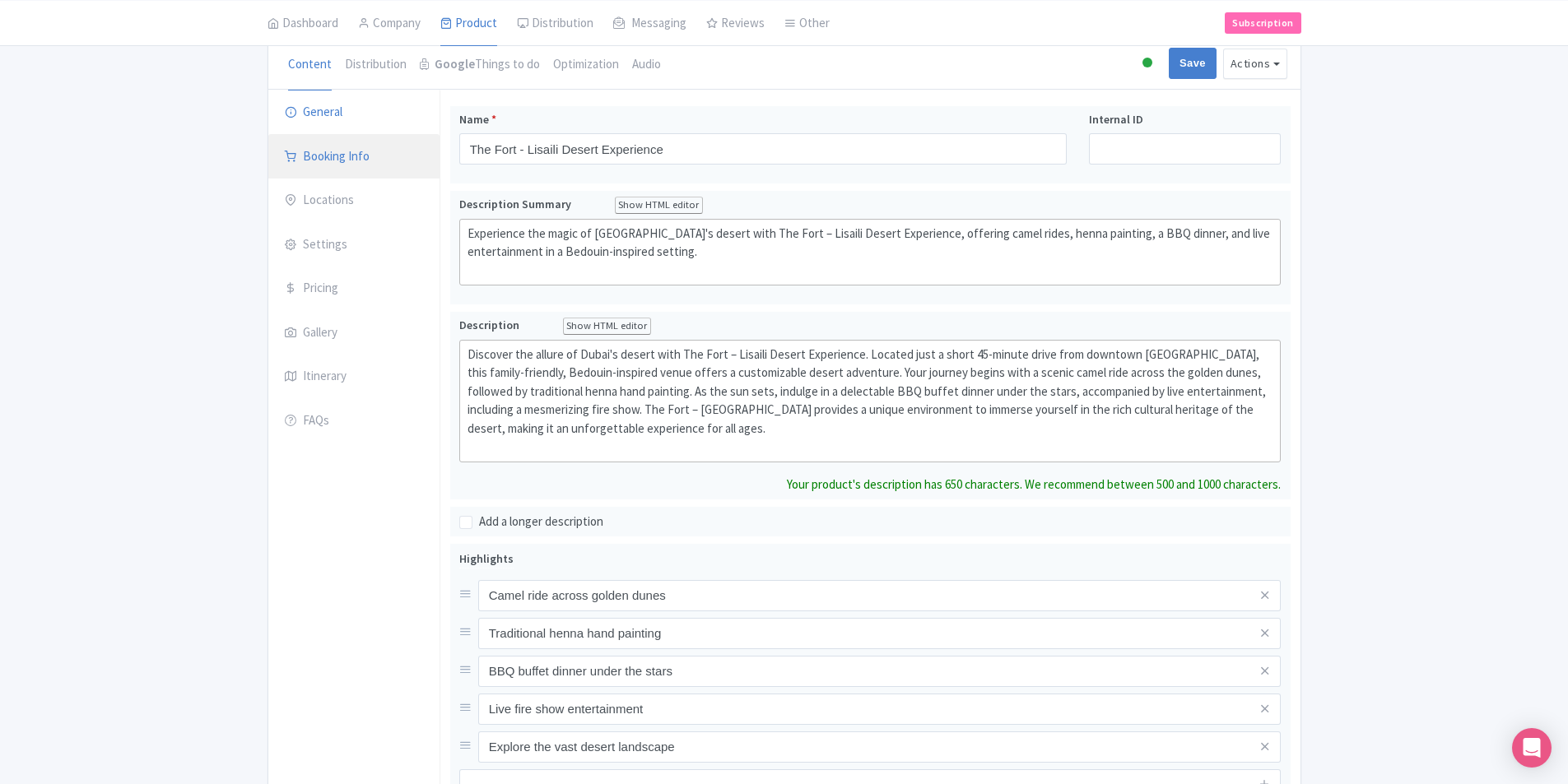
click at [310, 151] on link "Booking Info" at bounding box center [354, 157] width 171 height 46
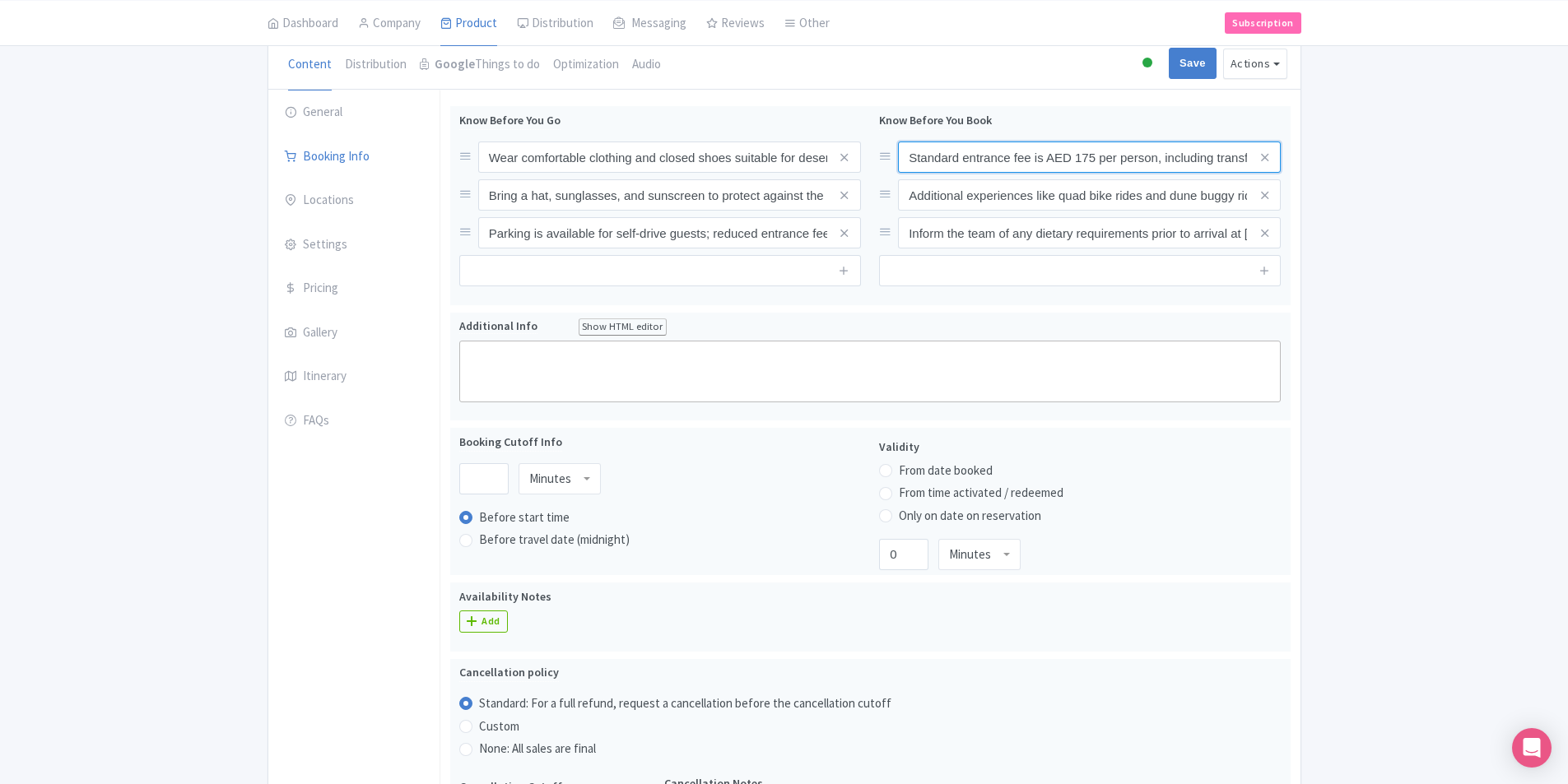
scroll to position [0, 129]
drag, startPoint x: 1117, startPoint y: 162, endPoint x: 1447, endPoint y: 168, distance: 330.1
click at [1447, 168] on div "← Back to Products The Fort - Lisaili Desert Experience ID# WESGIT Content Dist…" at bounding box center [784, 610] width 1568 height 1288
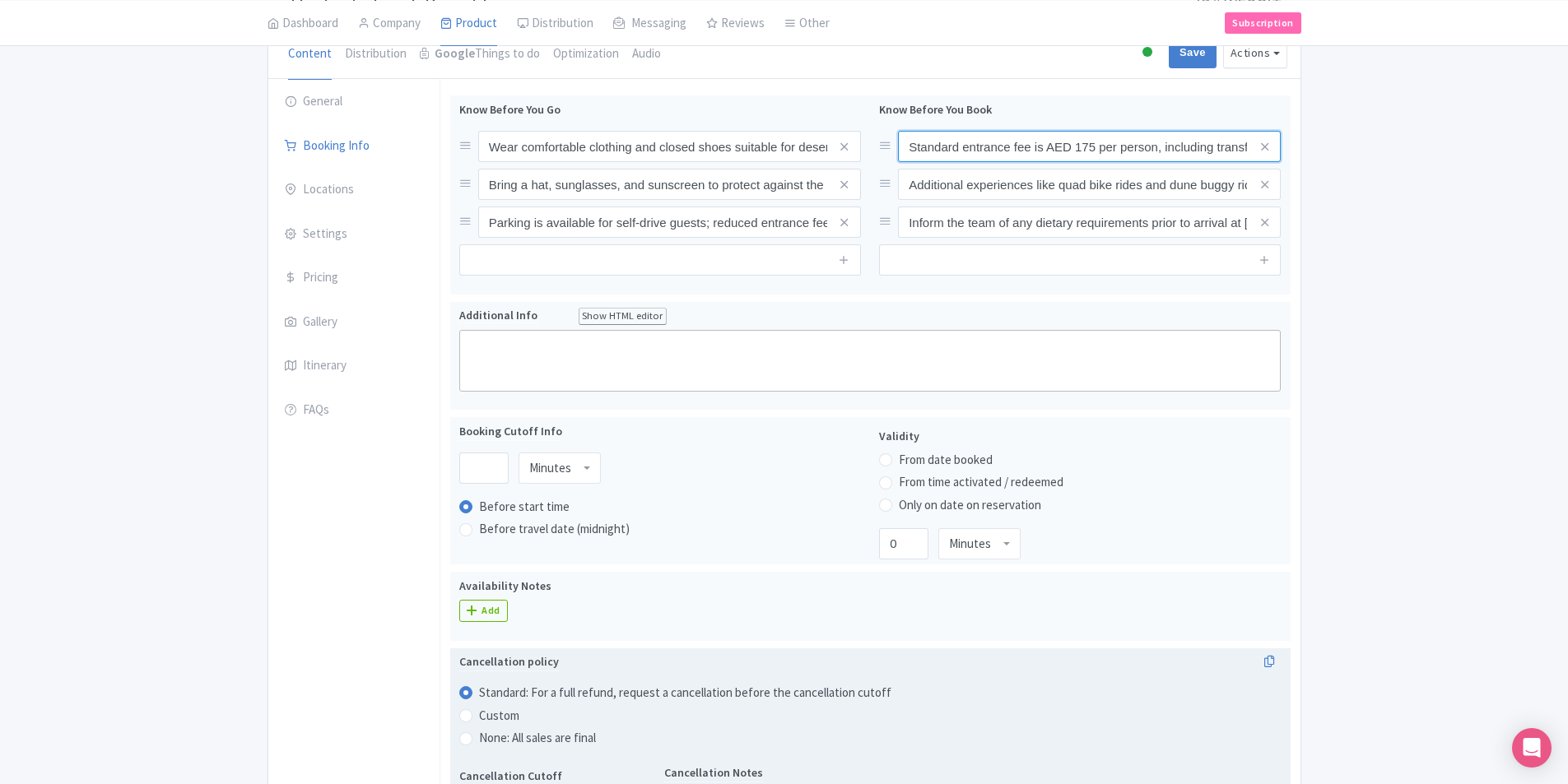
scroll to position [0, 0]
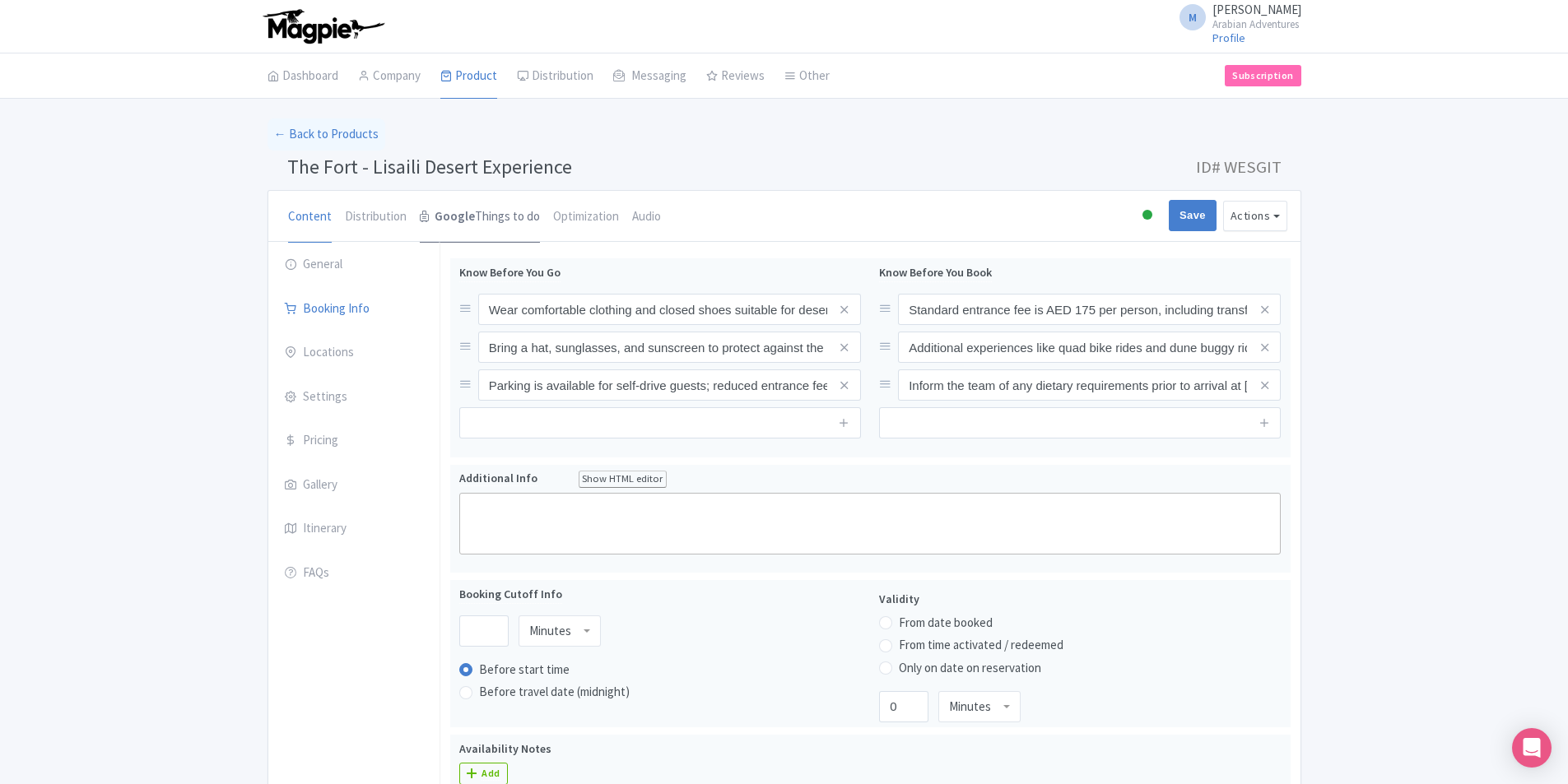
click at [469, 220] on link "Google Things to do" at bounding box center [480, 217] width 120 height 53
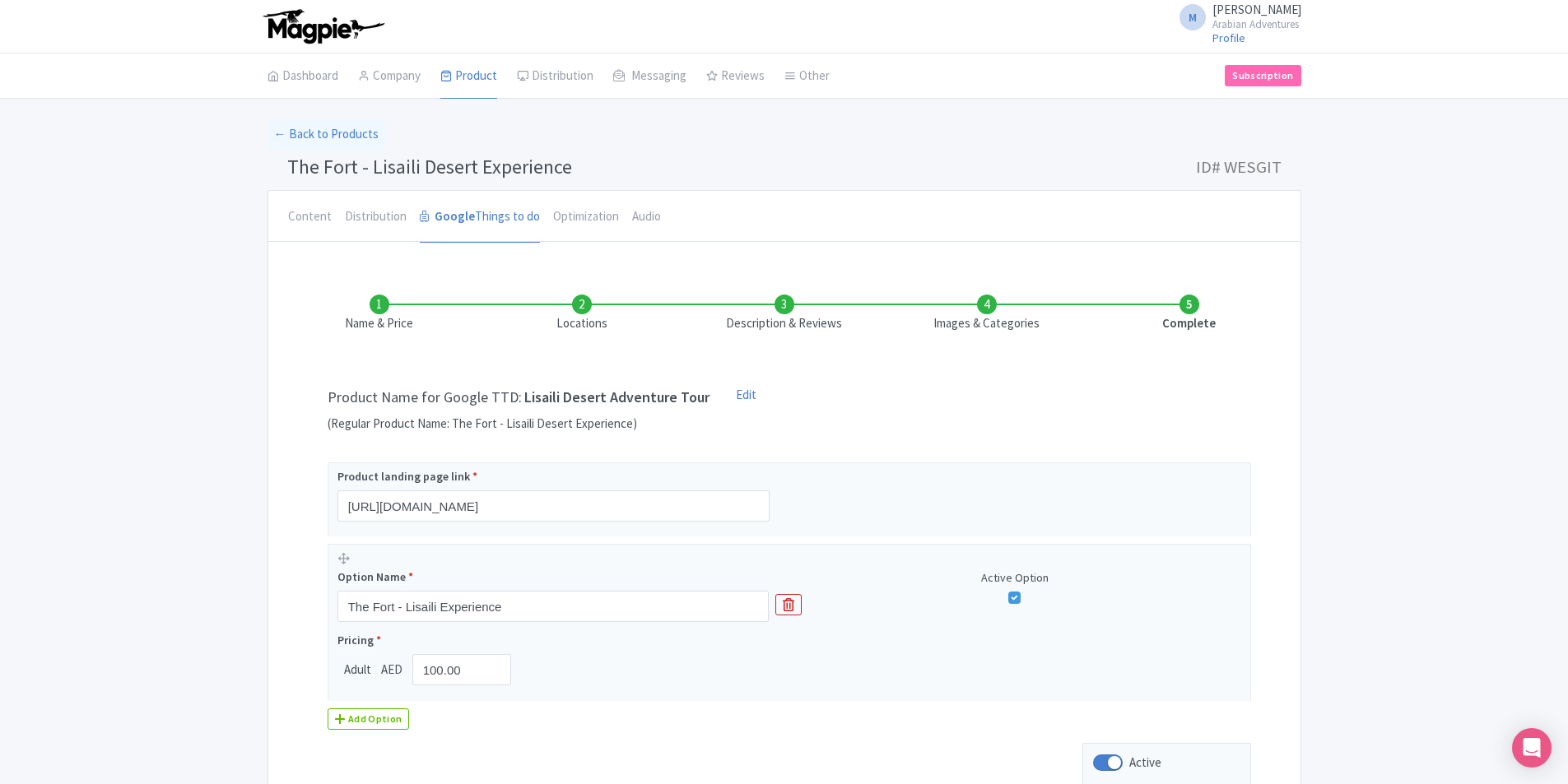
click at [1187, 299] on li "Complete" at bounding box center [1189, 313] width 202 height 39
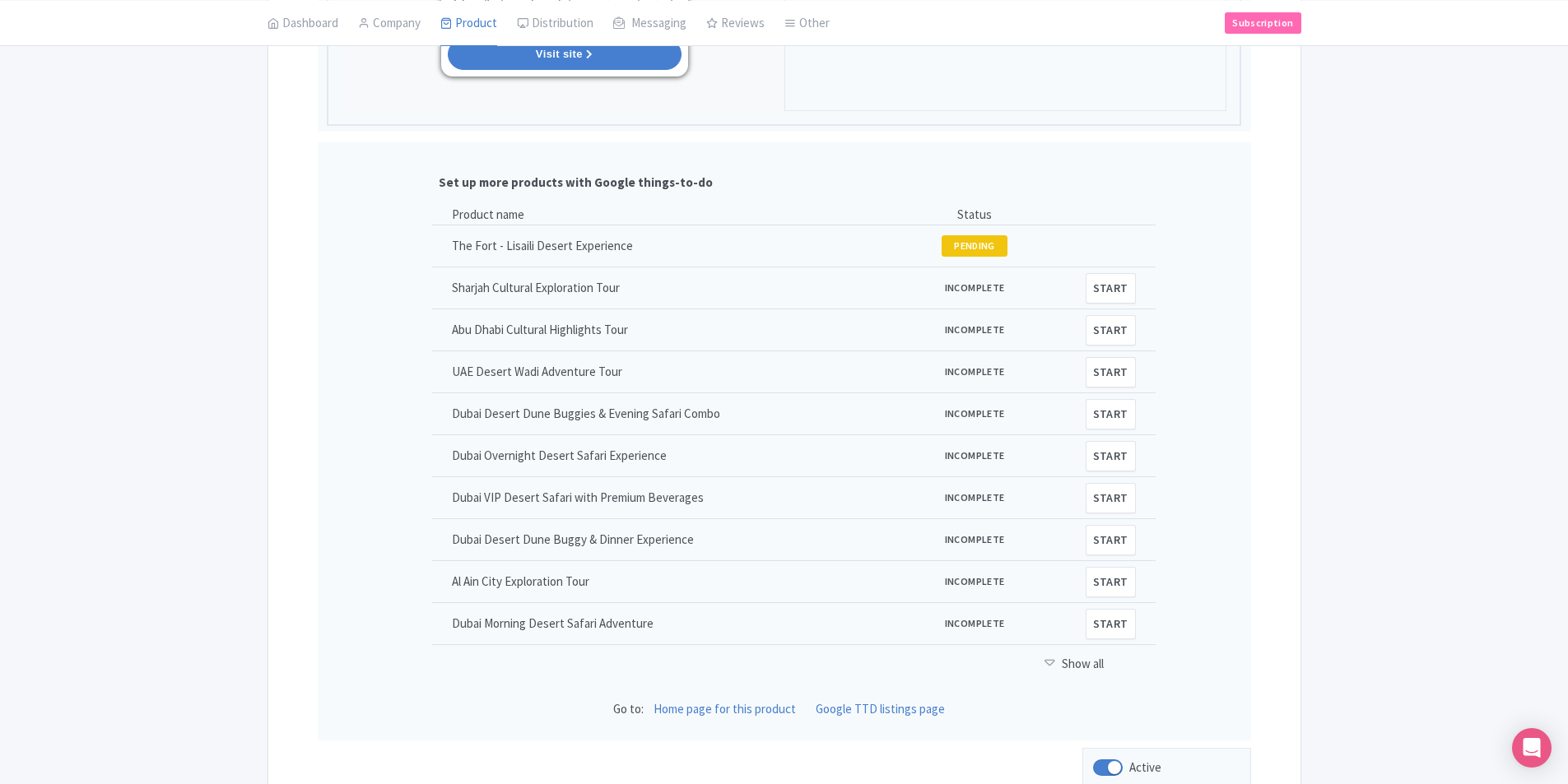
scroll to position [1811, 0]
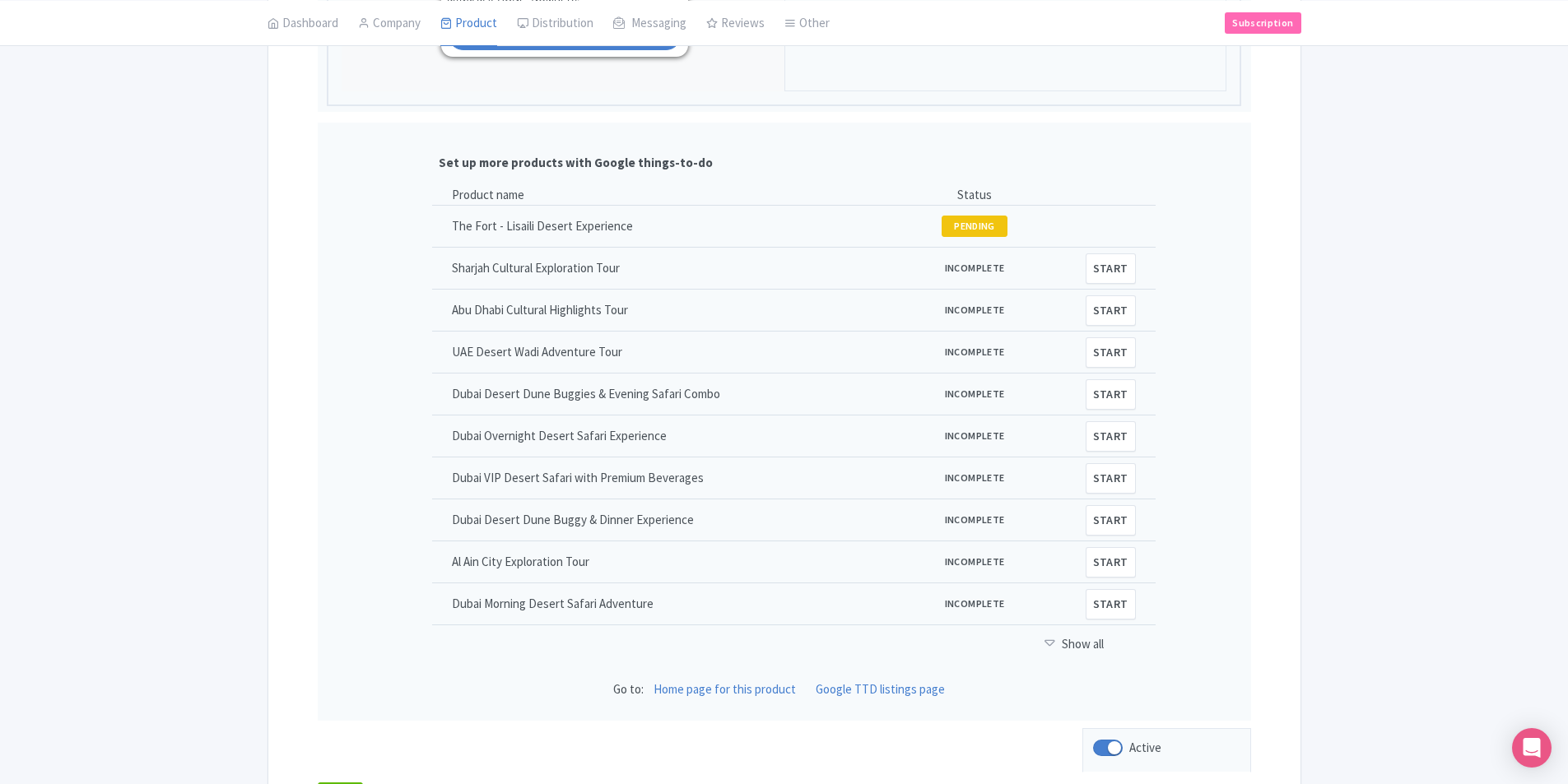
drag, startPoint x: 1527, startPoint y: 253, endPoint x: 1515, endPoint y: 253, distance: 12.0
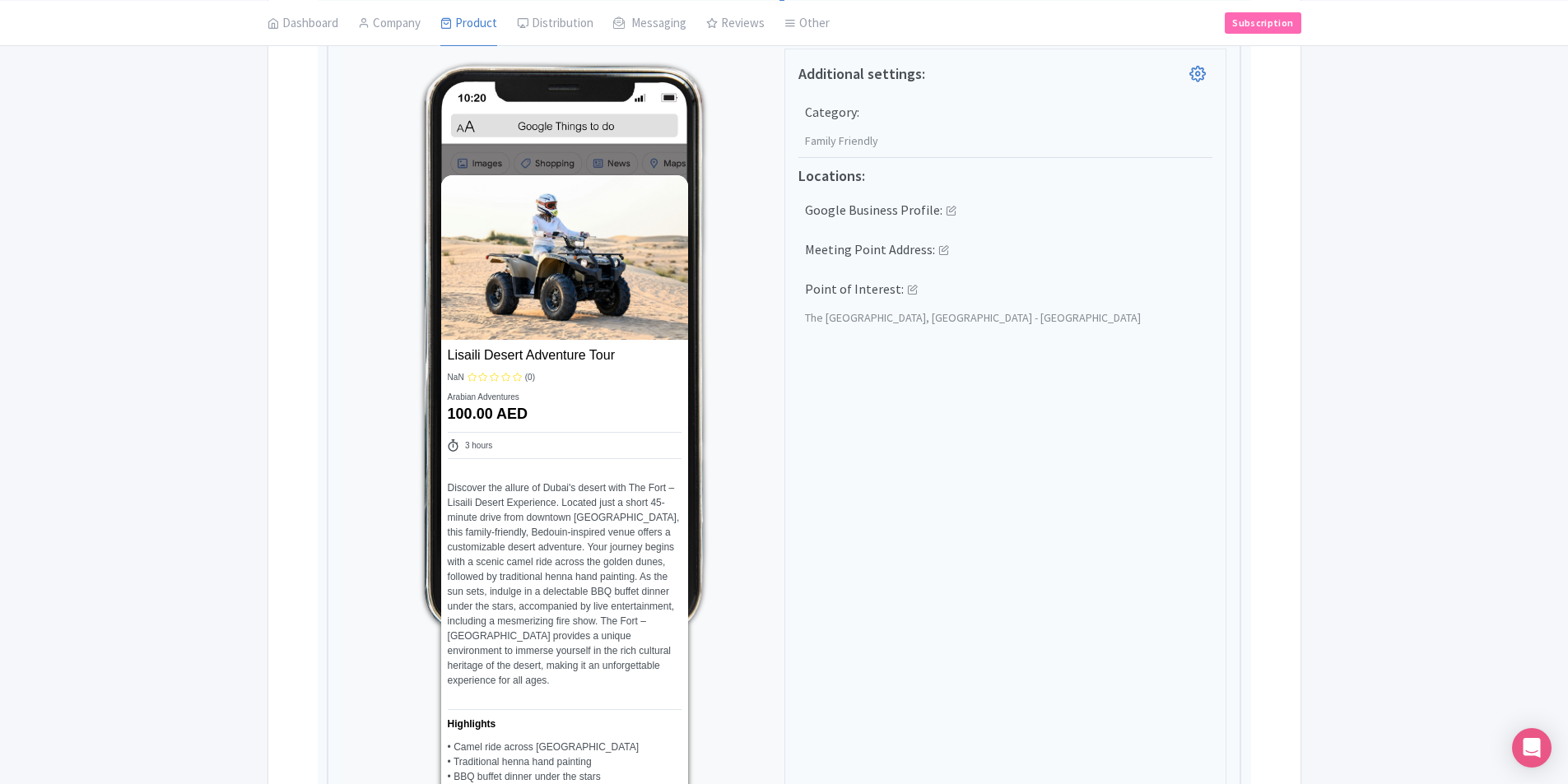
scroll to position [329, 0]
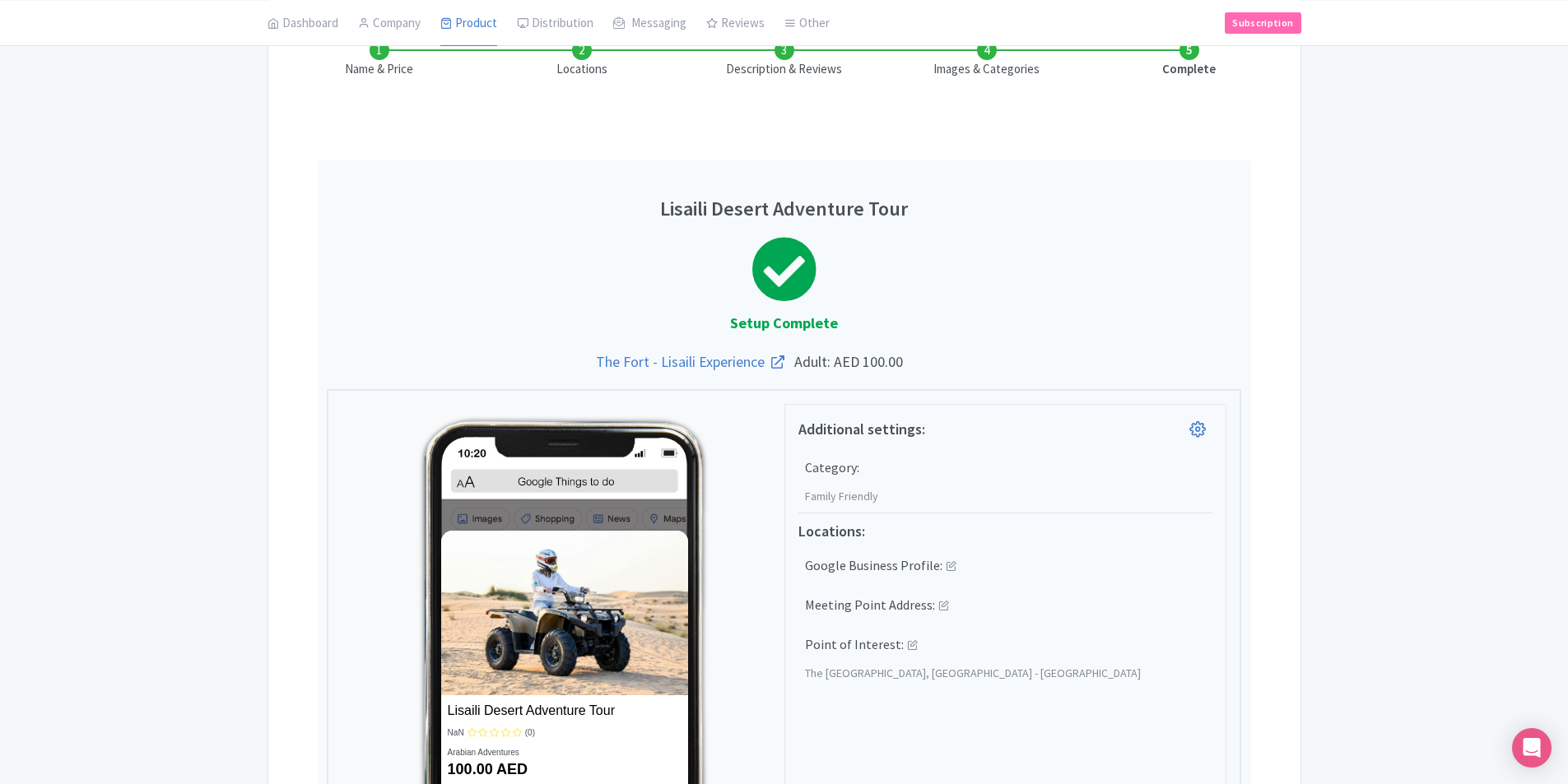
scroll to position [0, 0]
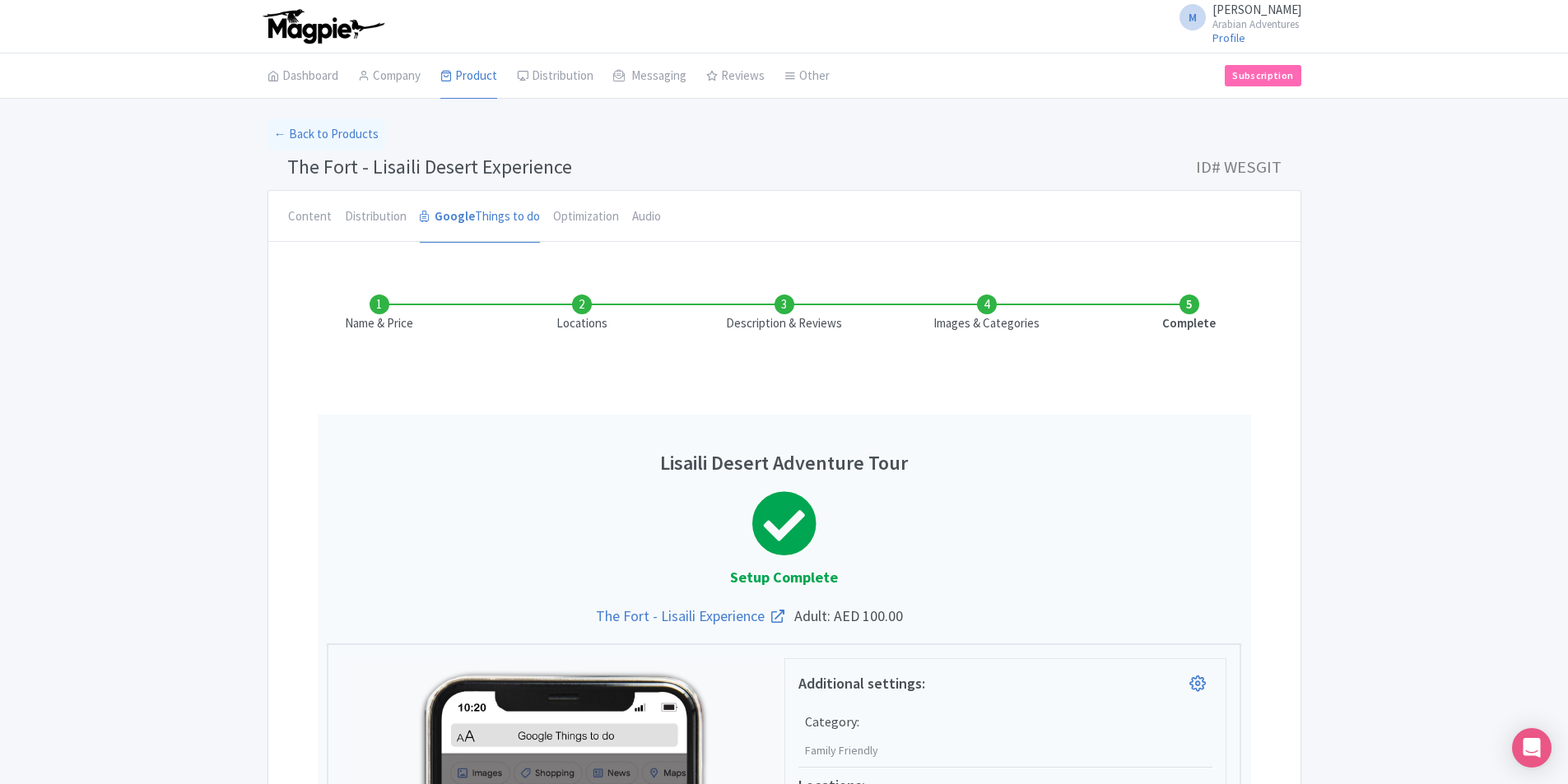
click at [793, 306] on li "Description & Reviews" at bounding box center [784, 313] width 202 height 39
click at [783, 306] on li "Description & Reviews" at bounding box center [784, 313] width 202 height 39
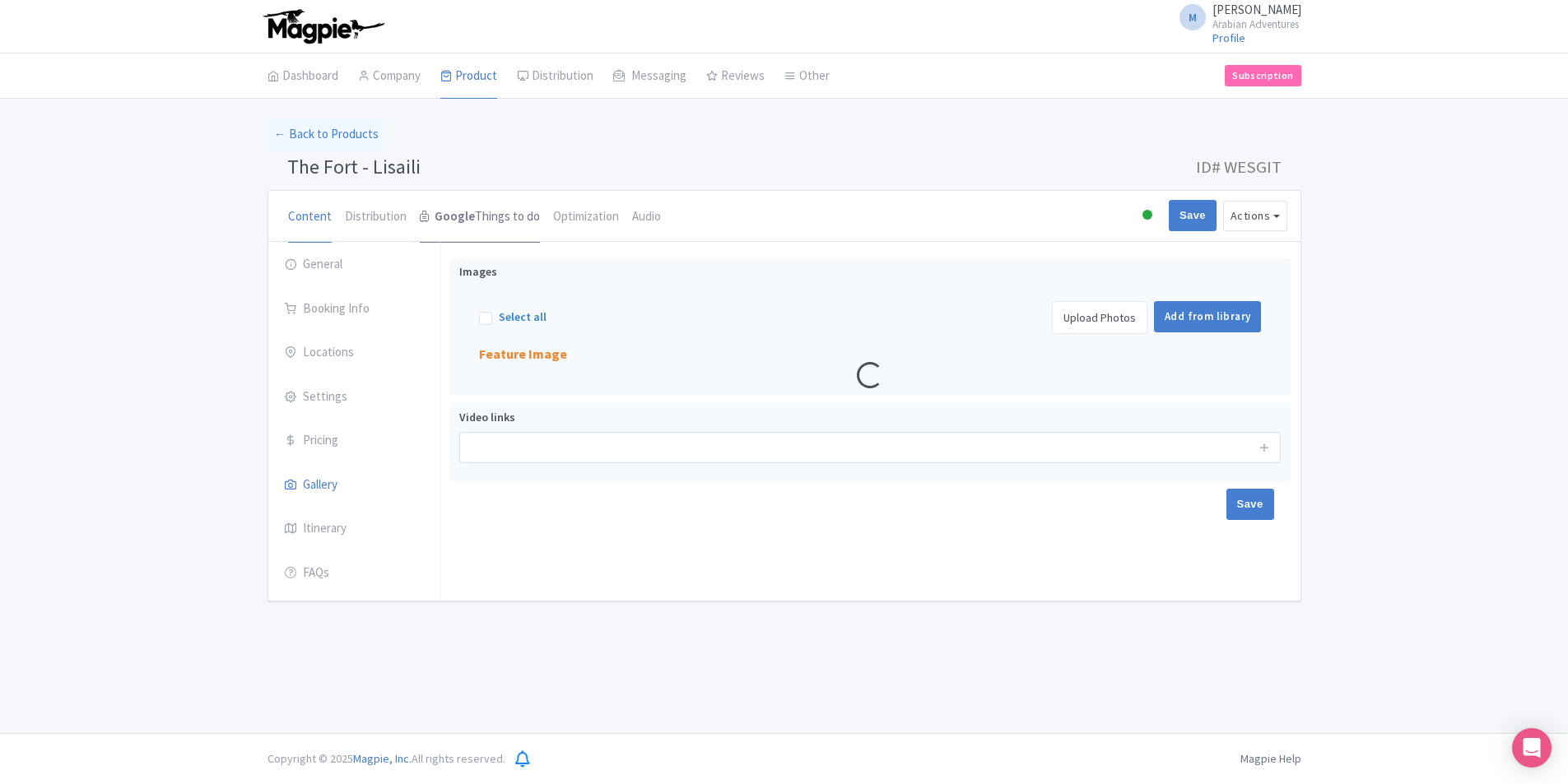
click at [497, 210] on link "Google Things to do" at bounding box center [480, 217] width 120 height 53
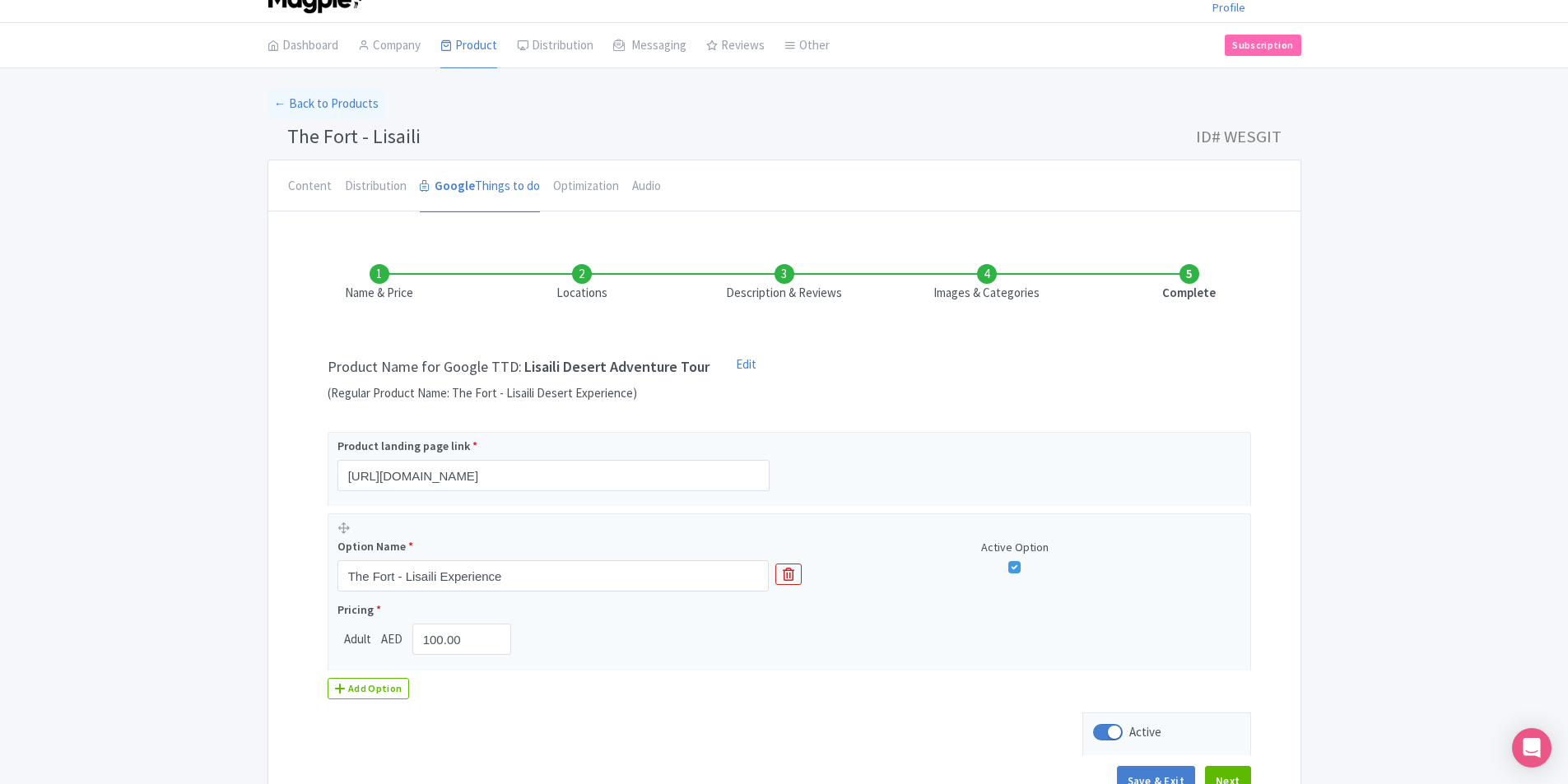
scroll to position [83, 0]
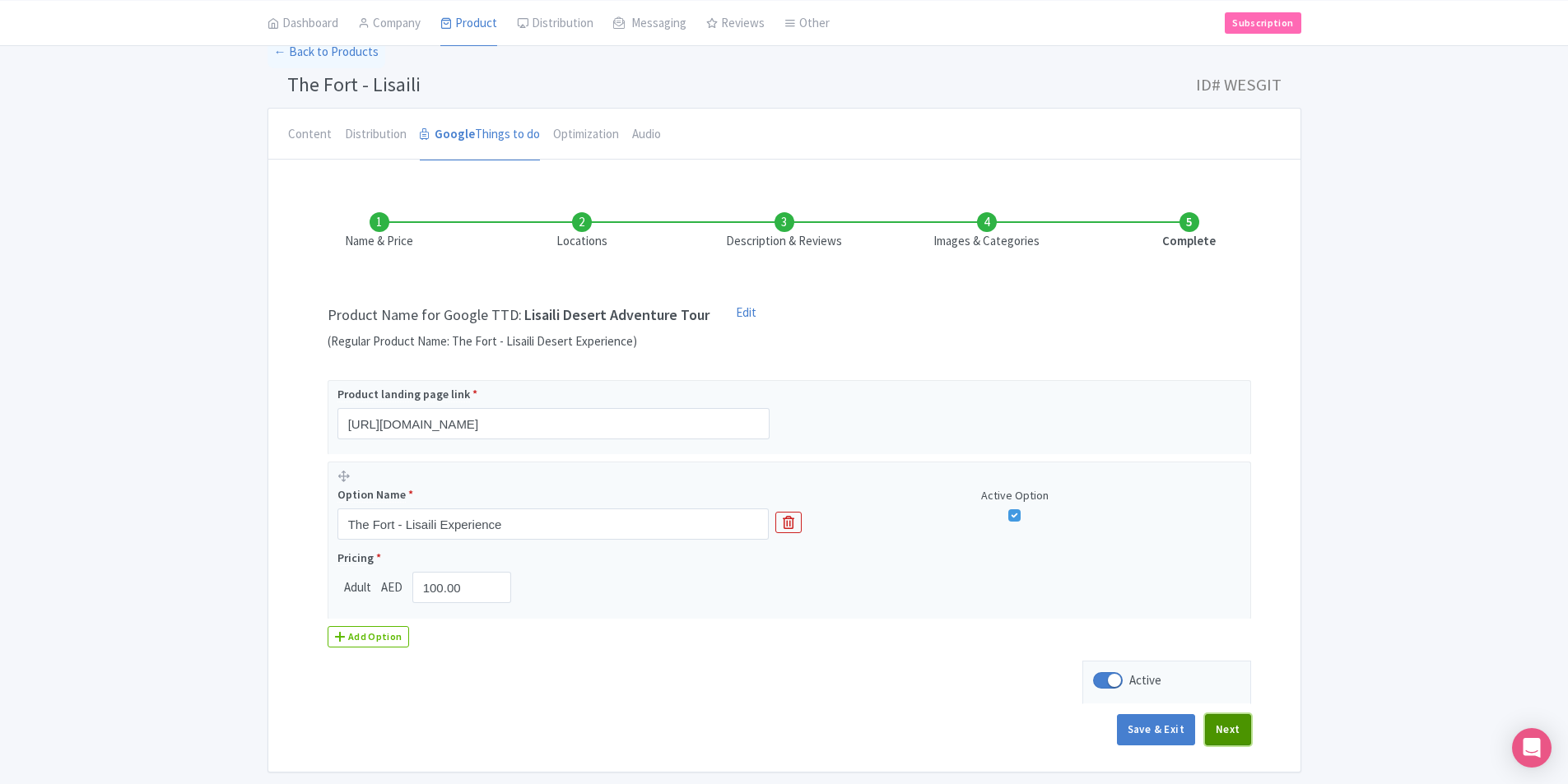
click at [1233, 739] on button "Next" at bounding box center [1227, 729] width 46 height 31
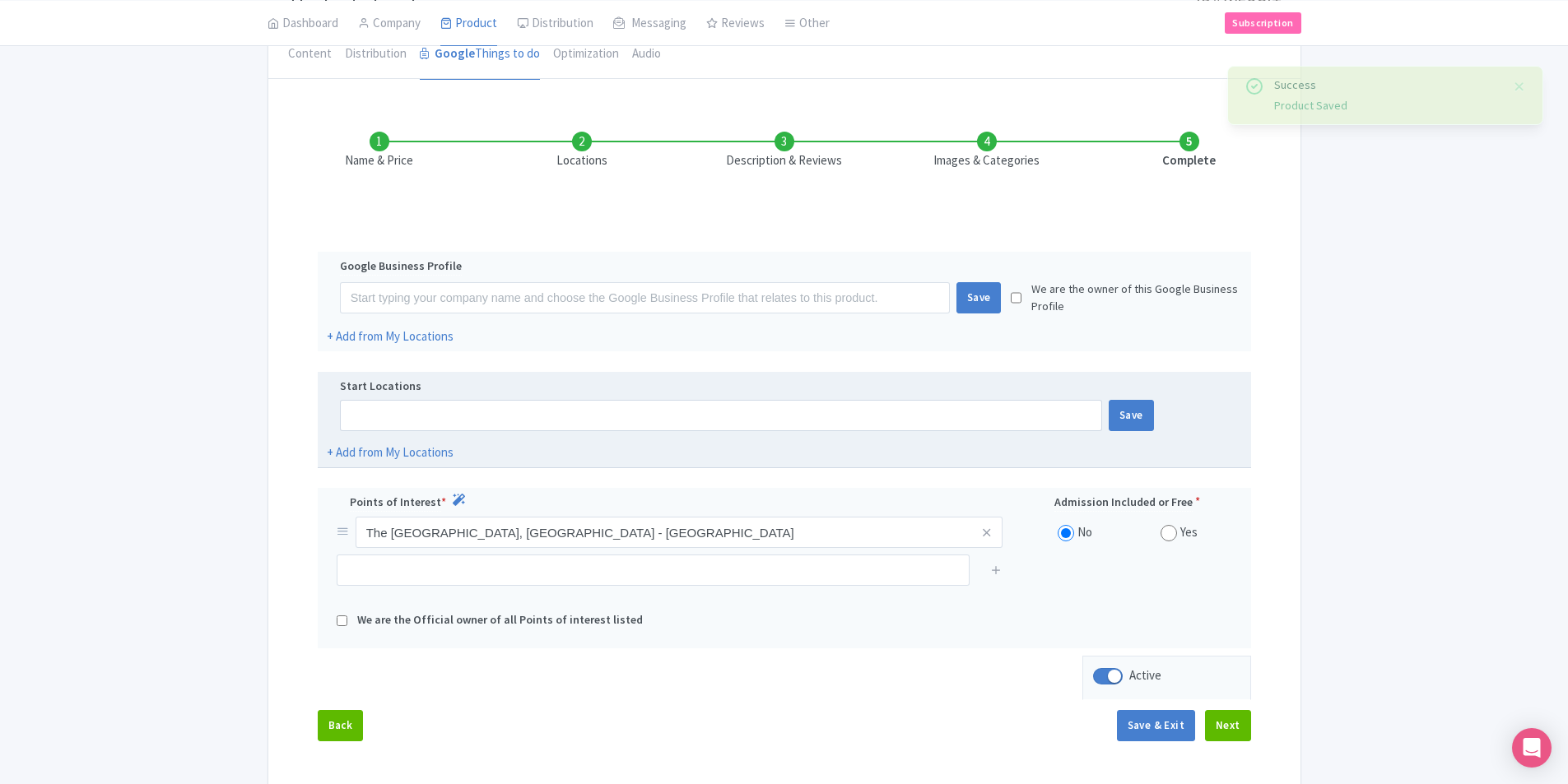
scroll to position [241, 0]
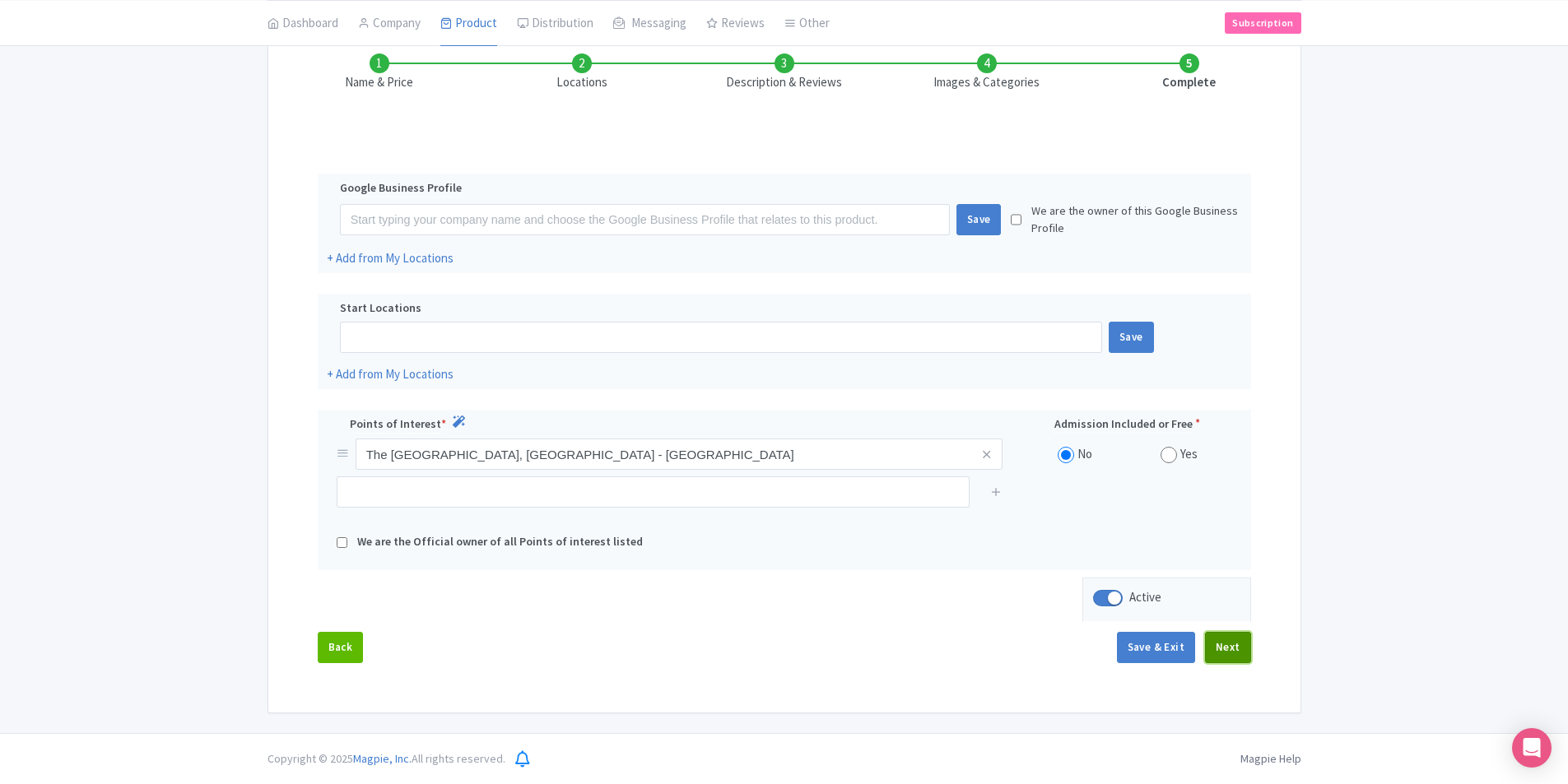
click at [1225, 646] on button "Next" at bounding box center [1227, 647] width 46 height 31
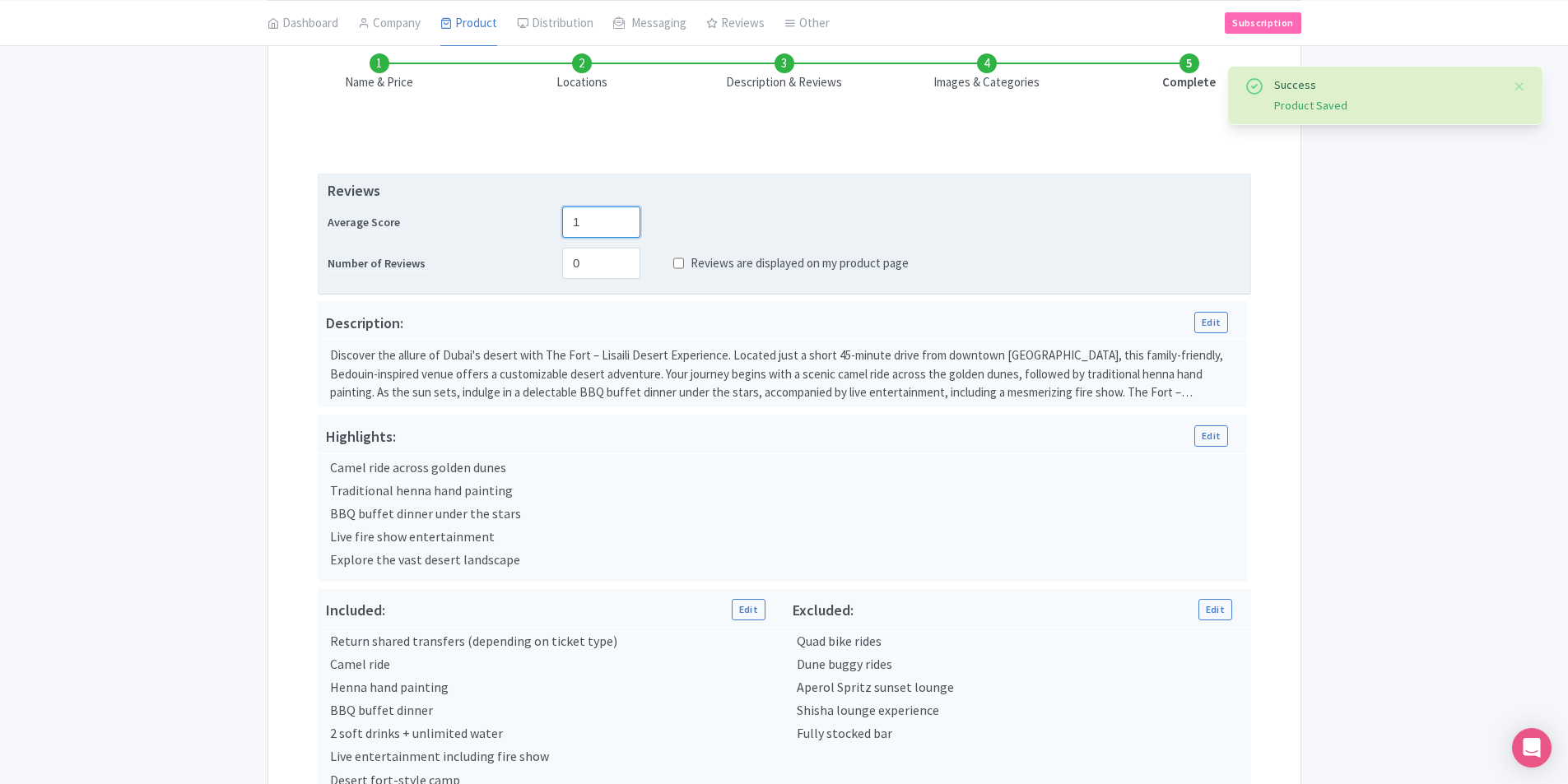
type input "1"
click at [625, 227] on input "1" at bounding box center [601, 222] width 78 height 31
click at [592, 227] on input "1" at bounding box center [601, 222] width 78 height 31
click at [592, 226] on input "1" at bounding box center [601, 222] width 78 height 31
type input "4.5"
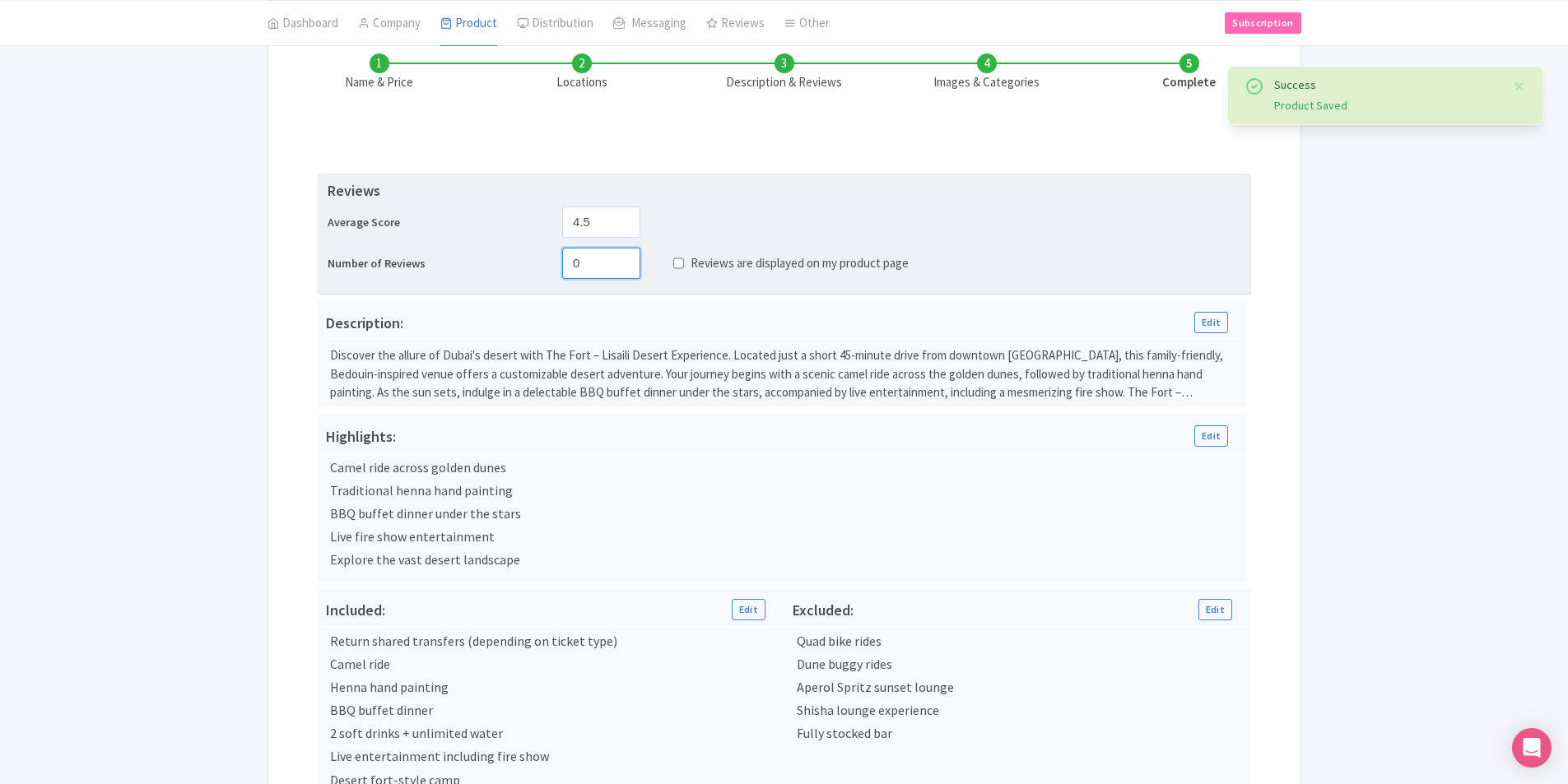
click at [595, 251] on input "0" at bounding box center [601, 262] width 78 height 31
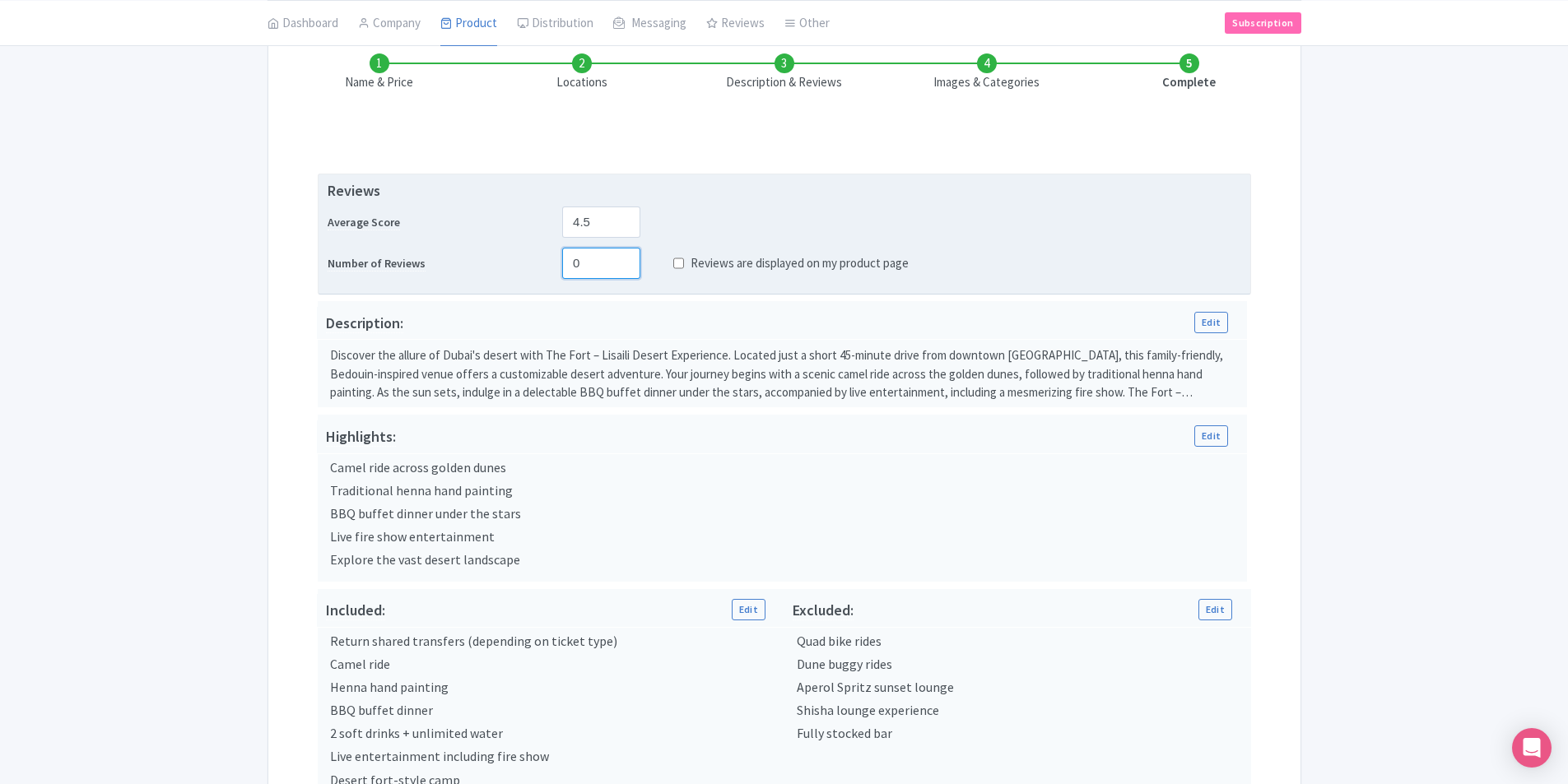
click at [594, 257] on input "0" at bounding box center [601, 262] width 78 height 31
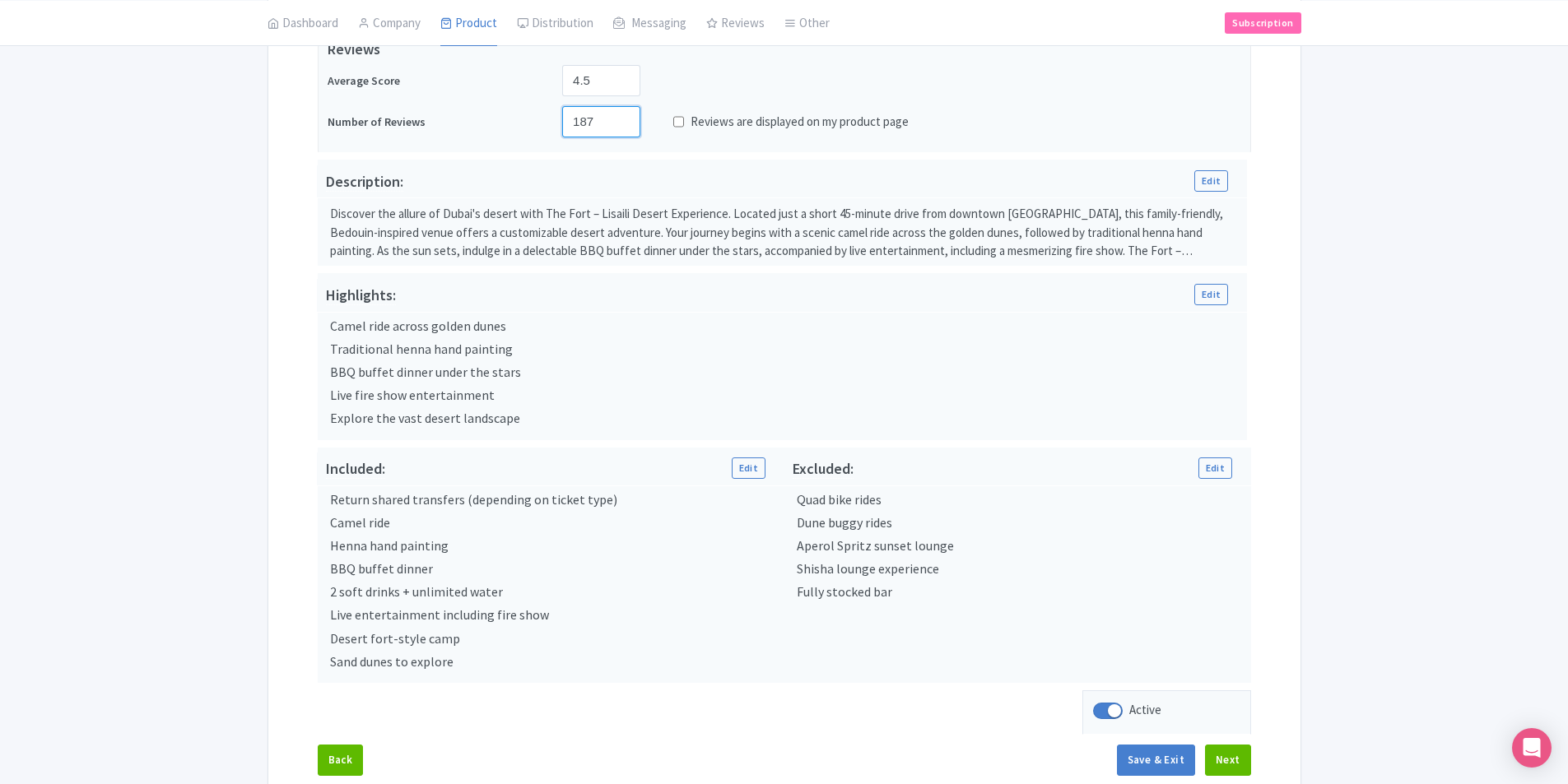
scroll to position [472, 0]
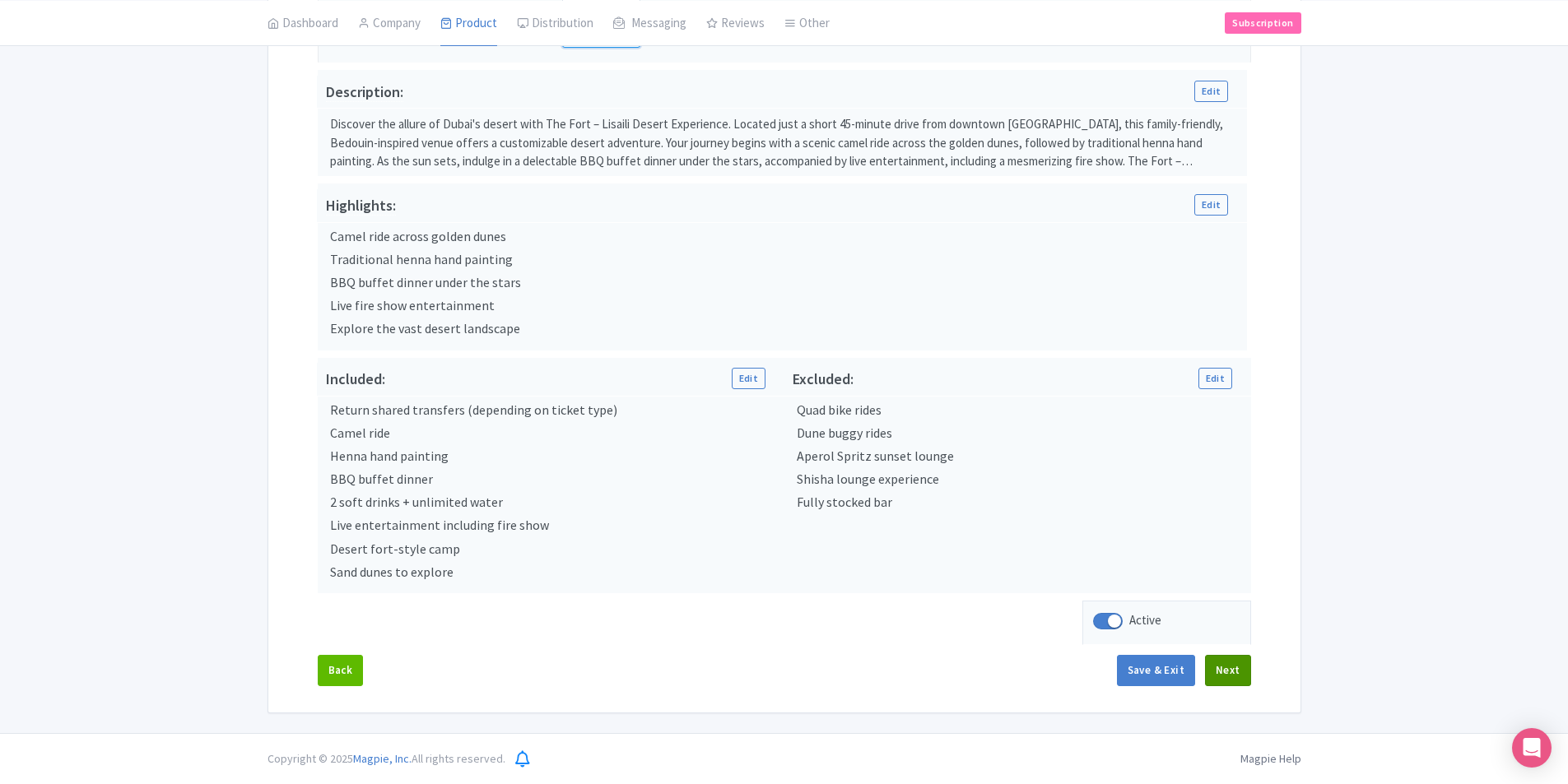
type input "187"
click at [1230, 666] on button "Next" at bounding box center [1227, 670] width 46 height 31
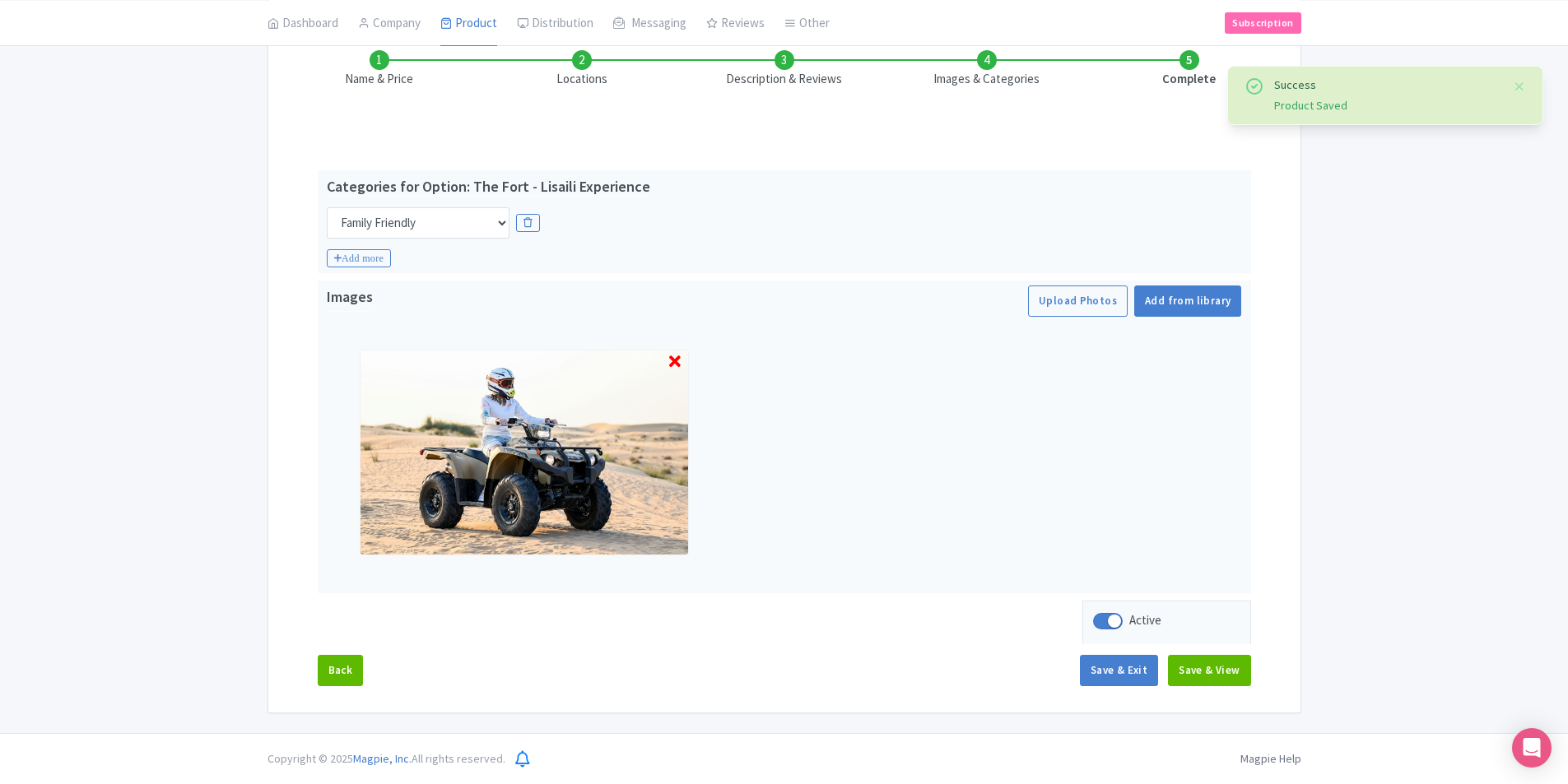
scroll to position [244, 0]
click at [1142, 674] on button "Save & Exit" at bounding box center [1118, 670] width 78 height 31
